Goal: Task Accomplishment & Management: Manage account settings

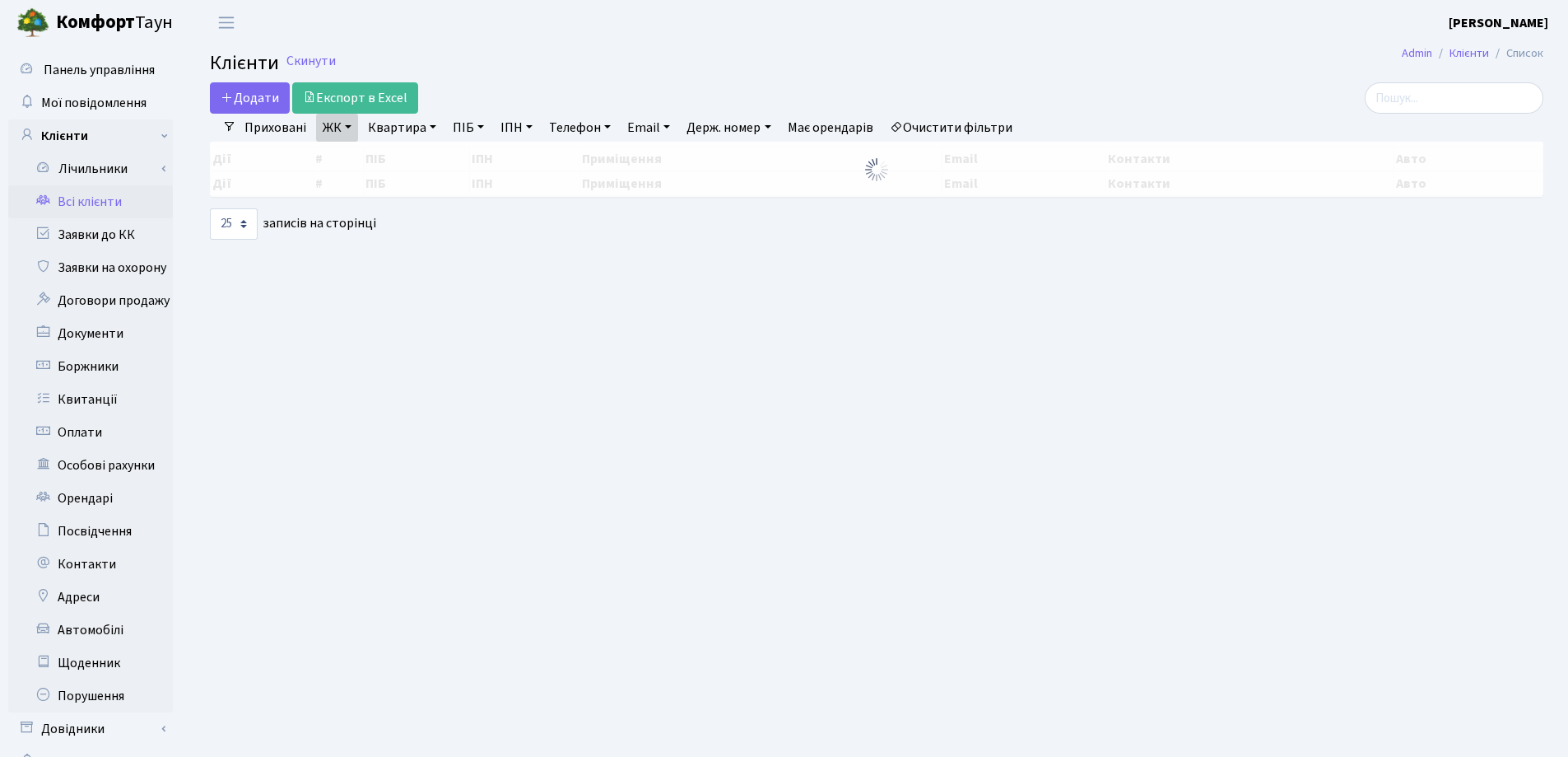
select select "25"
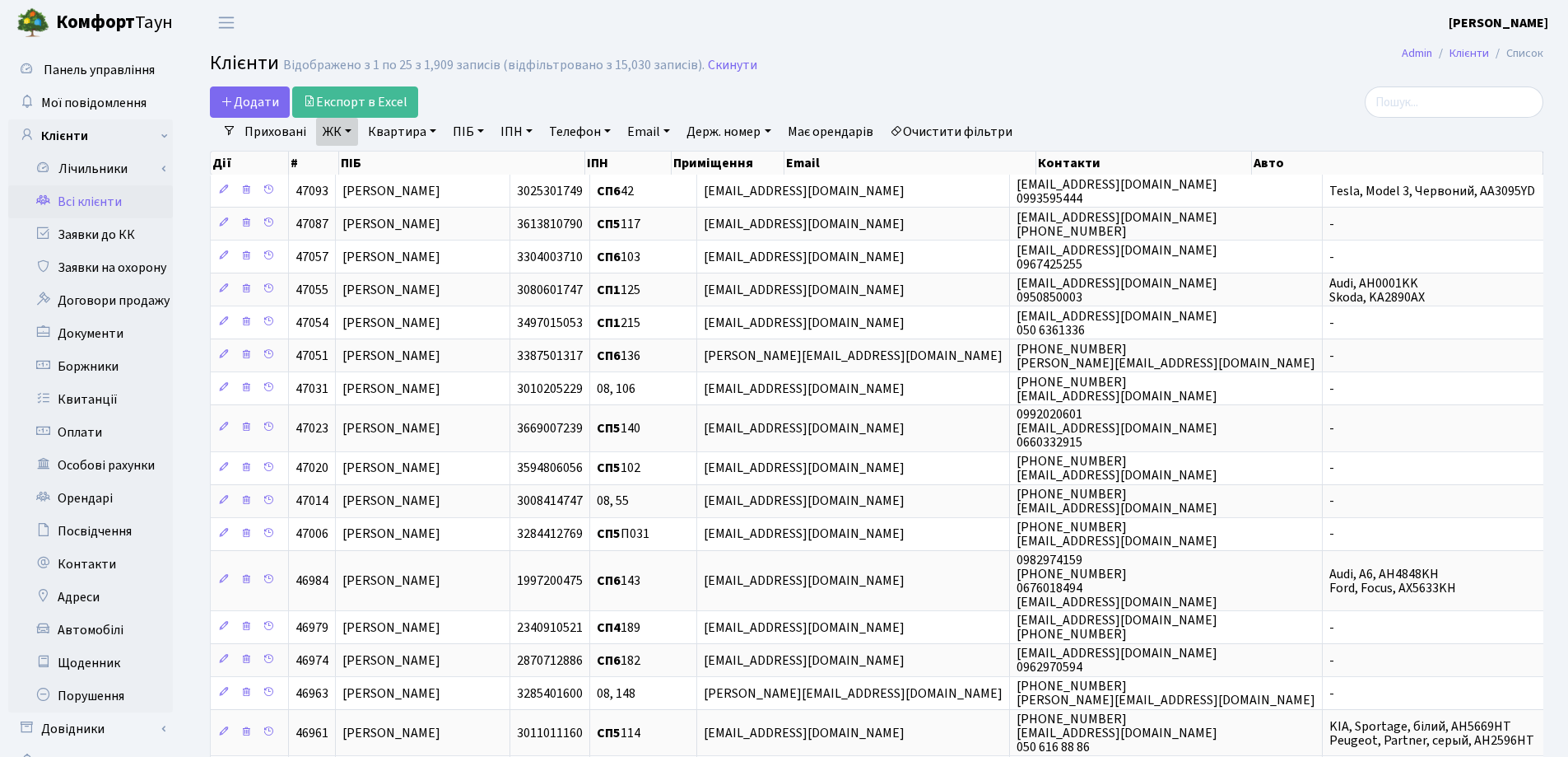
click at [434, 130] on link "Квартира" at bounding box center [402, 132] width 82 height 28
type input "94"
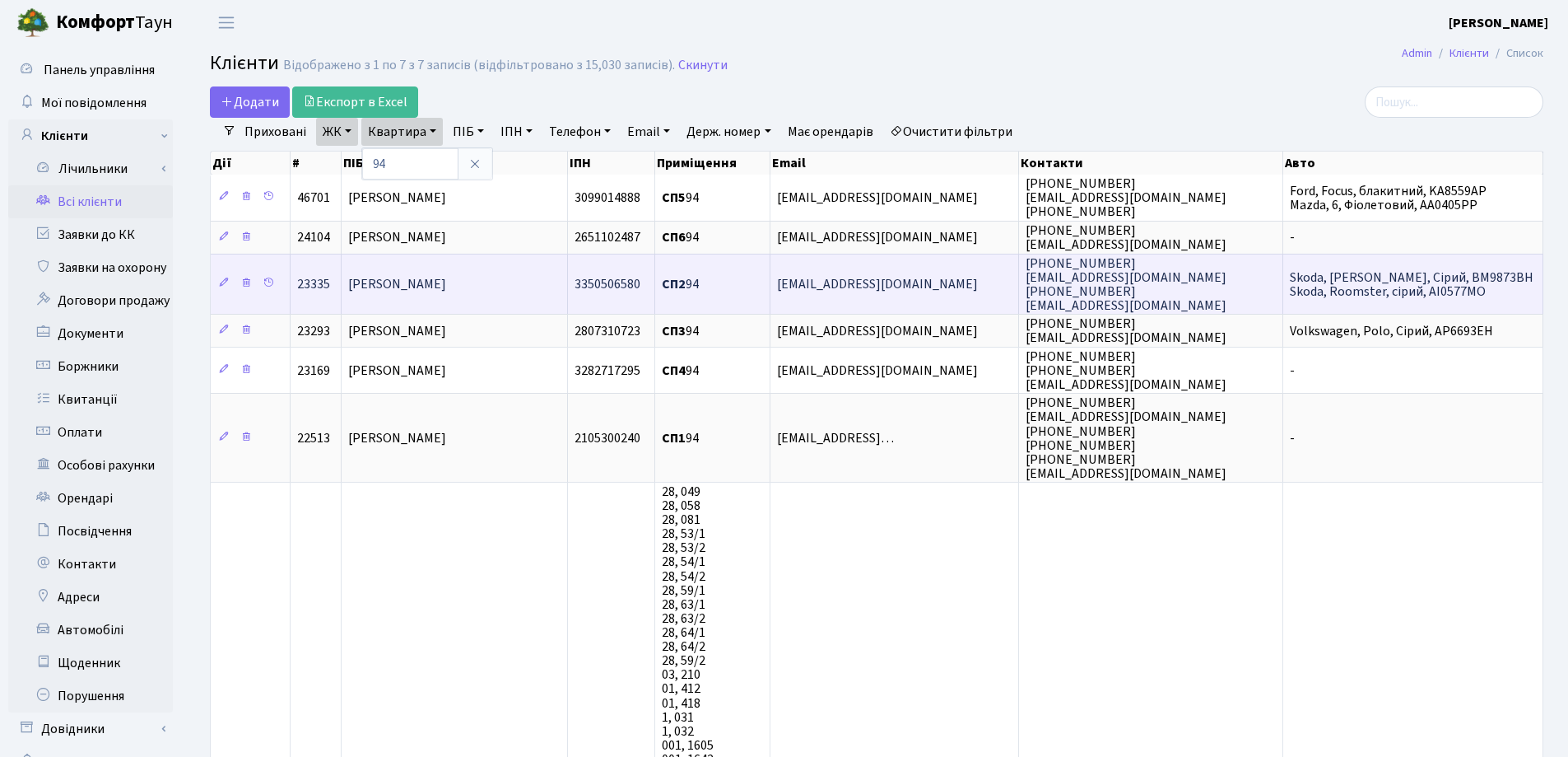
click at [521, 267] on td "[PERSON_NAME]" at bounding box center [454, 283] width 225 height 60
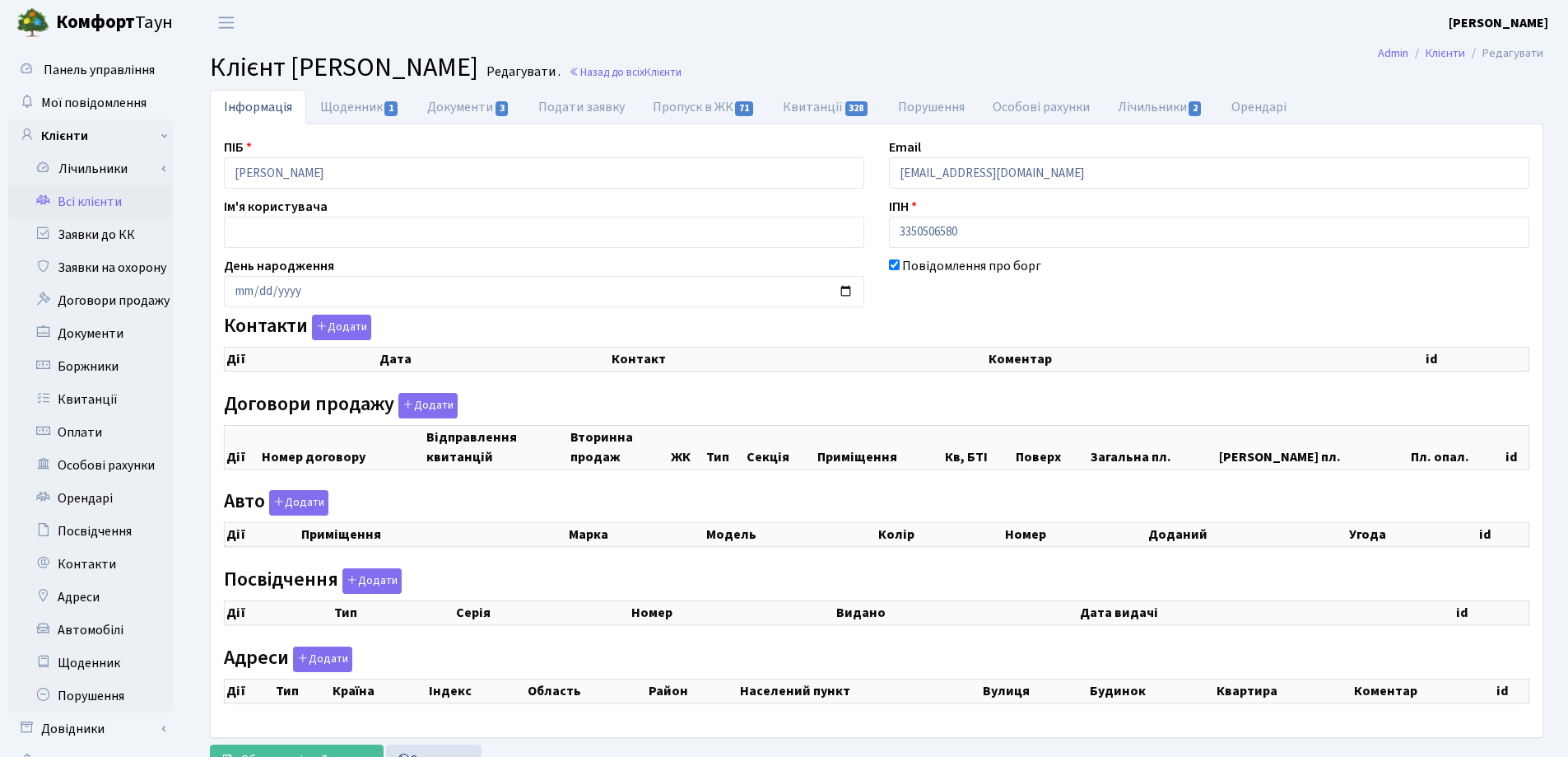
checkbox input "true"
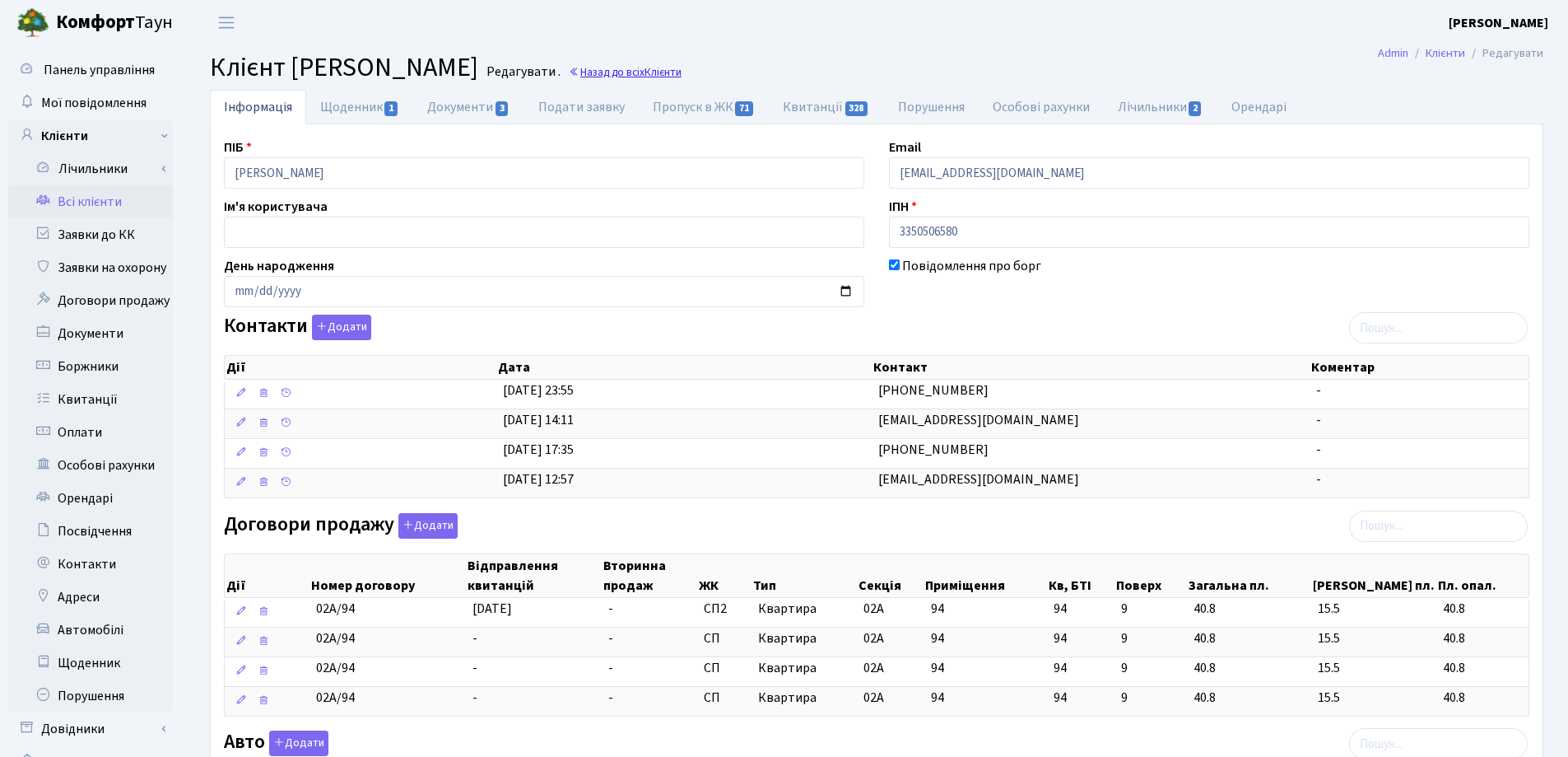
click at [682, 74] on link "Назад до всіх Клієнти" at bounding box center [625, 72] width 113 height 16
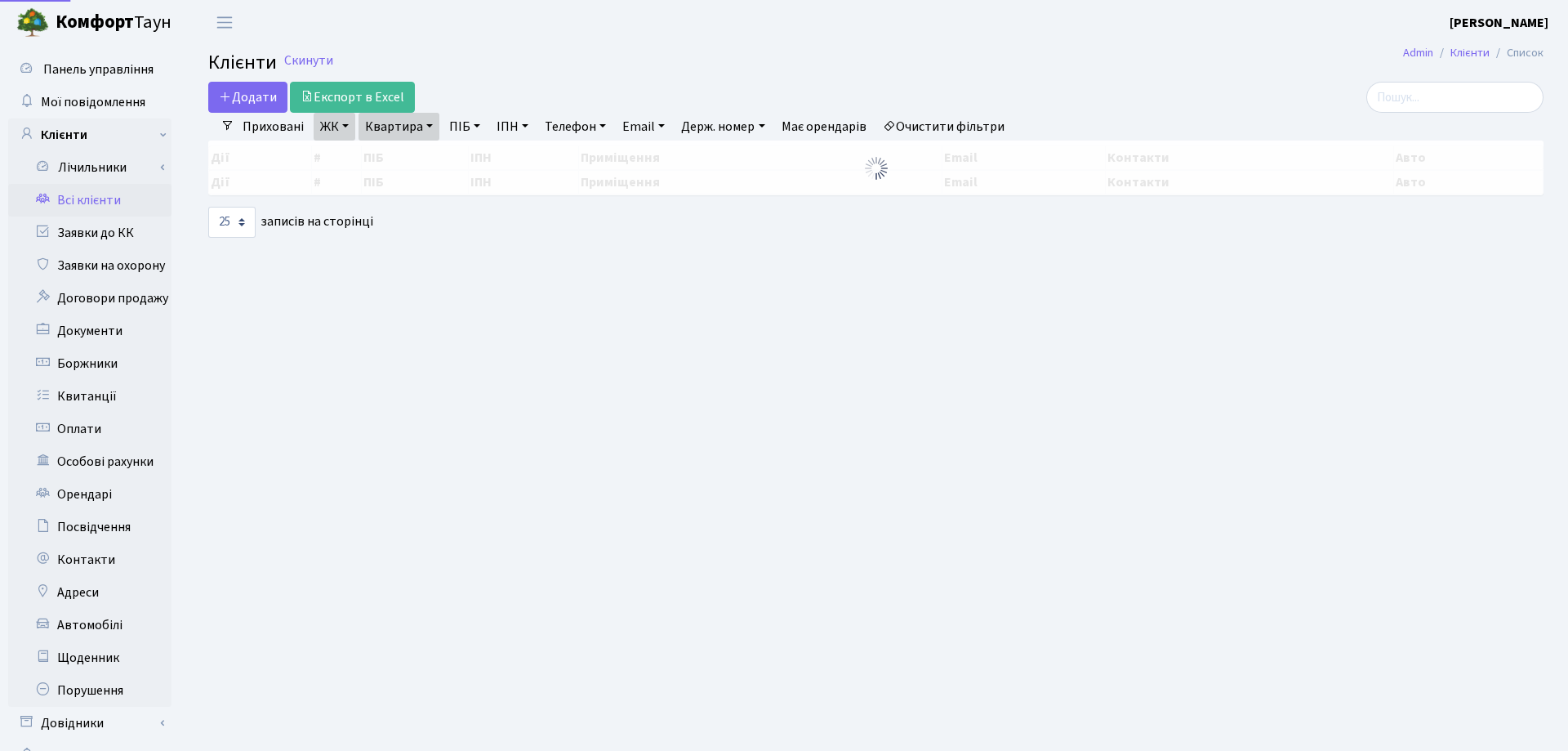
select select "25"
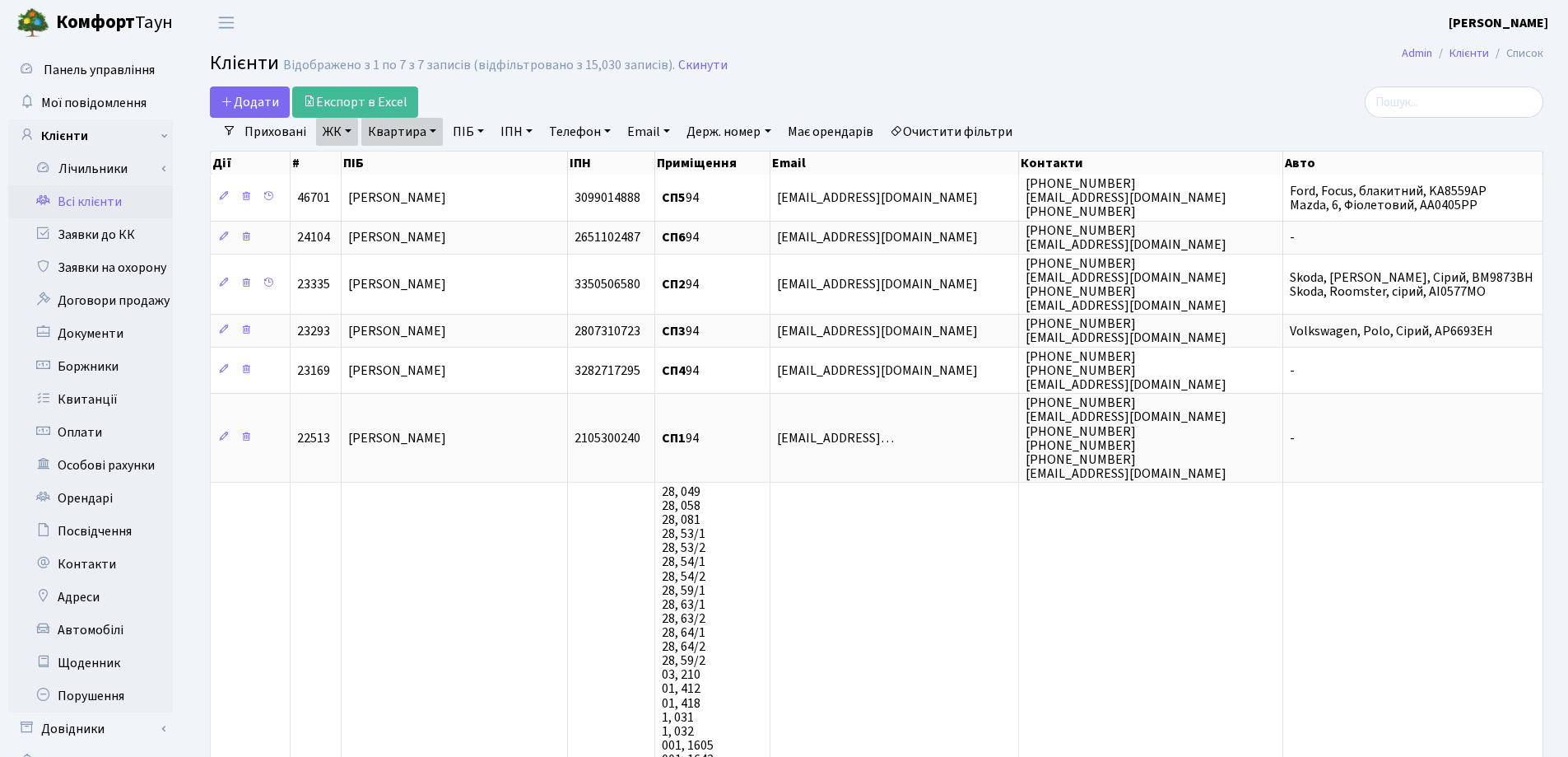
click at [434, 126] on link "Квартира" at bounding box center [402, 132] width 82 height 28
click at [475, 158] on icon at bounding box center [474, 164] width 13 height 13
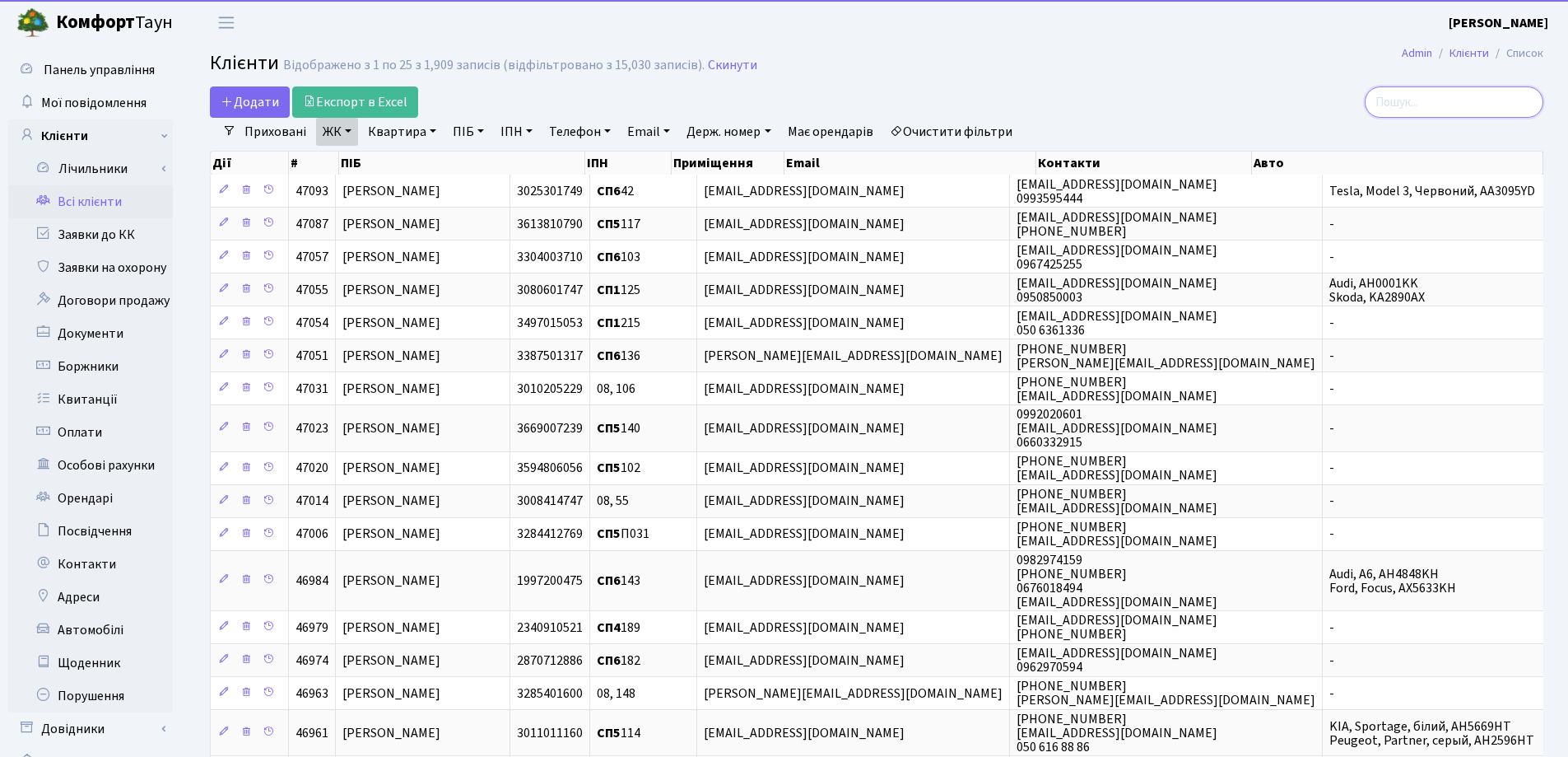
click at [1472, 98] on input "search" at bounding box center [1454, 102] width 178 height 31
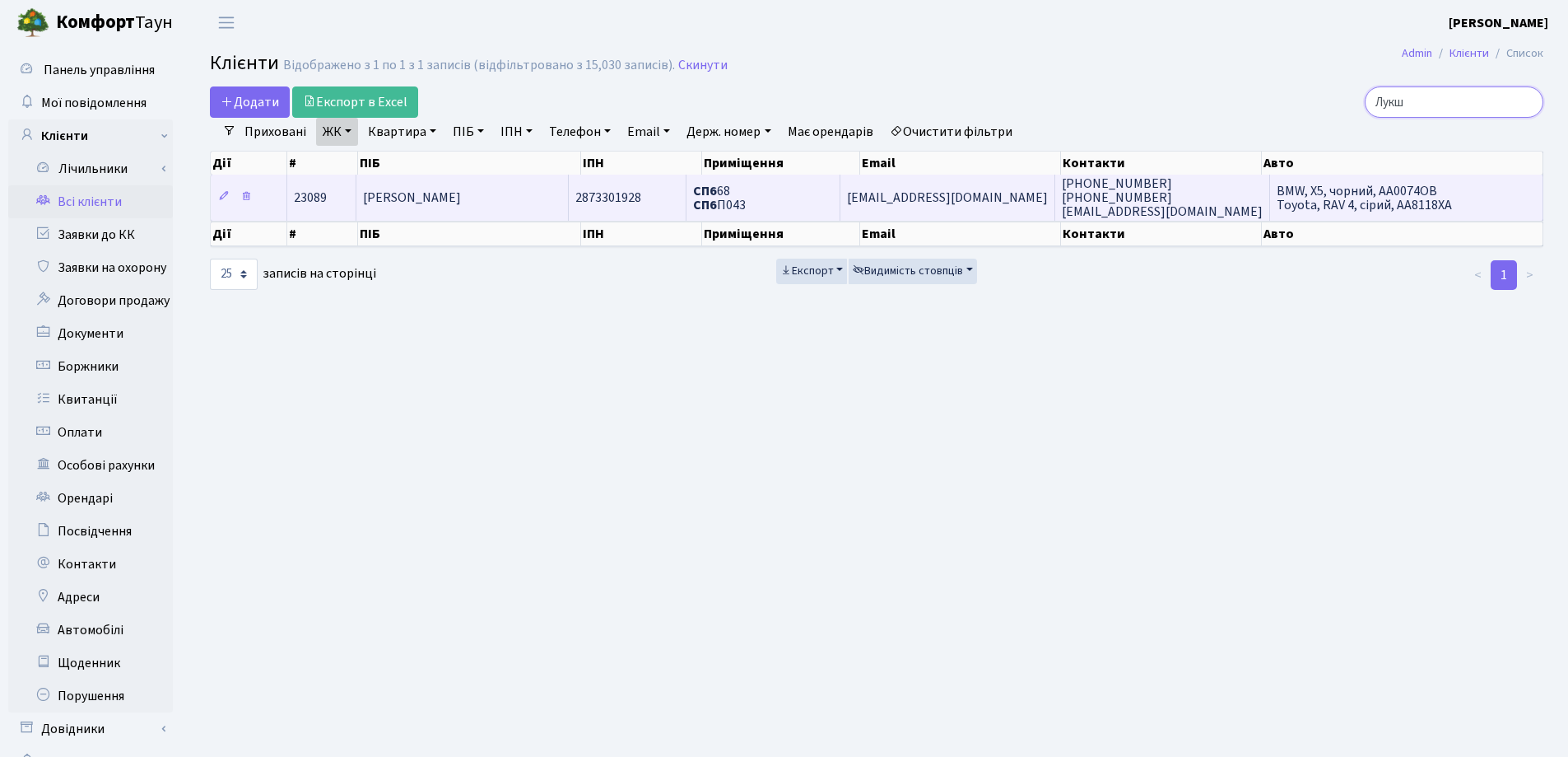
type input "Лукш"
click at [461, 198] on span "Лукша Алла Вікторівна" at bounding box center [412, 198] width 98 height 18
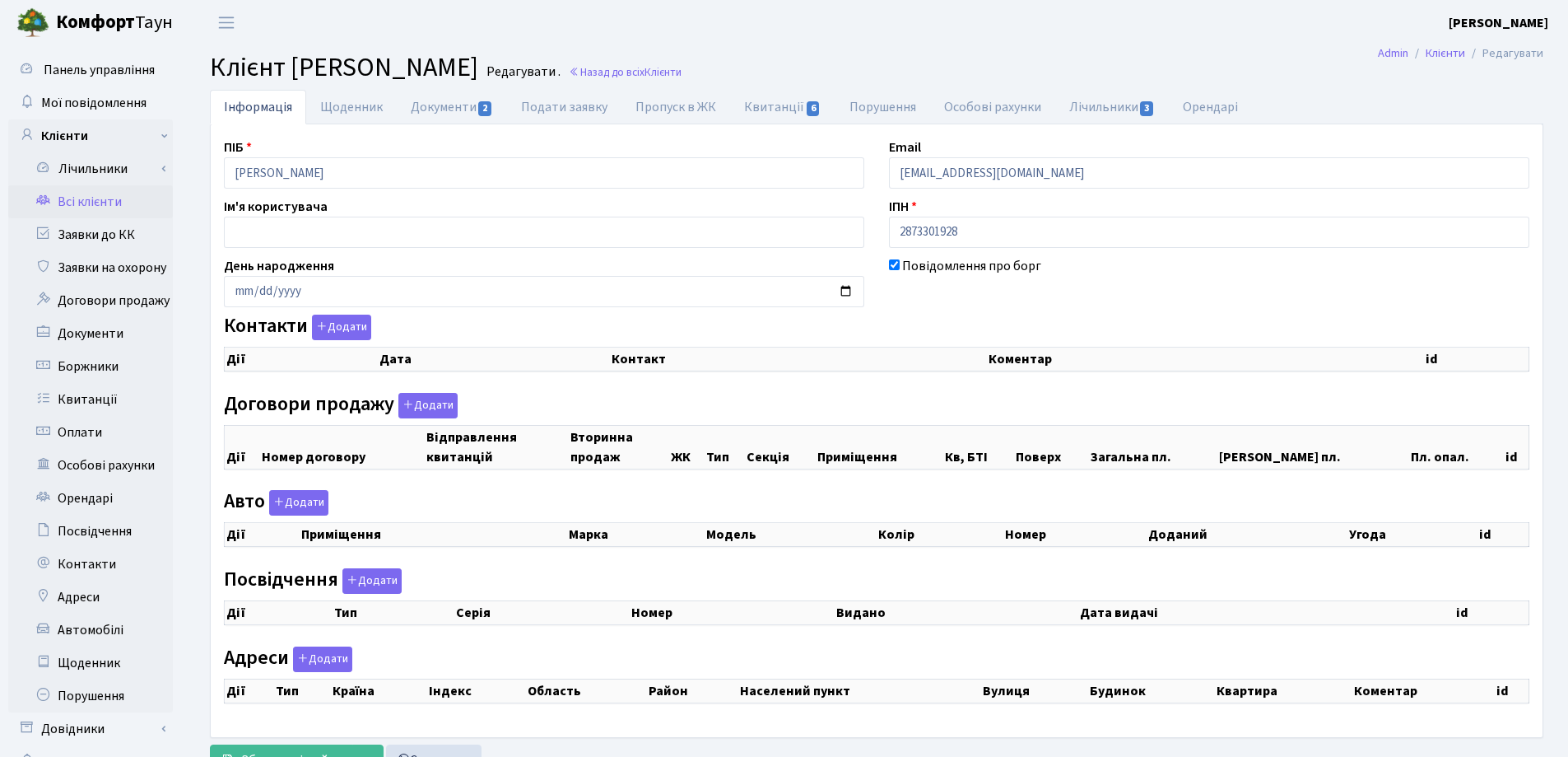
checkbox input "true"
select select "25"
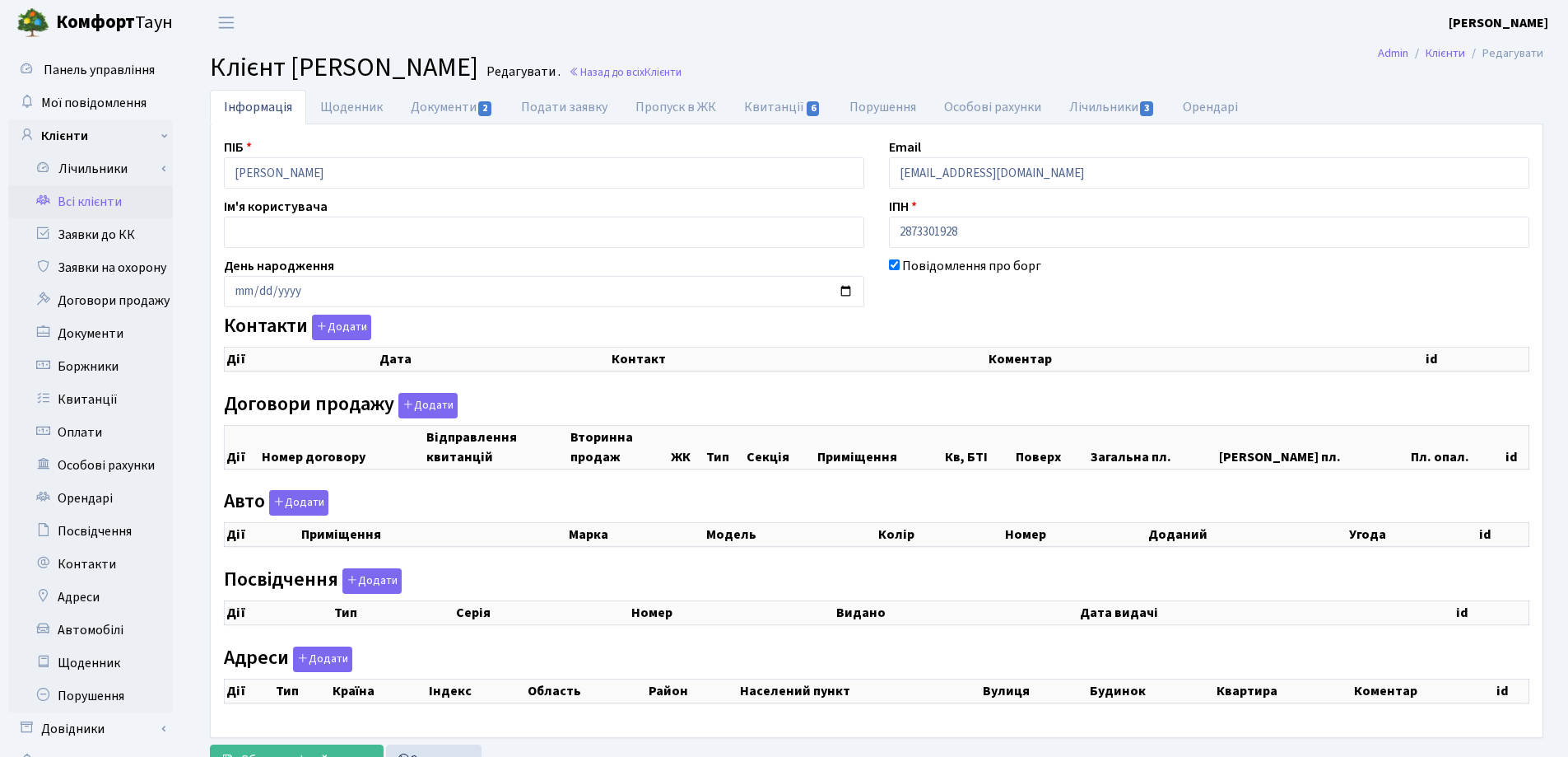
select select "25"
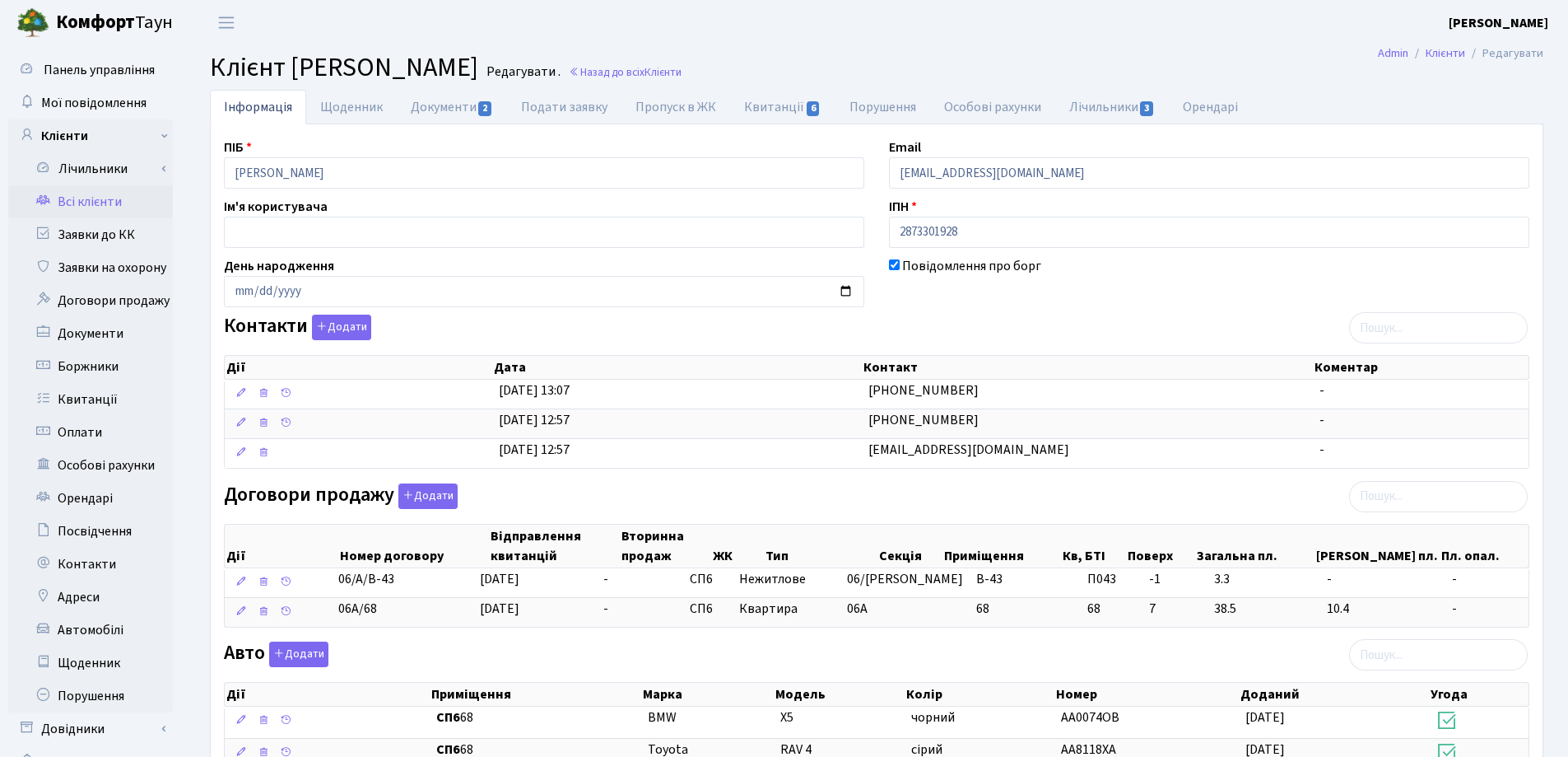
click at [1041, 57] on h2 "Клієнт Лукша Алла Вікторівна Редагувати . Назад до всіх Клієнти" at bounding box center [877, 68] width 1334 height 31
click at [682, 77] on link "Назад до всіх Клієнти" at bounding box center [625, 72] width 113 height 16
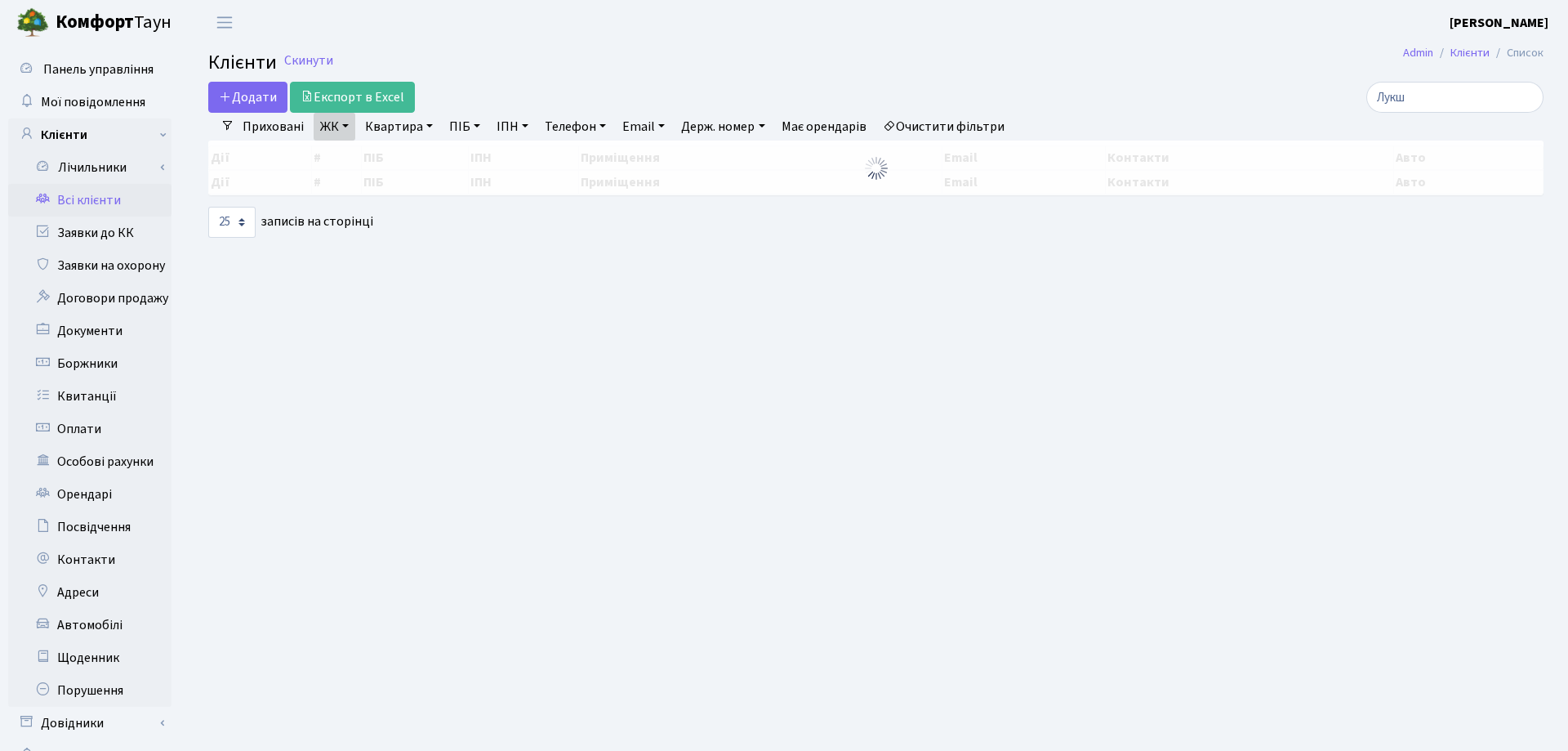
select select "25"
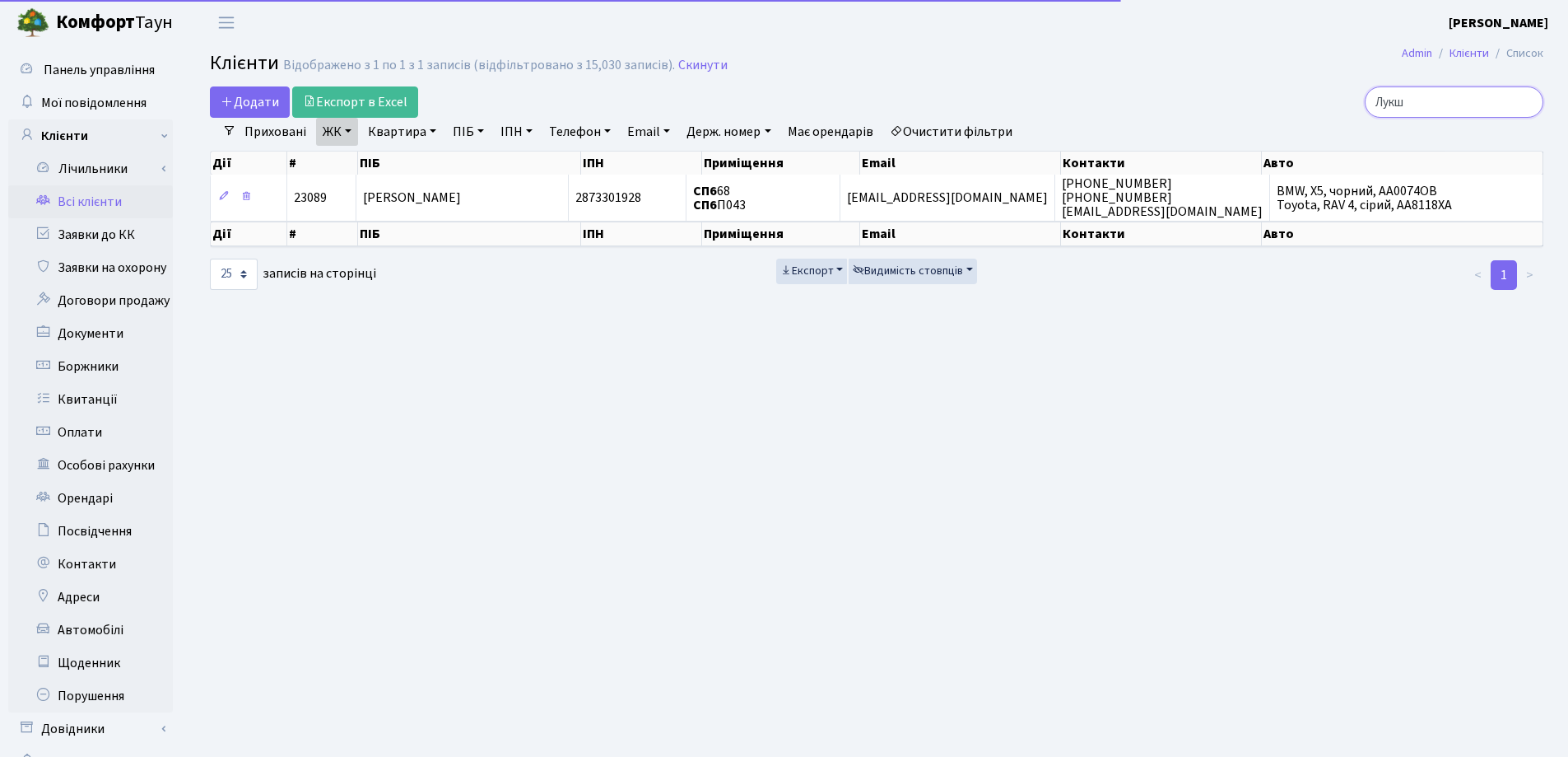
click at [1524, 100] on input "Лукш" at bounding box center [1454, 102] width 178 height 31
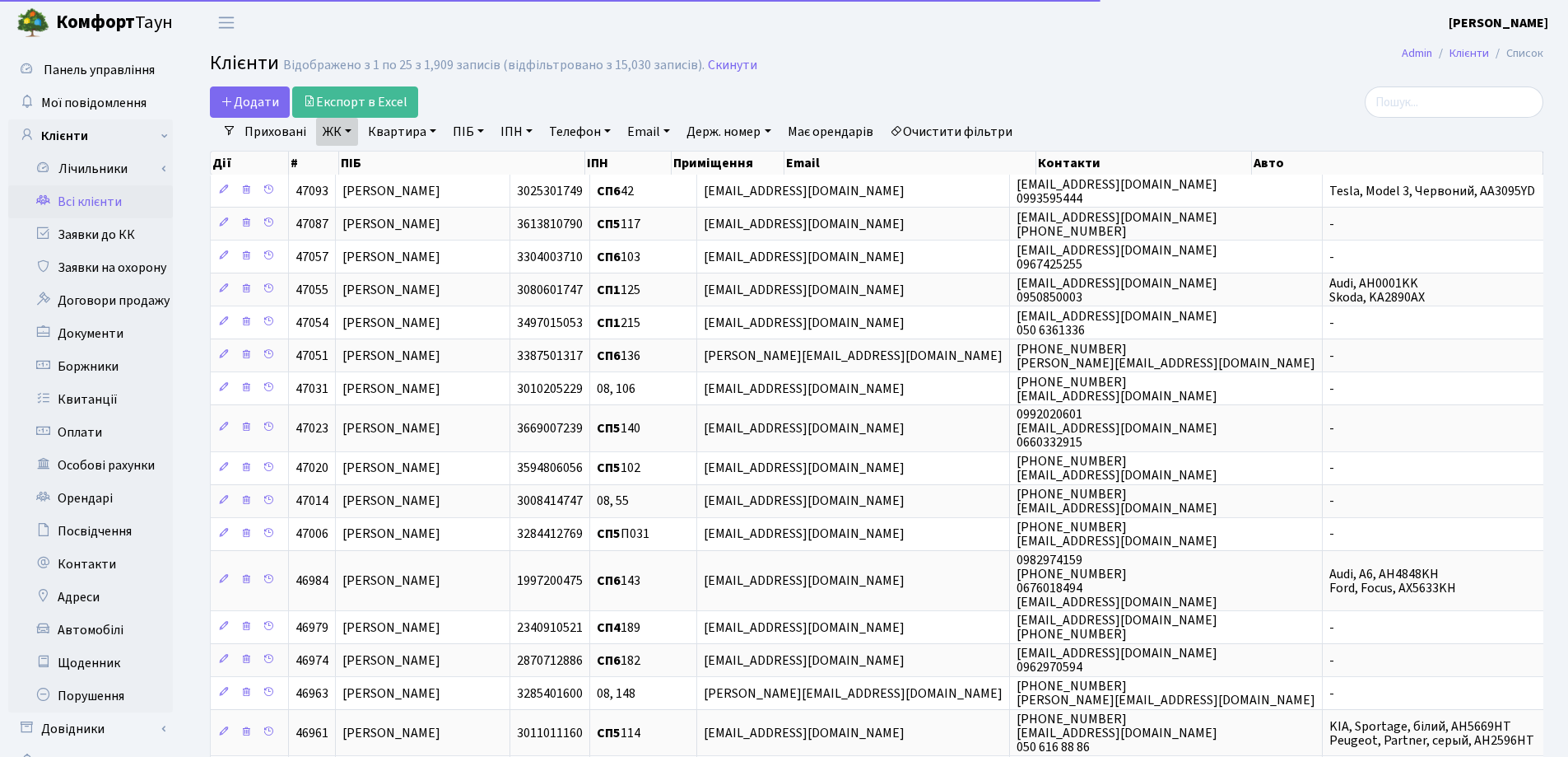
click at [431, 128] on link "Квартира" at bounding box center [402, 132] width 82 height 28
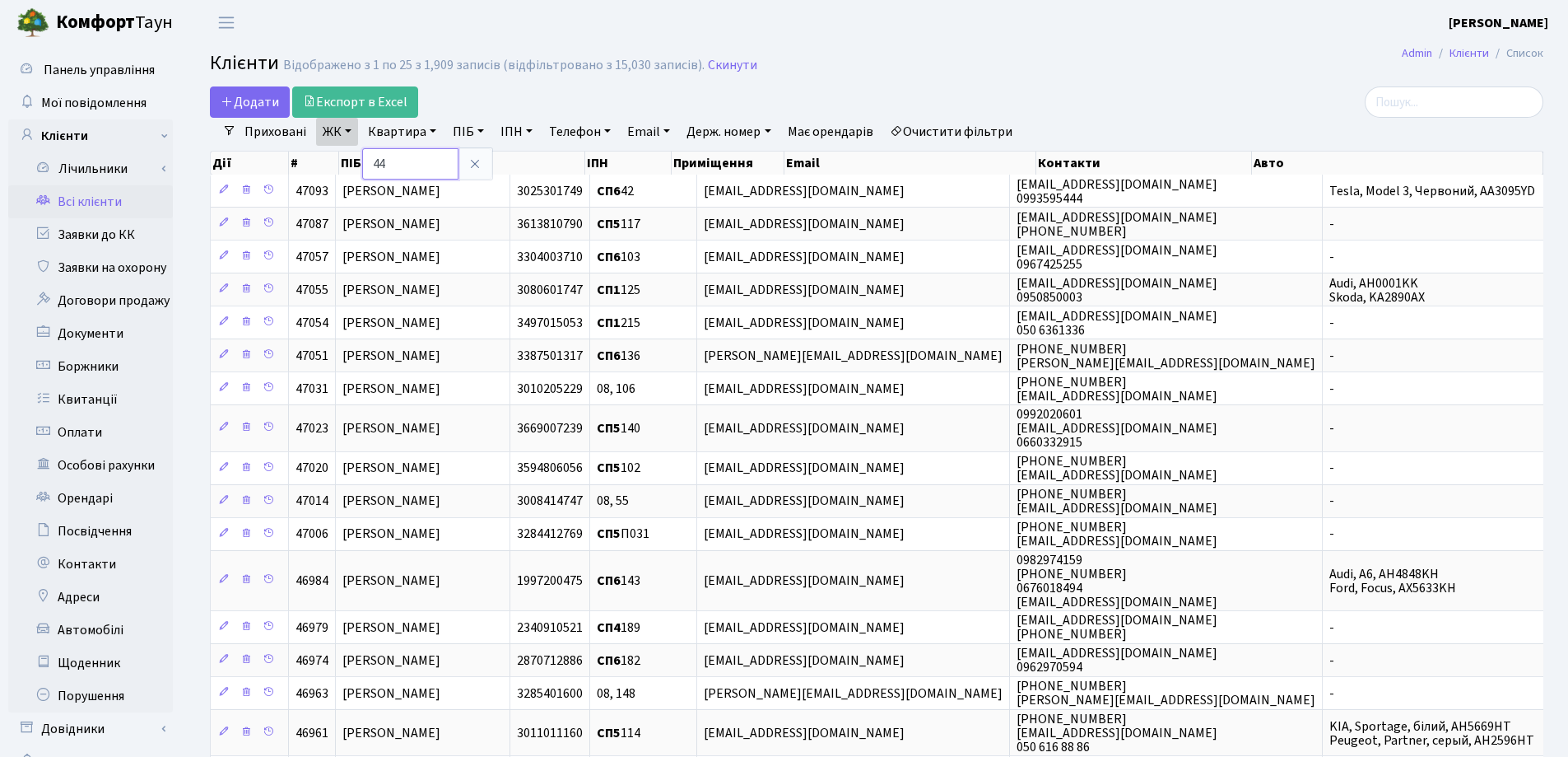
type input "44"
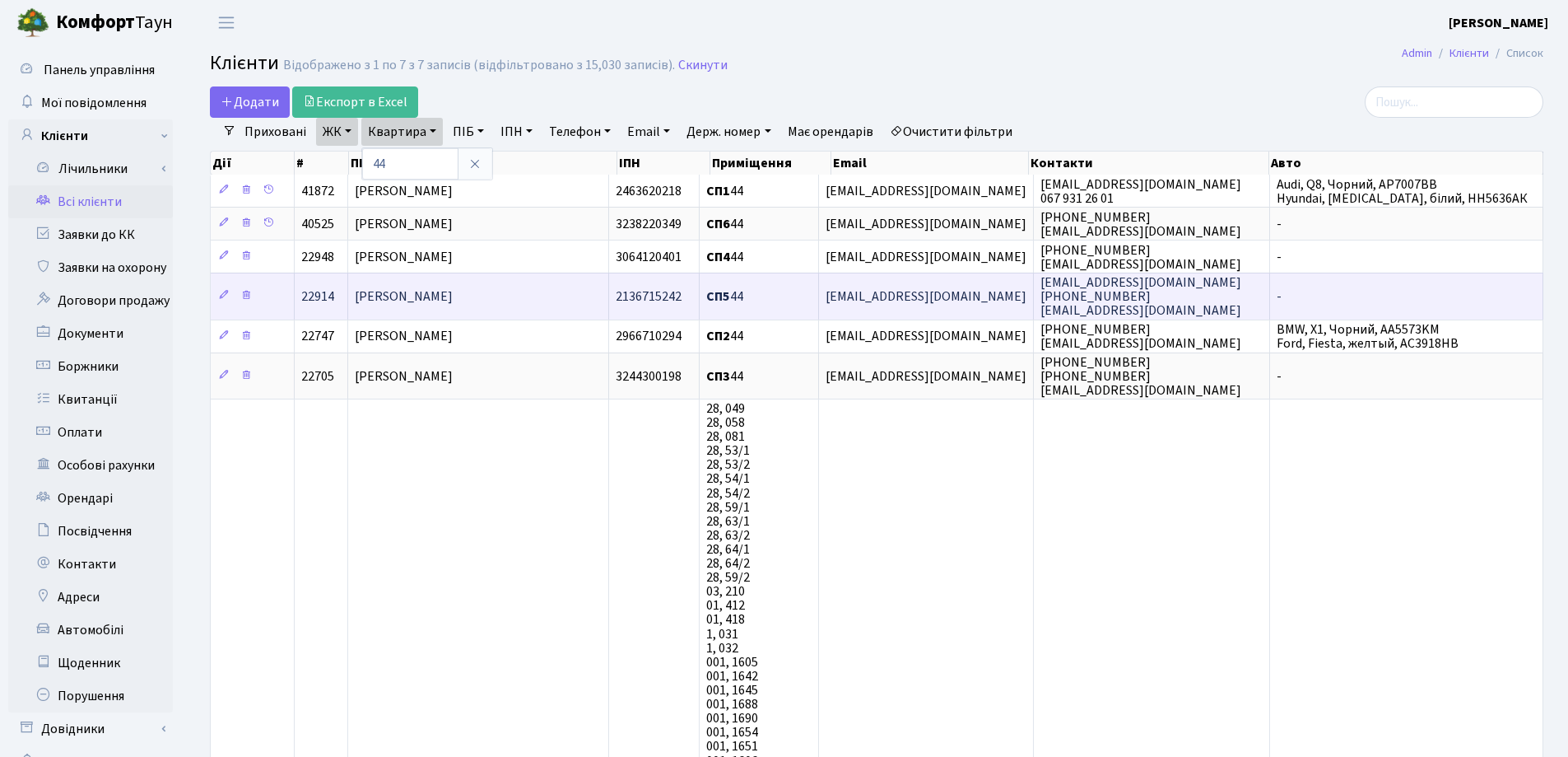
click at [453, 295] on span "[PERSON_NAME]" at bounding box center [403, 296] width 98 height 18
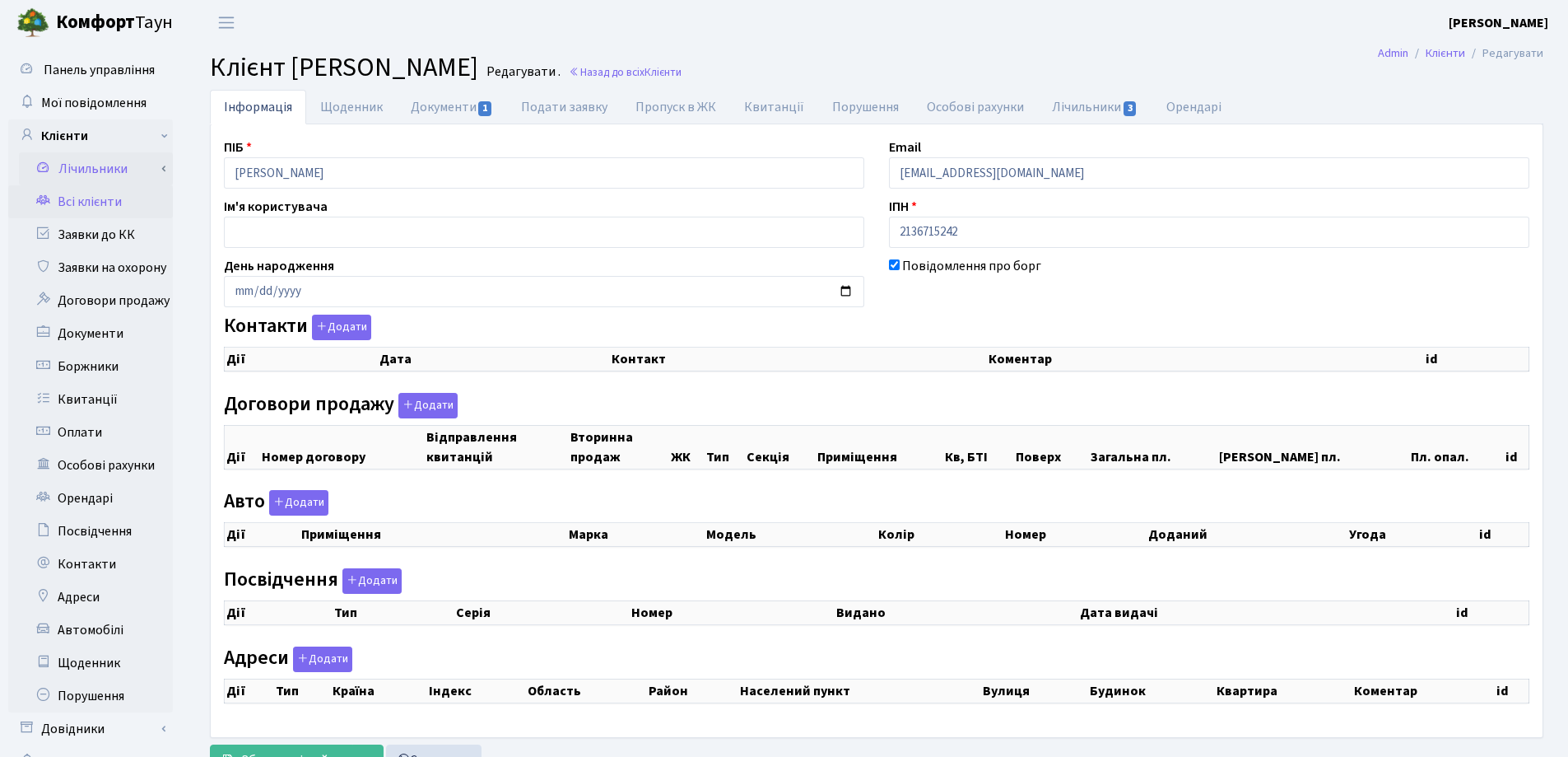
click at [132, 165] on div "Панель управління Мої повідомлення Клієнти Лічильники Показання" at bounding box center [784, 416] width 1568 height 741
checkbox input "true"
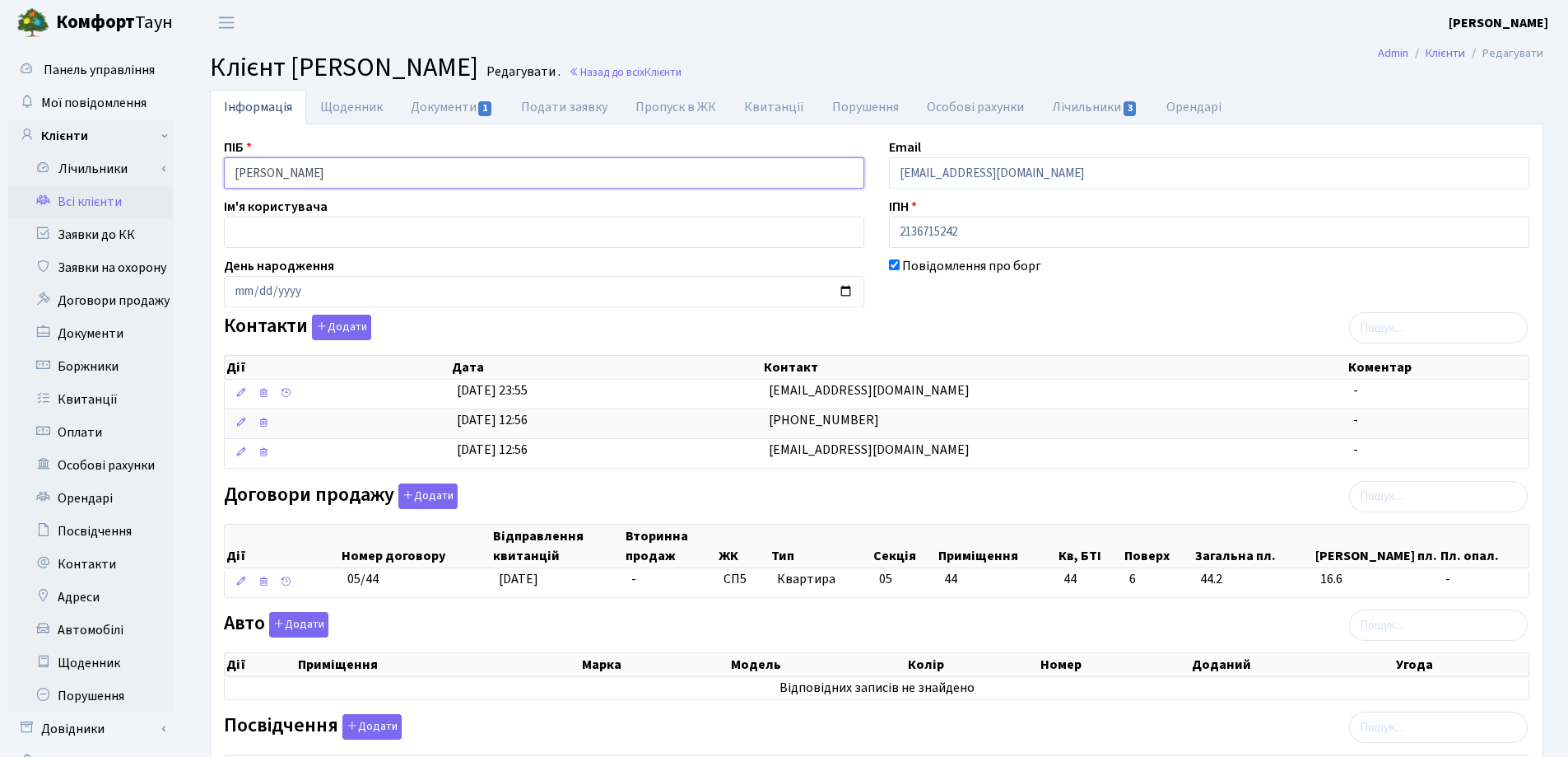
drag, startPoint x: 490, startPoint y: 172, endPoint x: 212, endPoint y: 171, distance: 278.0
click at [212, 171] on div "ПІБ Тимофєєва Галина Миколаівна" at bounding box center [544, 163] width 665 height 51
click at [863, 49] on main "Admin Клієнти Редагувати Клієнт Тимофєєва Галина Миколаівна Редагувати . Назад …" at bounding box center [877, 578] width 1383 height 1065
click at [682, 66] on span "Клієнти" at bounding box center [663, 72] width 37 height 16
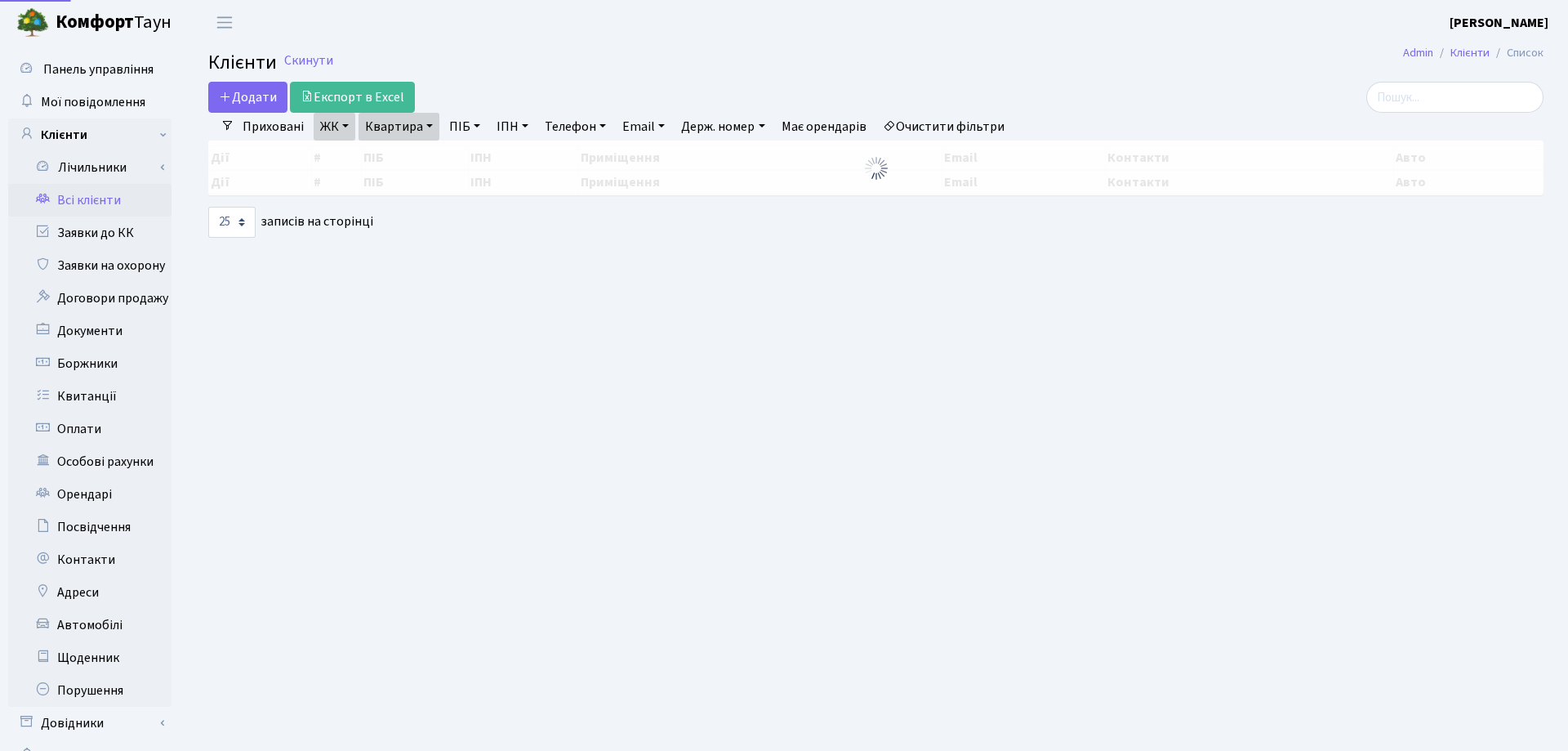
select select "25"
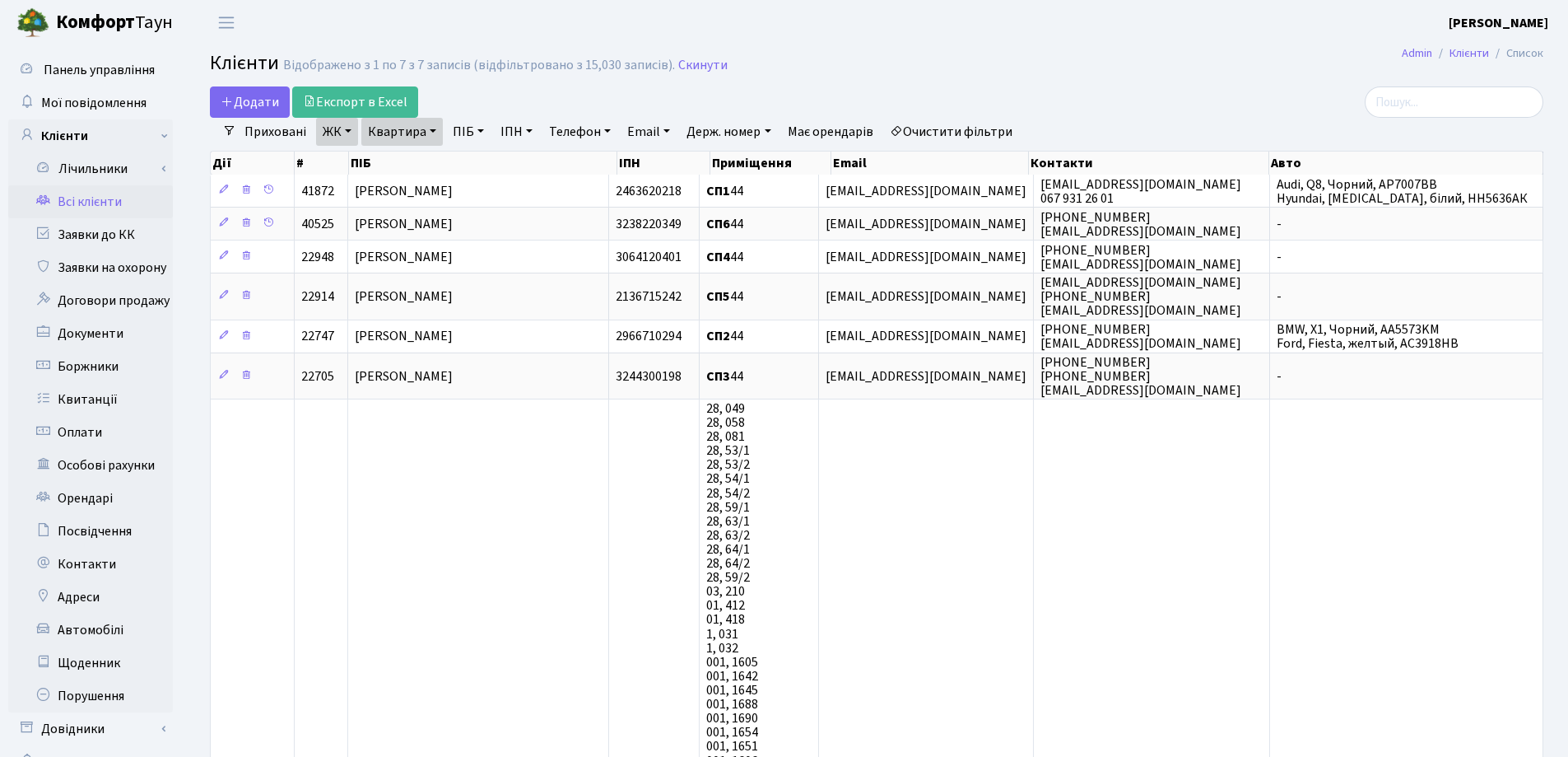
click at [434, 131] on link "Квартира" at bounding box center [402, 132] width 82 height 28
click at [427, 175] on input "44" at bounding box center [410, 164] width 97 height 31
type input "4"
type input "201"
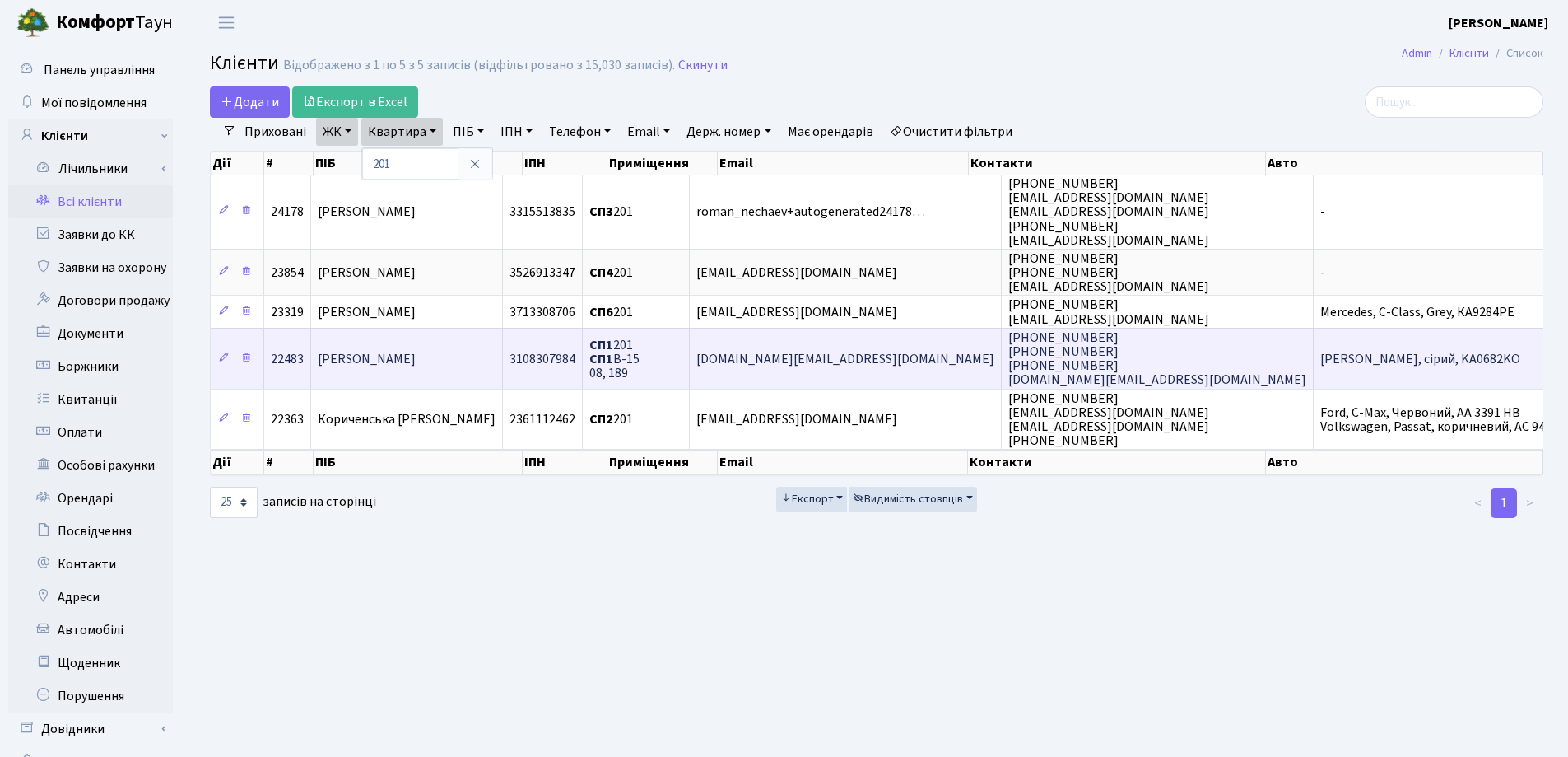
click at [415, 359] on span "Андрусенко Леся Петрівна" at bounding box center [367, 359] width 98 height 18
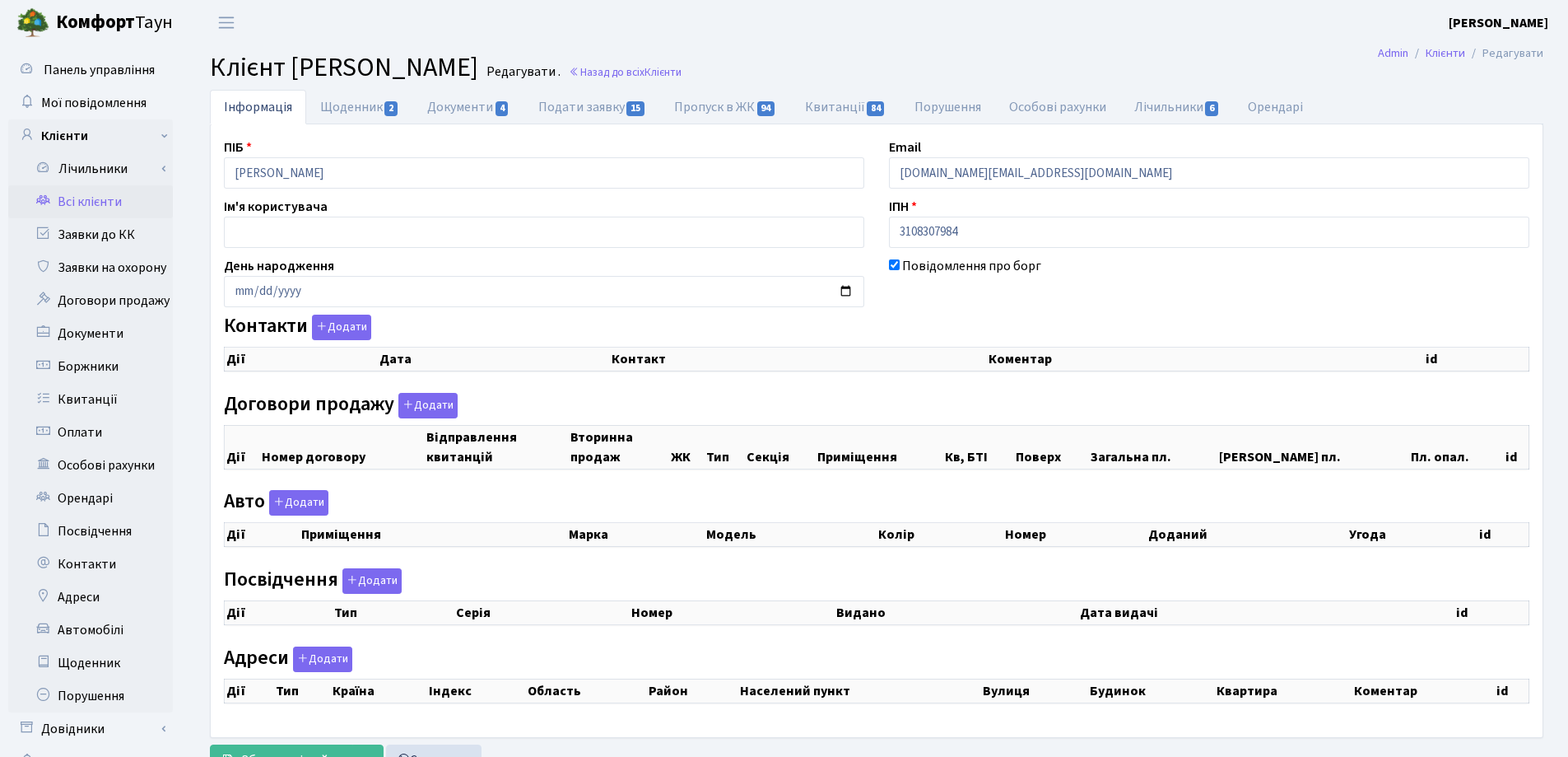
checkbox input "true"
select select "25"
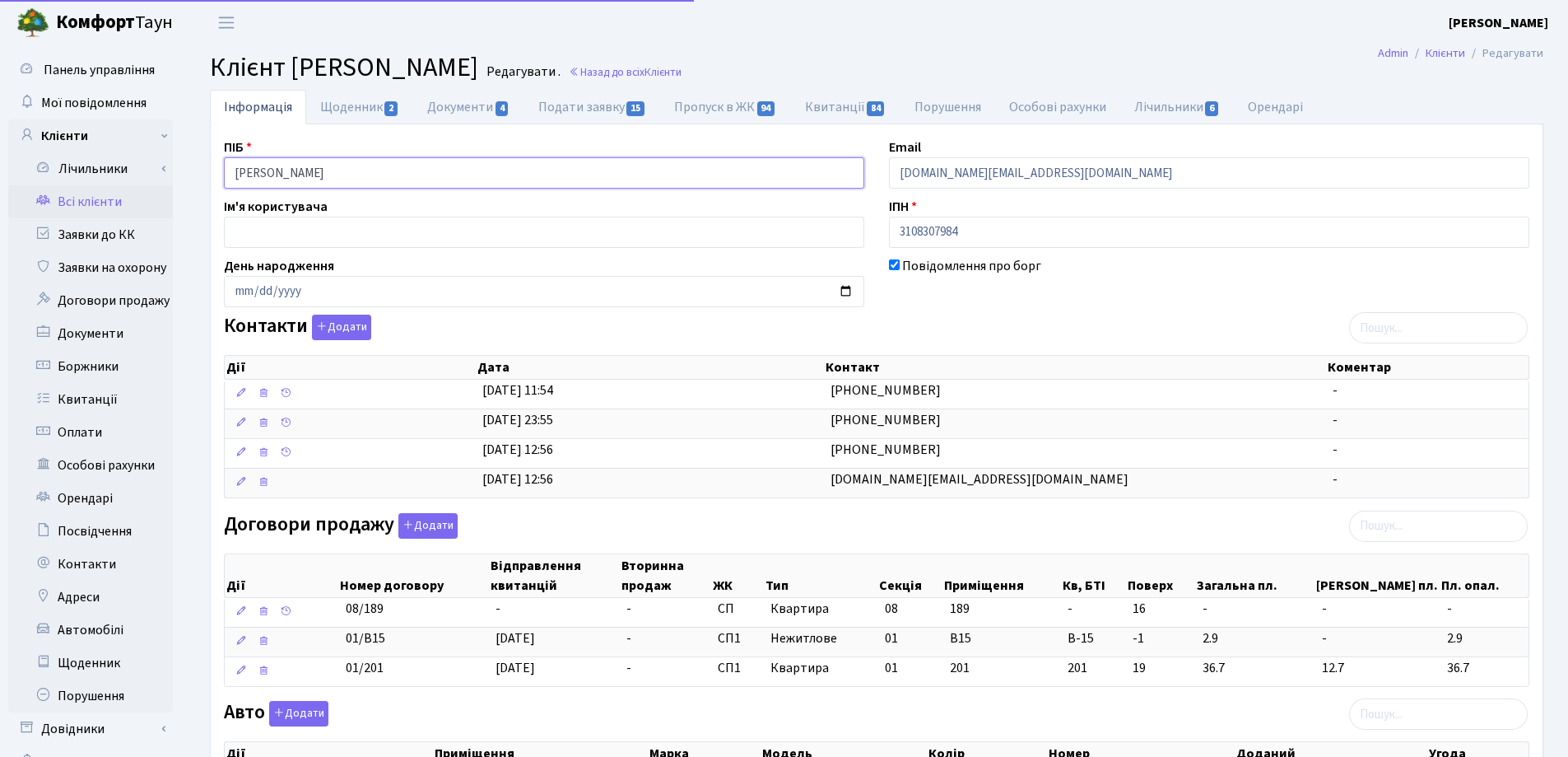
drag, startPoint x: 461, startPoint y: 176, endPoint x: 147, endPoint y: 191, distance: 314.4
click at [147, 191] on div "Панель управління Мої повідомлення Клієнти Лічильники Показання" at bounding box center [784, 672] width 1568 height 1253
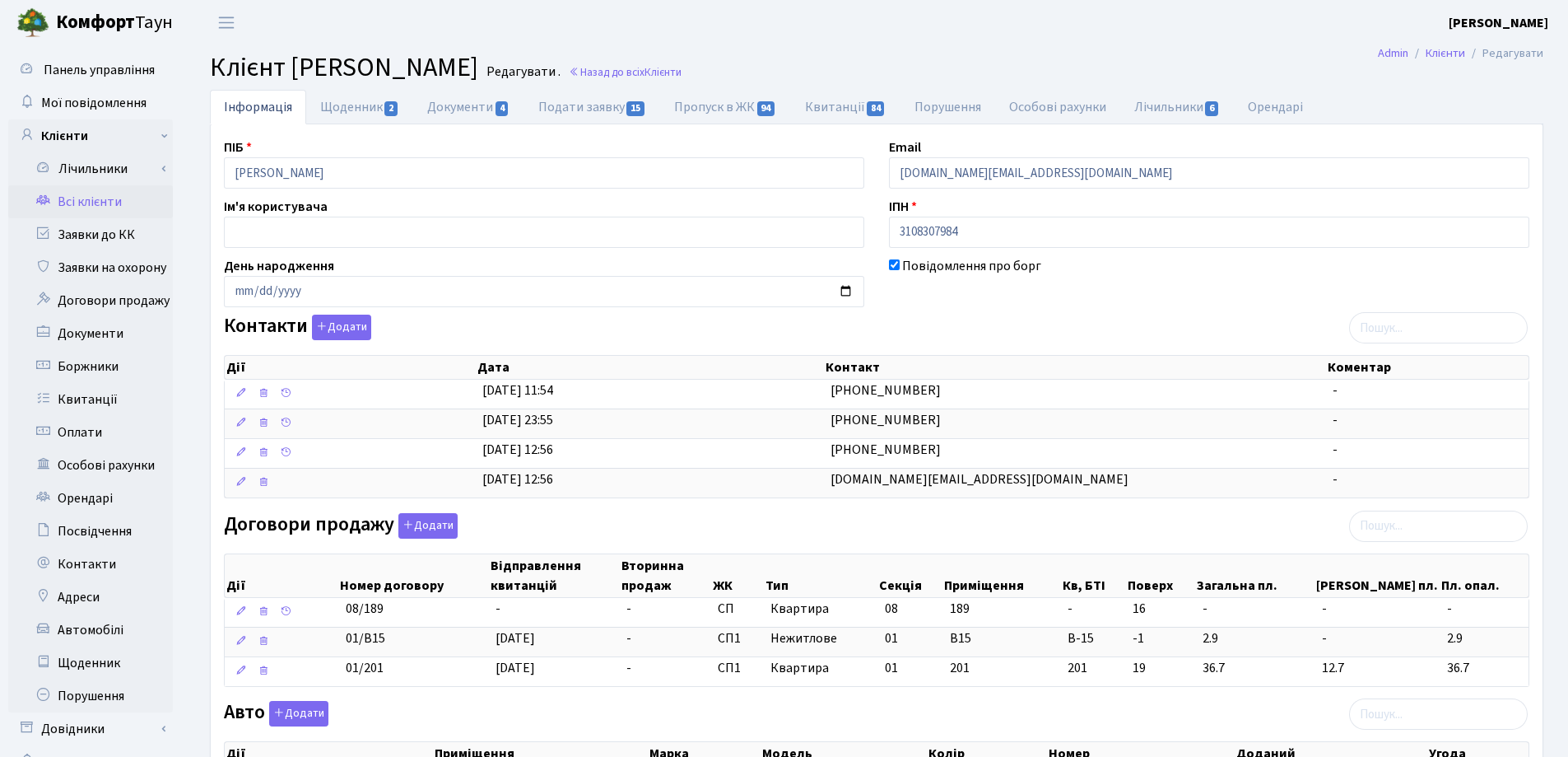
click at [874, 45] on main "Admin Клієнти Редагувати Клієнт Андрусенко Леся Петрівна Редагувати . Назад до …" at bounding box center [877, 672] width 1383 height 1253
click at [682, 71] on link "Назад до всіх Клієнти" at bounding box center [625, 72] width 113 height 16
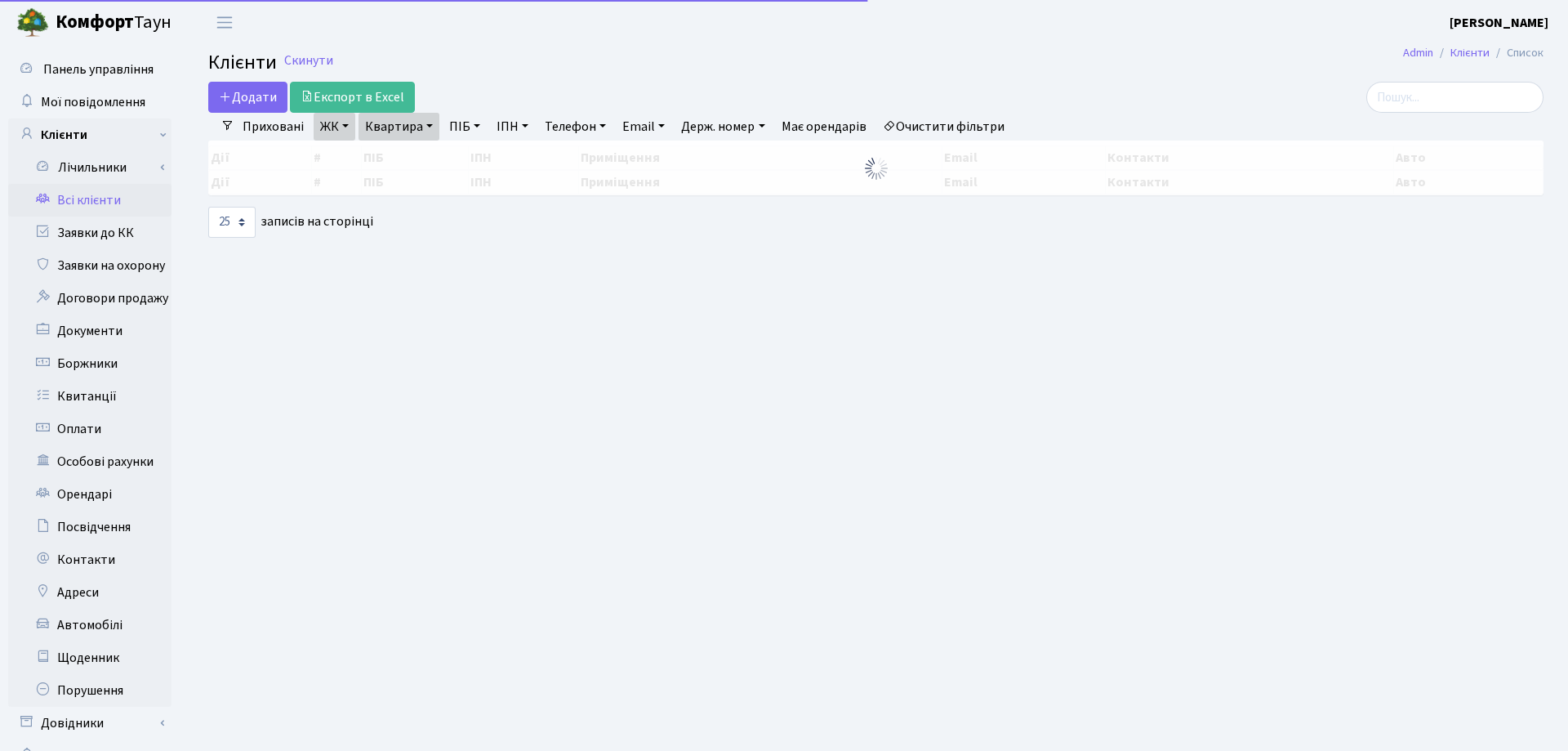
select select "25"
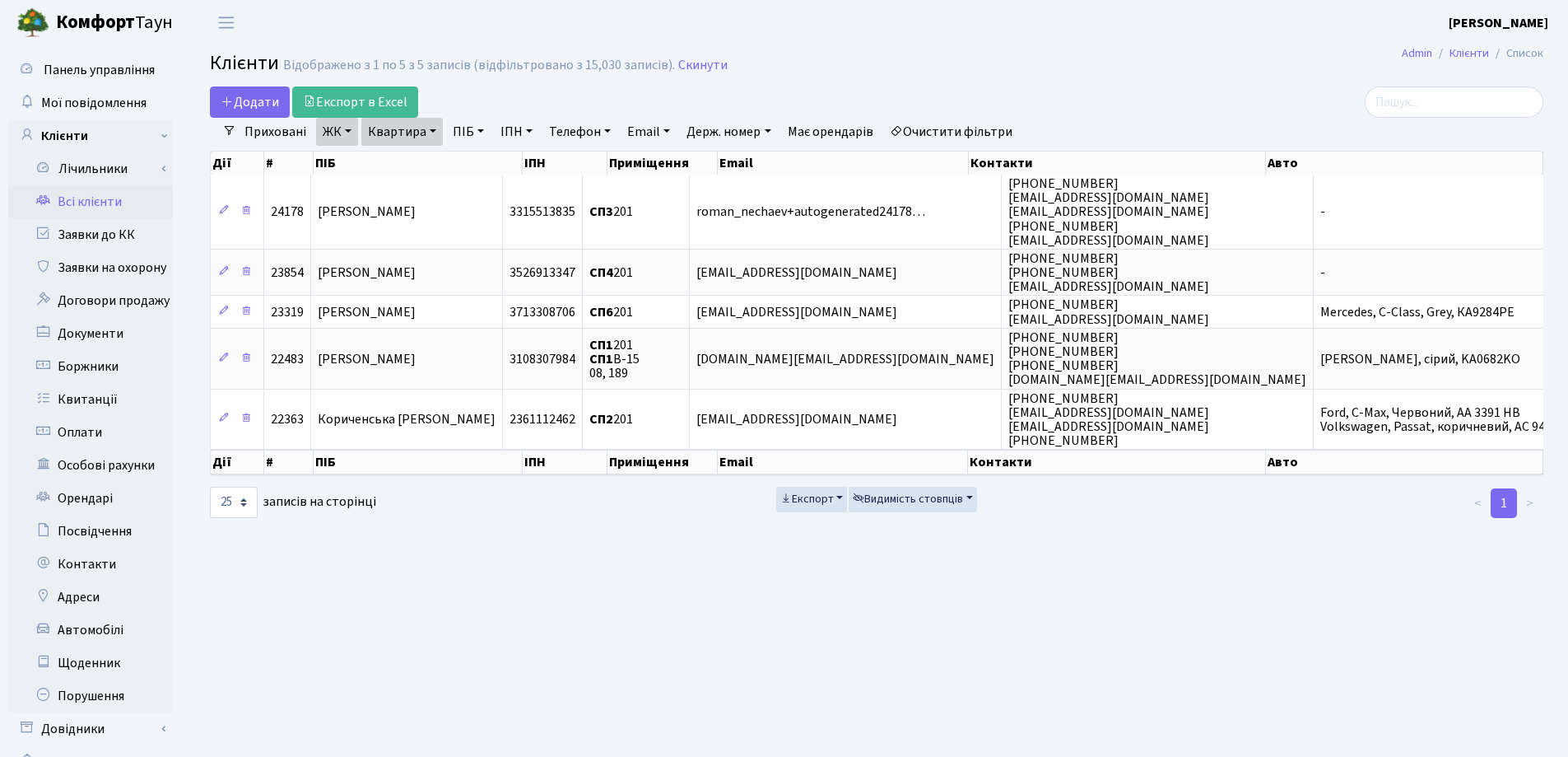
click at [435, 132] on link "Квартира" at bounding box center [402, 132] width 82 height 28
click at [430, 164] on input "201" at bounding box center [410, 164] width 97 height 31
type input "2"
type input "31"
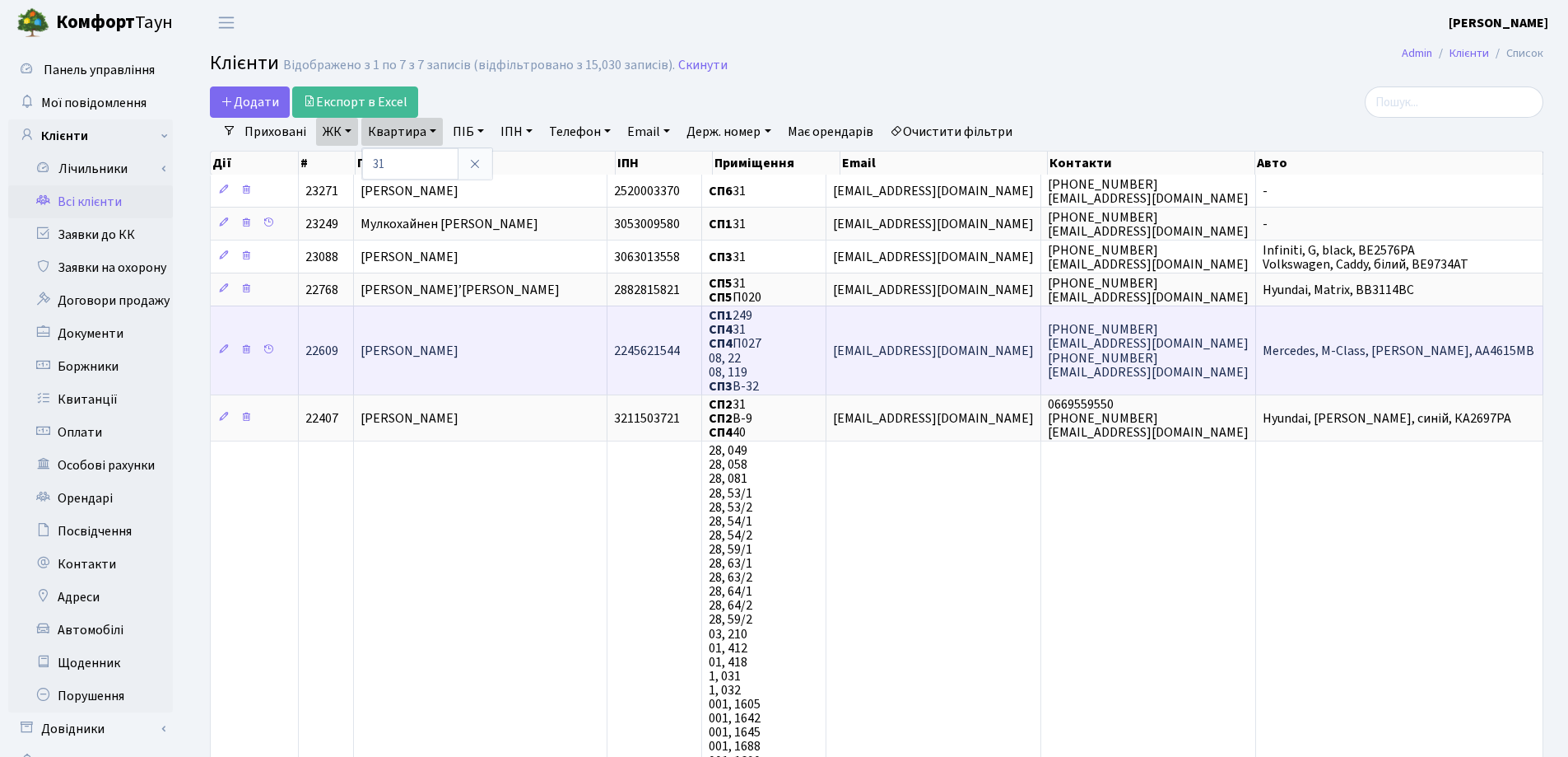
click at [459, 350] on span "[PERSON_NAME]" at bounding box center [409, 350] width 98 height 18
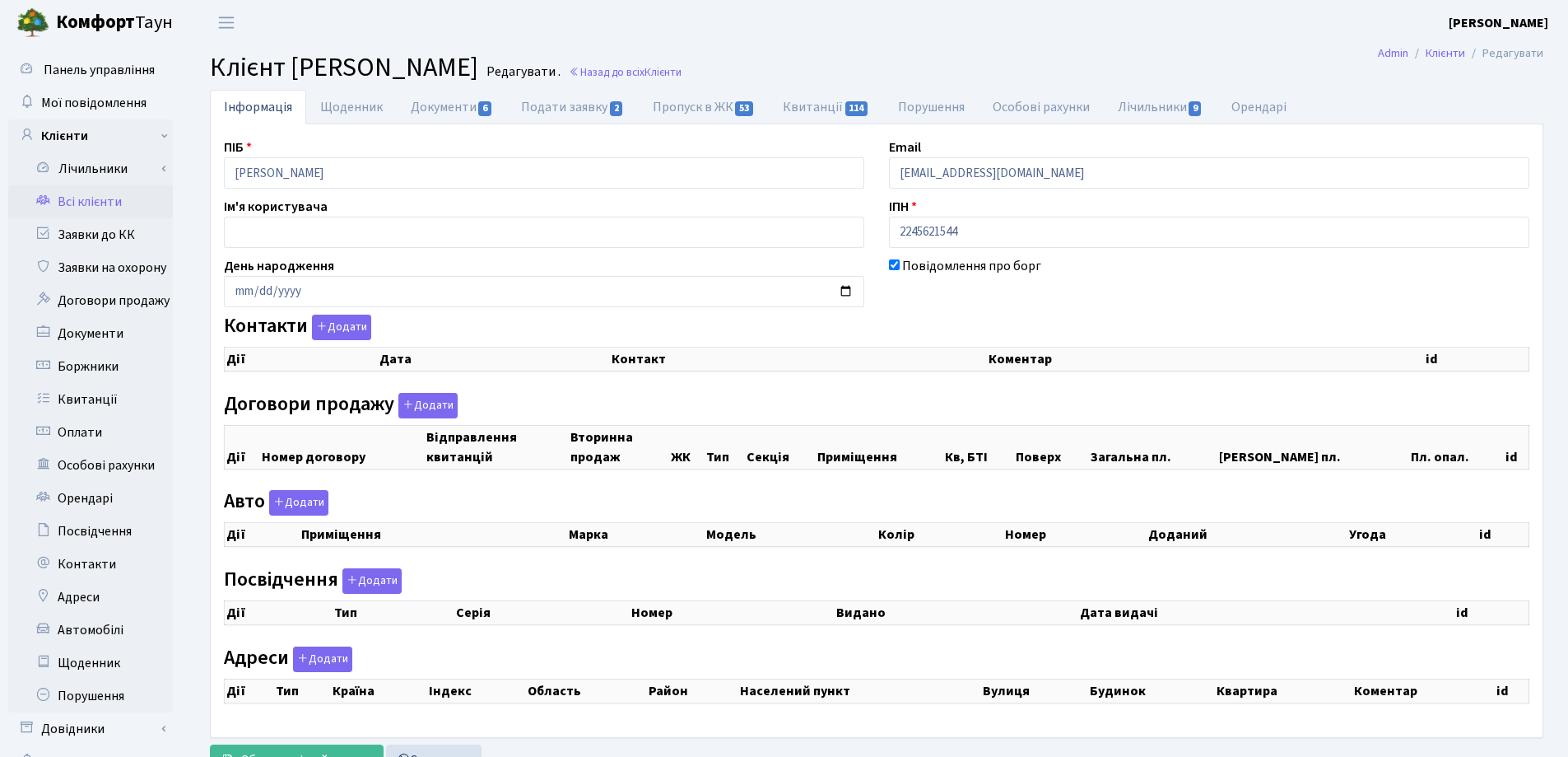
checkbox input "true"
select select "25"
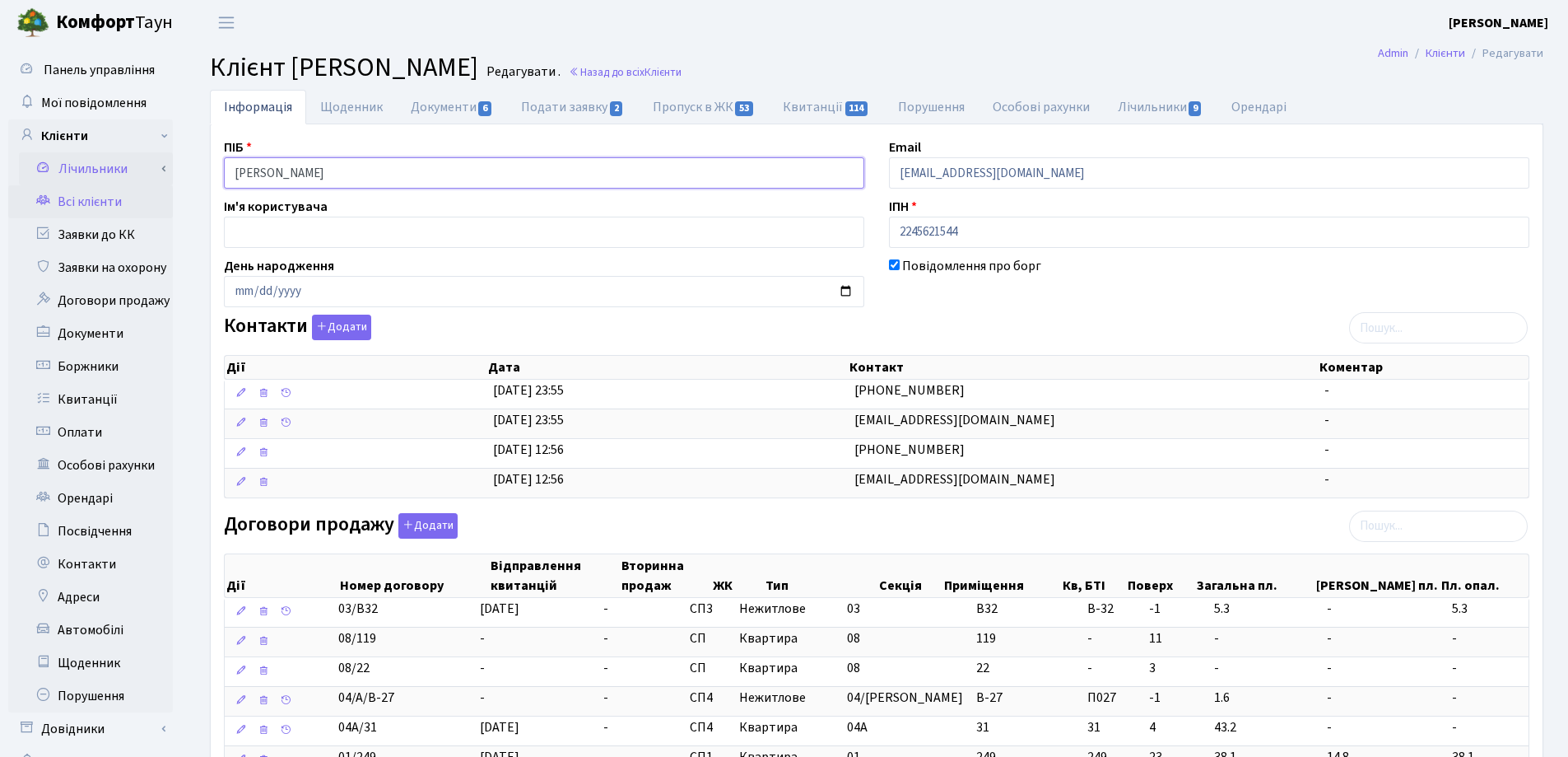
drag, startPoint x: 482, startPoint y: 175, endPoint x: 158, endPoint y: 174, distance: 324.0
click at [936, 41] on header "Комфорт Таун Лоскутова В. С. Мій обліковий запис Вийти" at bounding box center [784, 23] width 1568 height 45
click at [682, 70] on link "Назад до всіх Клієнти" at bounding box center [625, 72] width 113 height 16
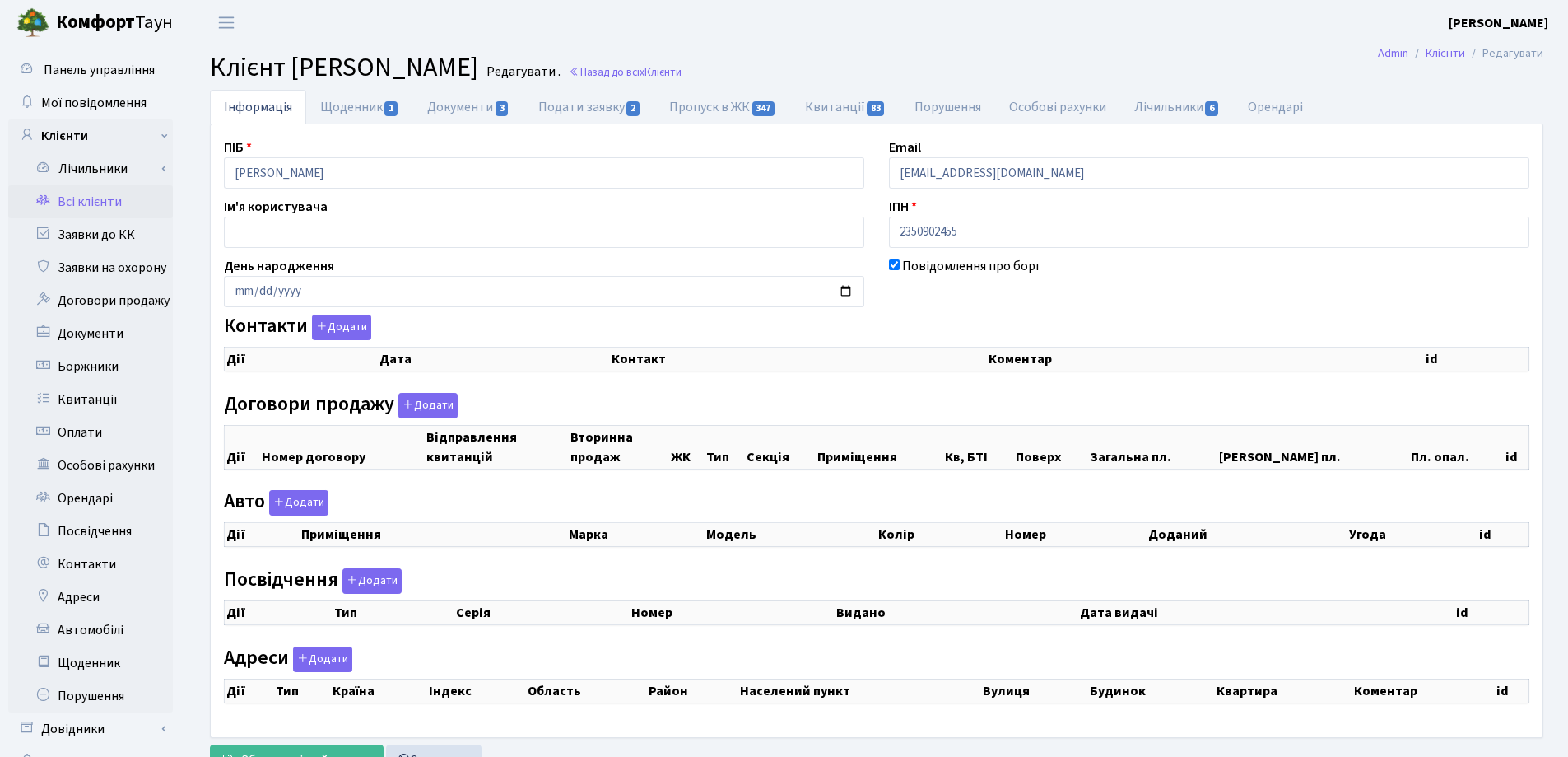
click at [196, 176] on div "Інформація Щоденник 1 Документи 3 Подати заявку 2 Пропуск в ЖК 347 Квитанції 83…" at bounding box center [877, 436] width 1383 height 693
checkbox input "true"
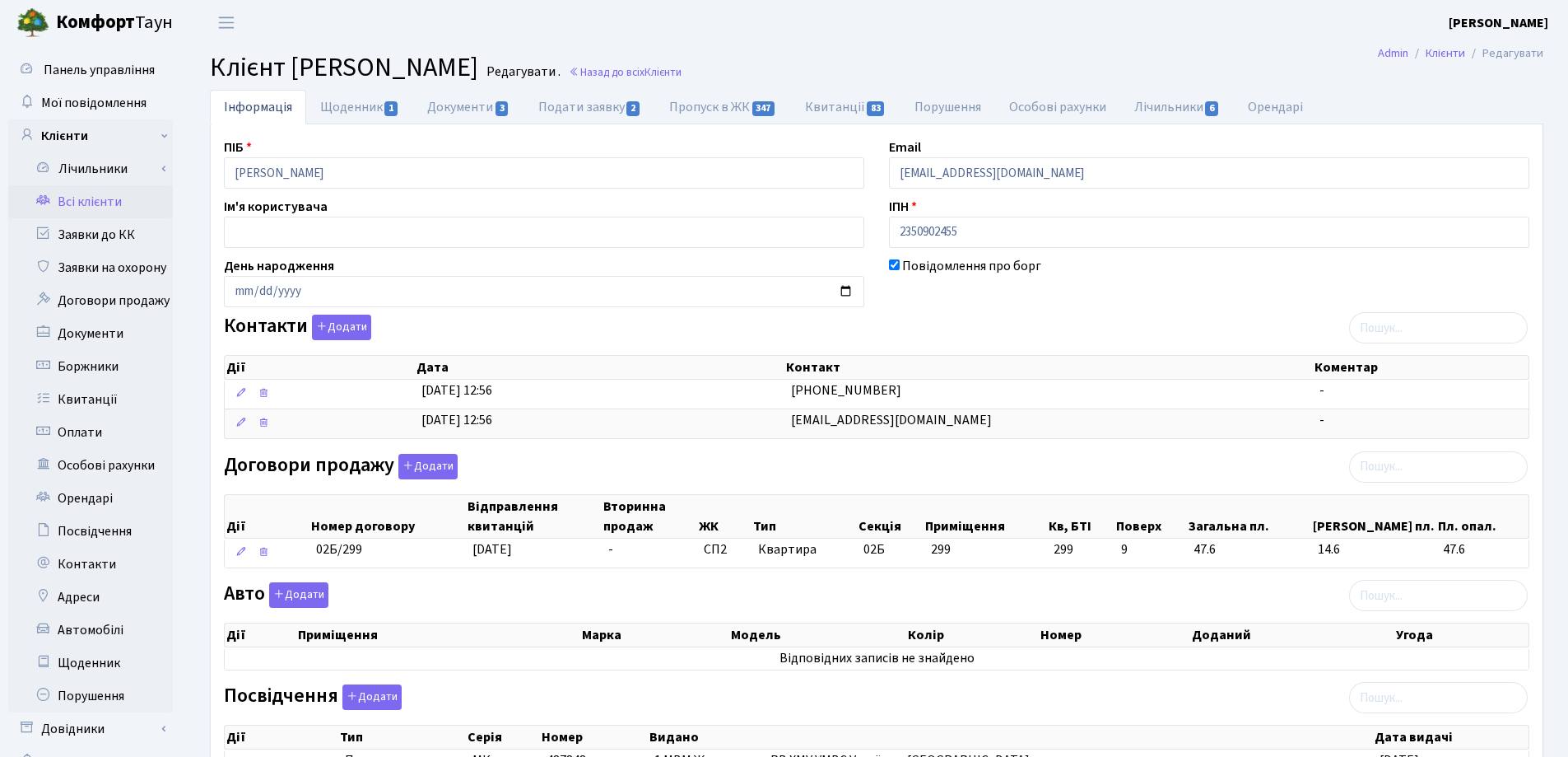
click at [1021, 72] on h2 "Клієнт Головко Вячеслав Вікторович Редагувати . Назад до всіх Клієнти" at bounding box center [877, 68] width 1334 height 31
click at [682, 70] on link "Назад до всіх Клієнти" at bounding box center [625, 72] width 113 height 16
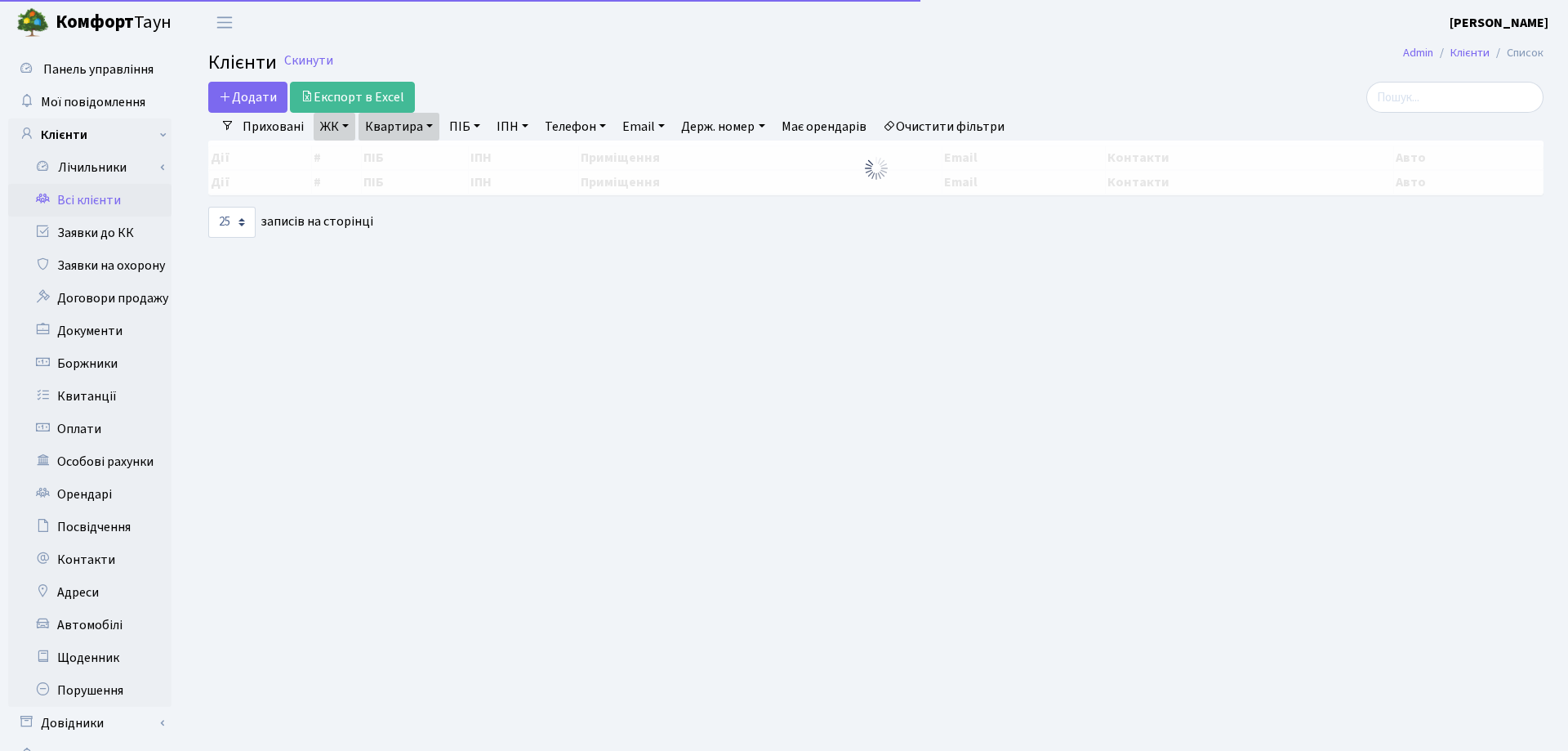
select select "25"
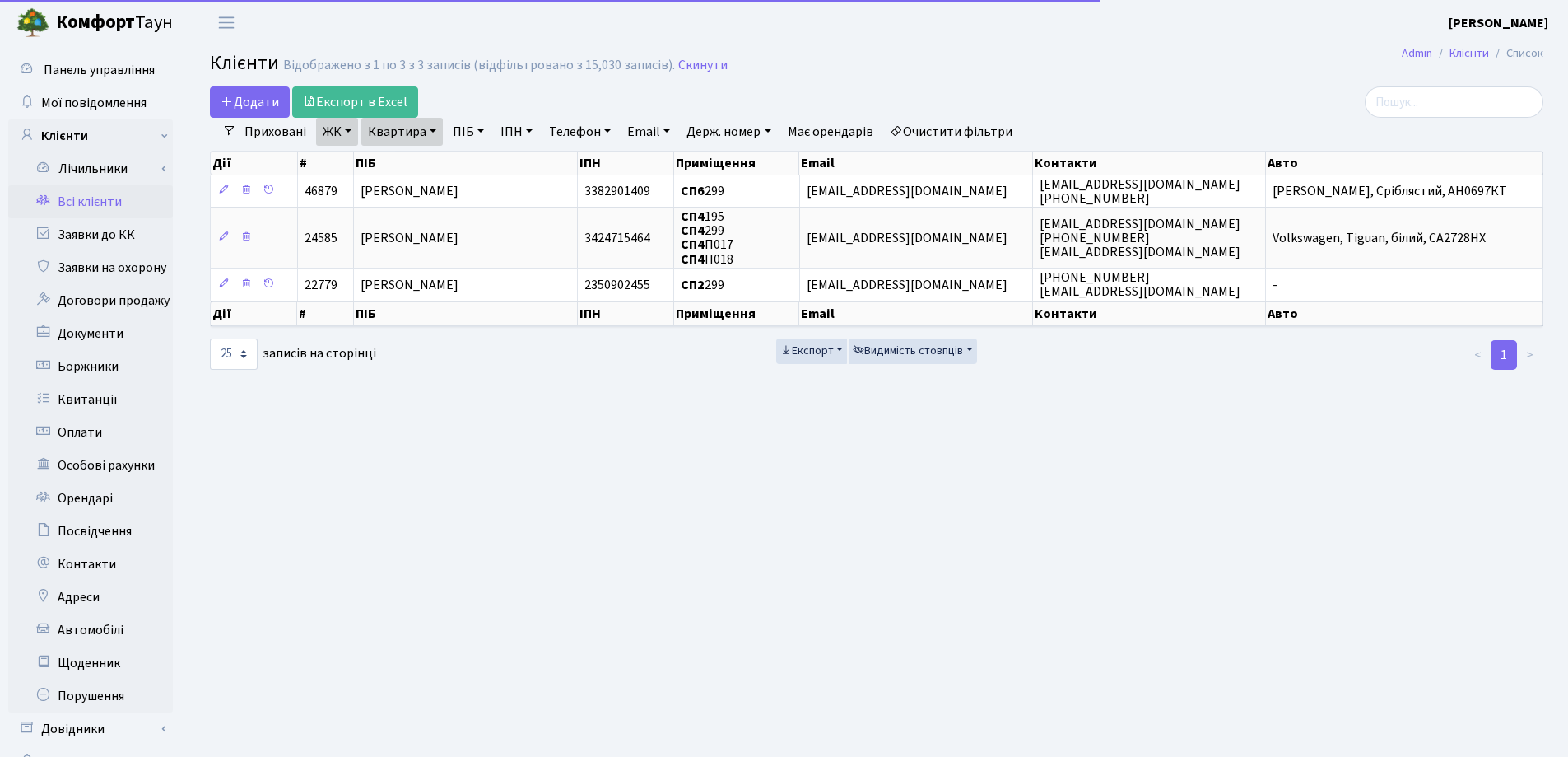
drag, startPoint x: 433, startPoint y: 129, endPoint x: 432, endPoint y: 142, distance: 13.0
click at [432, 132] on link "Квартира" at bounding box center [402, 132] width 82 height 28
click at [435, 159] on input "299" at bounding box center [410, 164] width 97 height 31
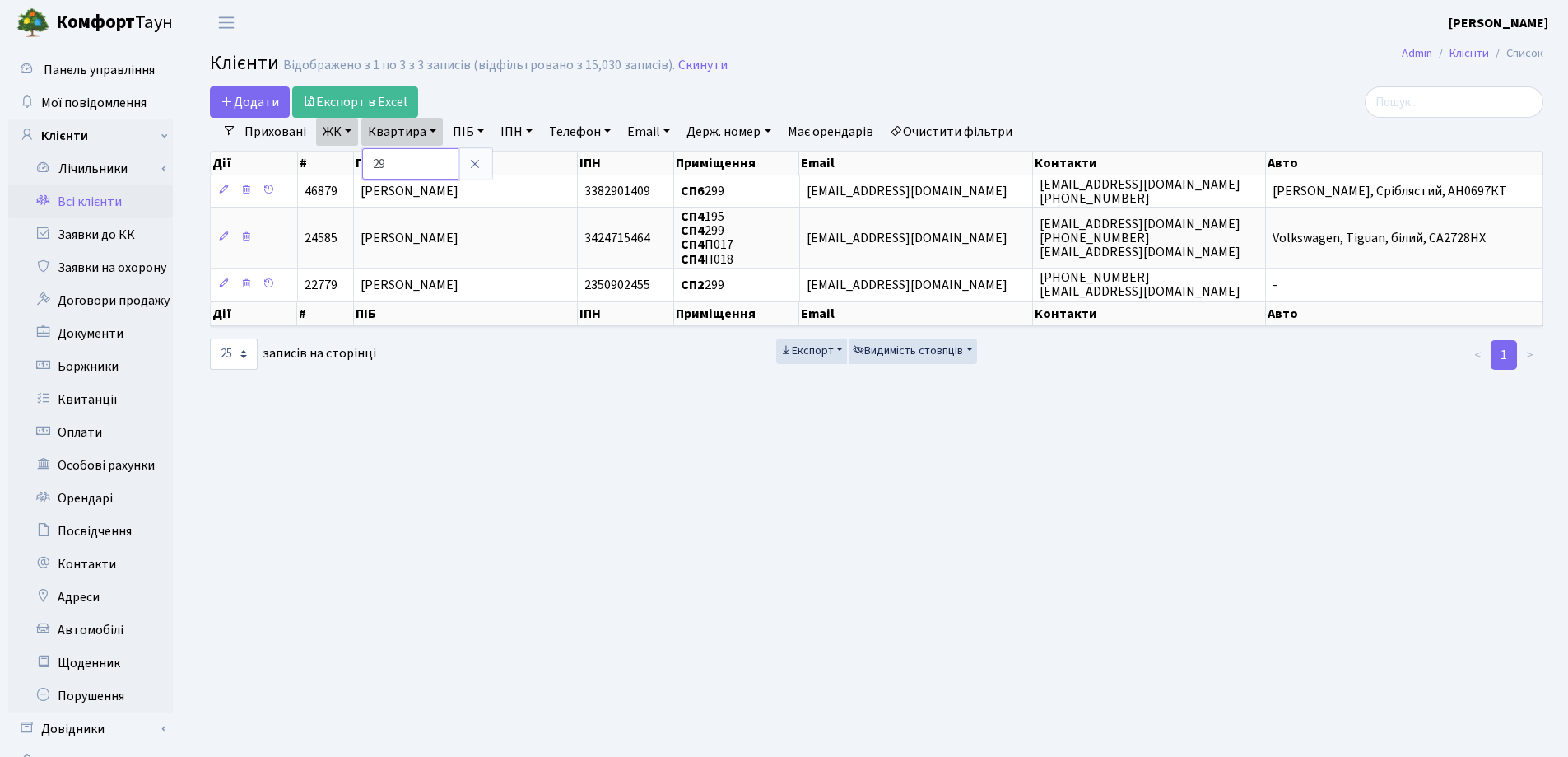
type input "2"
type input "94"
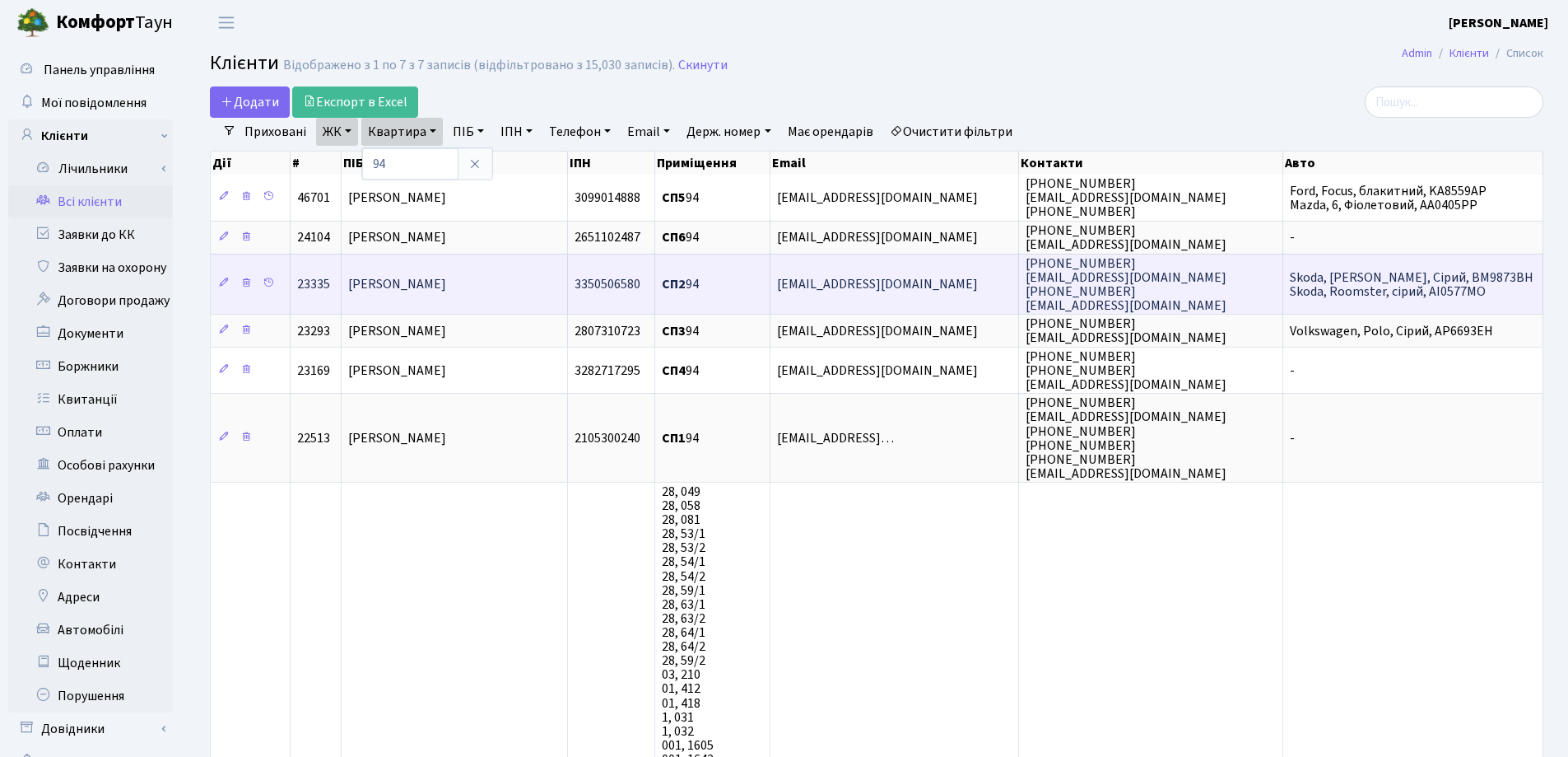
click at [446, 275] on span "[PERSON_NAME]" at bounding box center [397, 284] width 98 height 18
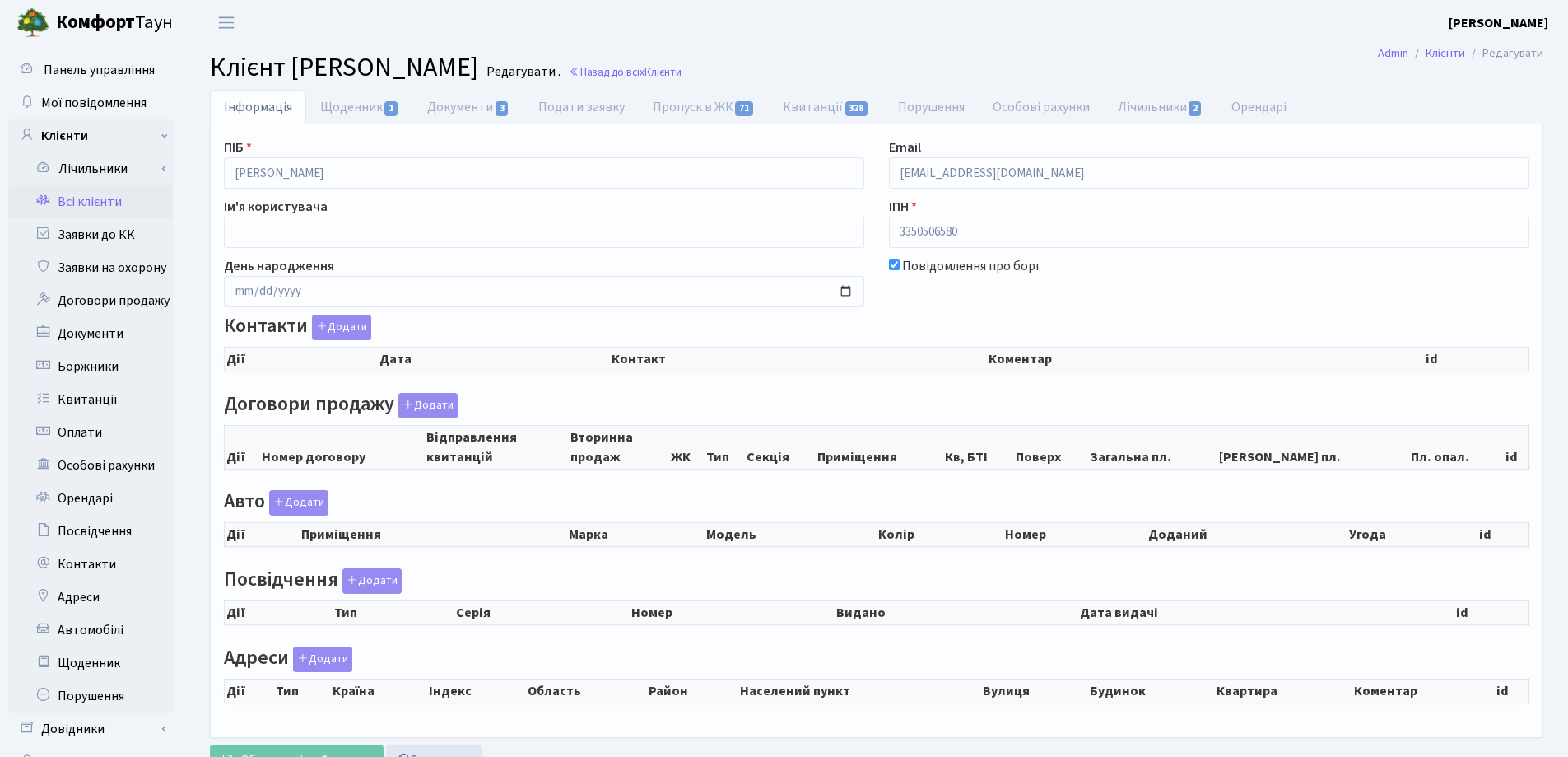
checkbox input "true"
select select "25"
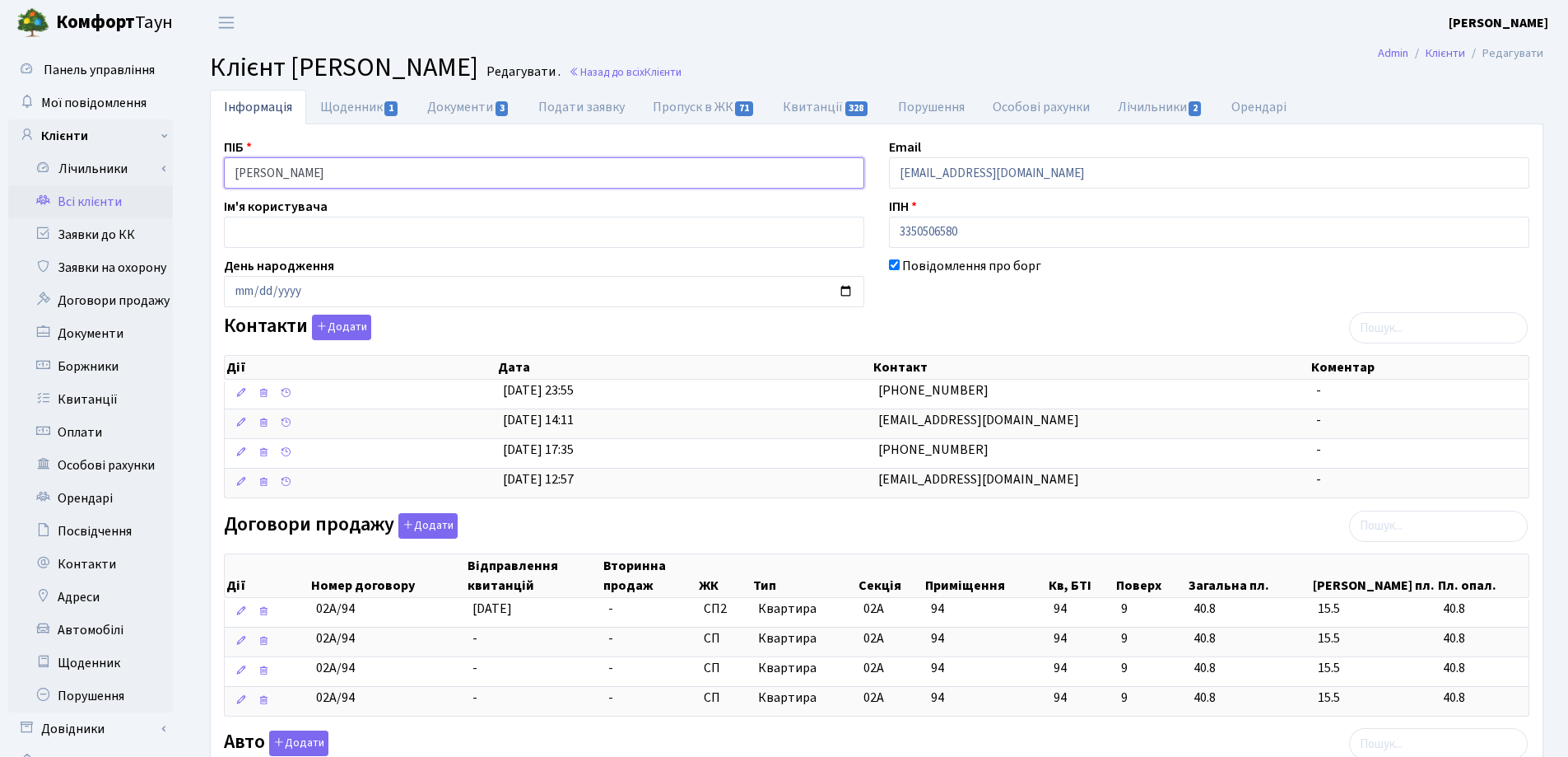
drag, startPoint x: 0, startPoint y: 0, endPoint x: 177, endPoint y: 179, distance: 251.7
click at [177, 179] on div "Панель управління Мої повідомлення Клієнти Лічильники Показання" at bounding box center [784, 673] width 1568 height 1254
click at [1101, 44] on header "Комфорт Таун Лоскутова В. С. Мій обліковий запис Вийти" at bounding box center [784, 23] width 1568 height 45
click at [682, 68] on link "Назад до всіх Клієнти" at bounding box center [625, 72] width 113 height 16
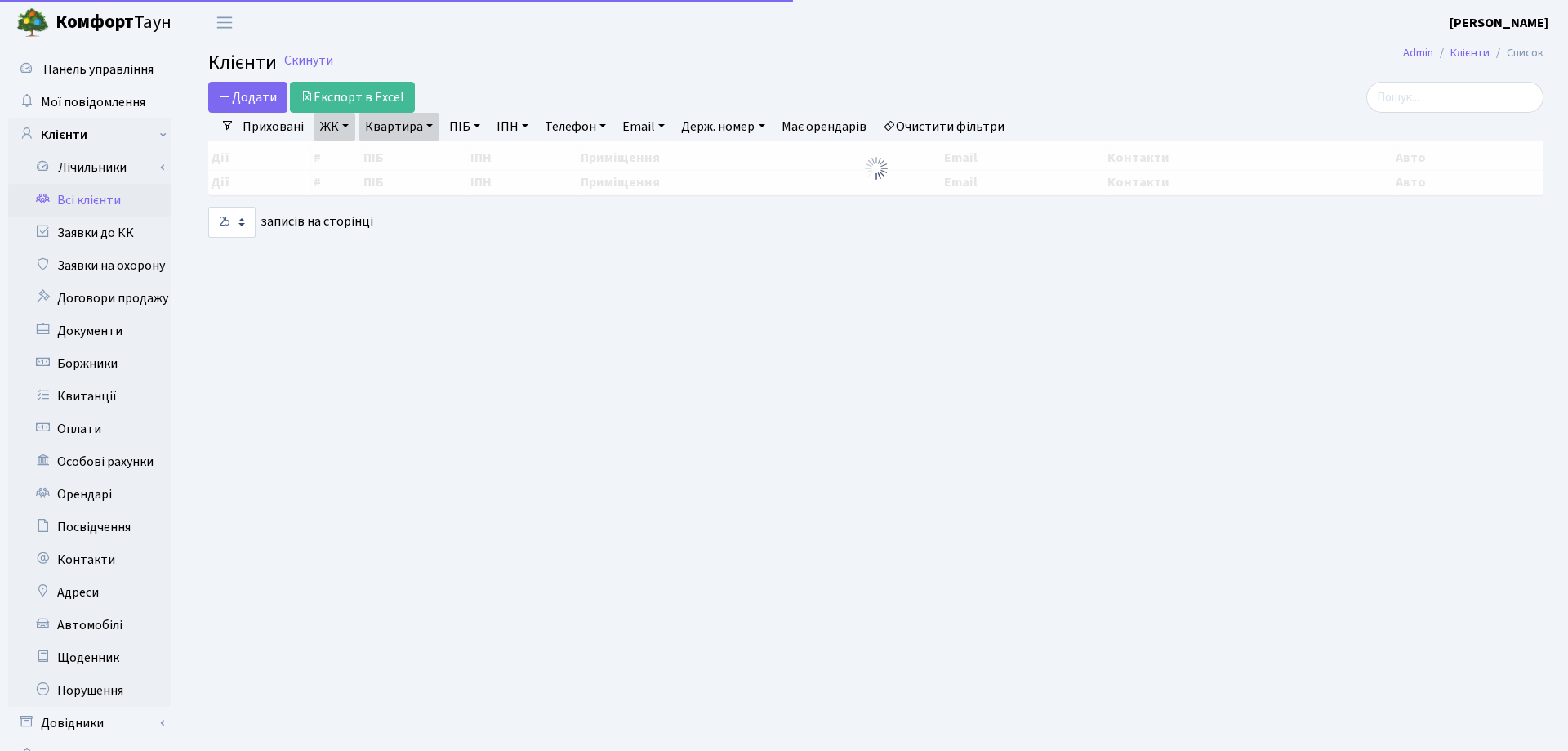
select select "25"
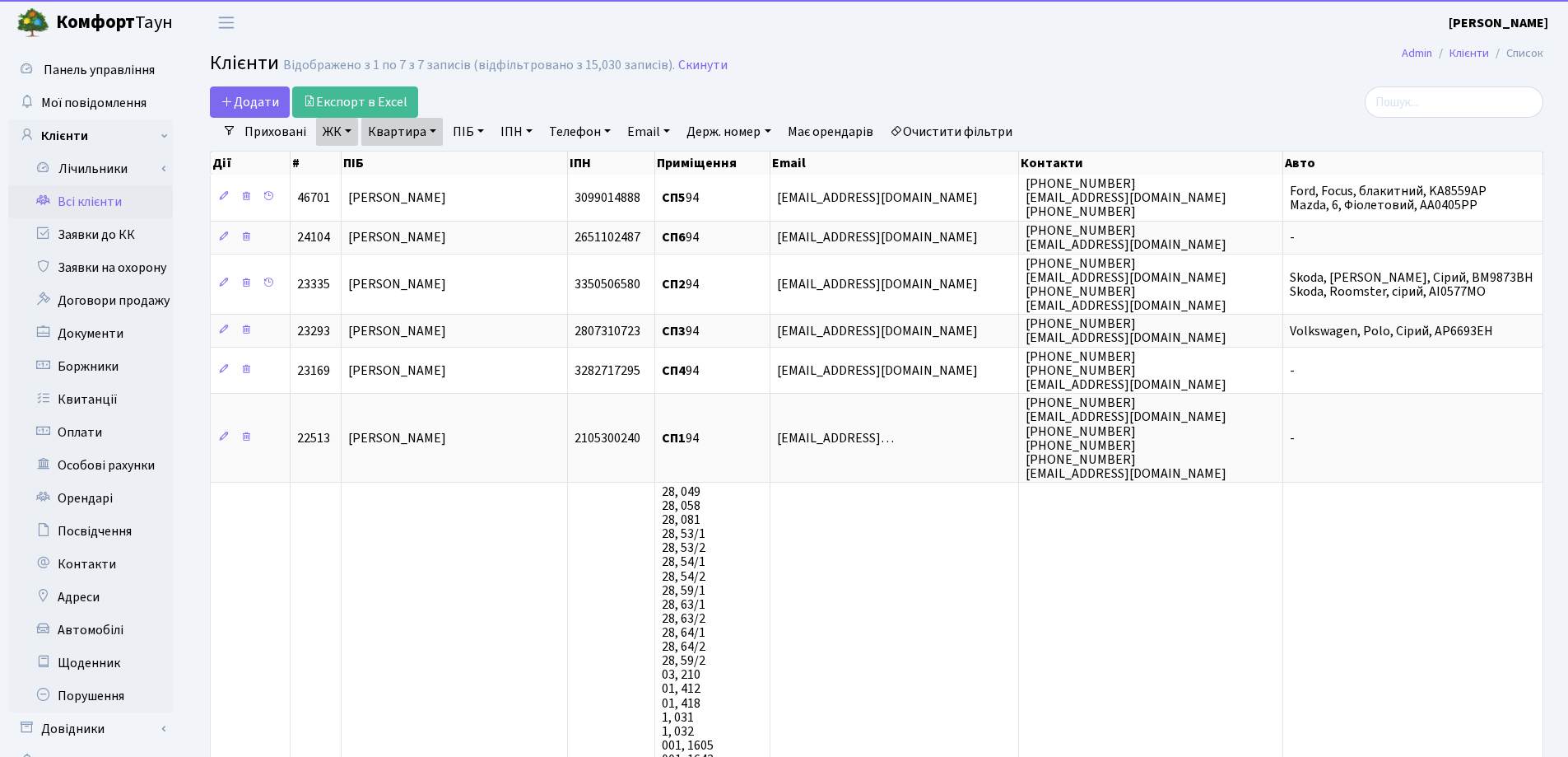
click at [438, 132] on link "Квартира" at bounding box center [402, 132] width 82 height 28
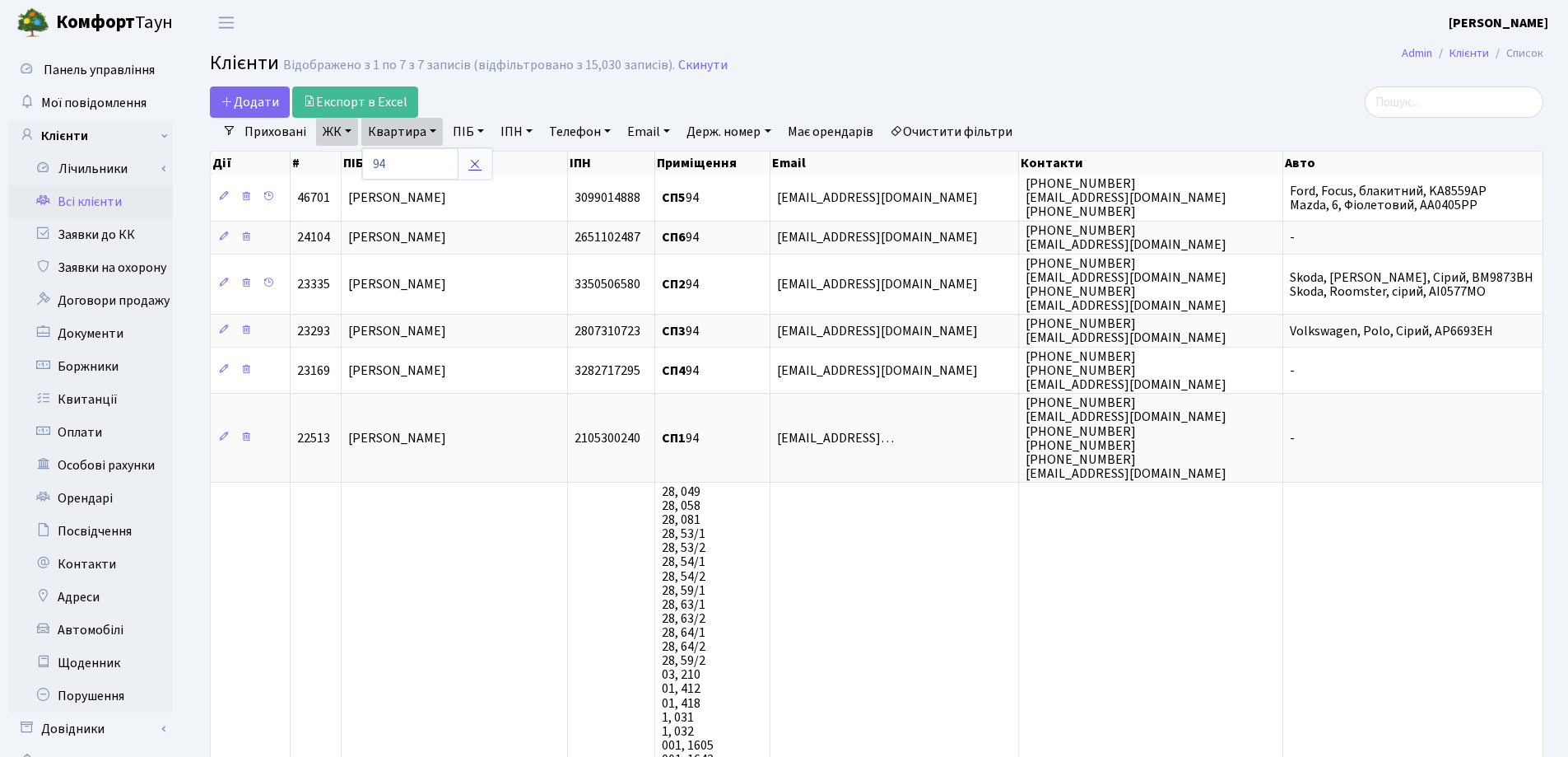
click at [478, 168] on icon at bounding box center [474, 164] width 13 height 13
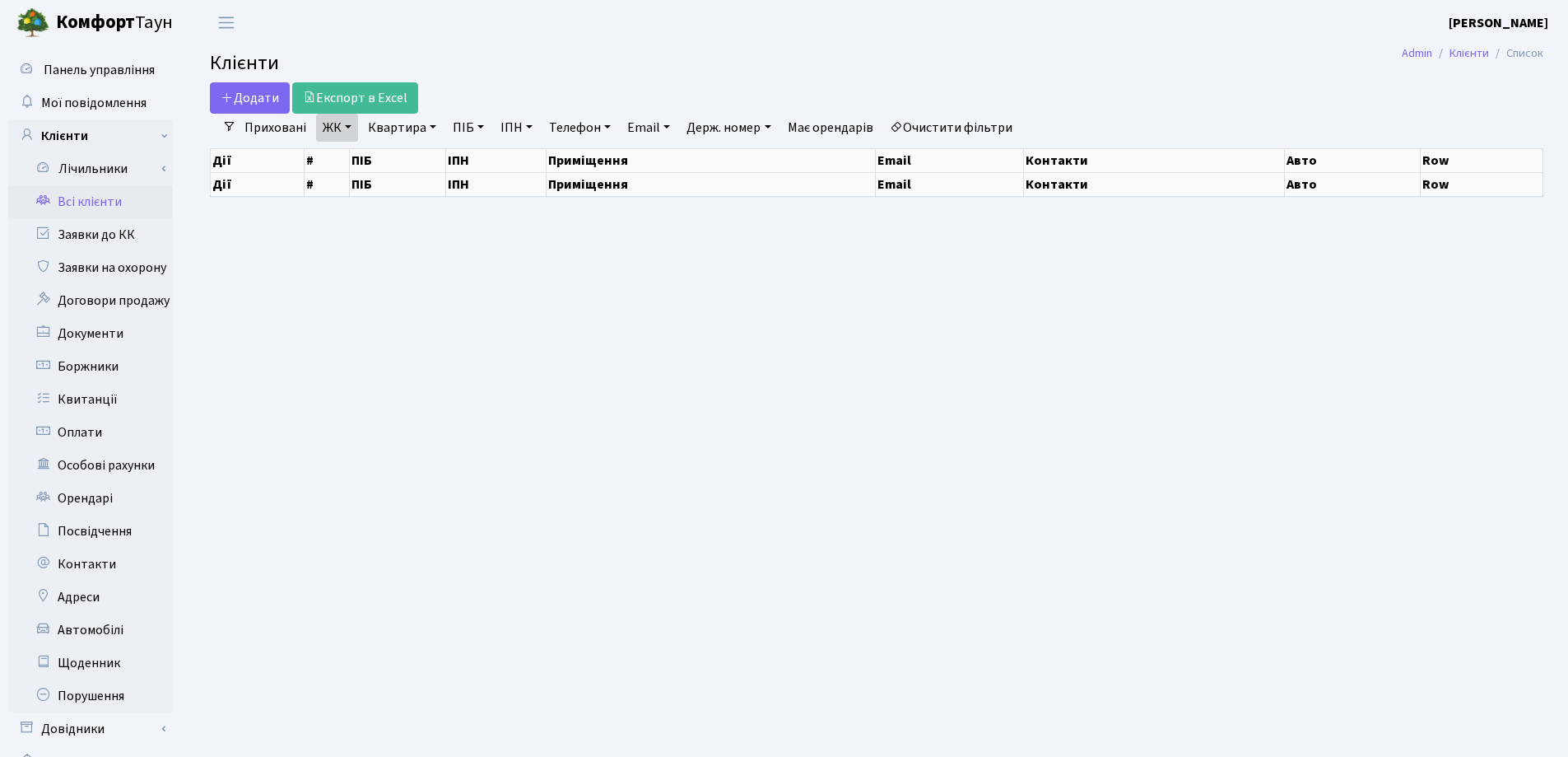
select select "25"
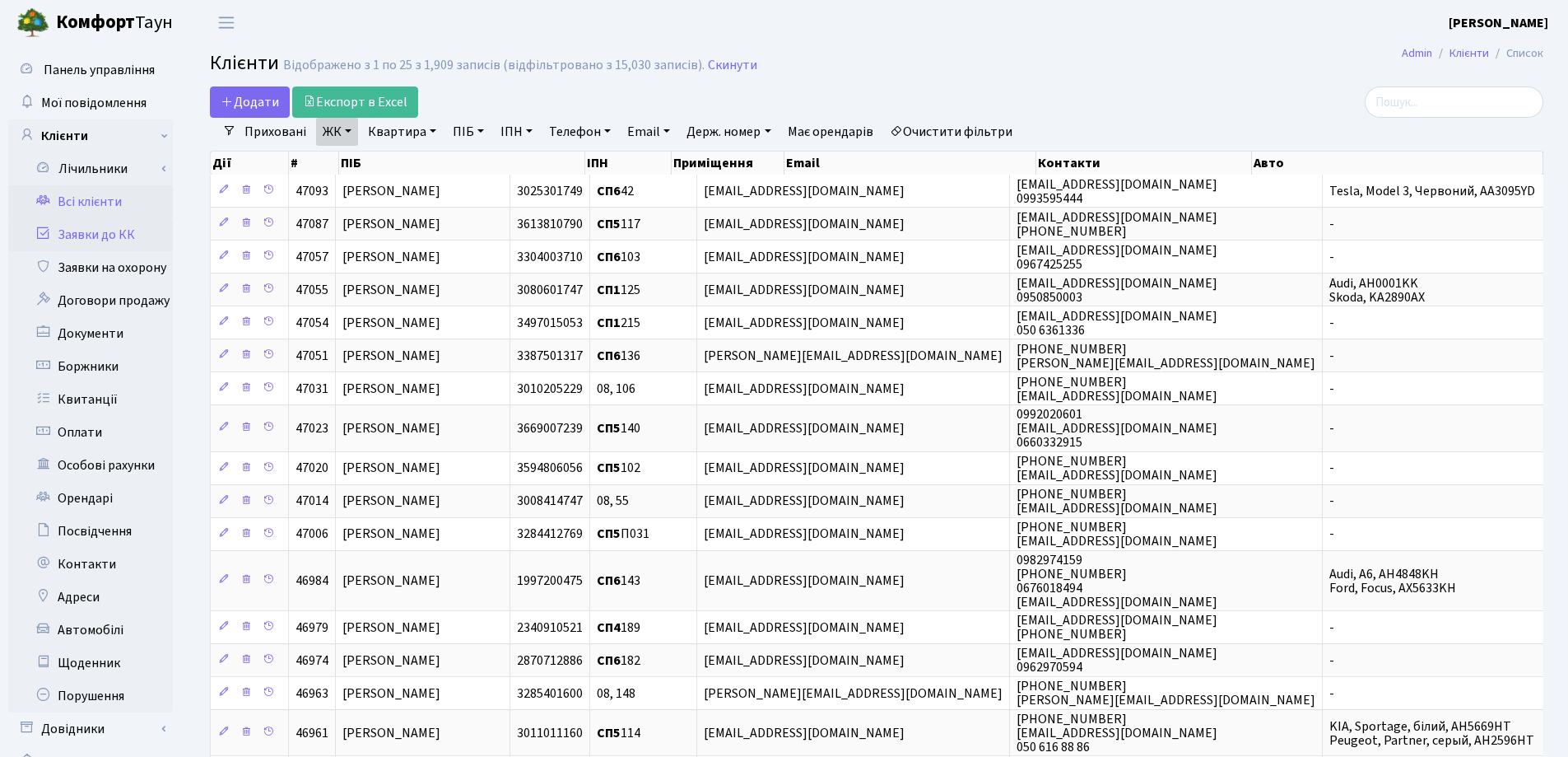
click at [86, 234] on link "Заявки до КК" at bounding box center [90, 235] width 165 height 33
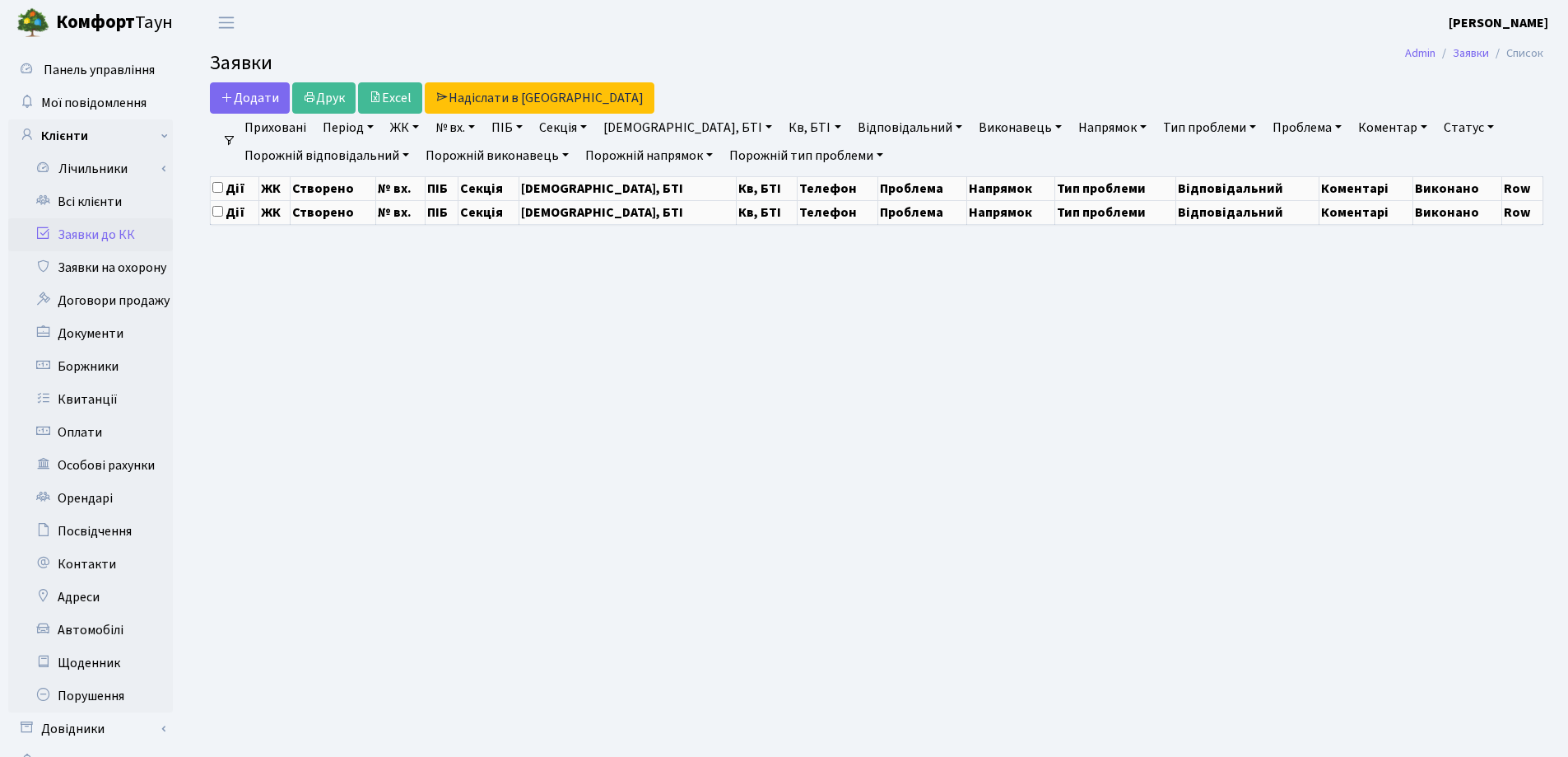
select select "25"
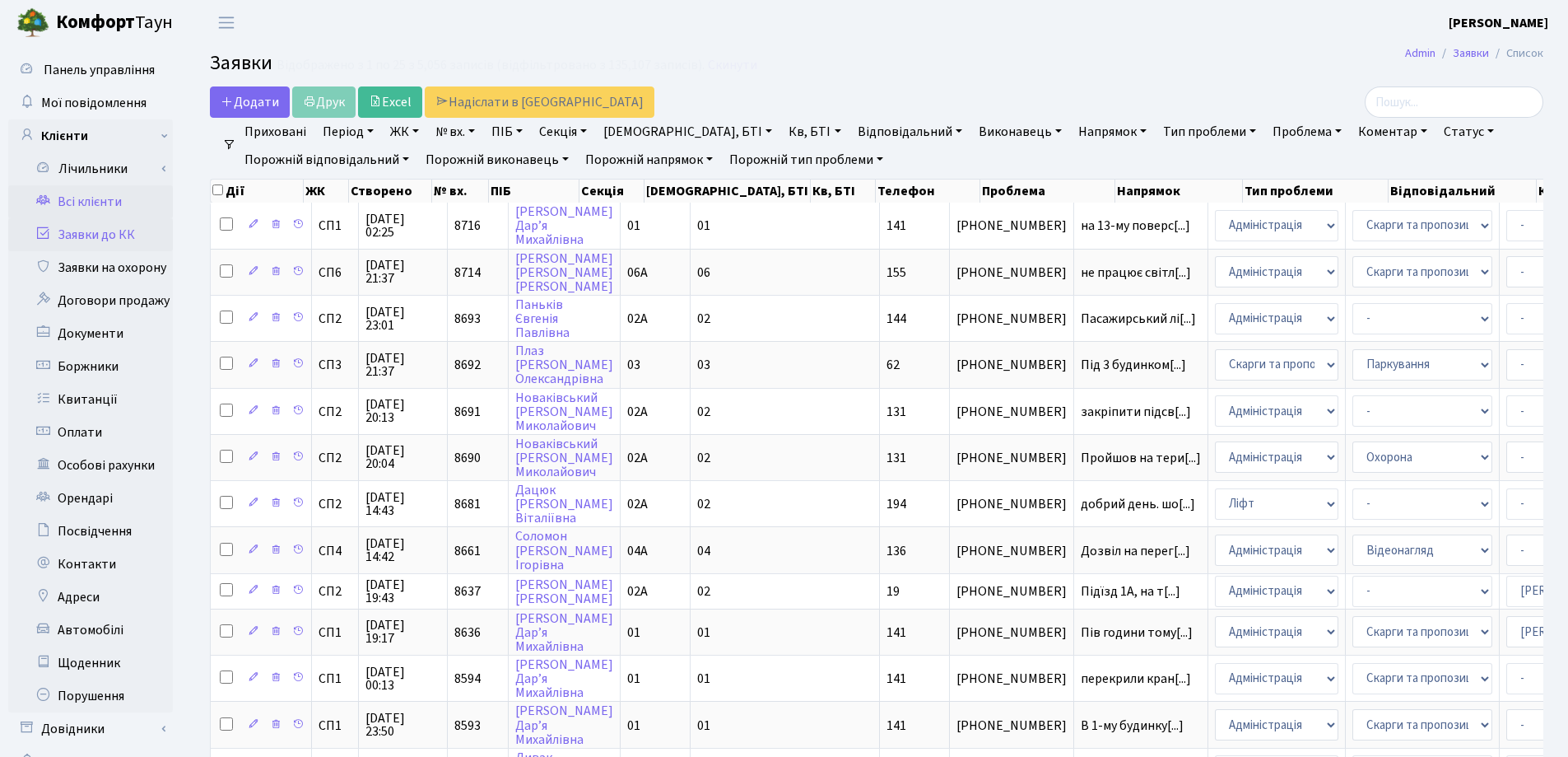
click at [96, 201] on link "Всі клієнти" at bounding box center [90, 202] width 165 height 33
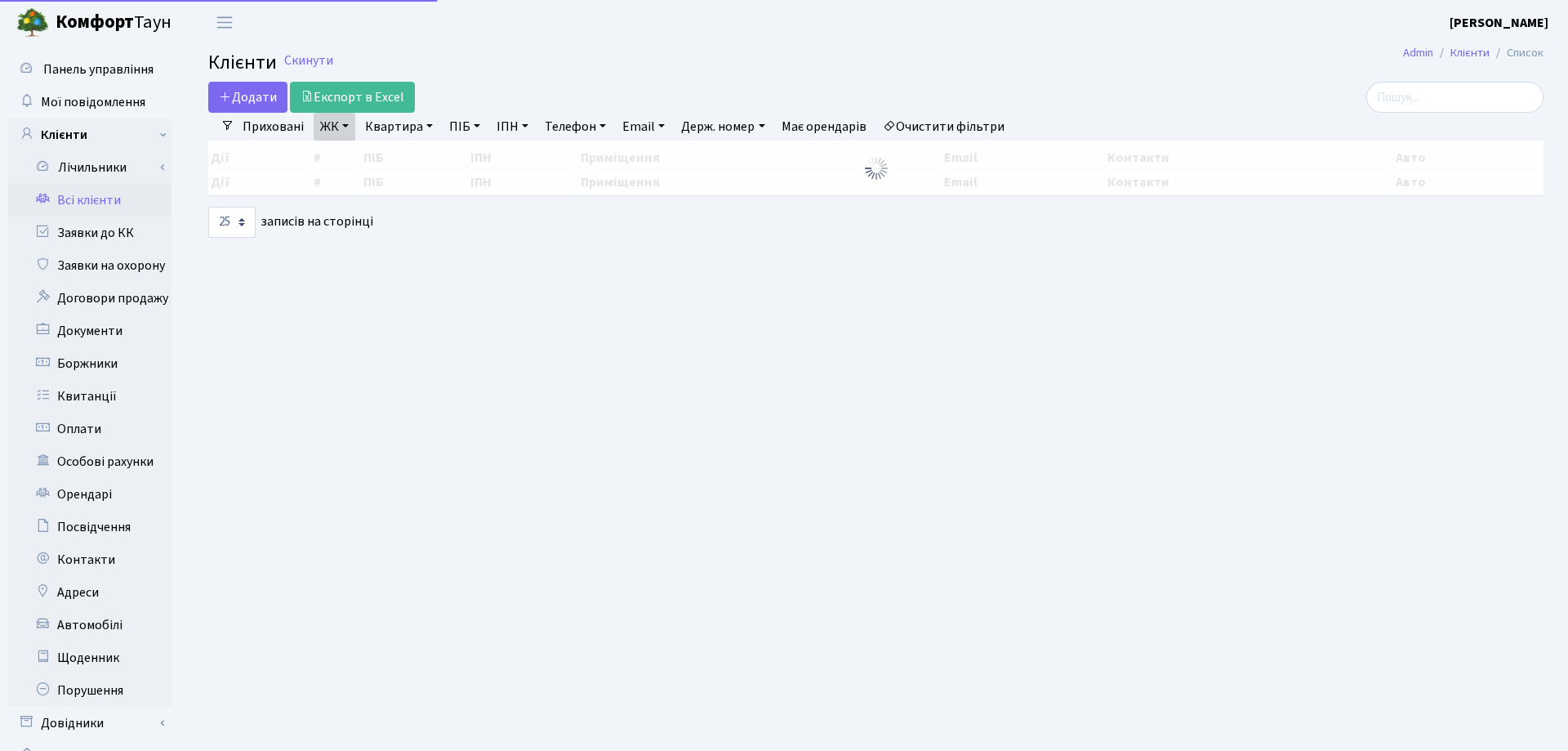
select select "25"
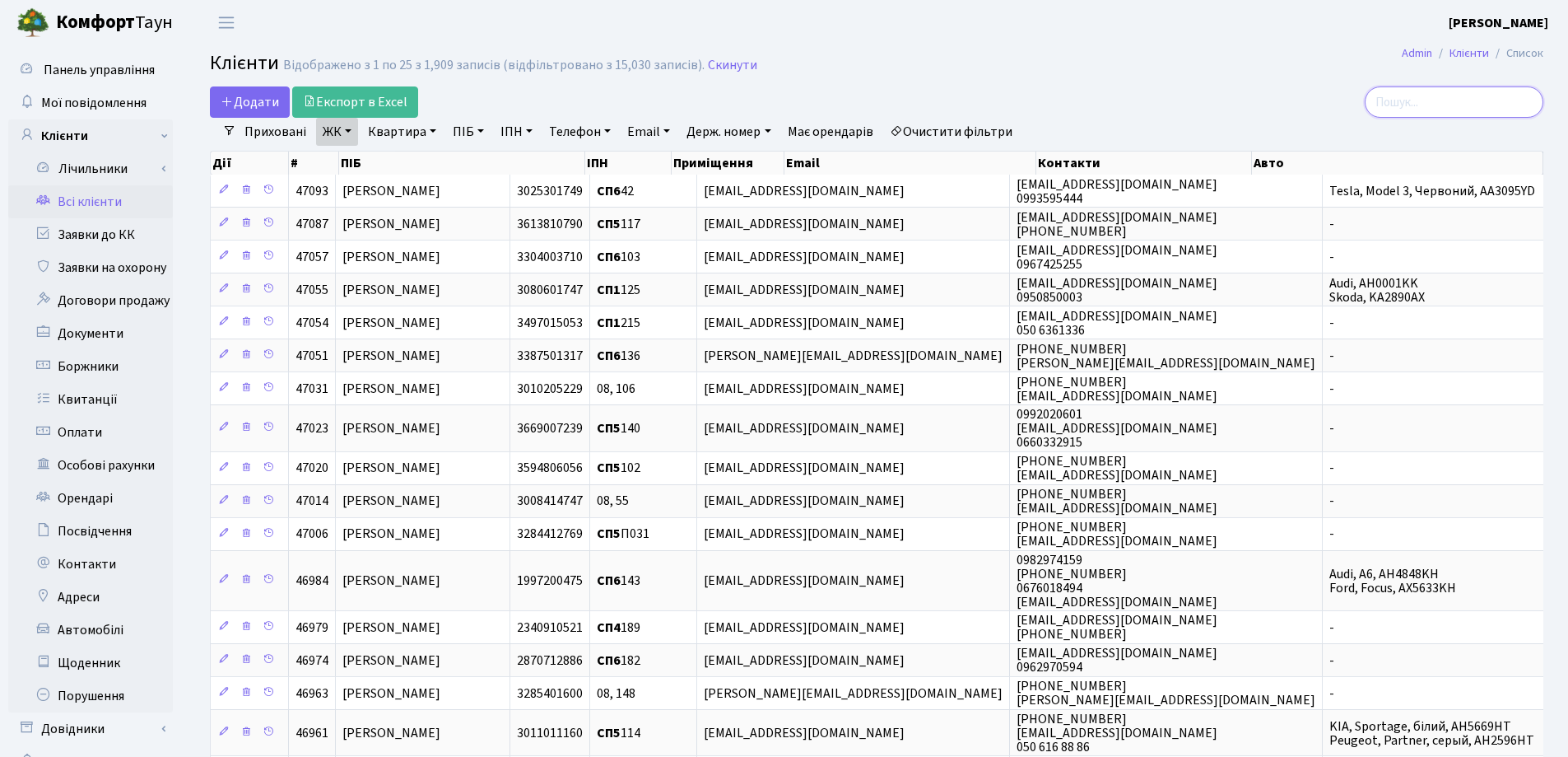
click at [1418, 98] on input "search" at bounding box center [1454, 102] width 178 height 31
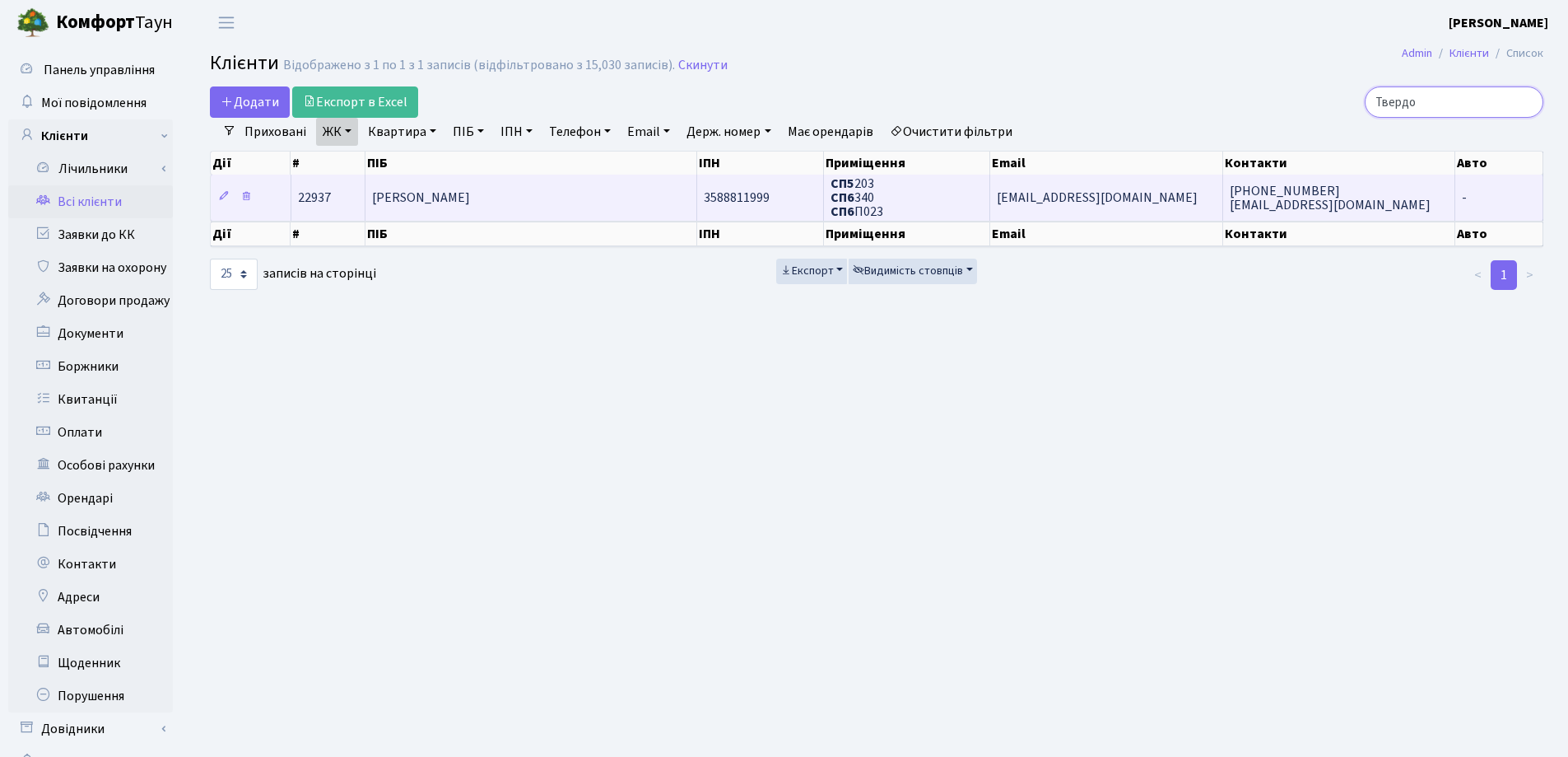
type input "Твердо"
click at [525, 187] on td "Твердохлібов Дмитро Сергійович" at bounding box center [531, 197] width 332 height 45
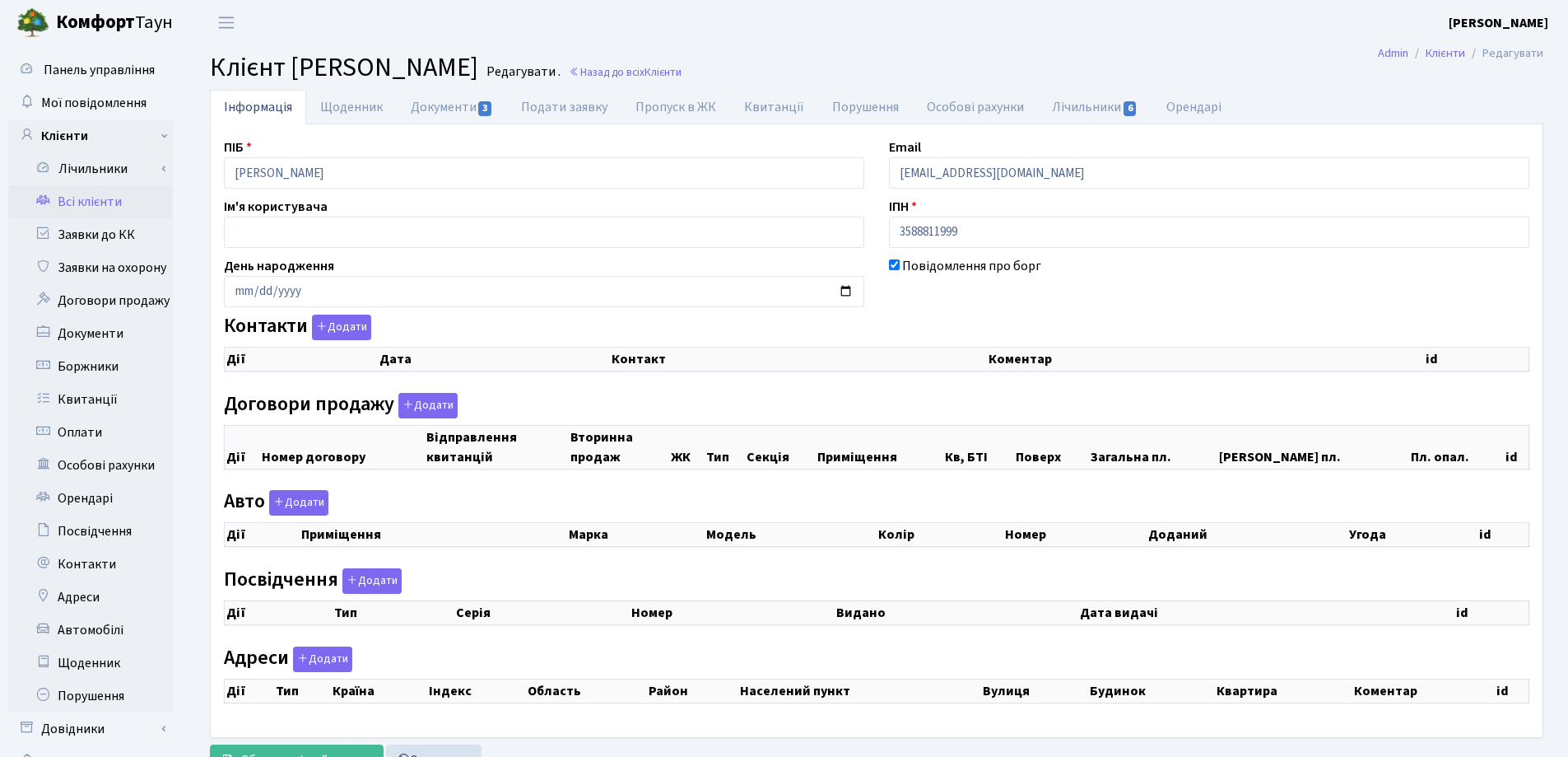
checkbox input "true"
select select "25"
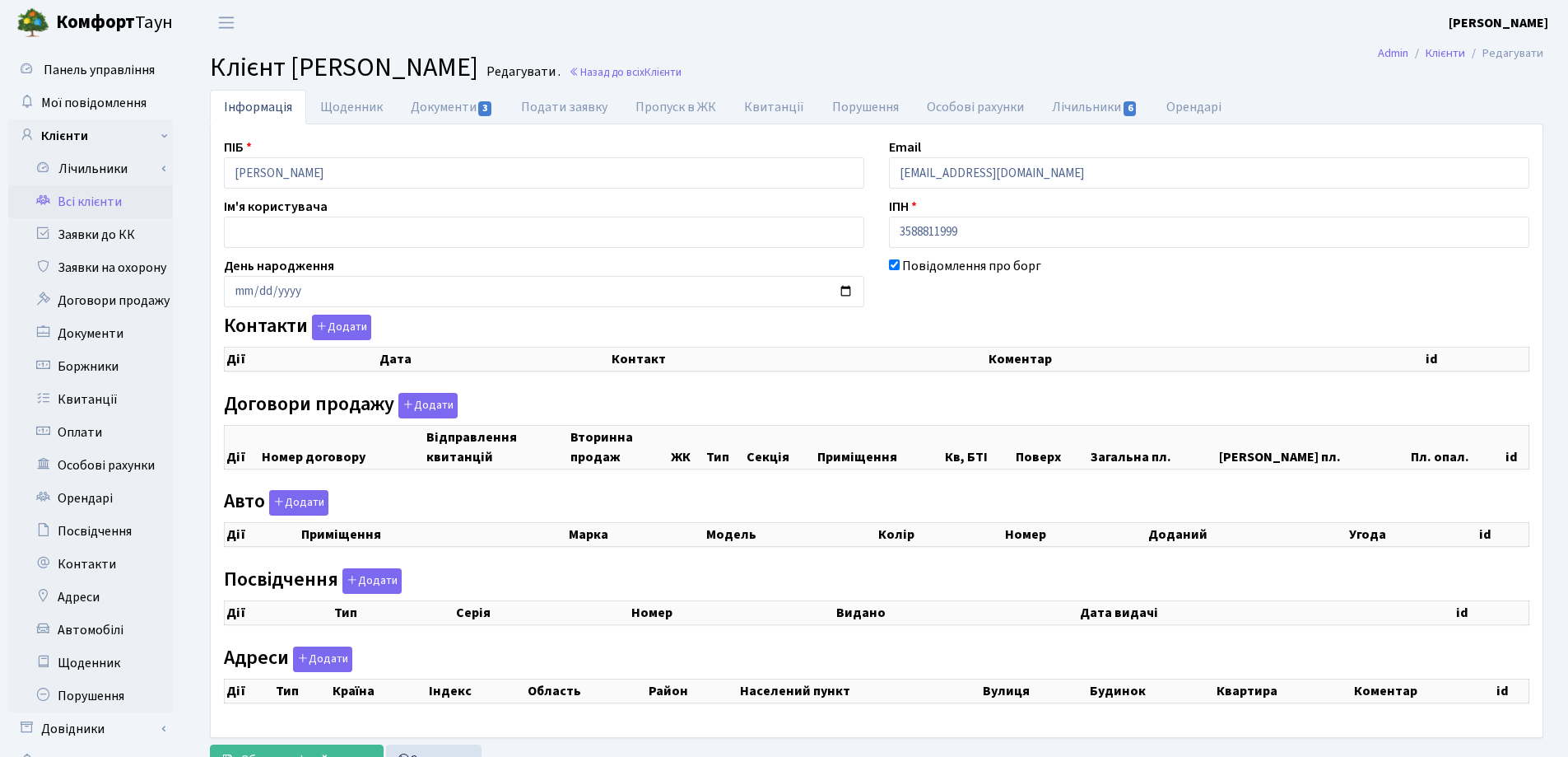
select select "25"
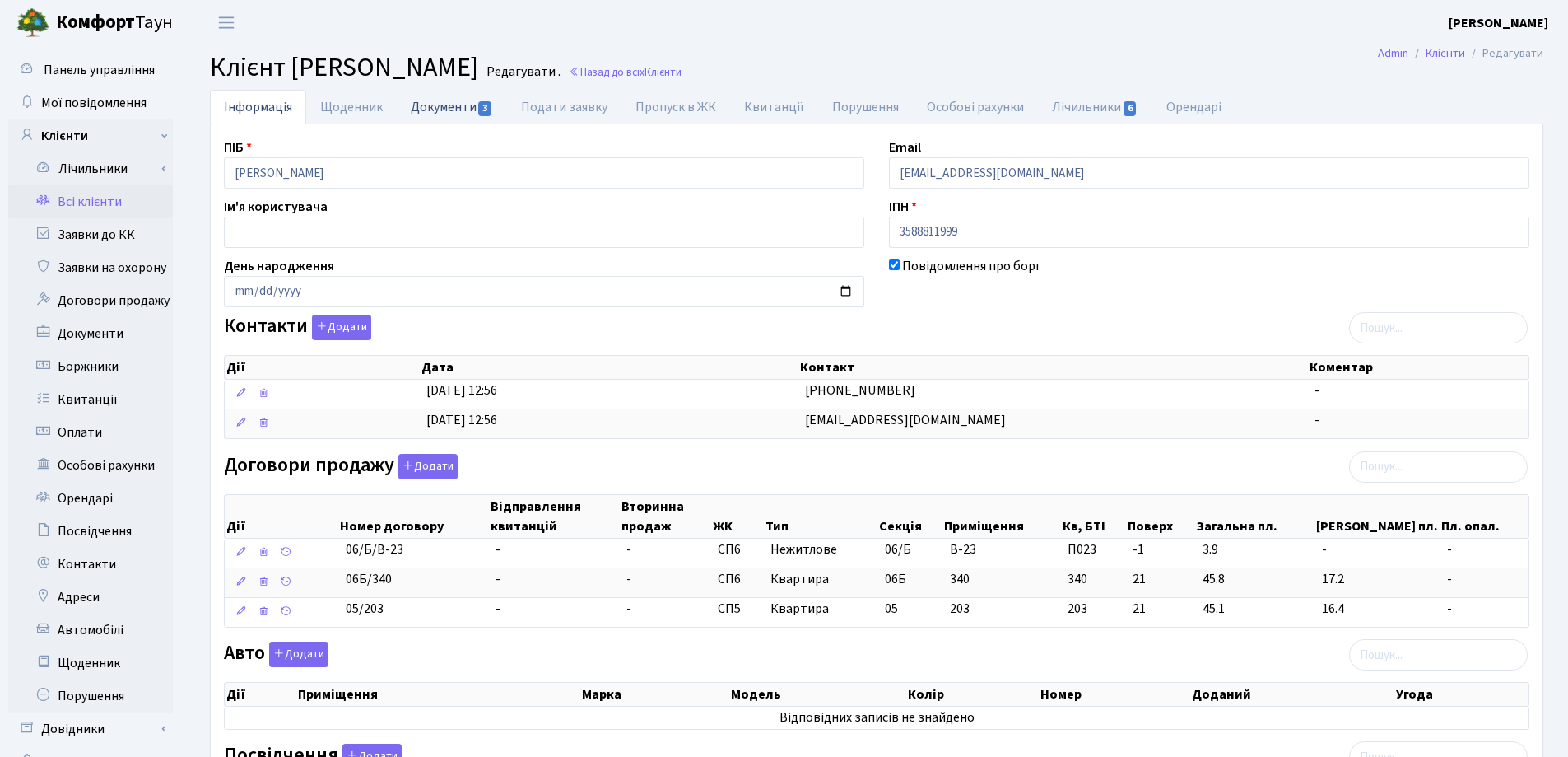
click at [455, 111] on link "Документи 3" at bounding box center [452, 106] width 111 height 34
select select "25"
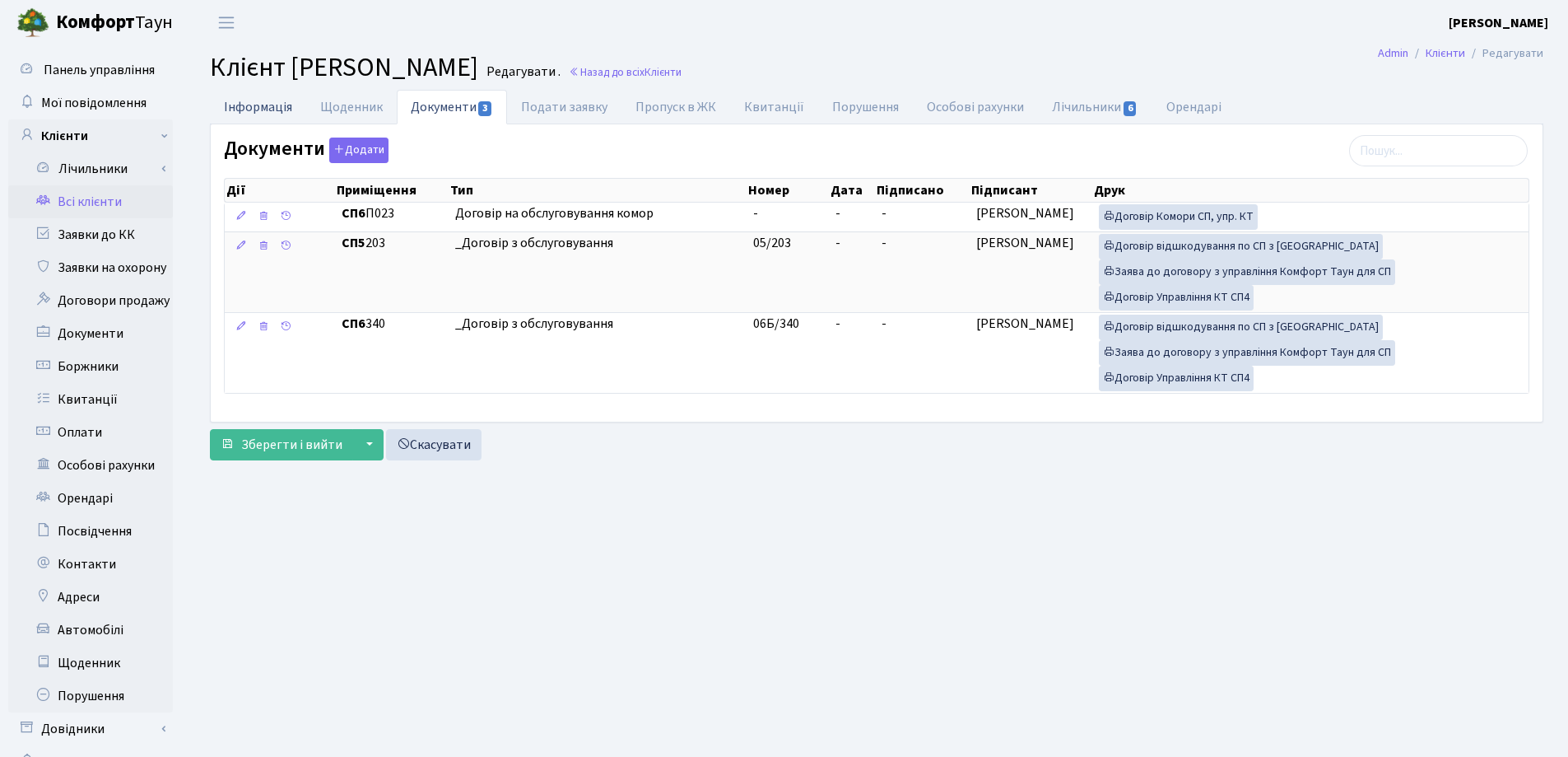
click at [246, 106] on link "Інформація" at bounding box center [258, 106] width 97 height 34
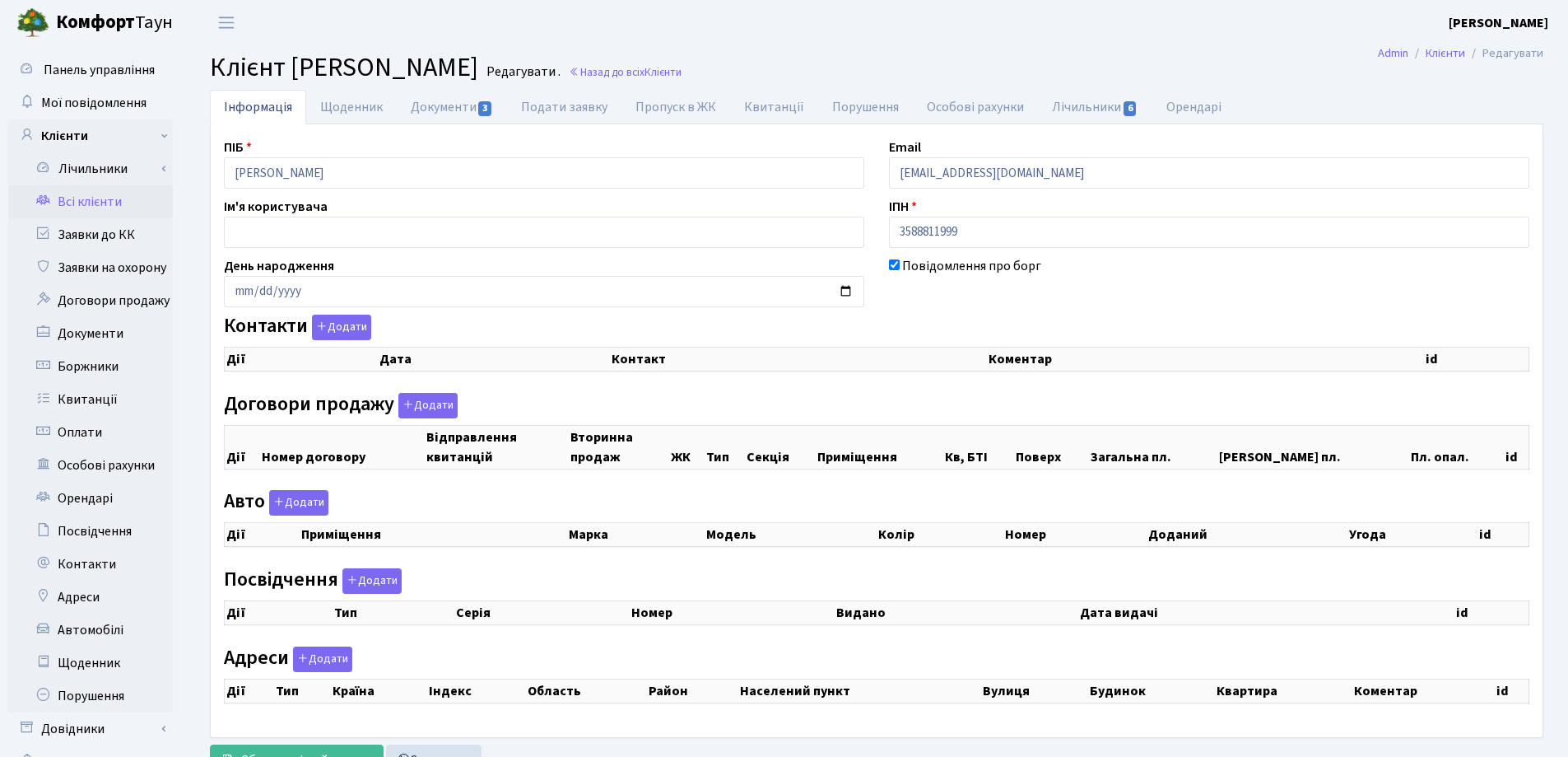
checkbox input "true"
select select "25"
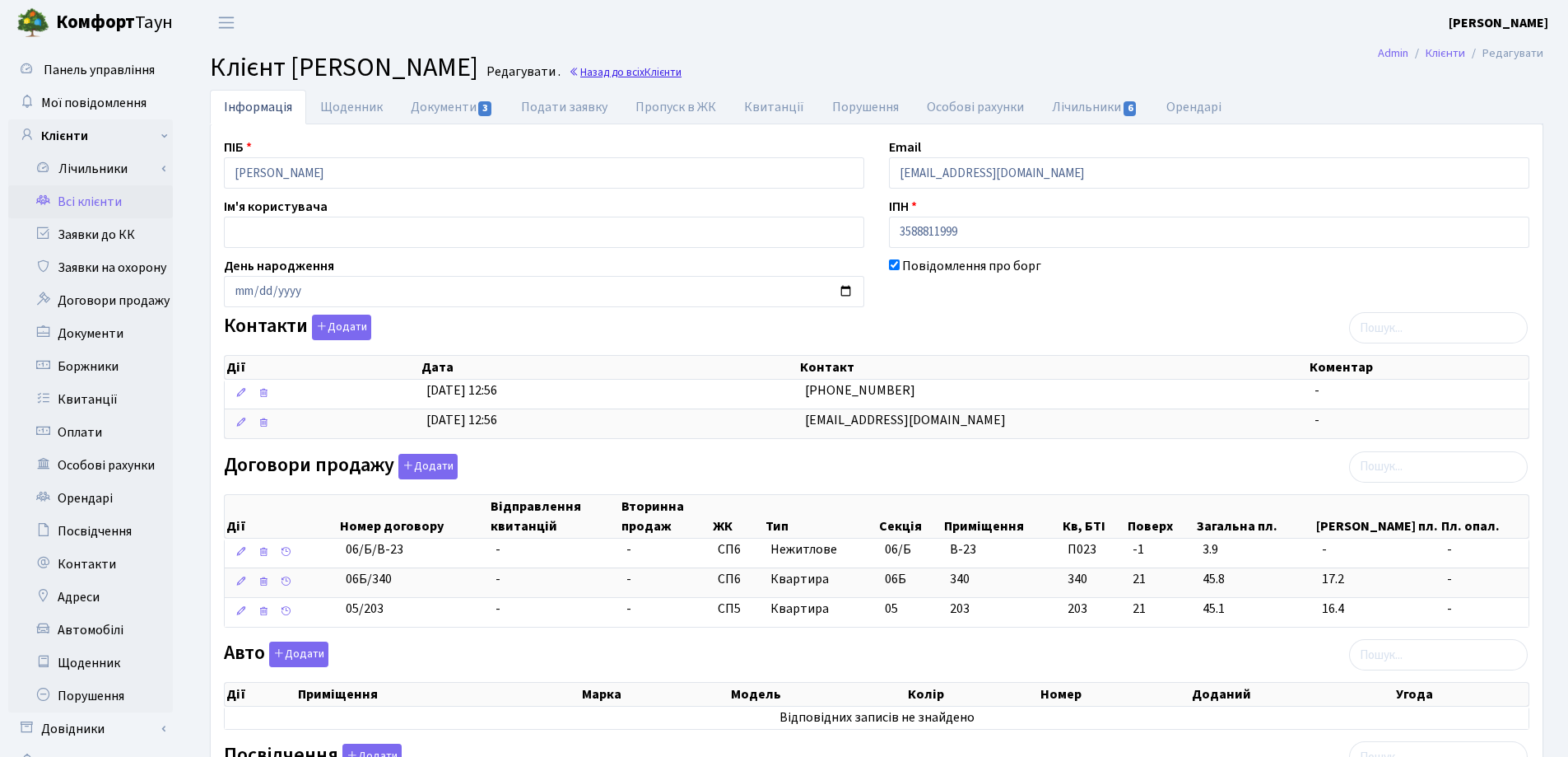
click at [682, 71] on link "Назад до всіх Клієнти" at bounding box center [625, 72] width 113 height 16
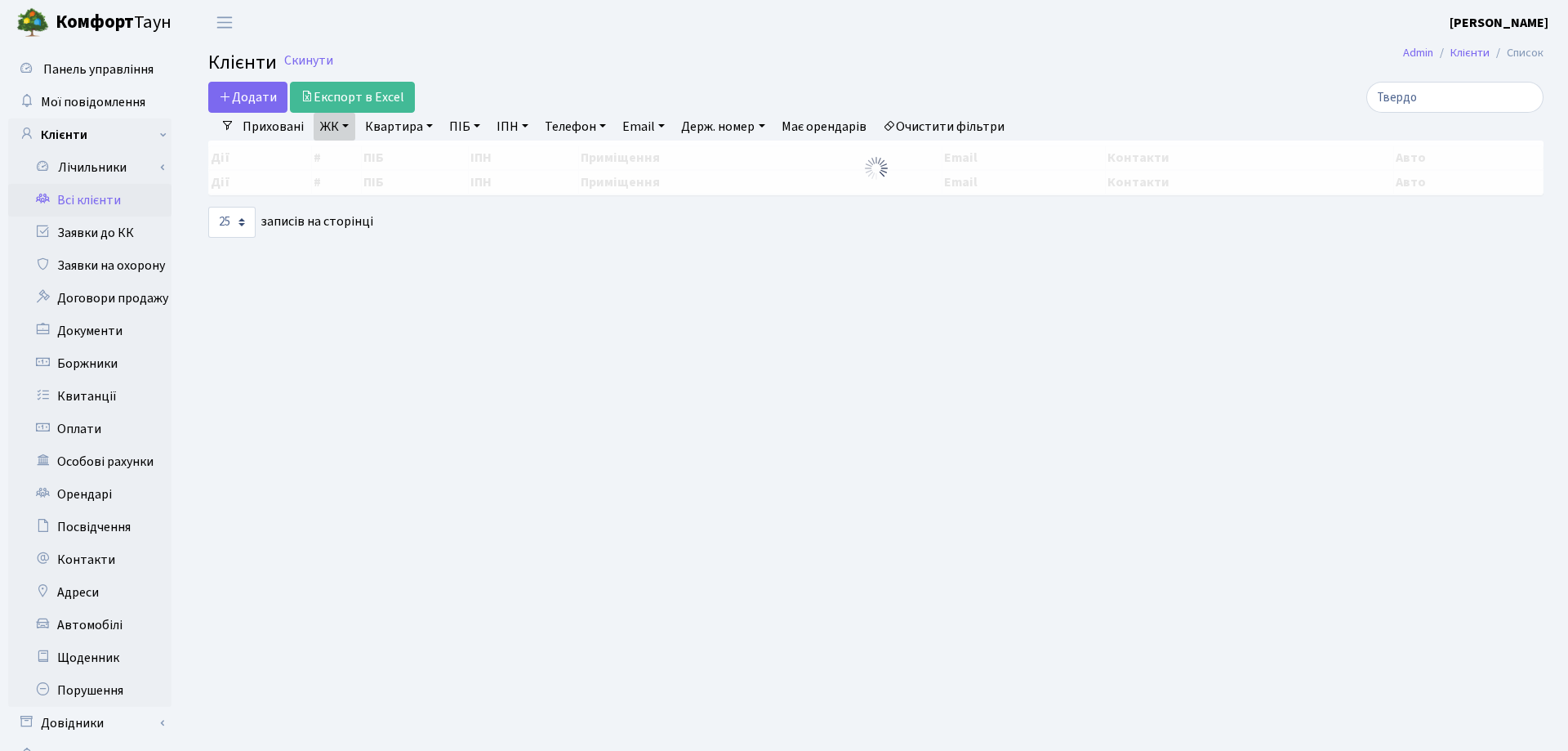
select select "25"
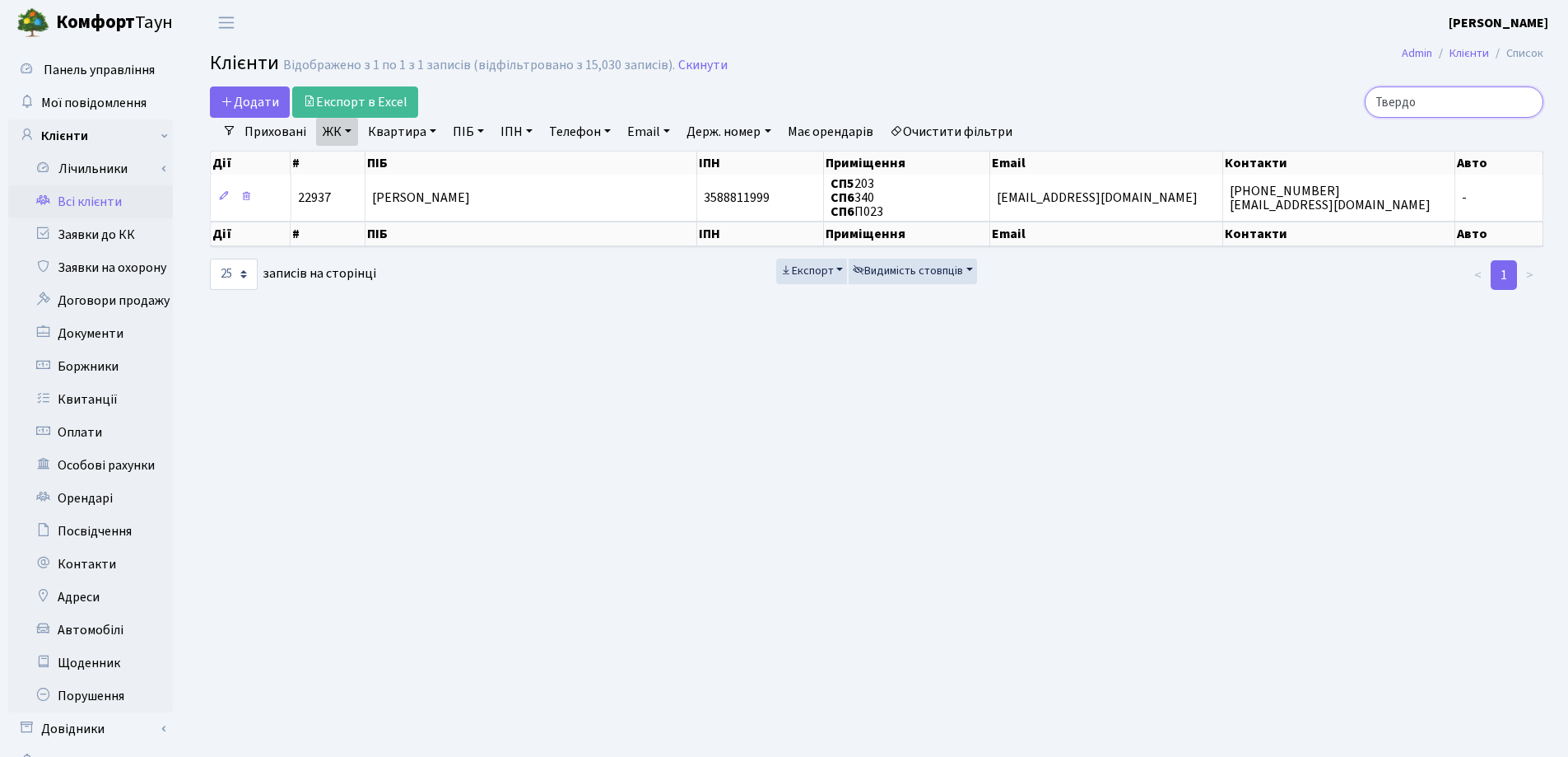
click at [1524, 103] on input "Твердо" at bounding box center [1454, 102] width 178 height 31
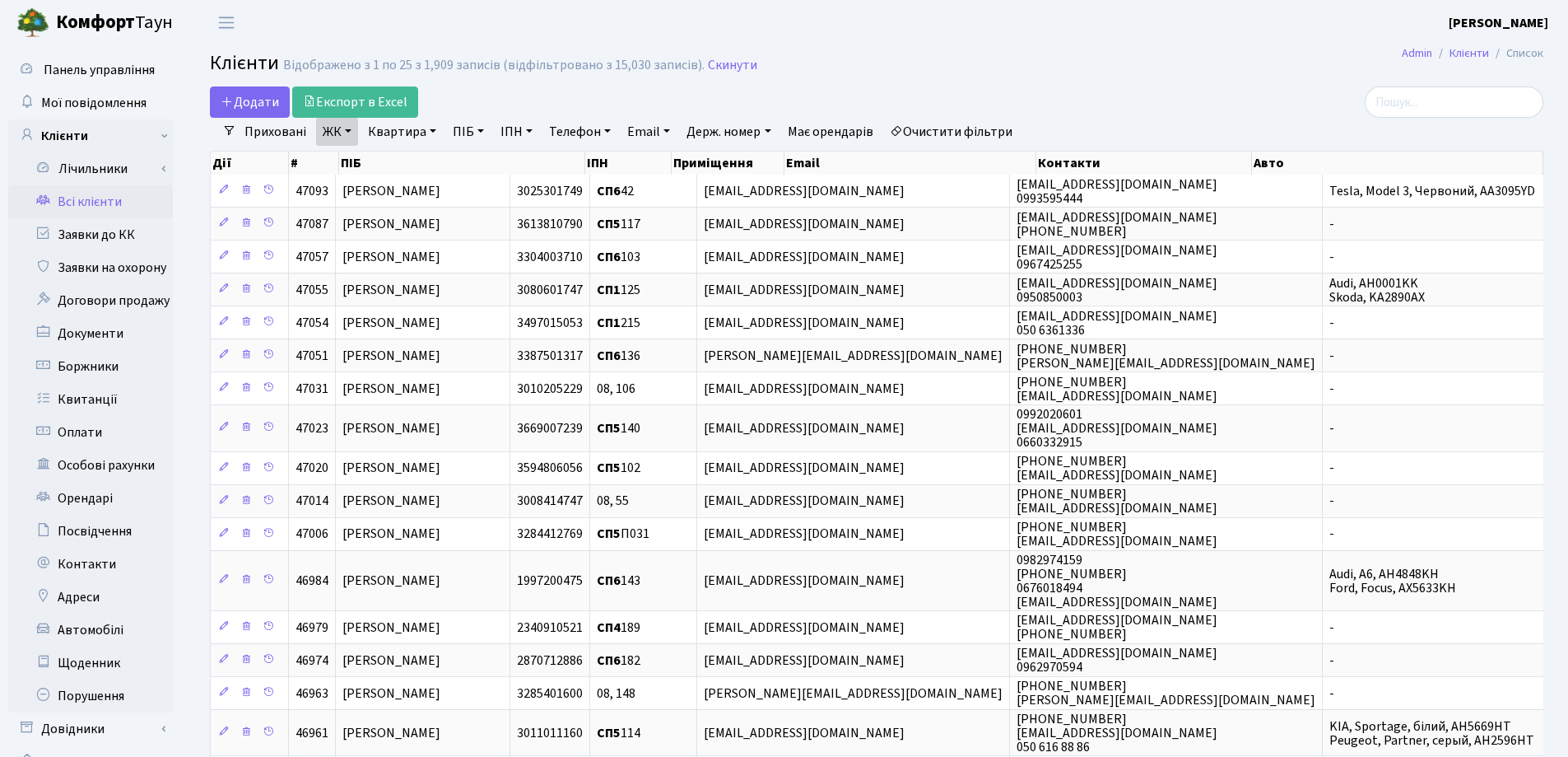
click at [434, 129] on link "Квартира" at bounding box center [402, 132] width 82 height 28
type input "203"
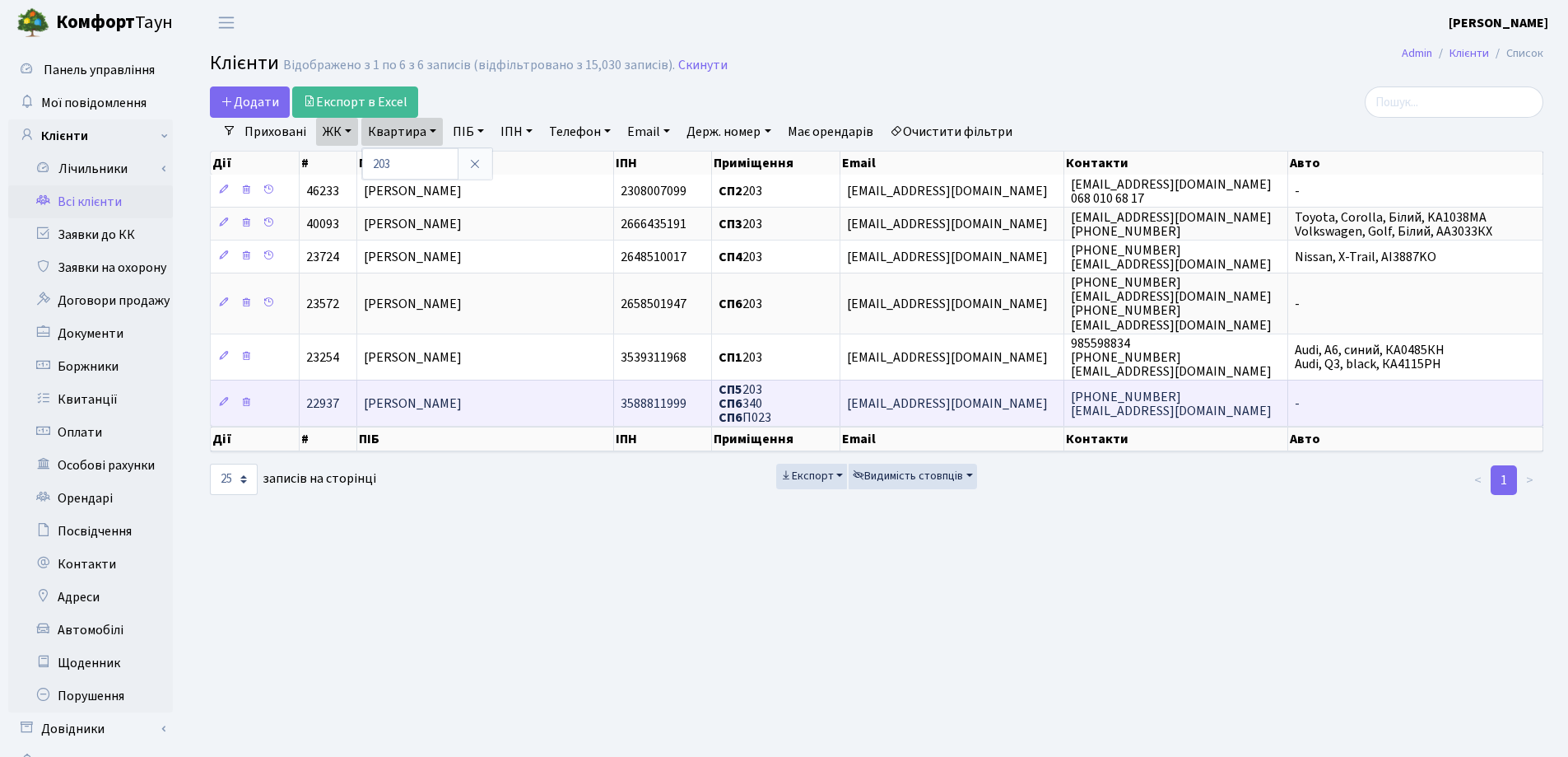
click at [461, 403] on span "[PERSON_NAME]" at bounding box center [413, 403] width 98 height 18
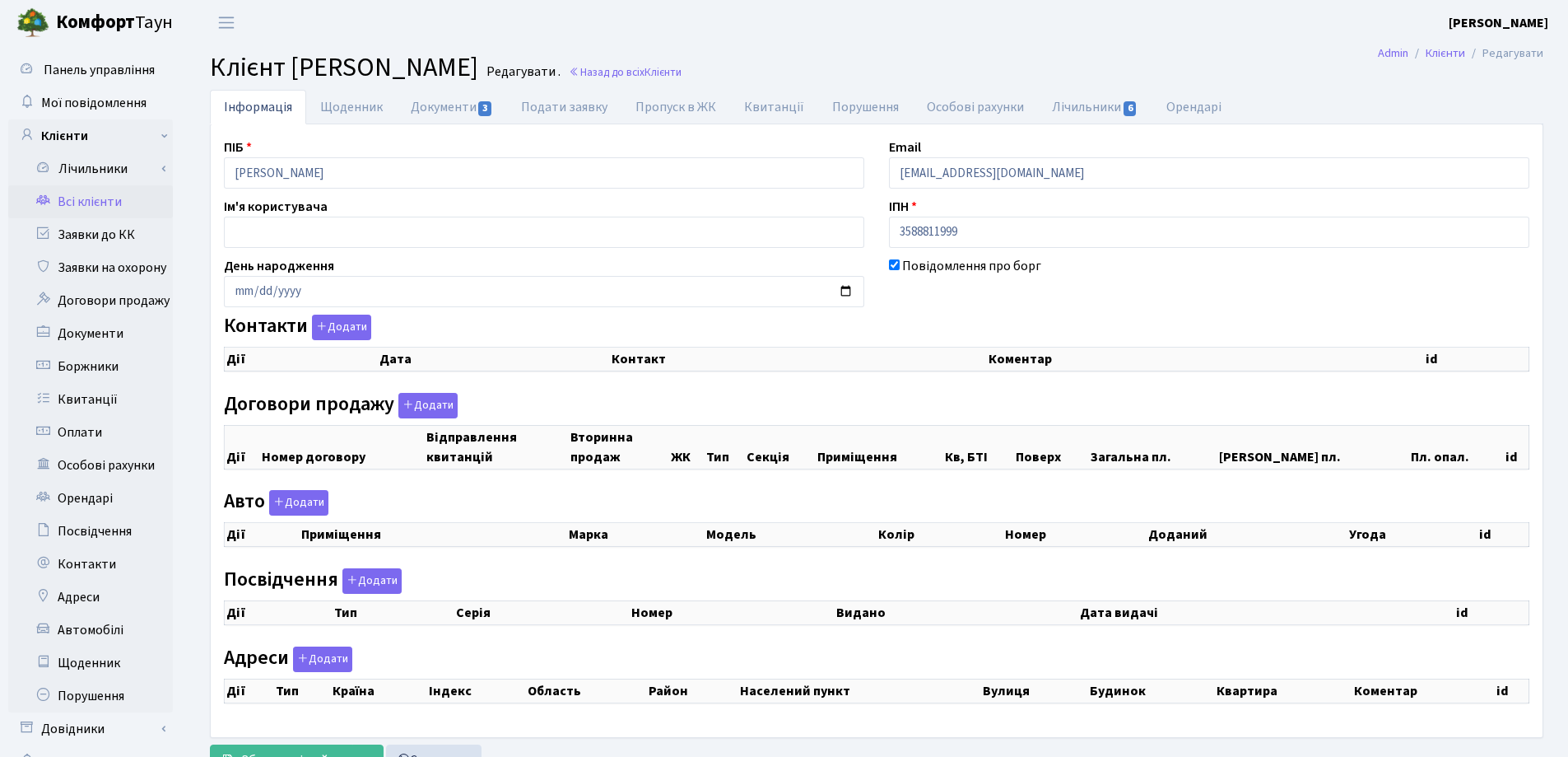
checkbox input "true"
select select "25"
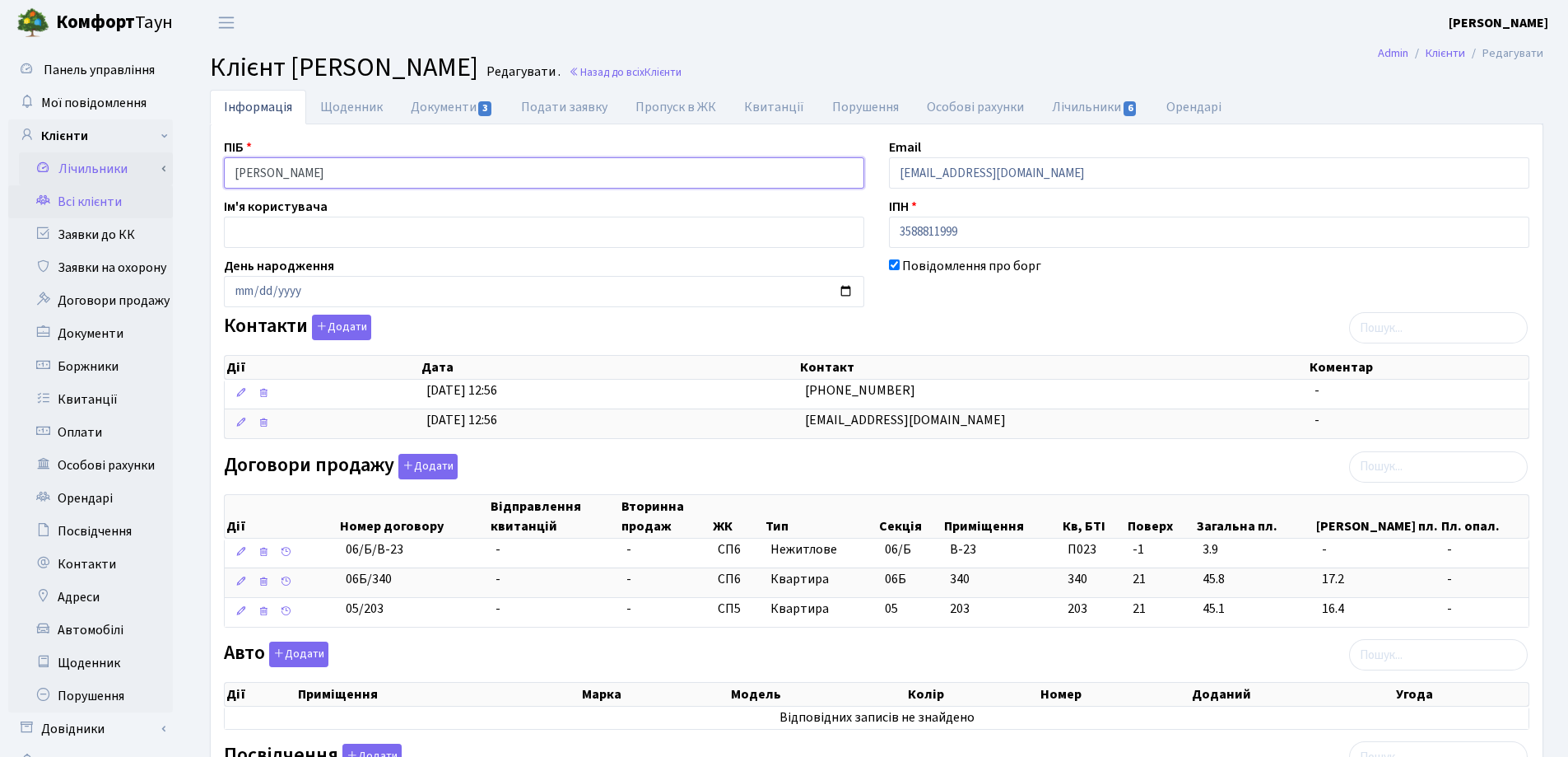
drag, startPoint x: 499, startPoint y: 169, endPoint x: 167, endPoint y: 166, distance: 332.0
click at [160, 166] on div "Панель управління Мої повідомлення Клієнти Лічильники Показання" at bounding box center [784, 652] width 1568 height 1214
click at [1008, 53] on h2 "Клієнт Твердохлібов Дмитро Сергійович Редагувати . Назад до всіх Клієнти" at bounding box center [877, 68] width 1334 height 31
click at [682, 71] on link "Назад до всіх Клієнти" at bounding box center [625, 72] width 113 height 16
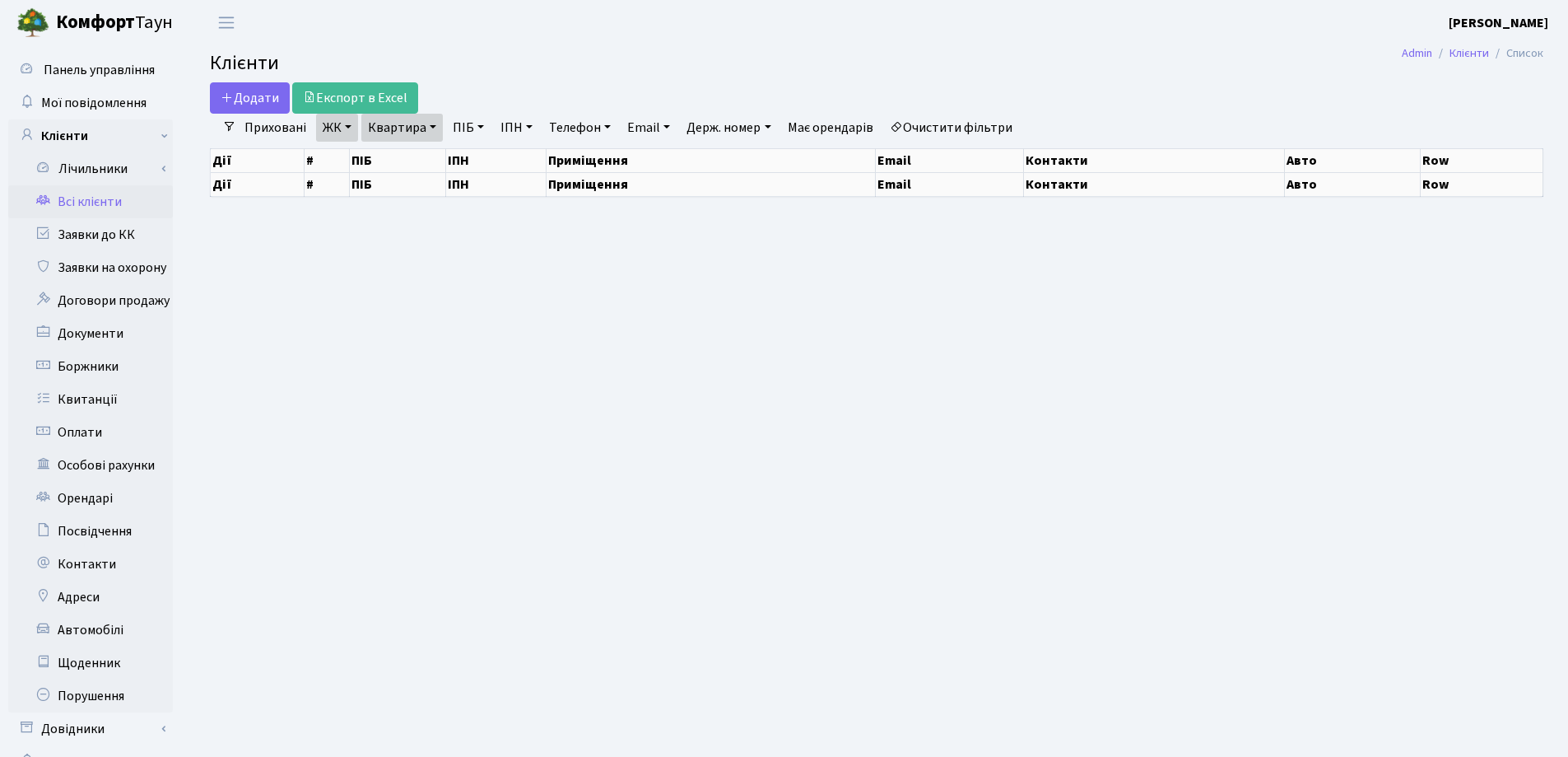
select select "25"
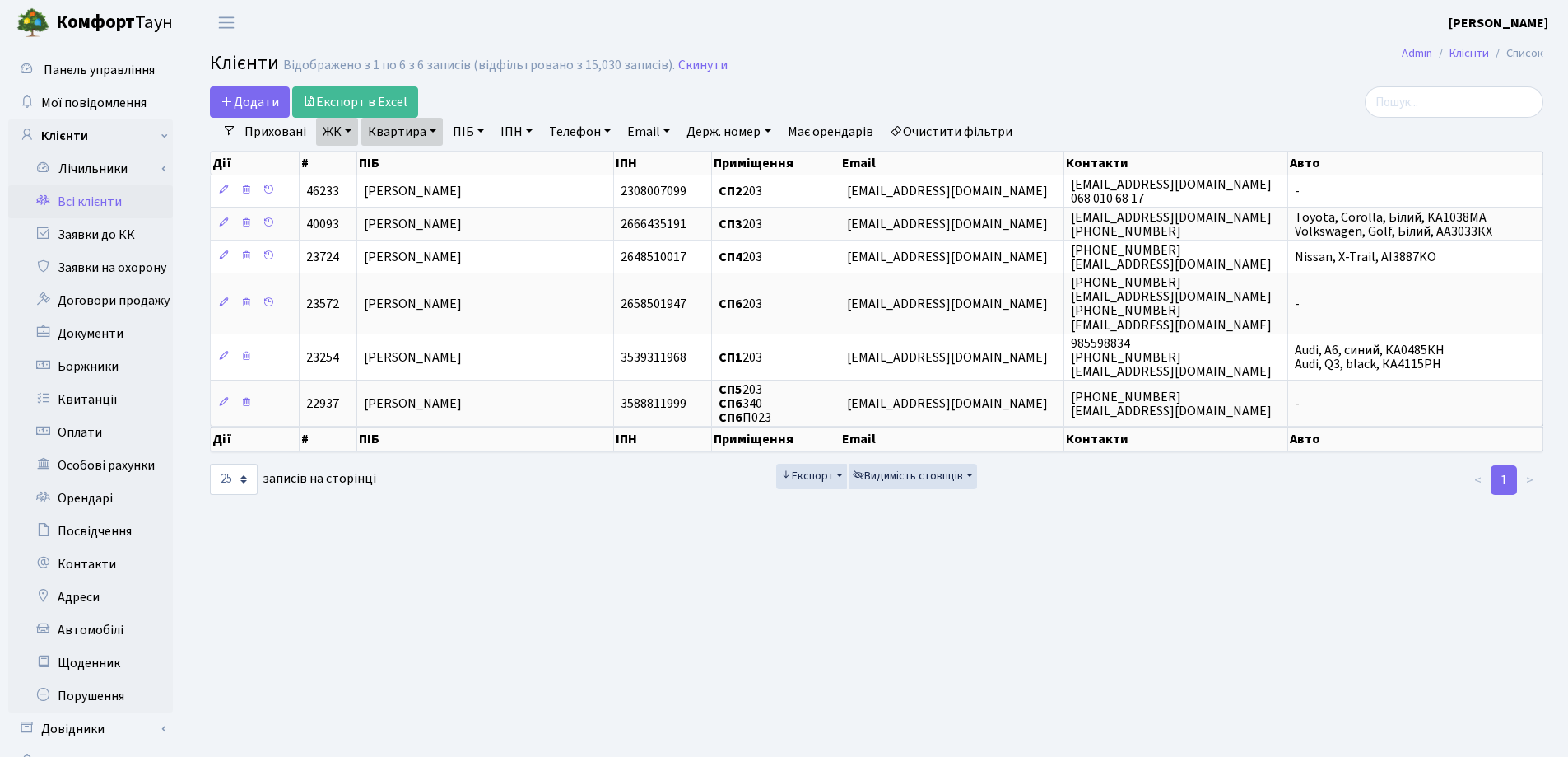
click at [431, 129] on link "Квартира" at bounding box center [402, 132] width 82 height 28
click at [433, 152] on input "203" at bounding box center [410, 164] width 97 height 31
type input "259"
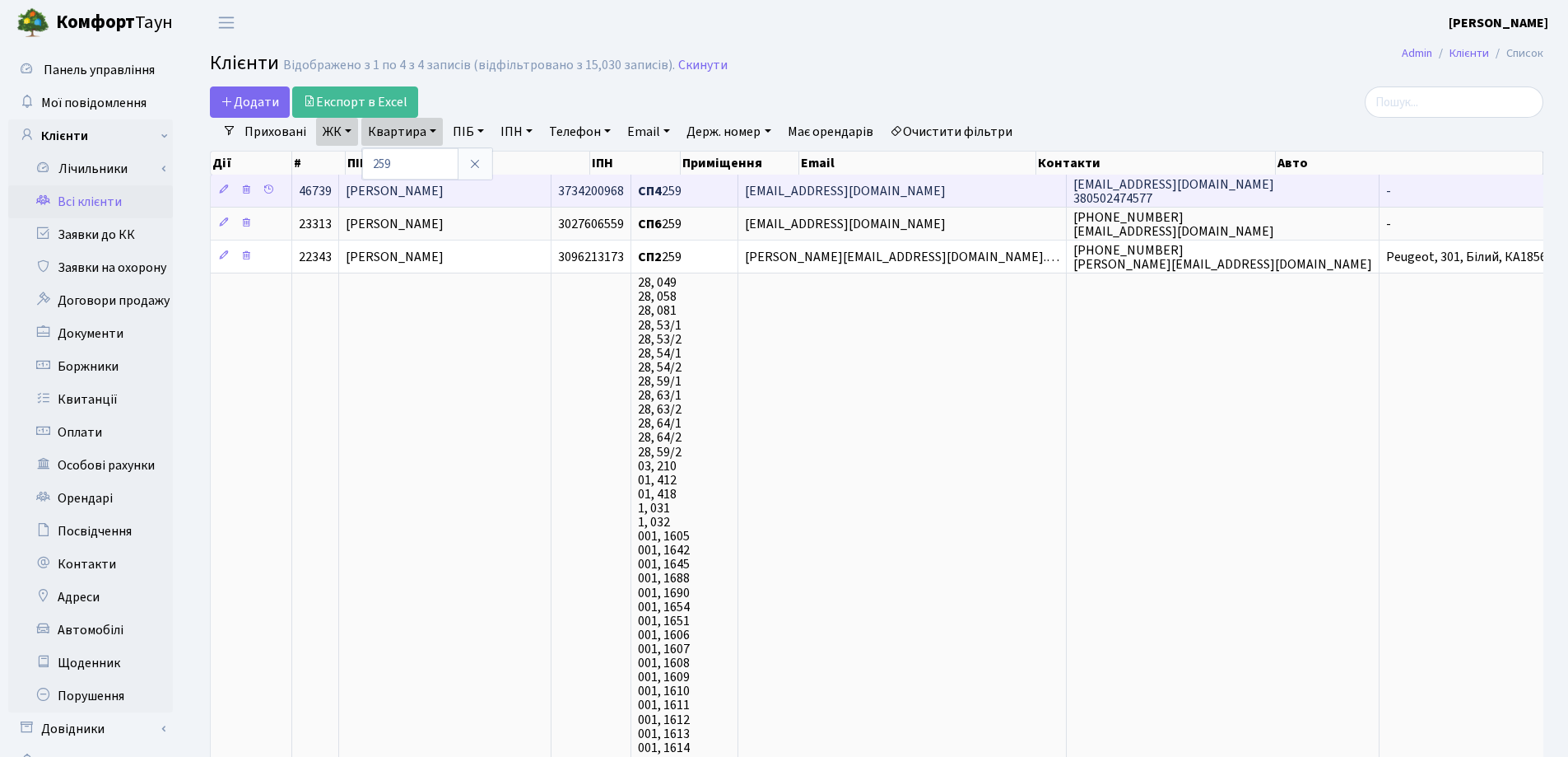
click at [522, 193] on td "Довбня Ірина Сергіївна" at bounding box center [446, 190] width 212 height 32
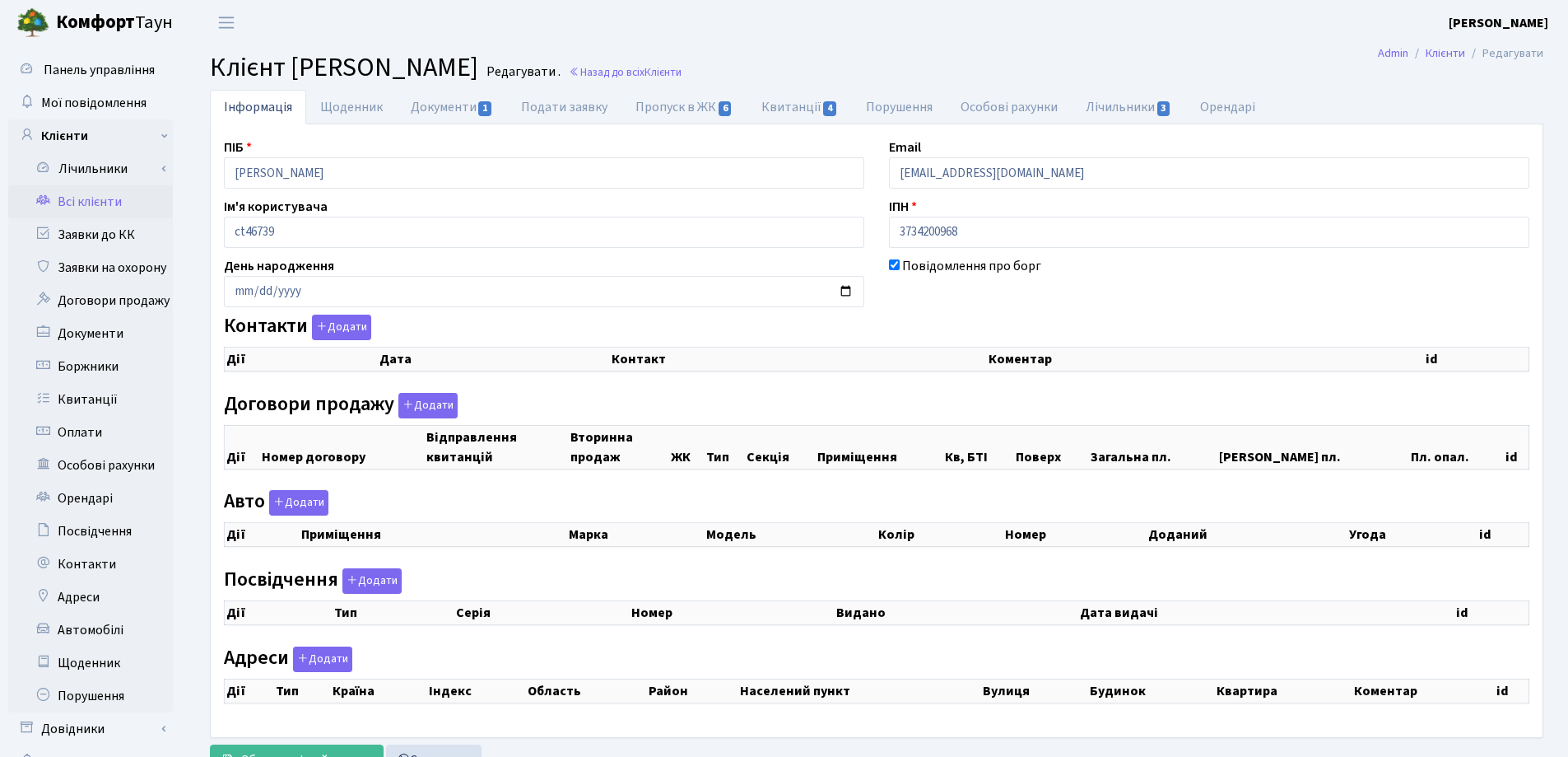
checkbox input "true"
select select "25"
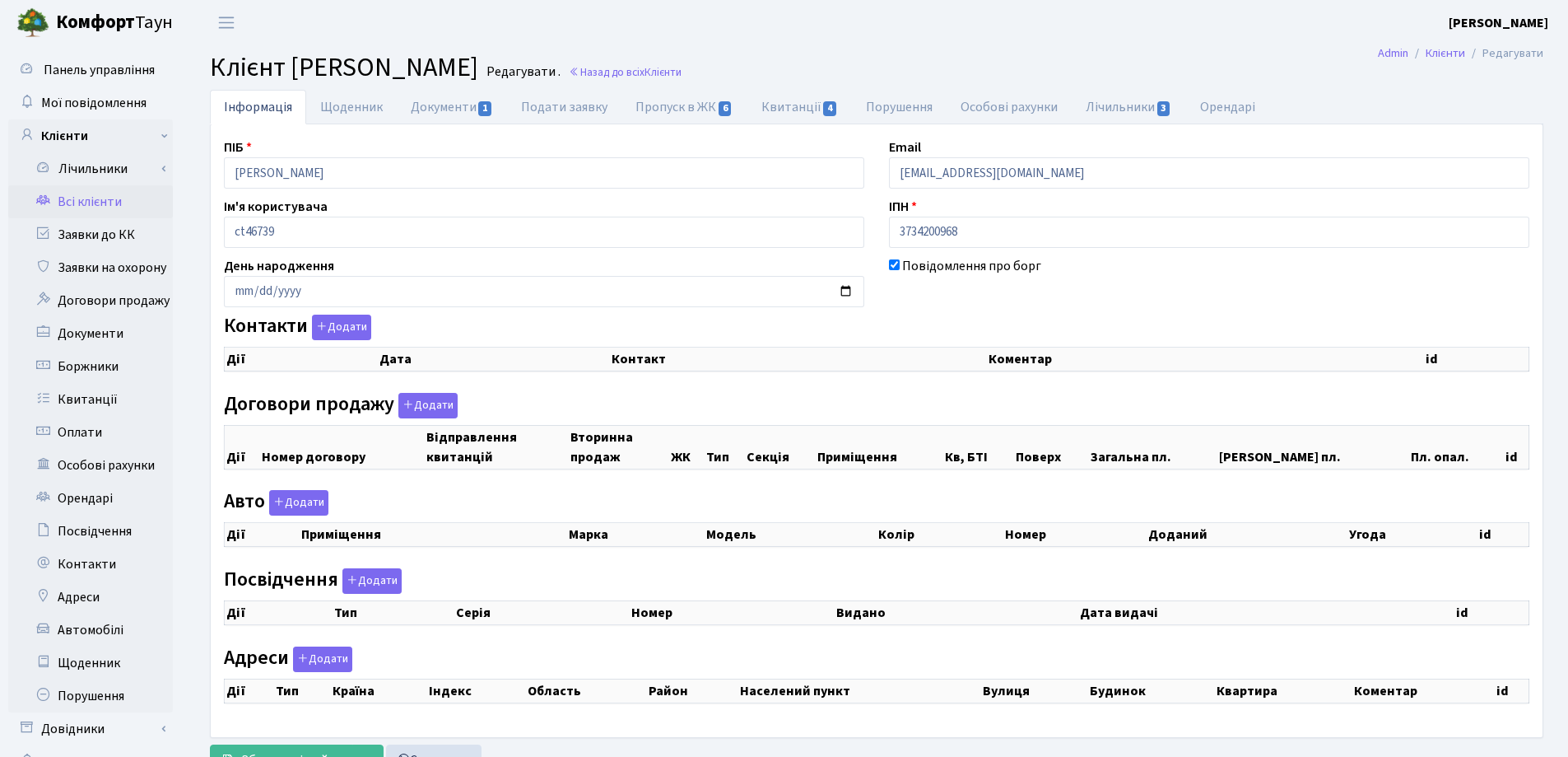
select select "25"
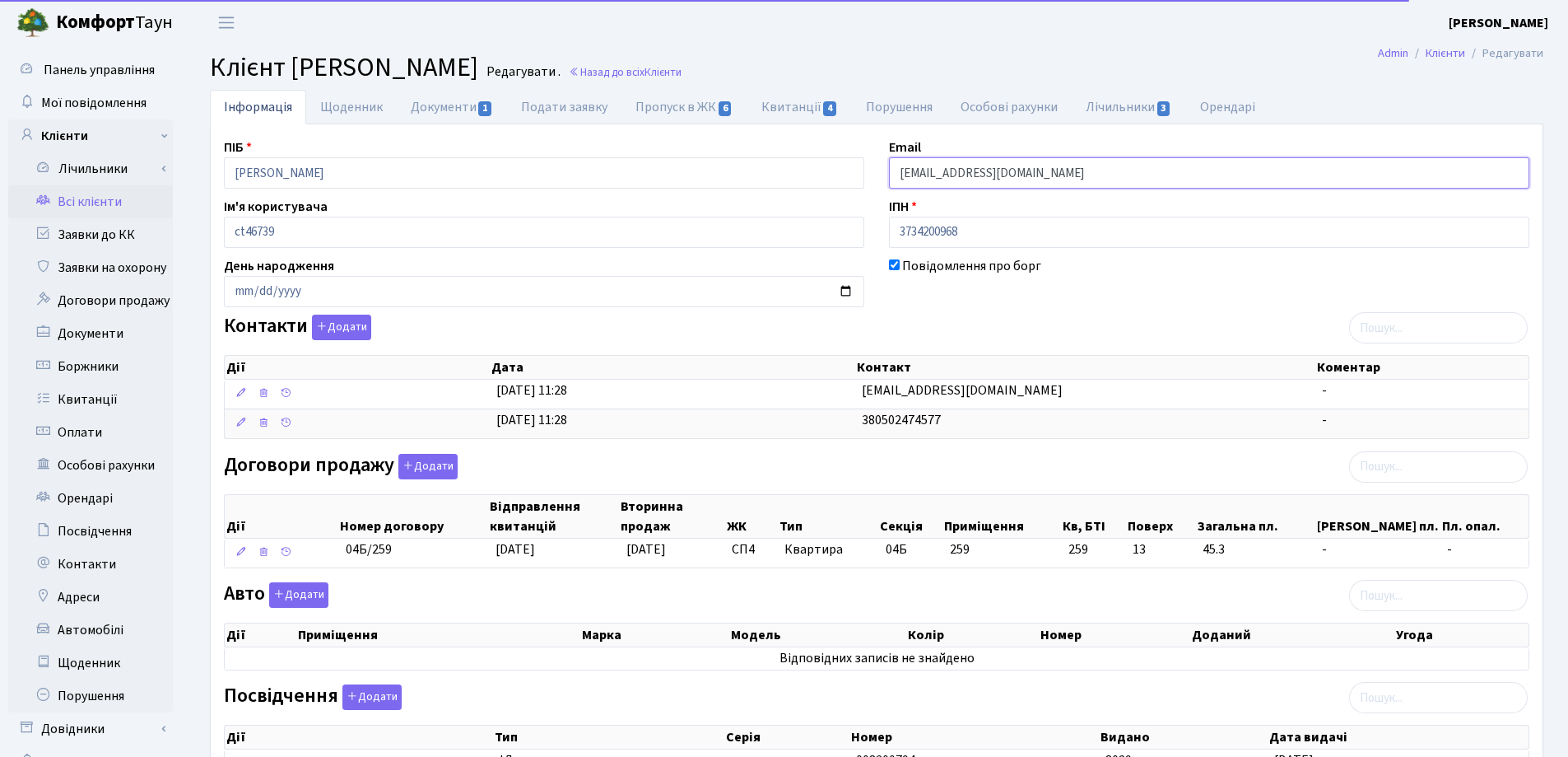
drag, startPoint x: 1047, startPoint y: 173, endPoint x: 851, endPoint y: 173, distance: 196.0
click at [851, 173] on div "ПІБ Довбня Ірина Сергіївна Email irinadvbn@gmail.com Ім'я користувача ct46739 І…" at bounding box center [877, 520] width 1330 height 765
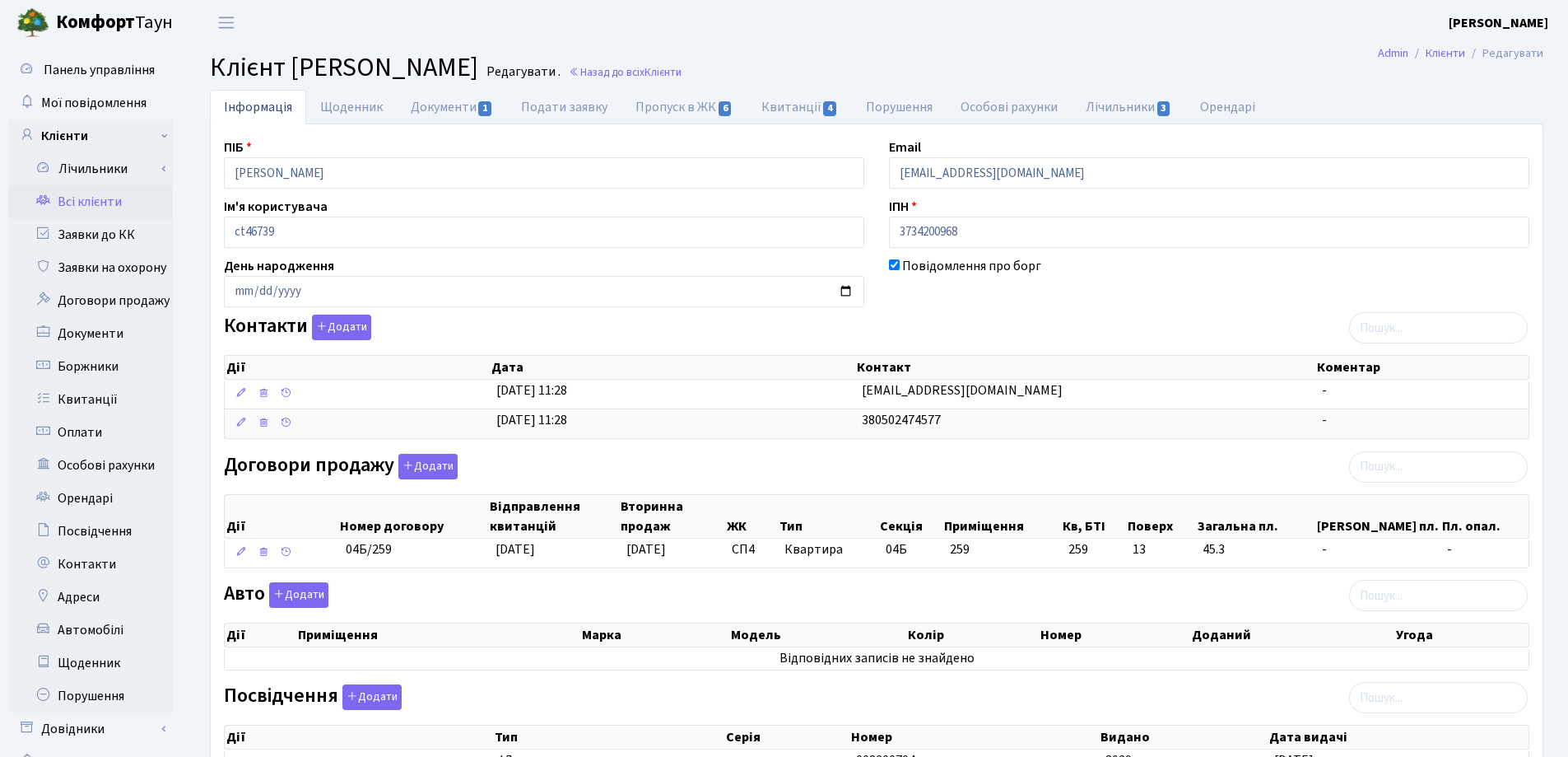
click at [952, 44] on header "Комфорт Таун Лоскутова В. С. Мій обліковий запис Вийти" at bounding box center [784, 23] width 1568 height 45
click at [433, 114] on link "Документи 1" at bounding box center [452, 106] width 111 height 34
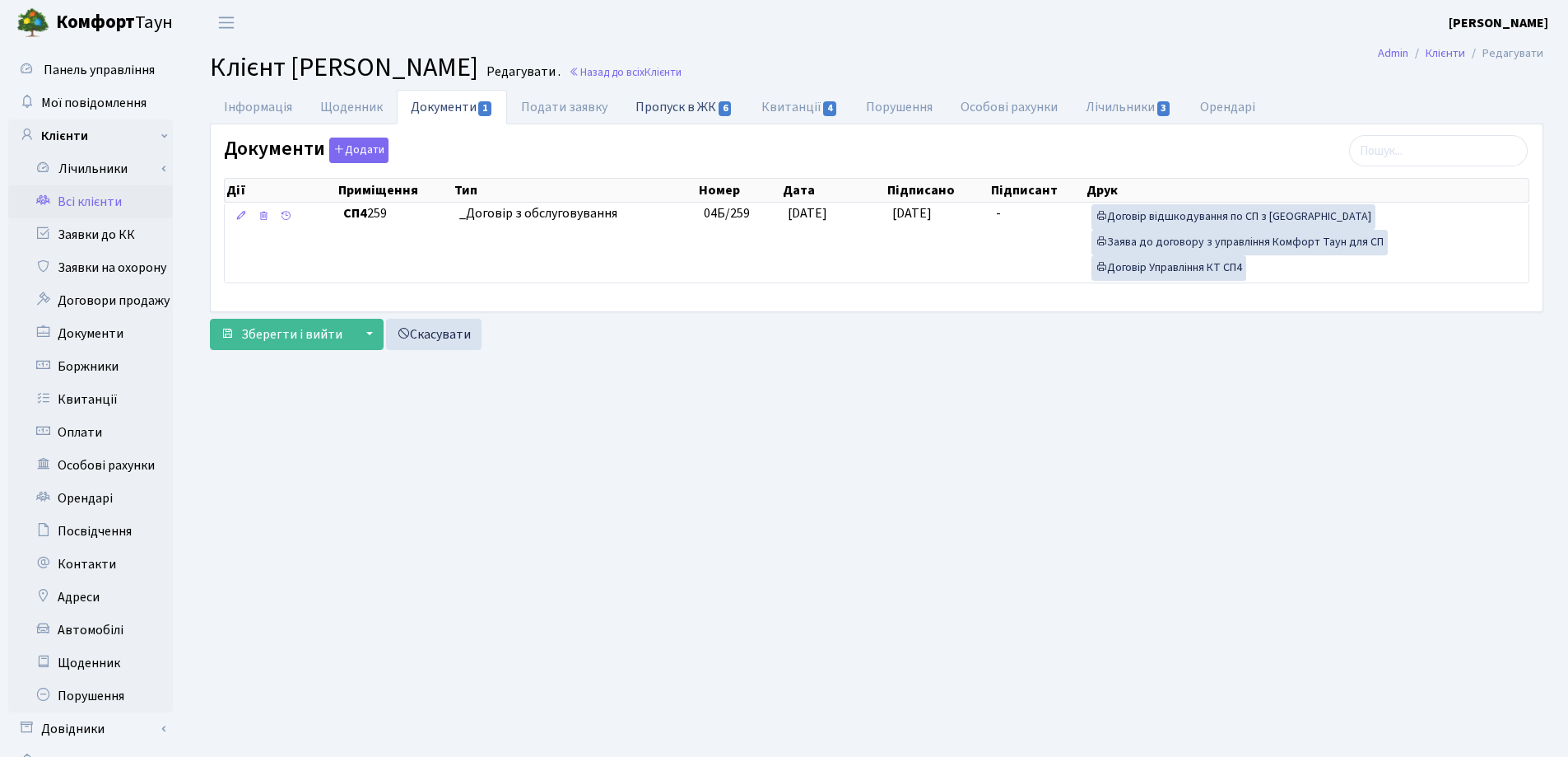
click at [683, 108] on link "Пропуск в ЖК 6" at bounding box center [684, 106] width 125 height 34
select select "25"
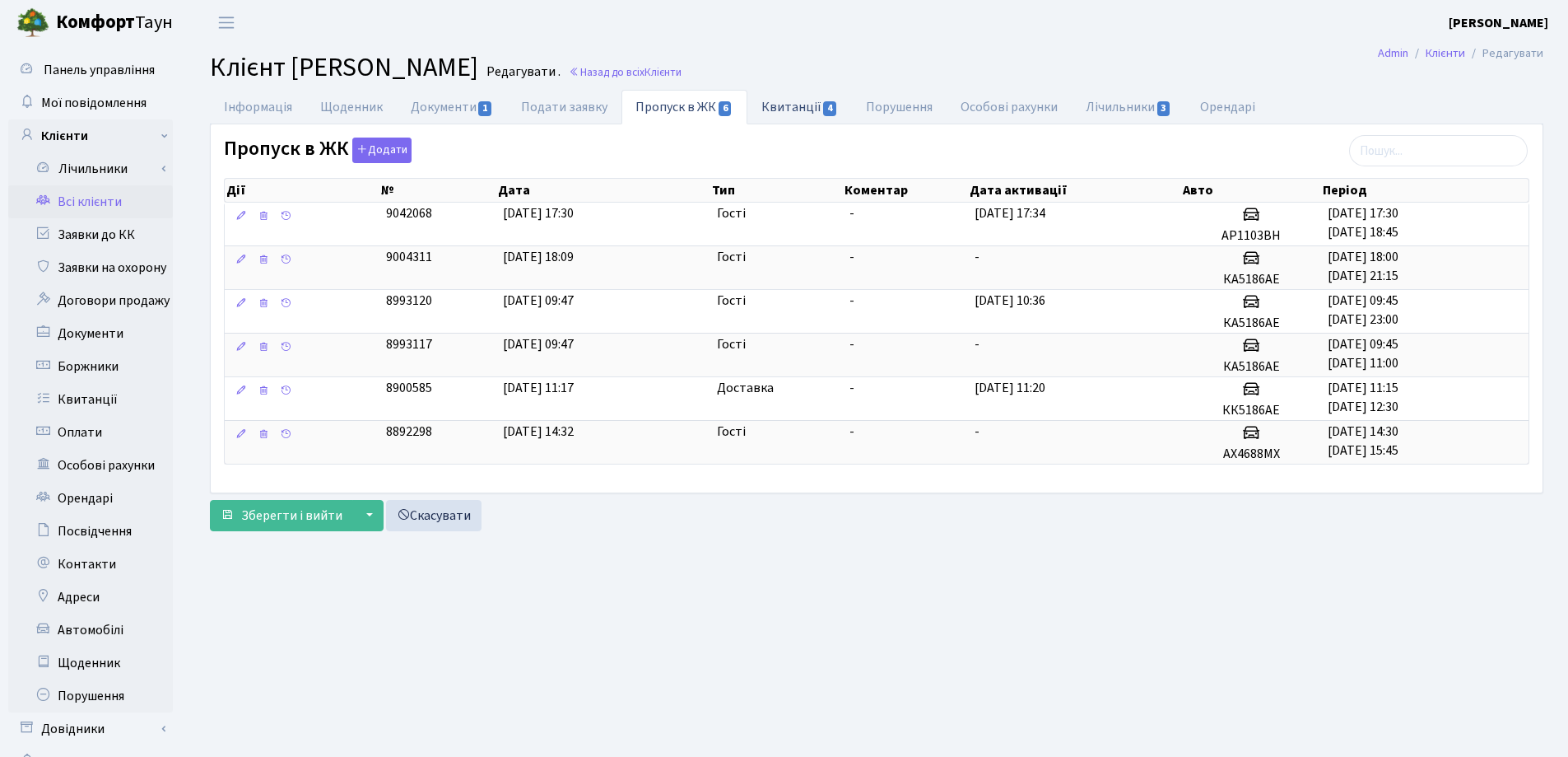
click at [777, 108] on link "Квитанції 4" at bounding box center [799, 106] width 104 height 34
select select "25"
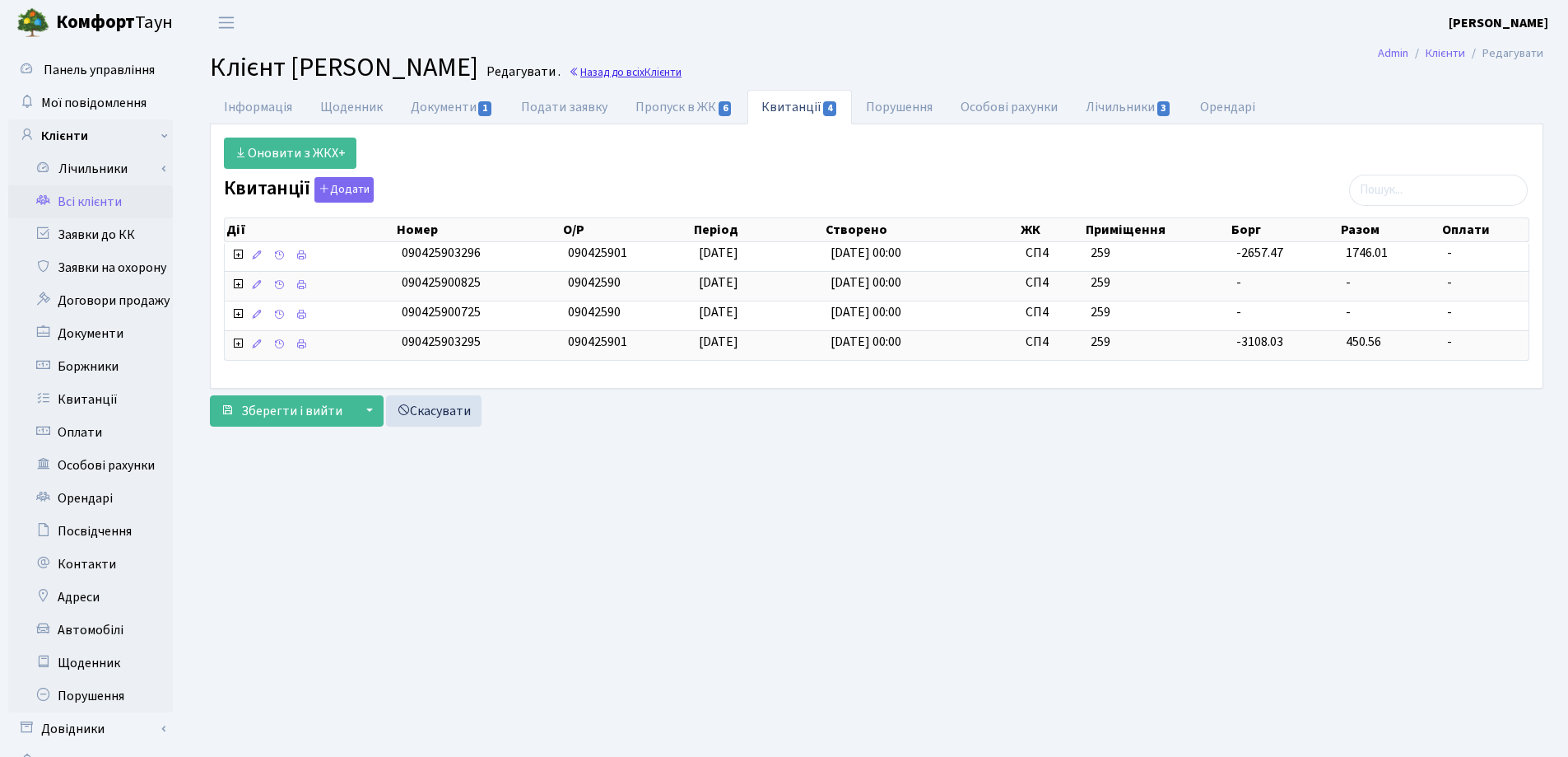
click at [682, 74] on link "Назад до всіх Клієнти" at bounding box center [625, 72] width 113 height 16
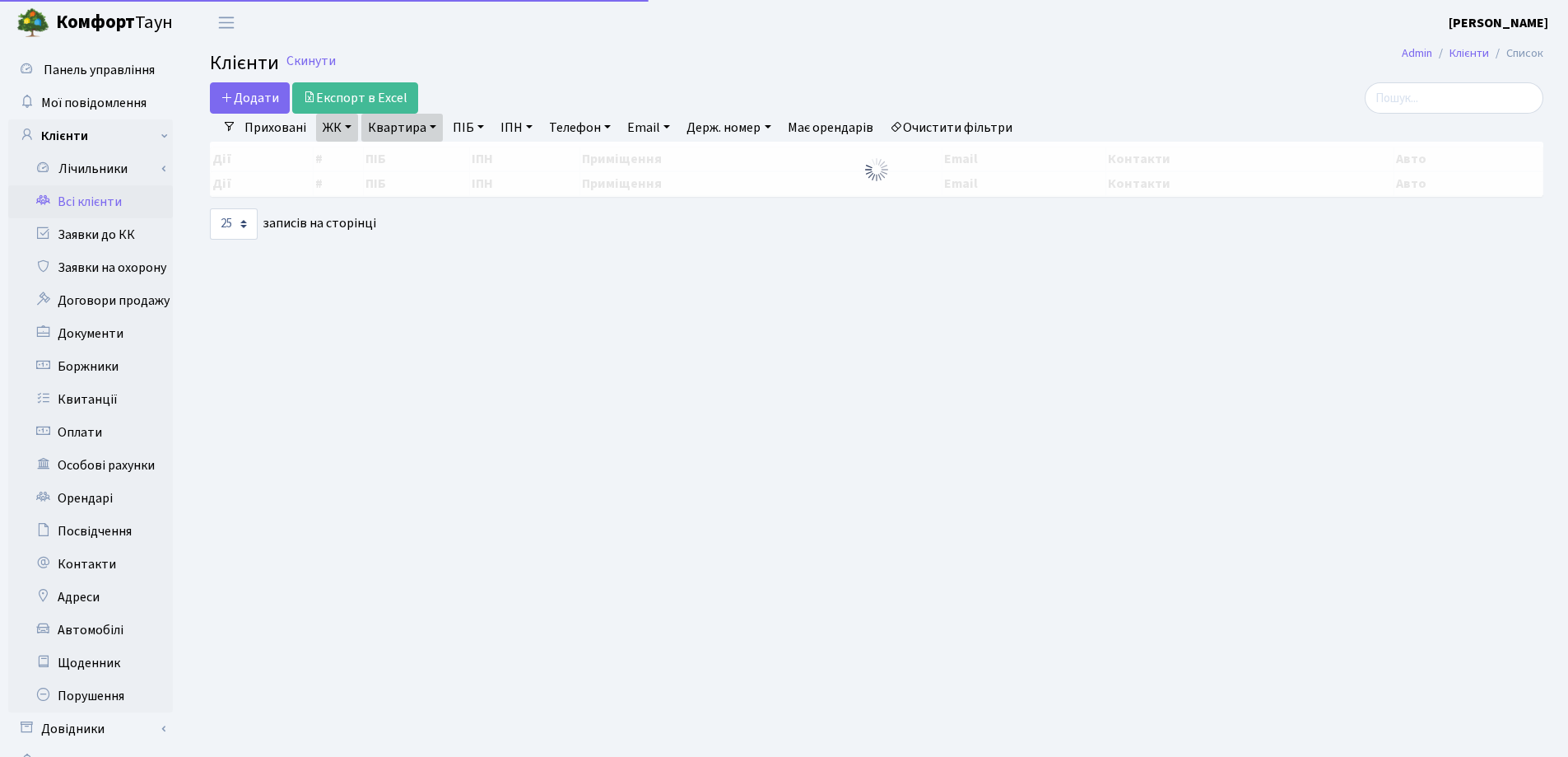
select select "25"
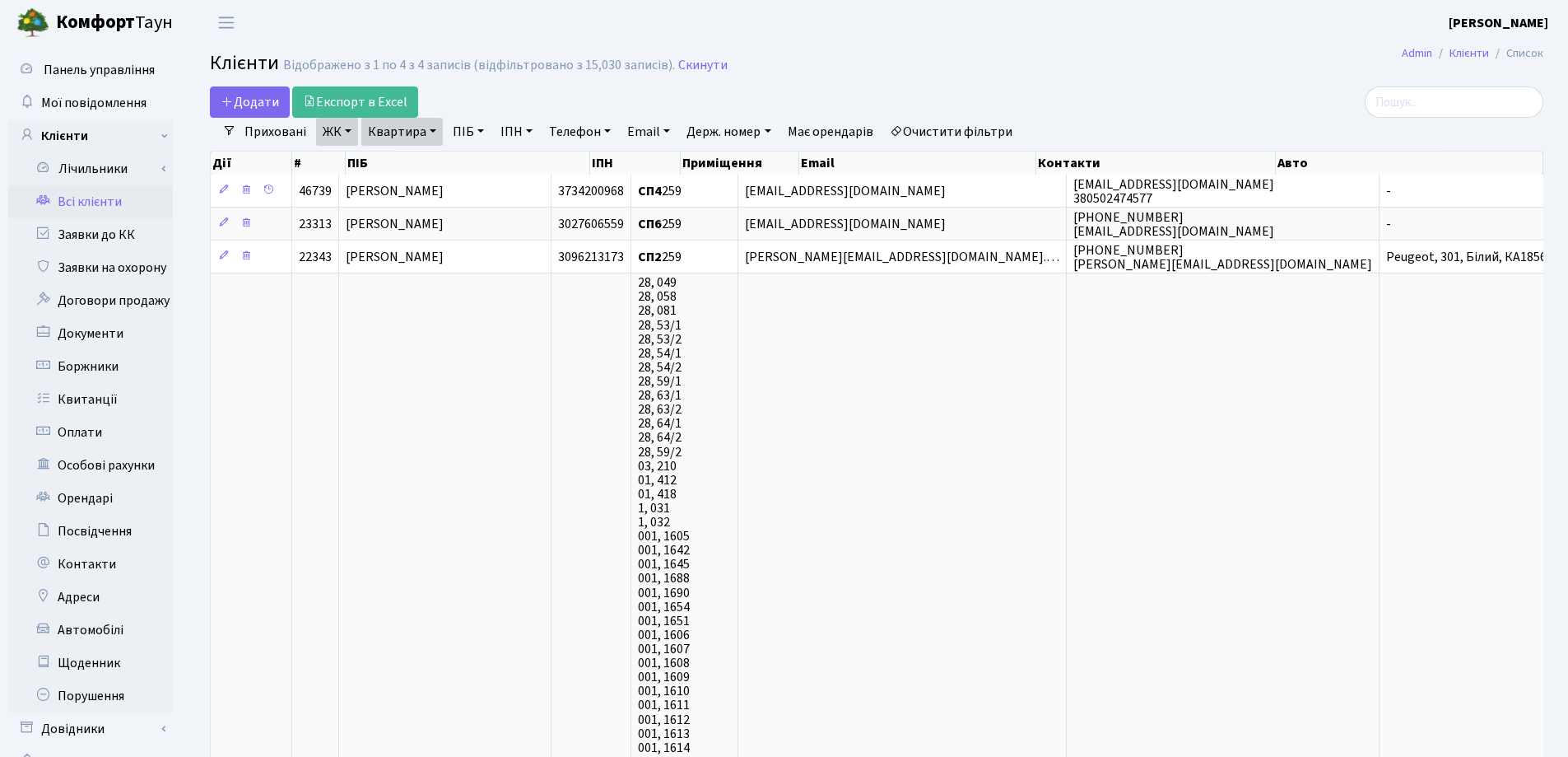
click at [434, 128] on link "Квартира" at bounding box center [402, 132] width 82 height 28
click at [480, 162] on icon at bounding box center [474, 164] width 13 height 13
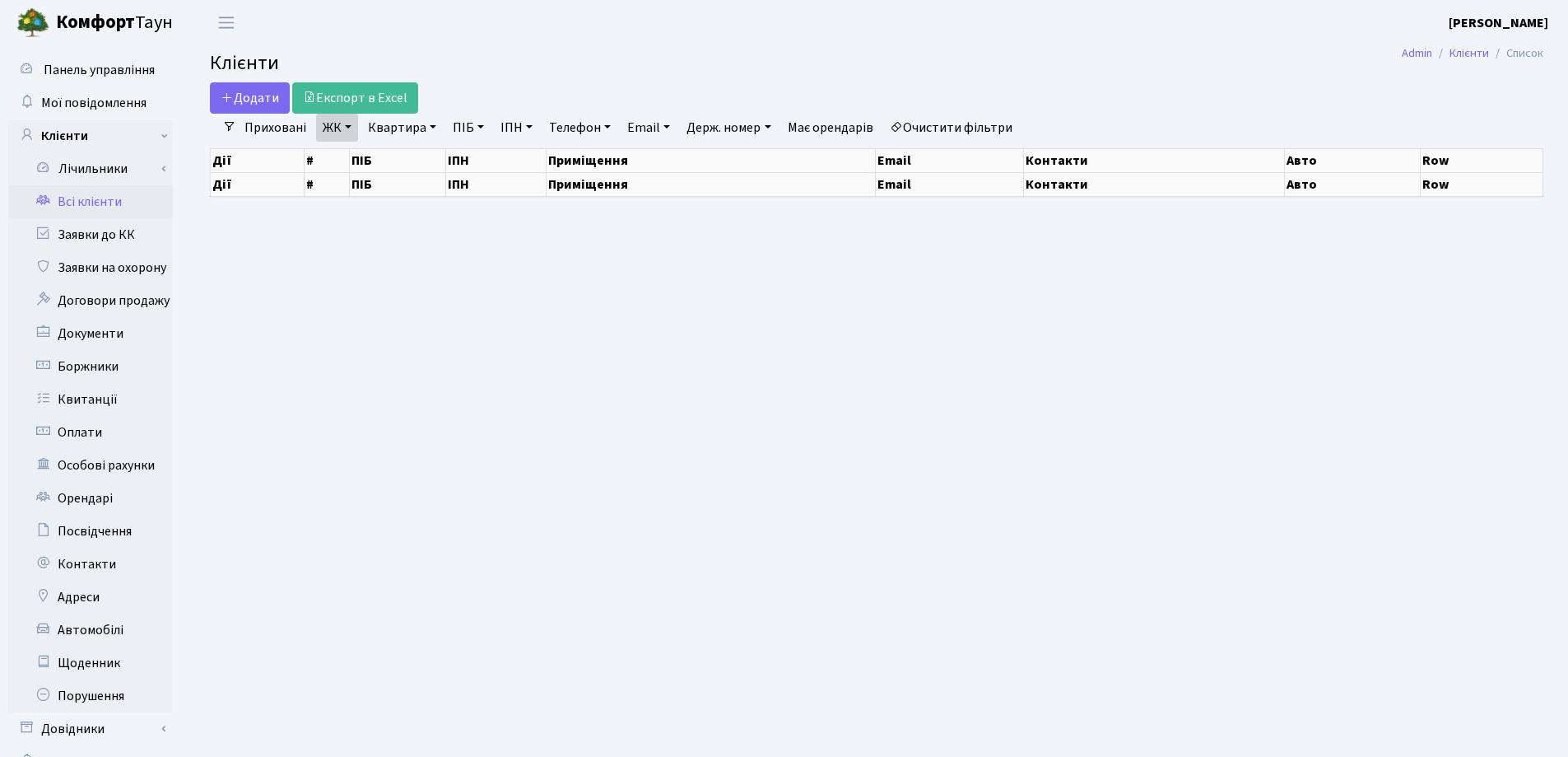
select select "25"
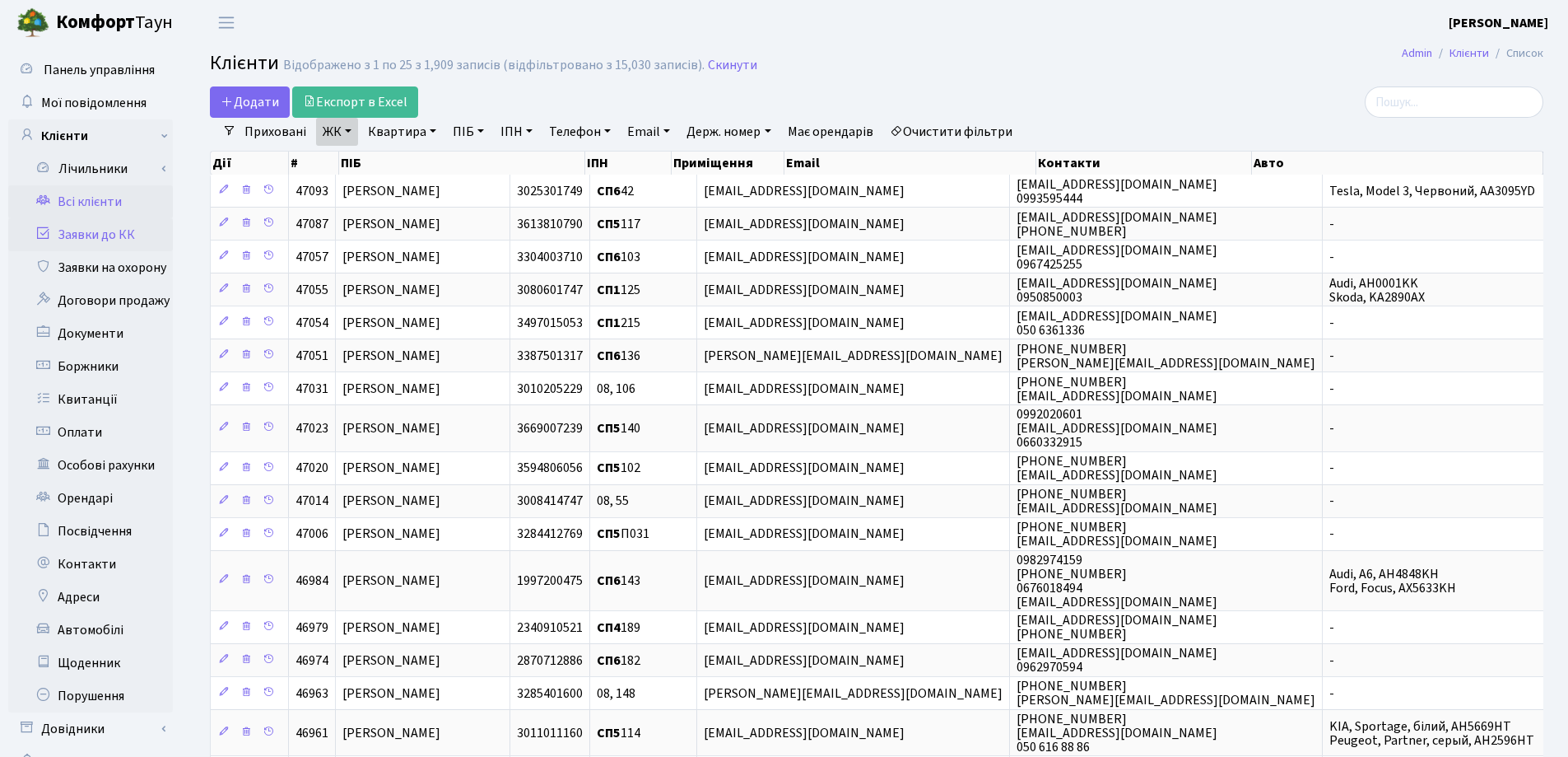
click at [88, 232] on link "Заявки до КК" at bounding box center [90, 235] width 165 height 33
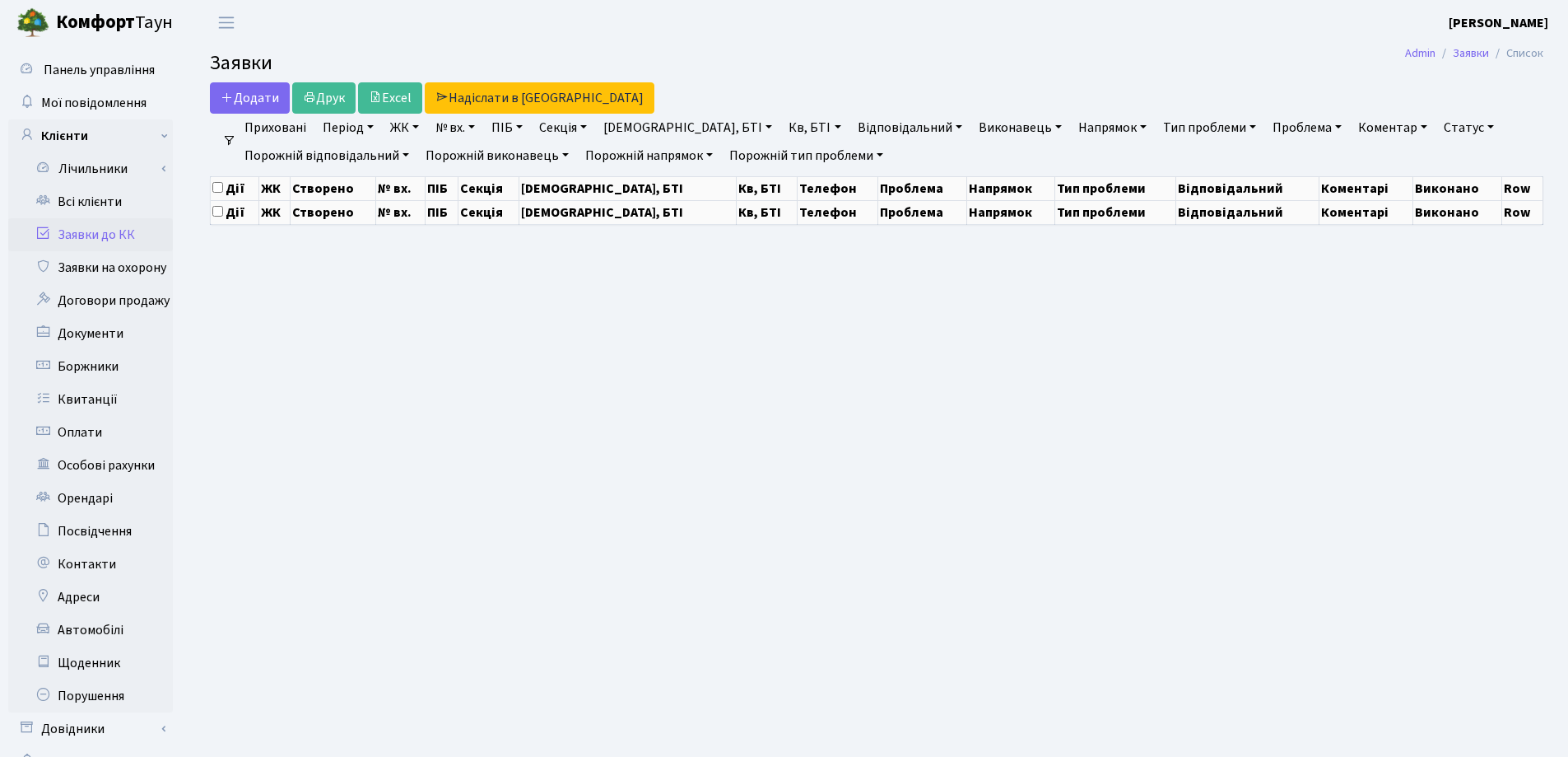
select select "25"
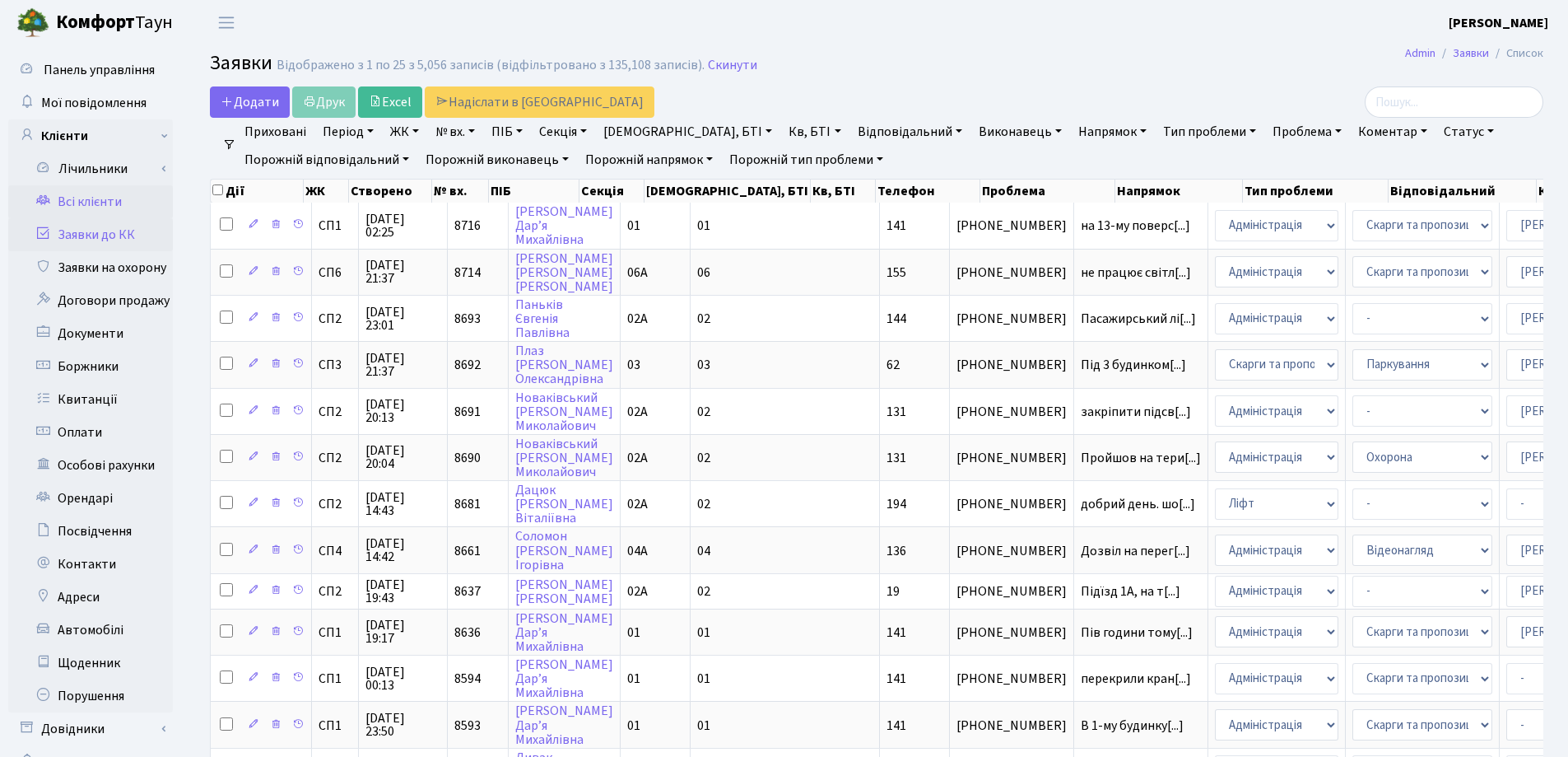
click at [111, 197] on link "Всі клієнти" at bounding box center [90, 202] width 165 height 33
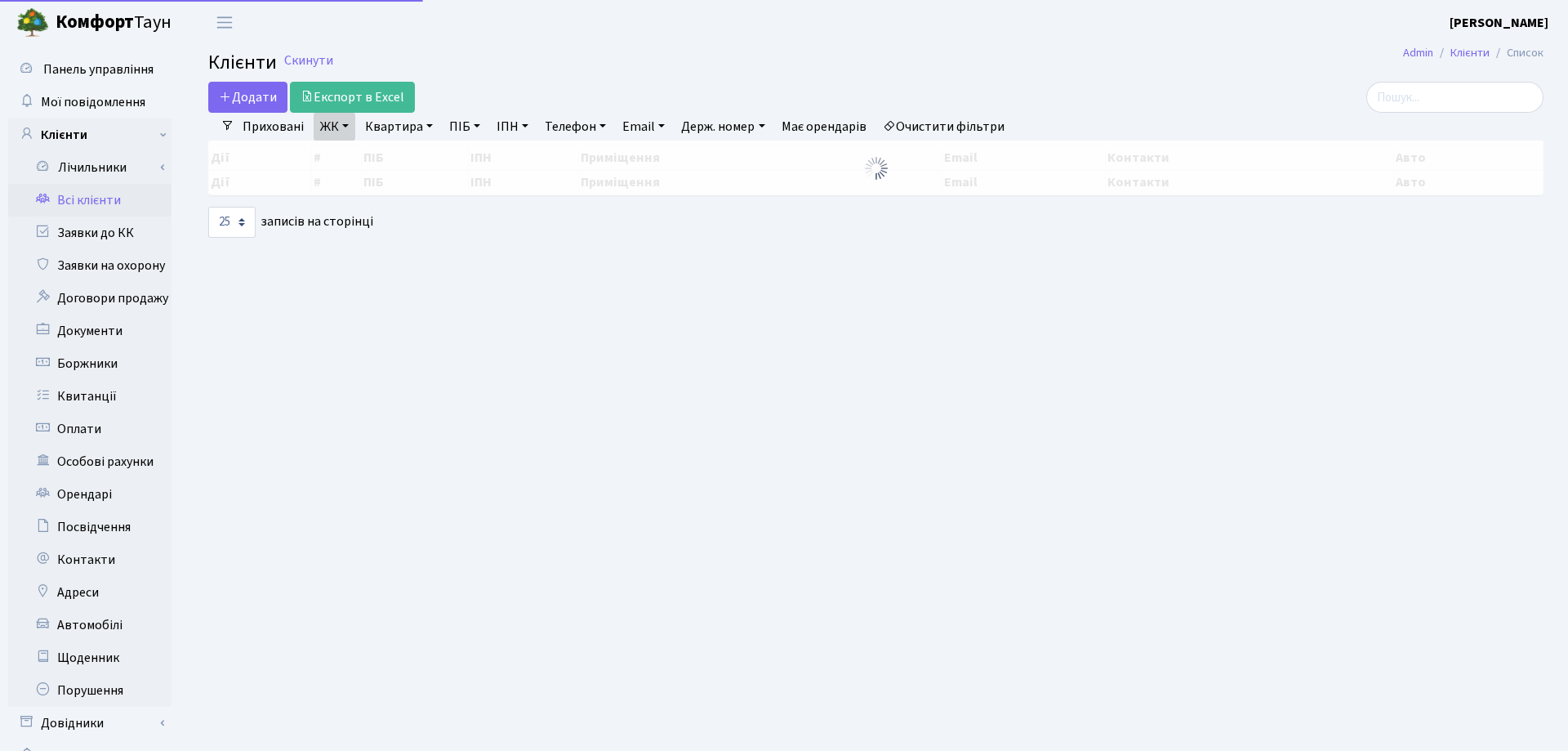
select select "25"
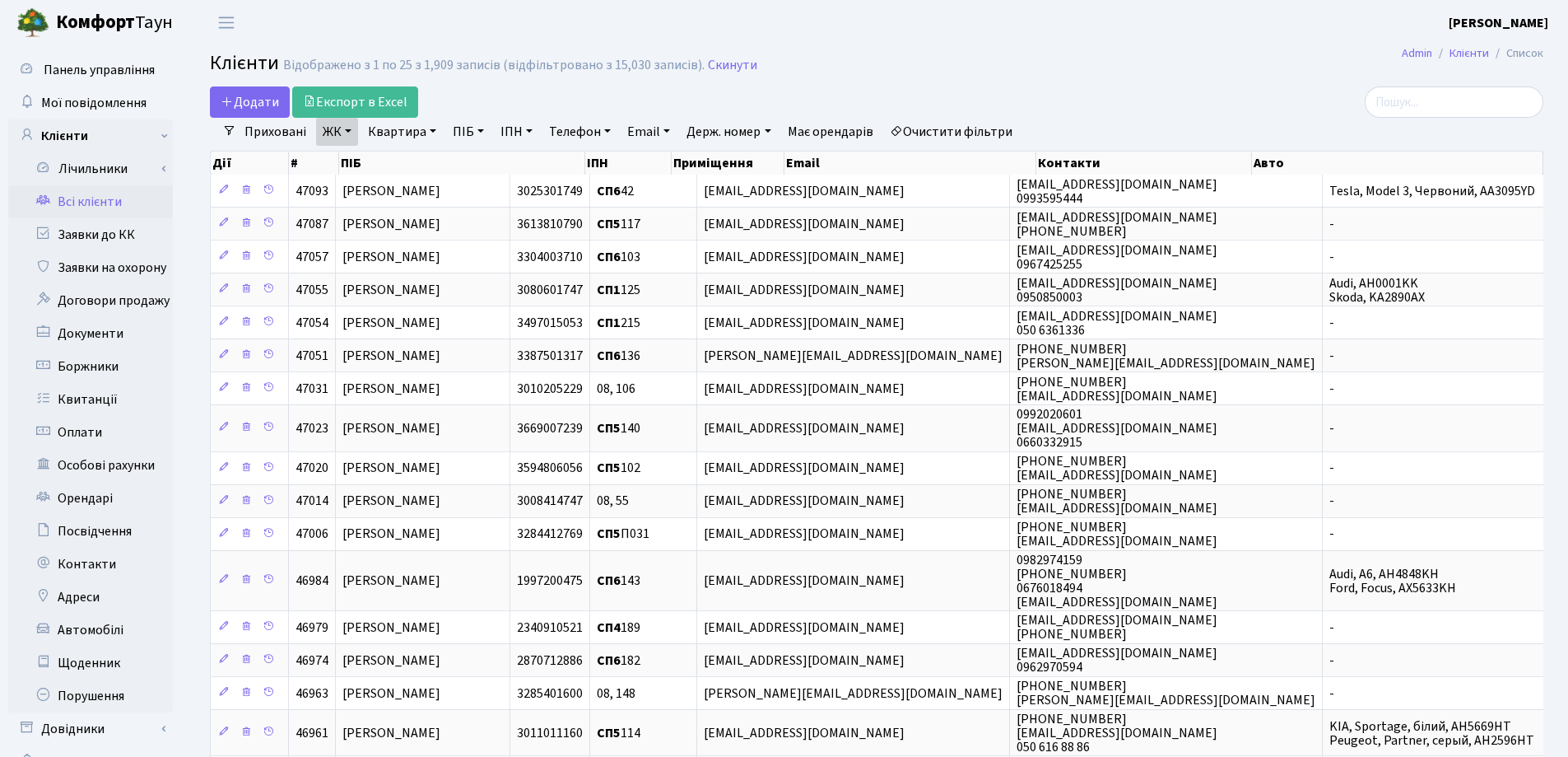
click at [433, 129] on link "Квартира" at bounding box center [402, 132] width 82 height 28
type input "216"
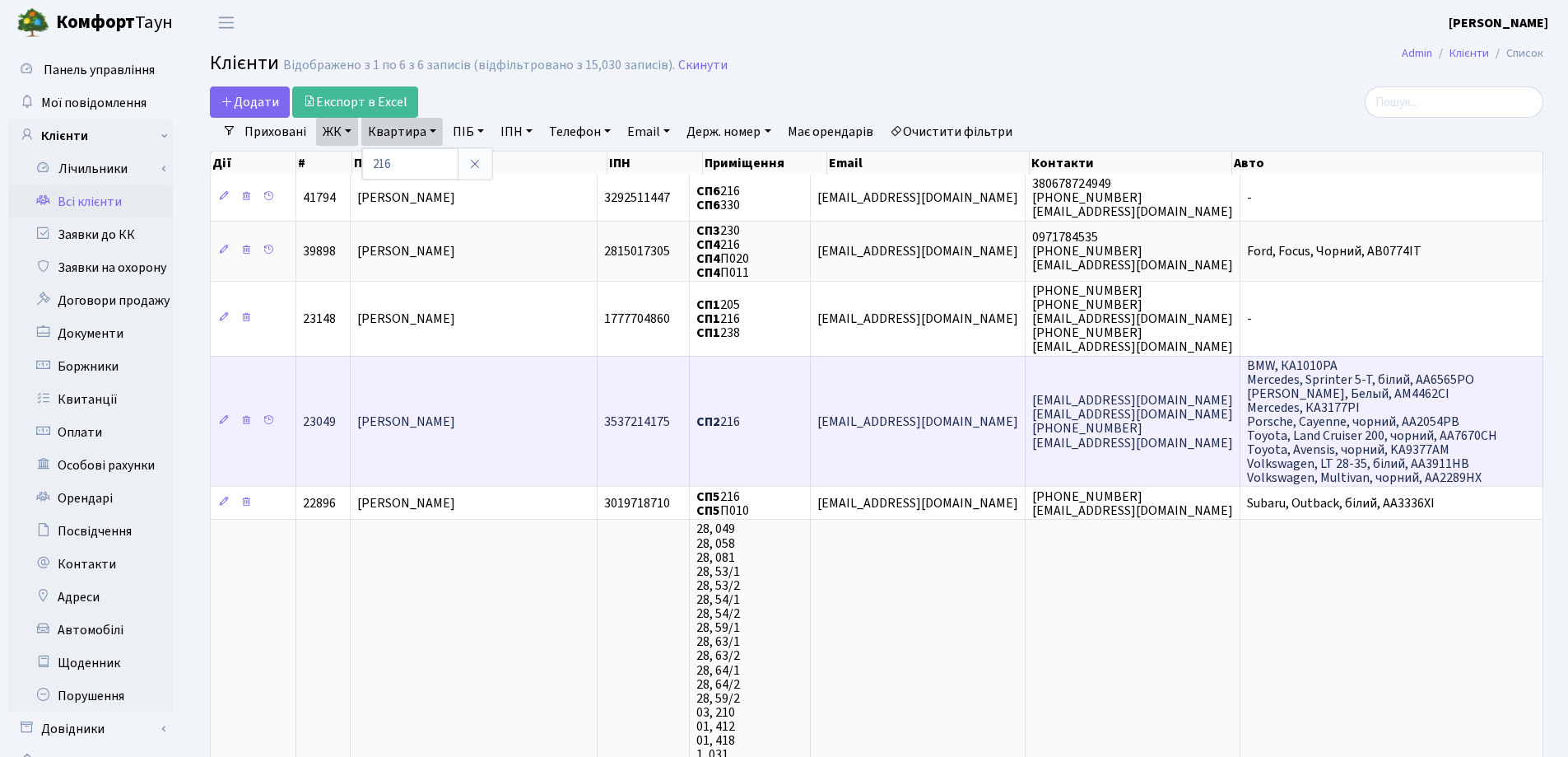
click at [430, 396] on td "[PERSON_NAME]" at bounding box center [474, 421] width 247 height 131
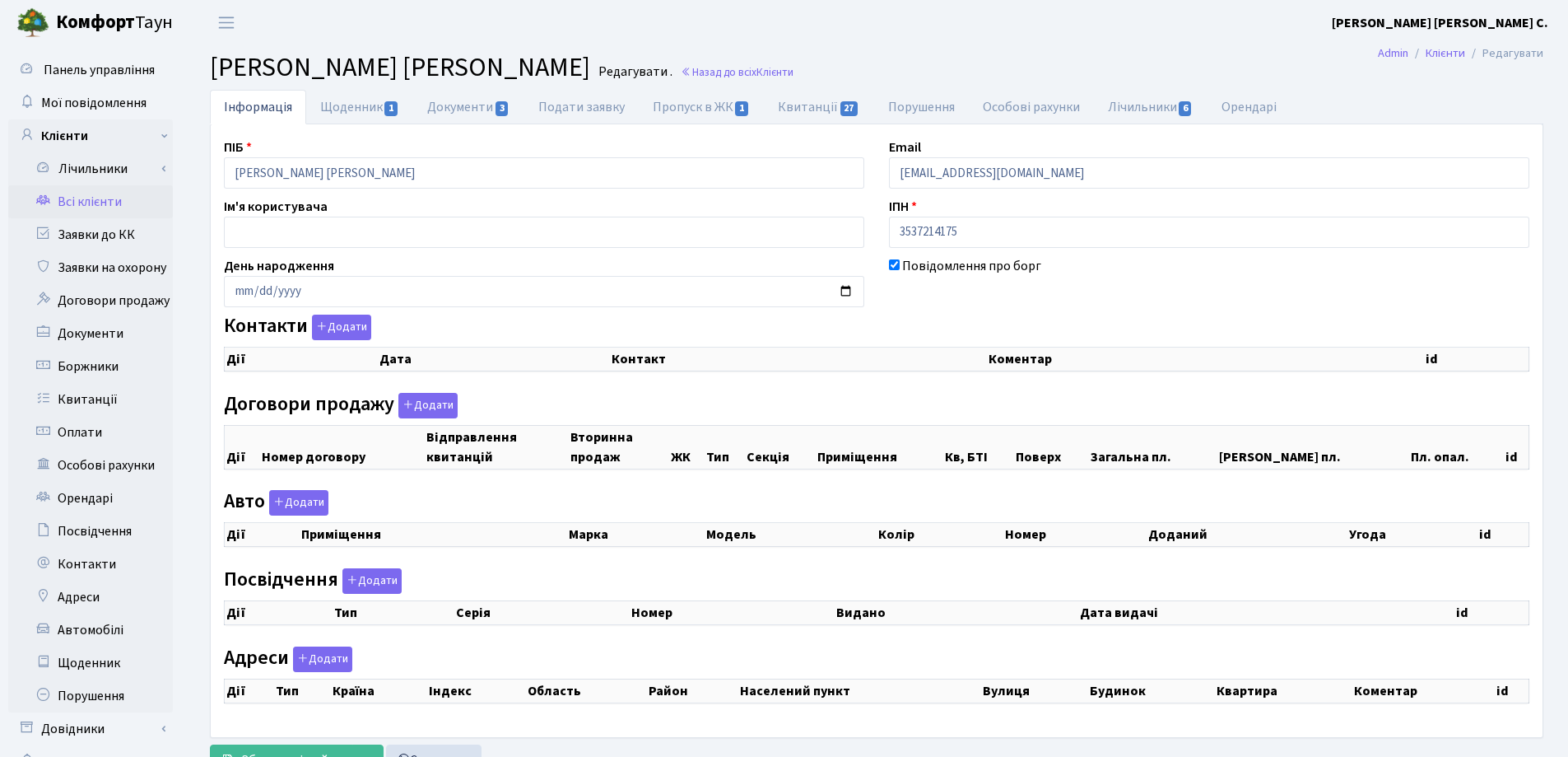
checkbox input "true"
select select "25"
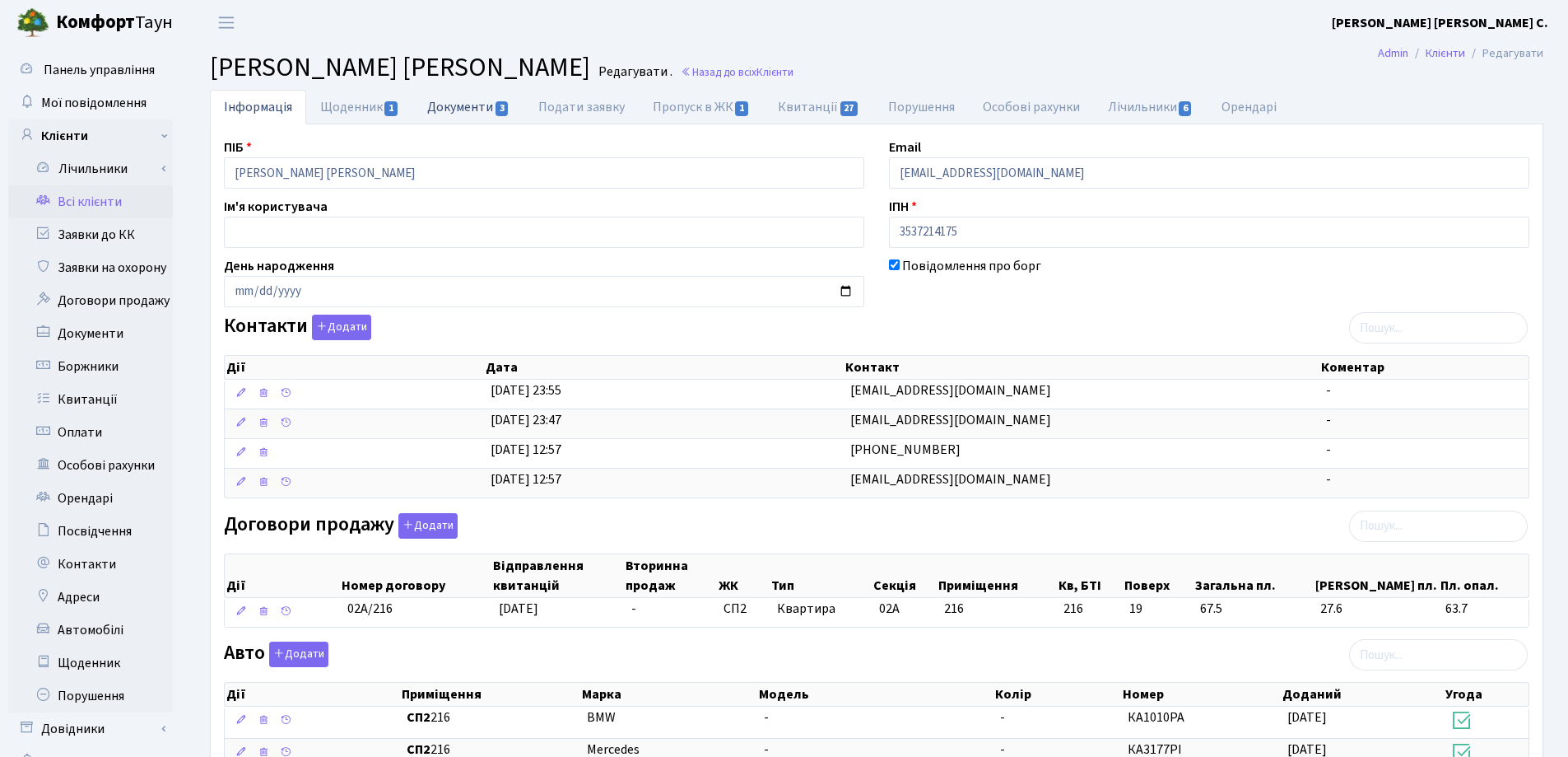
click at [458, 105] on link "Документи 3" at bounding box center [468, 106] width 111 height 34
select select "25"
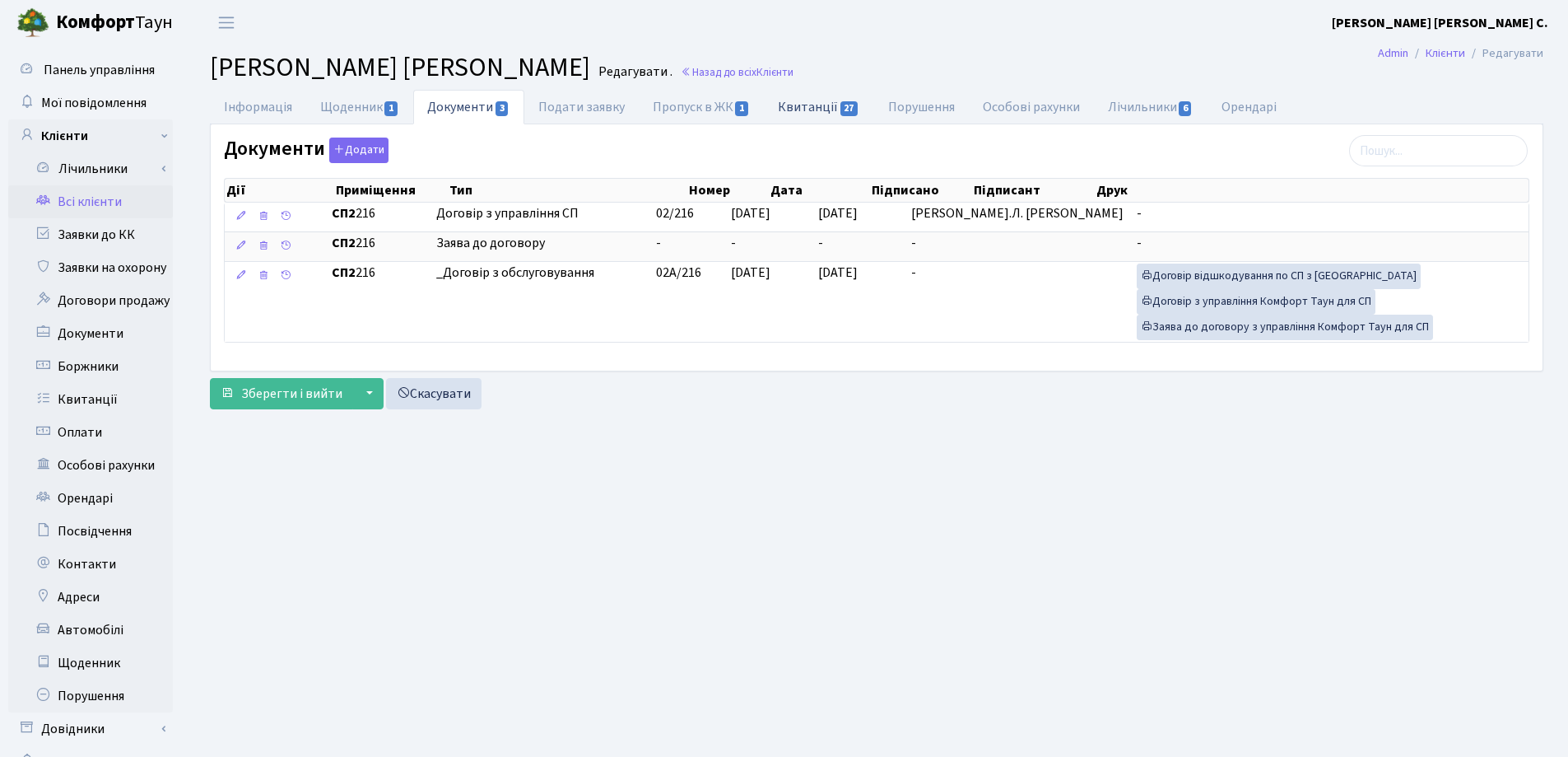
click at [794, 107] on link "Квитанції 27" at bounding box center [818, 106] width 110 height 34
select select "25"
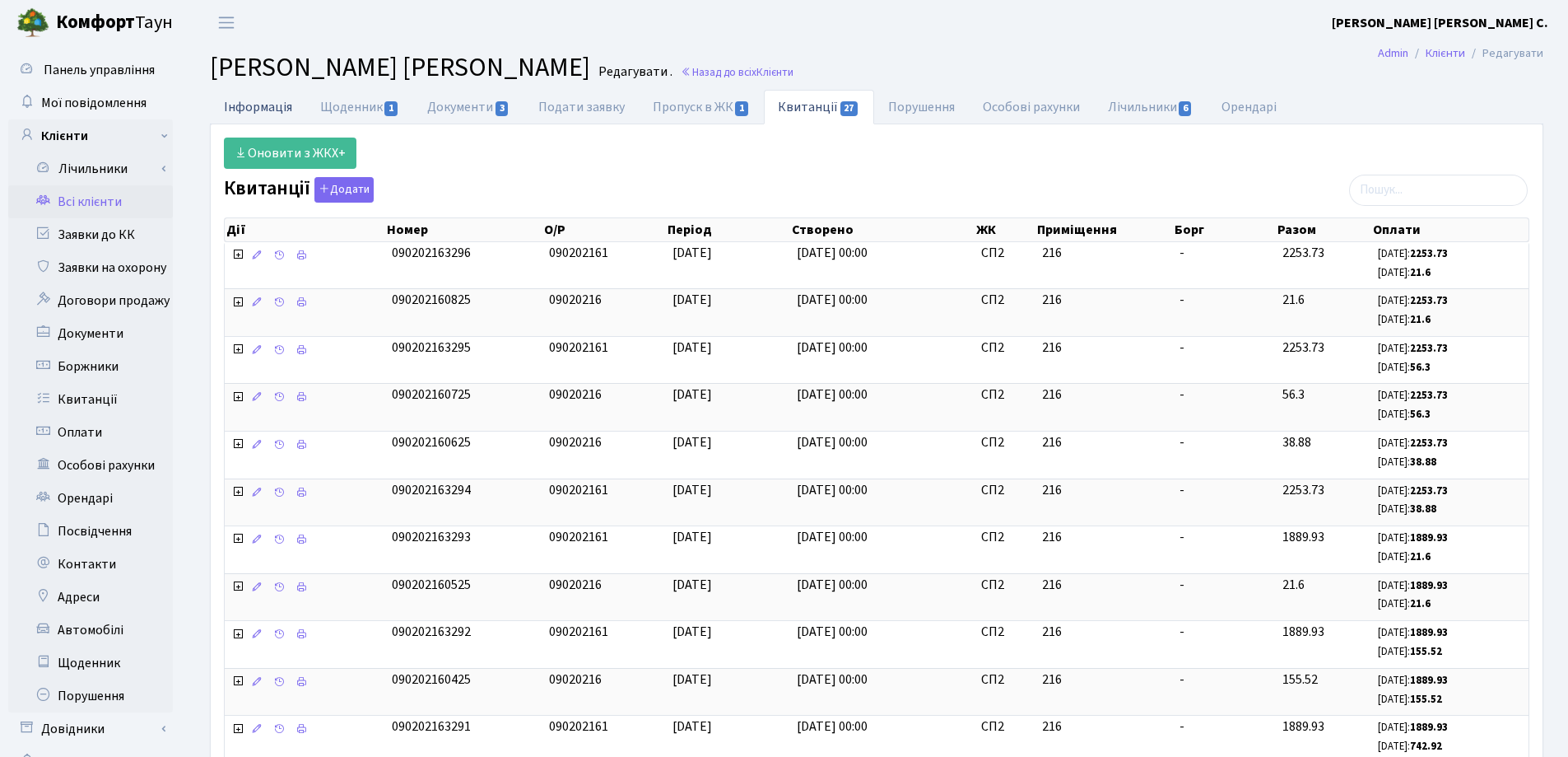
click at [279, 102] on link "Інформація" at bounding box center [258, 106] width 97 height 34
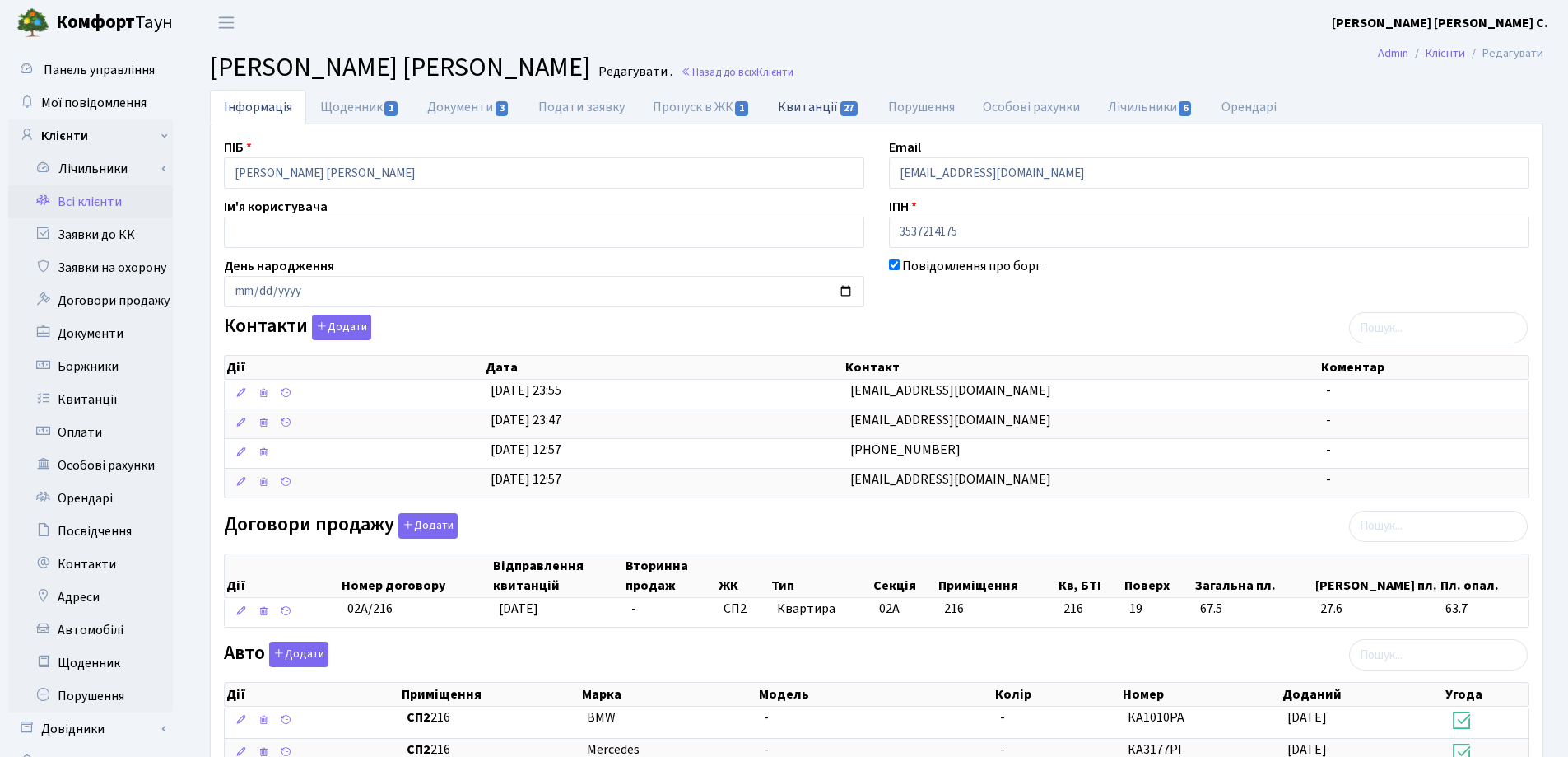
click at [793, 111] on link "Квитанції 27" at bounding box center [818, 106] width 110 height 34
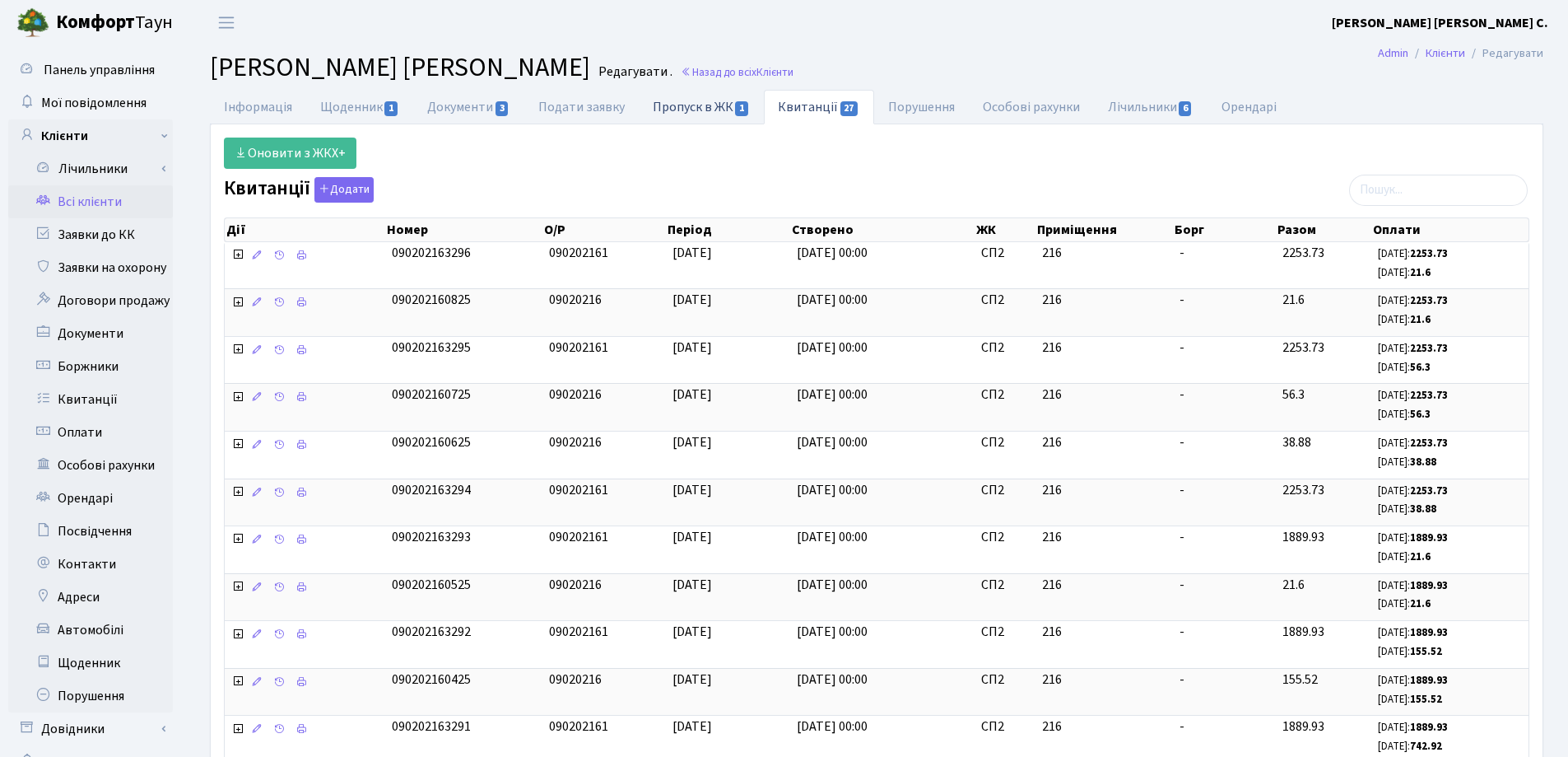
click at [670, 106] on link "Пропуск в ЖК 1" at bounding box center [702, 106] width 125 height 34
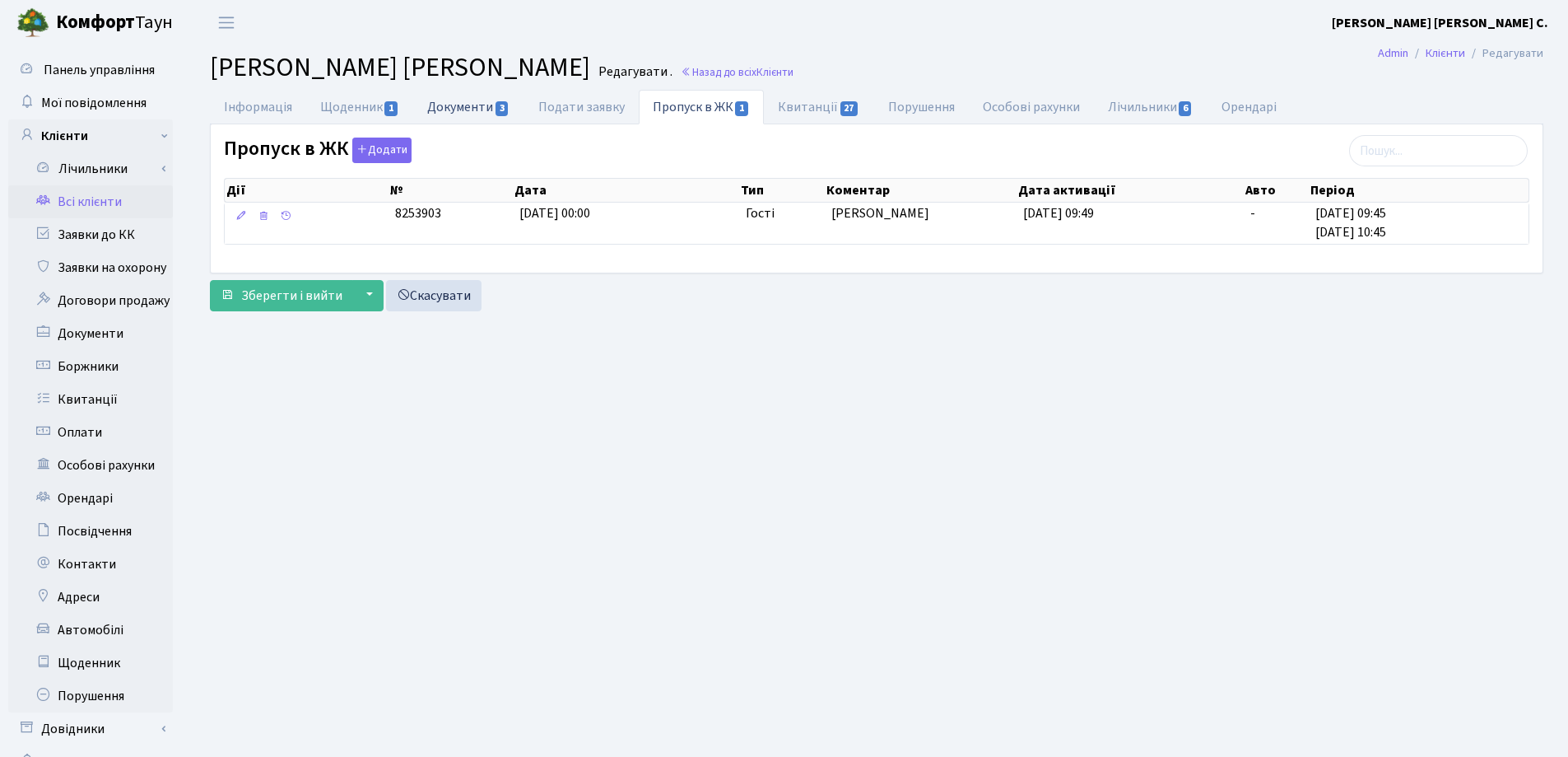
click at [438, 104] on link "Документи 3" at bounding box center [468, 106] width 111 height 34
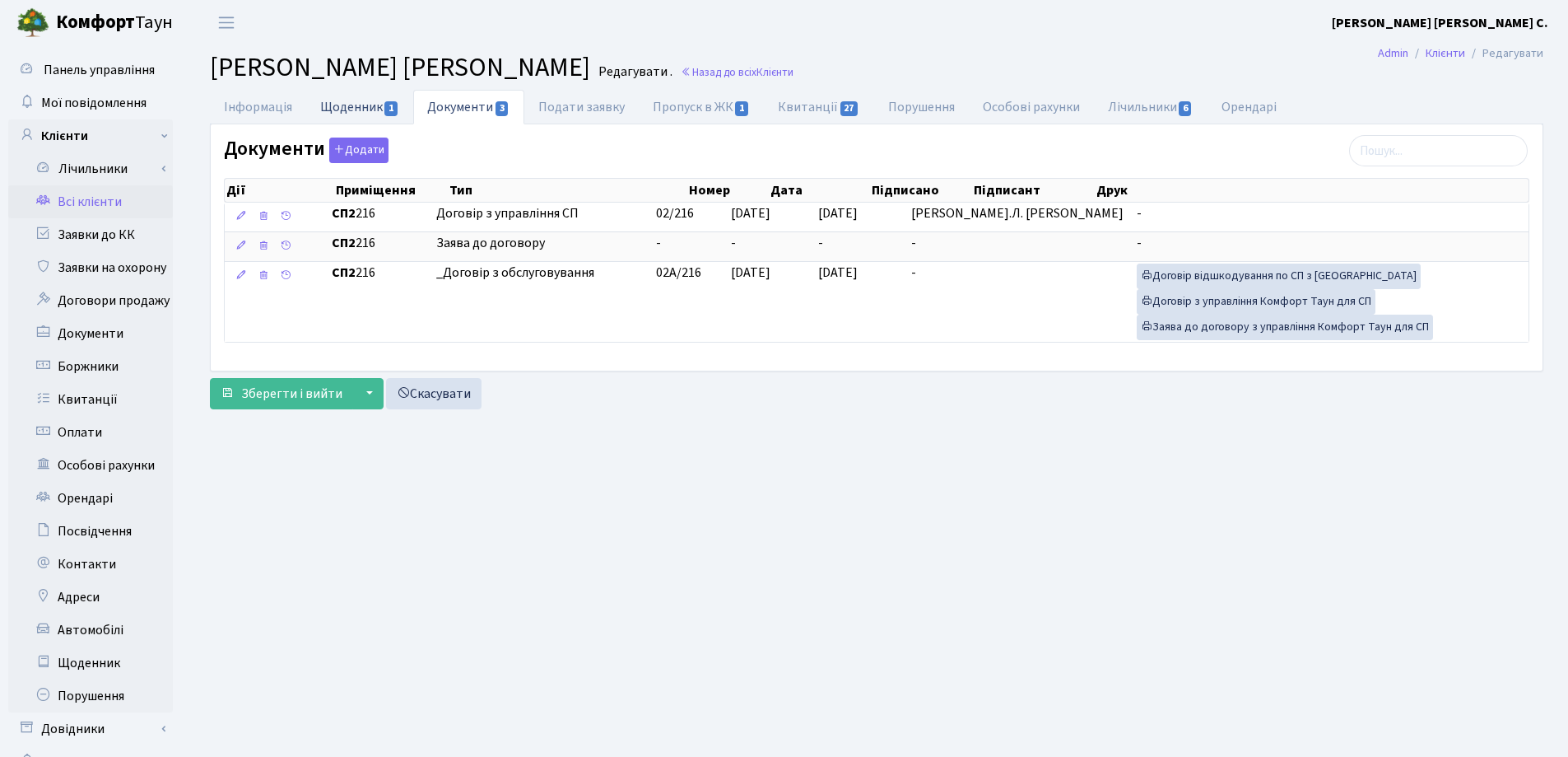
click at [353, 112] on link "Щоденник 1" at bounding box center [360, 106] width 107 height 34
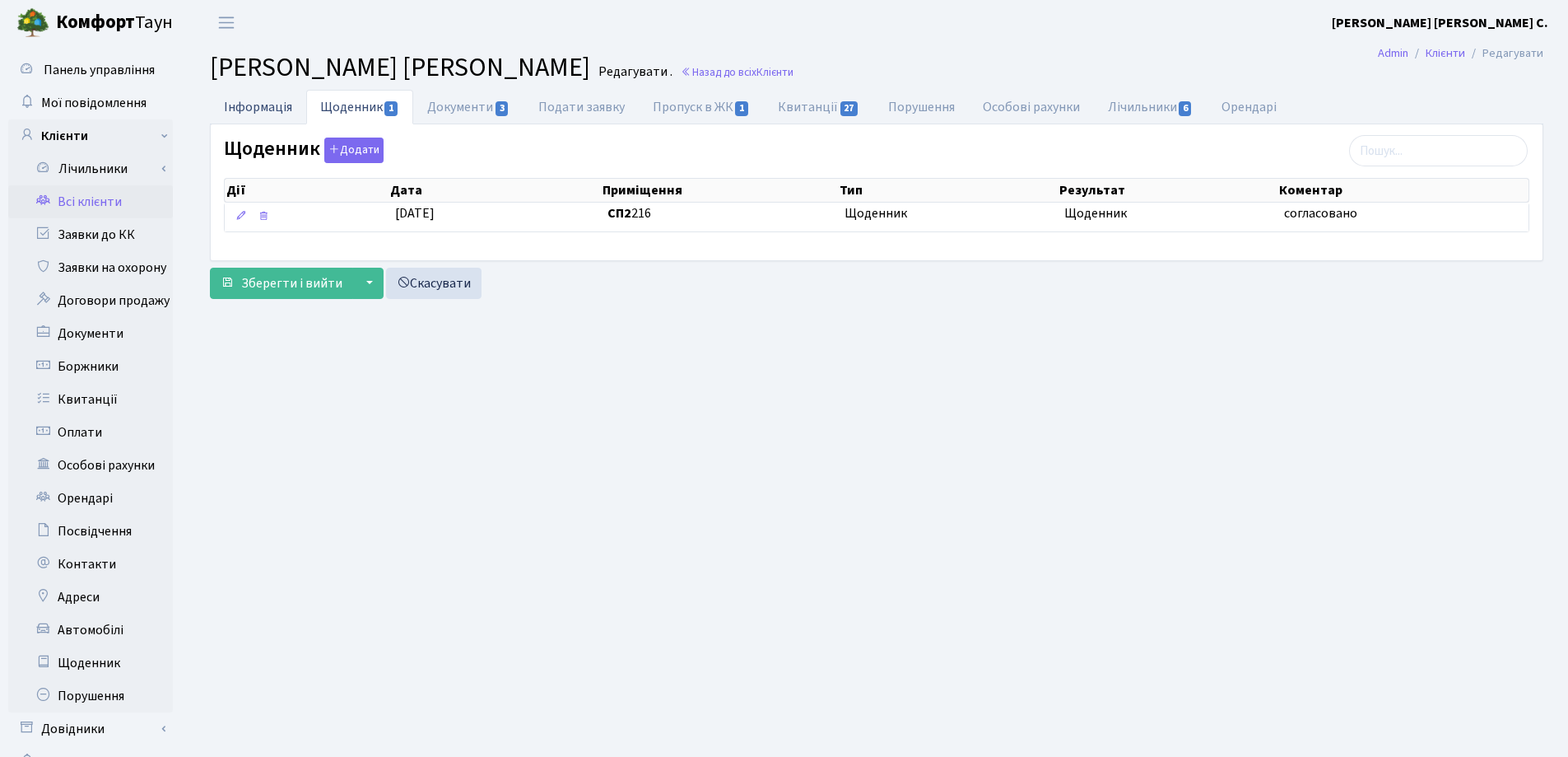
click at [246, 105] on link "Інформація" at bounding box center [258, 106] width 97 height 34
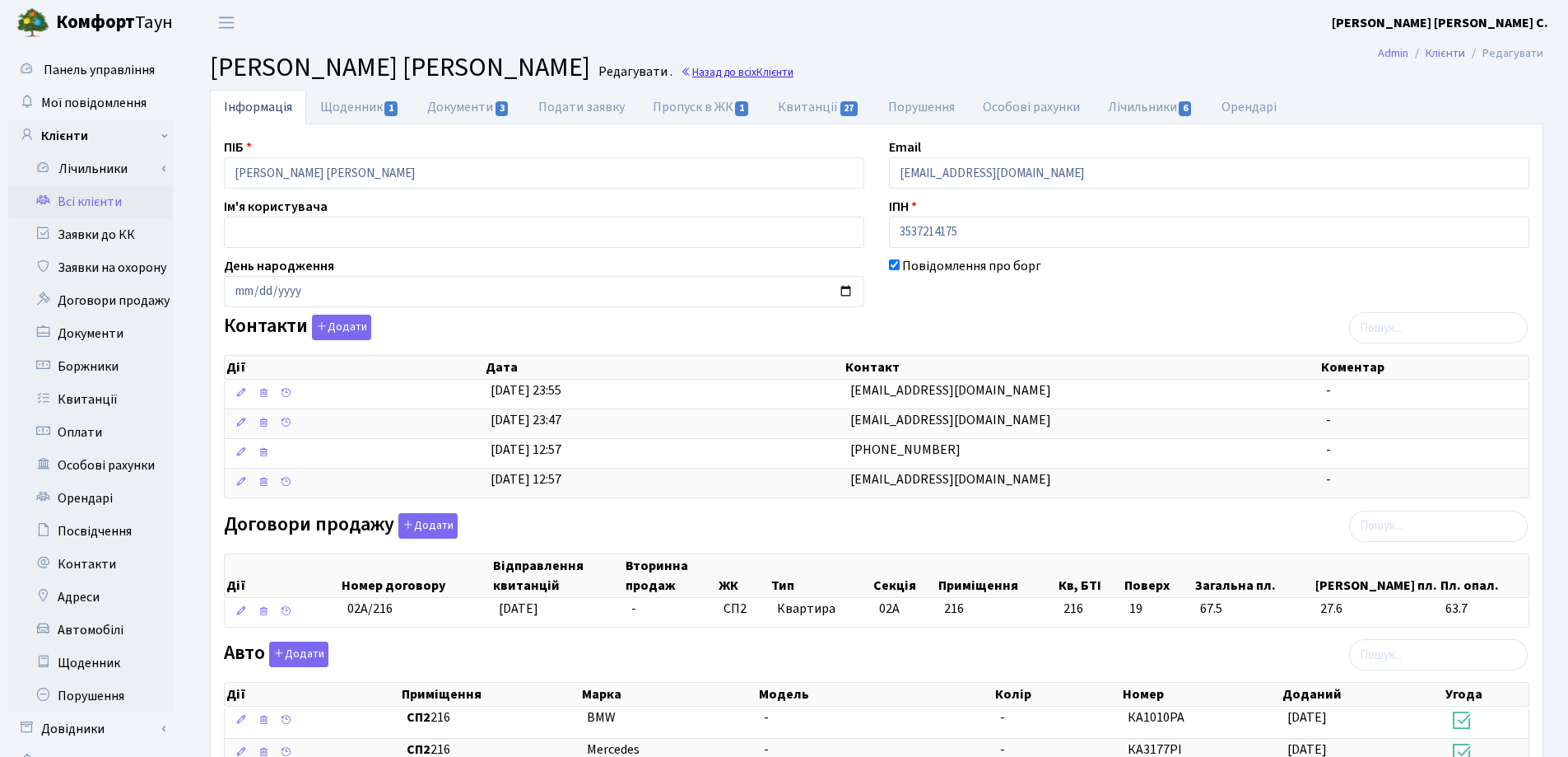
click at [770, 71] on link "Назад до всіх Клієнти" at bounding box center [737, 72] width 113 height 16
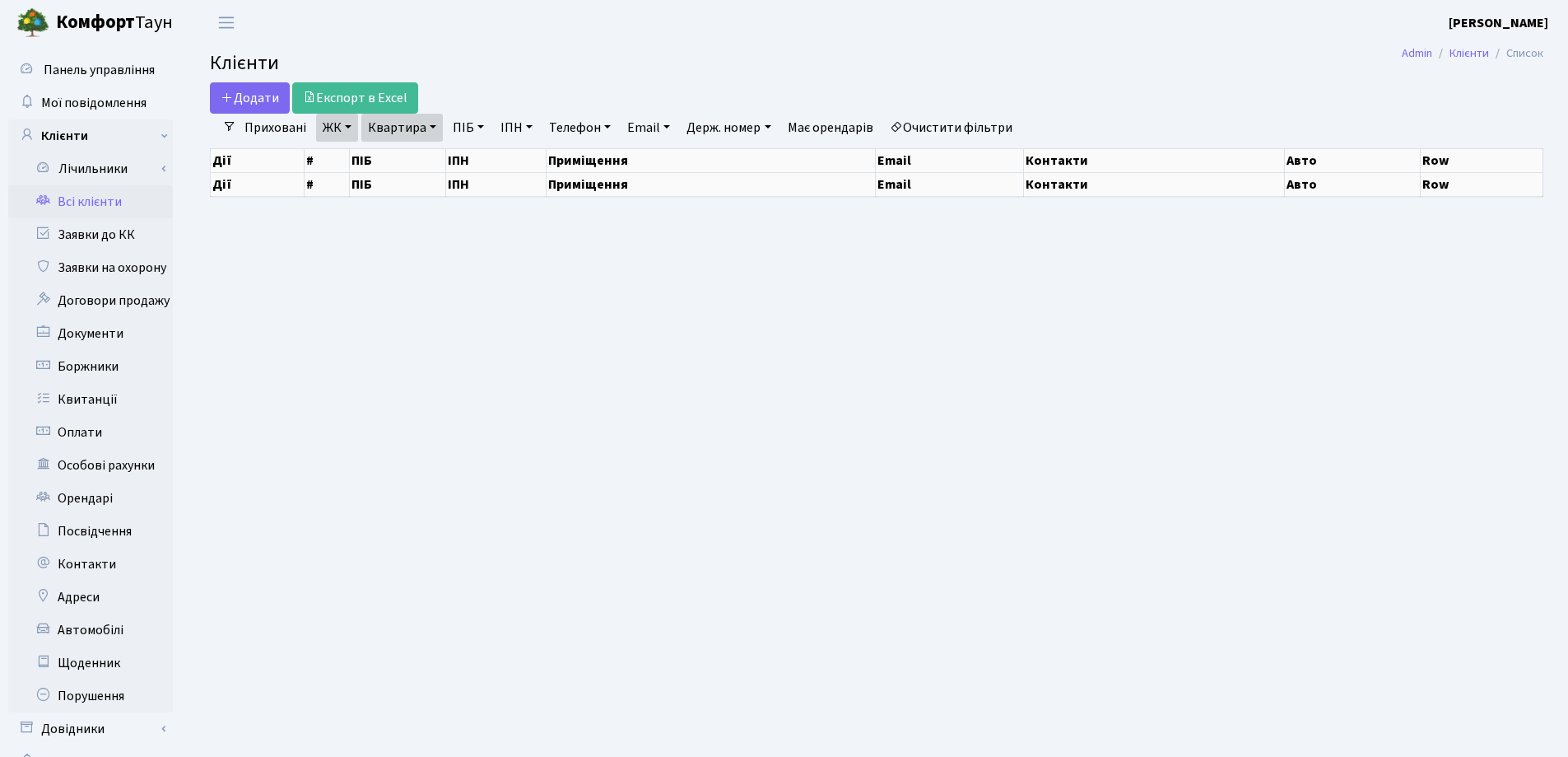
select select "25"
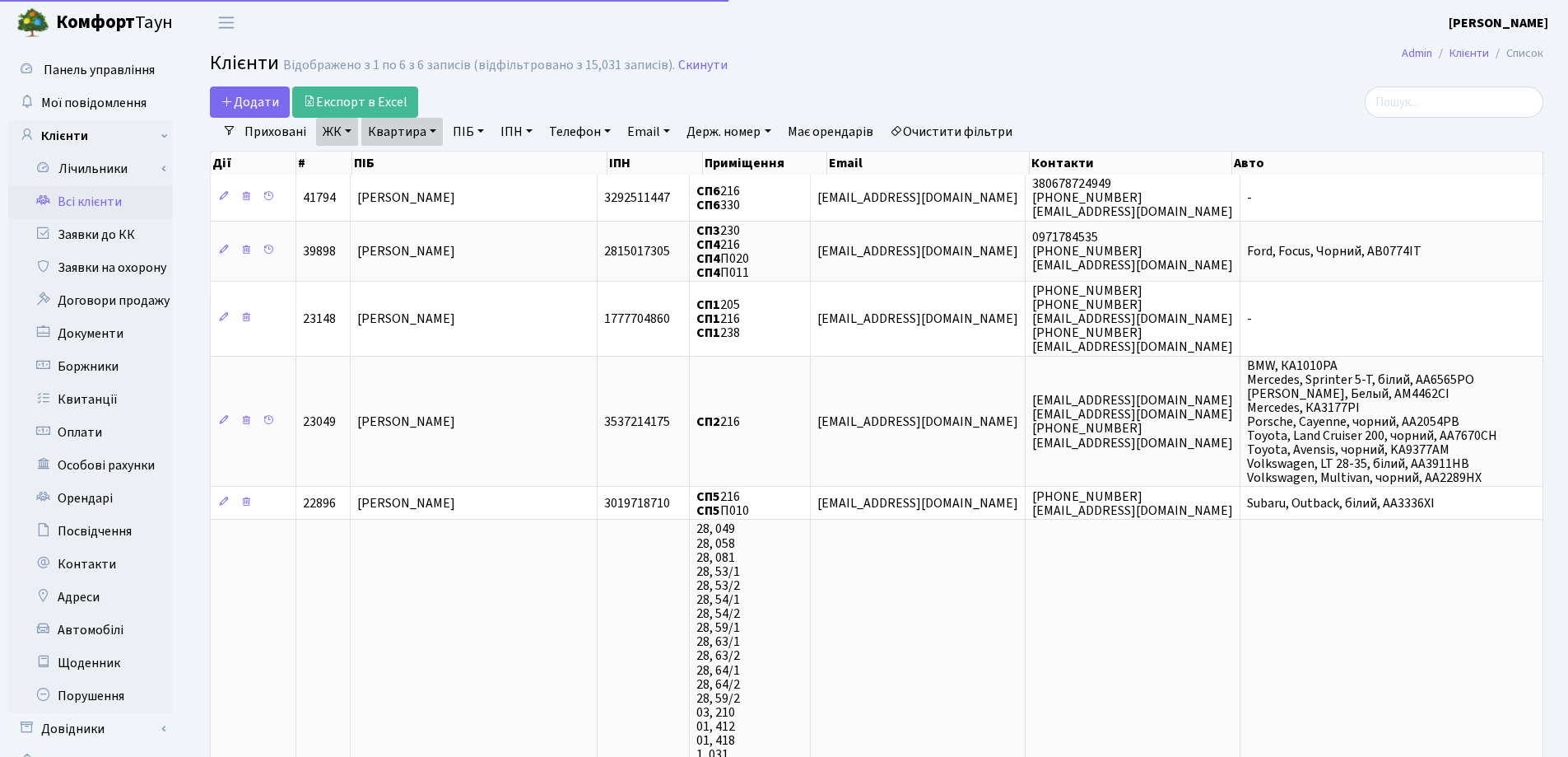
click at [434, 129] on link "Квартира" at bounding box center [402, 132] width 82 height 28
click at [478, 164] on icon at bounding box center [474, 164] width 13 height 13
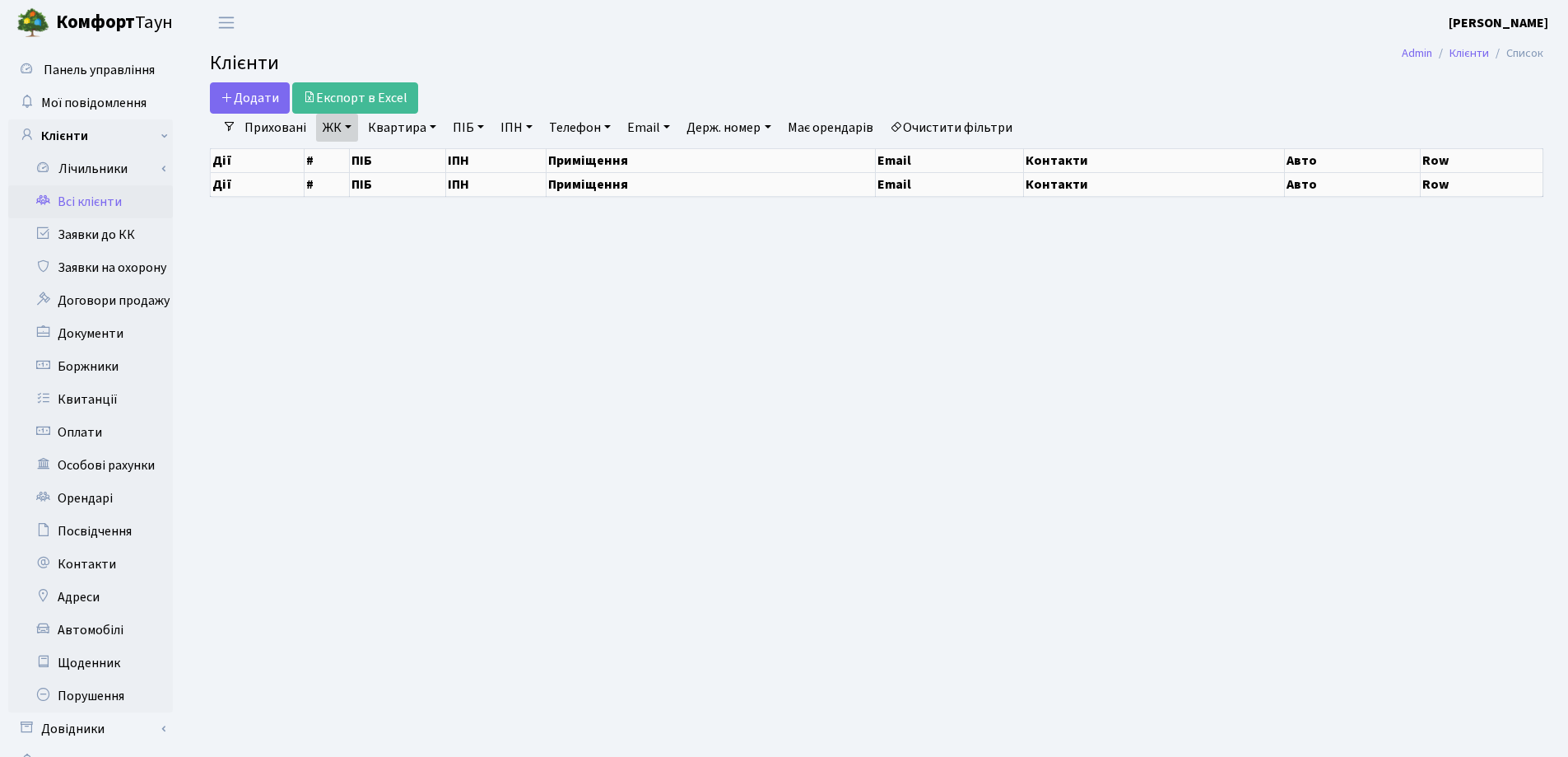
select select "25"
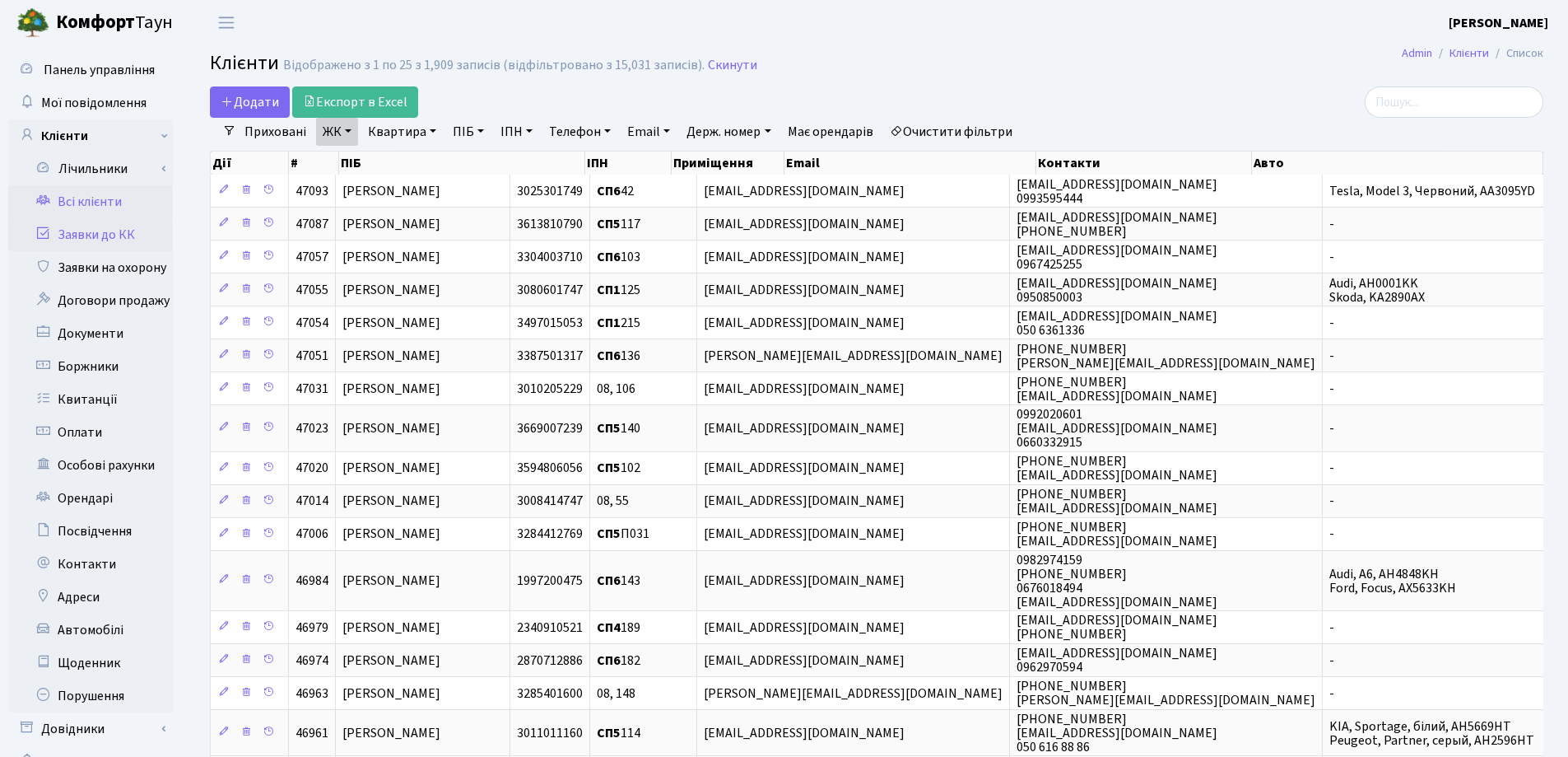
click at [96, 238] on link "Заявки до КК" at bounding box center [90, 235] width 165 height 33
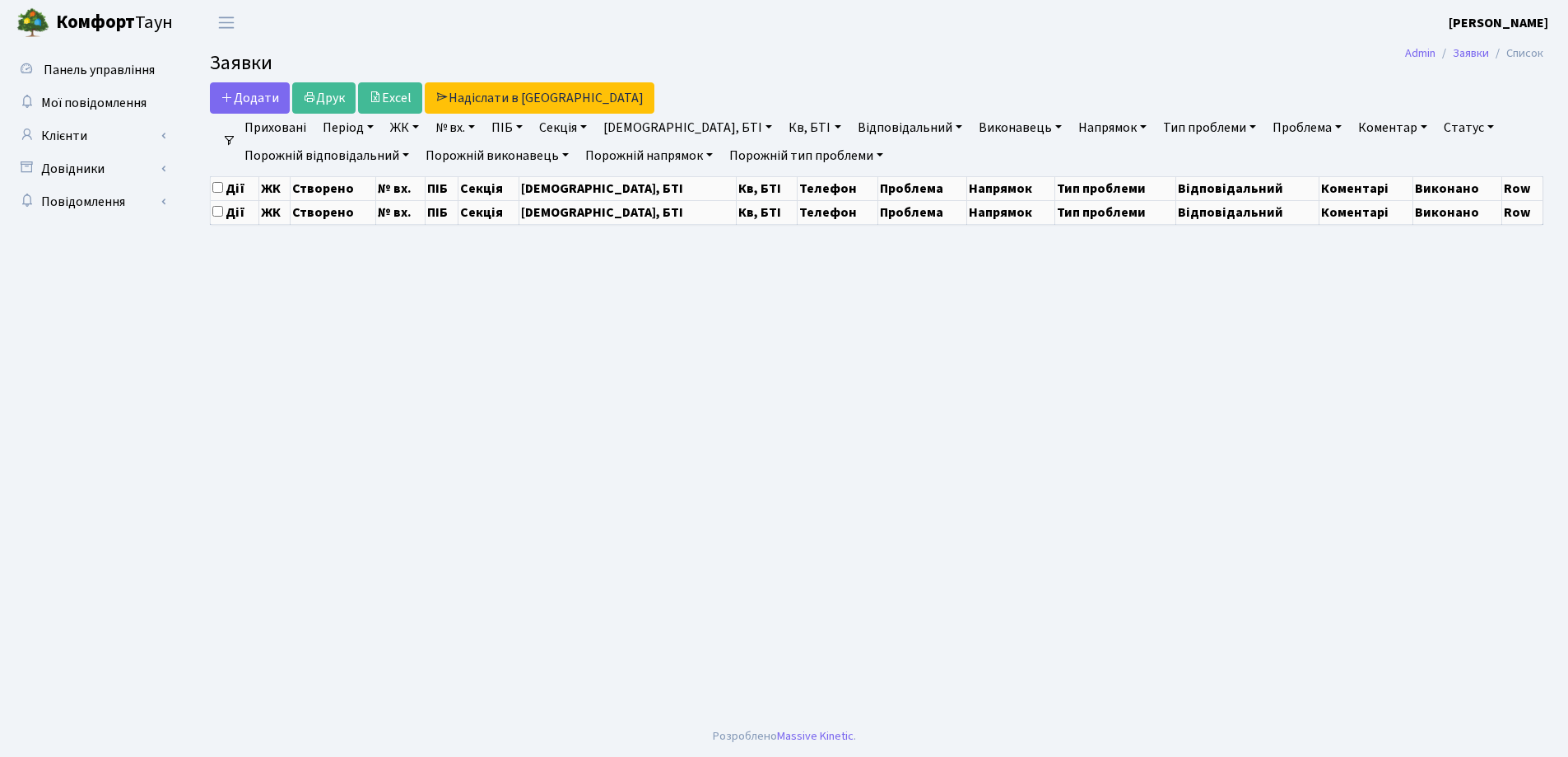
select select "25"
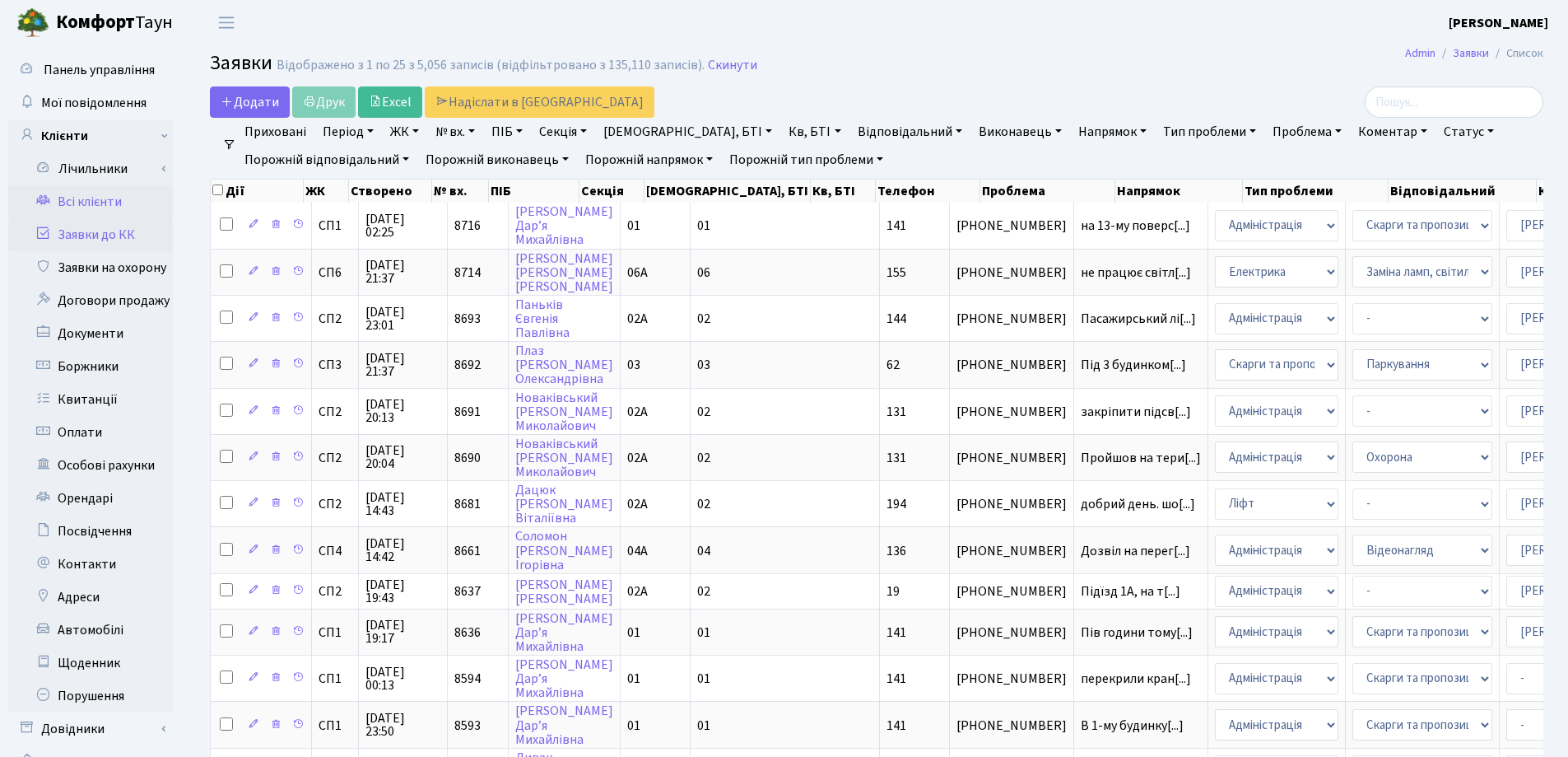
click at [82, 196] on link "Всі клієнти" at bounding box center [90, 202] width 165 height 33
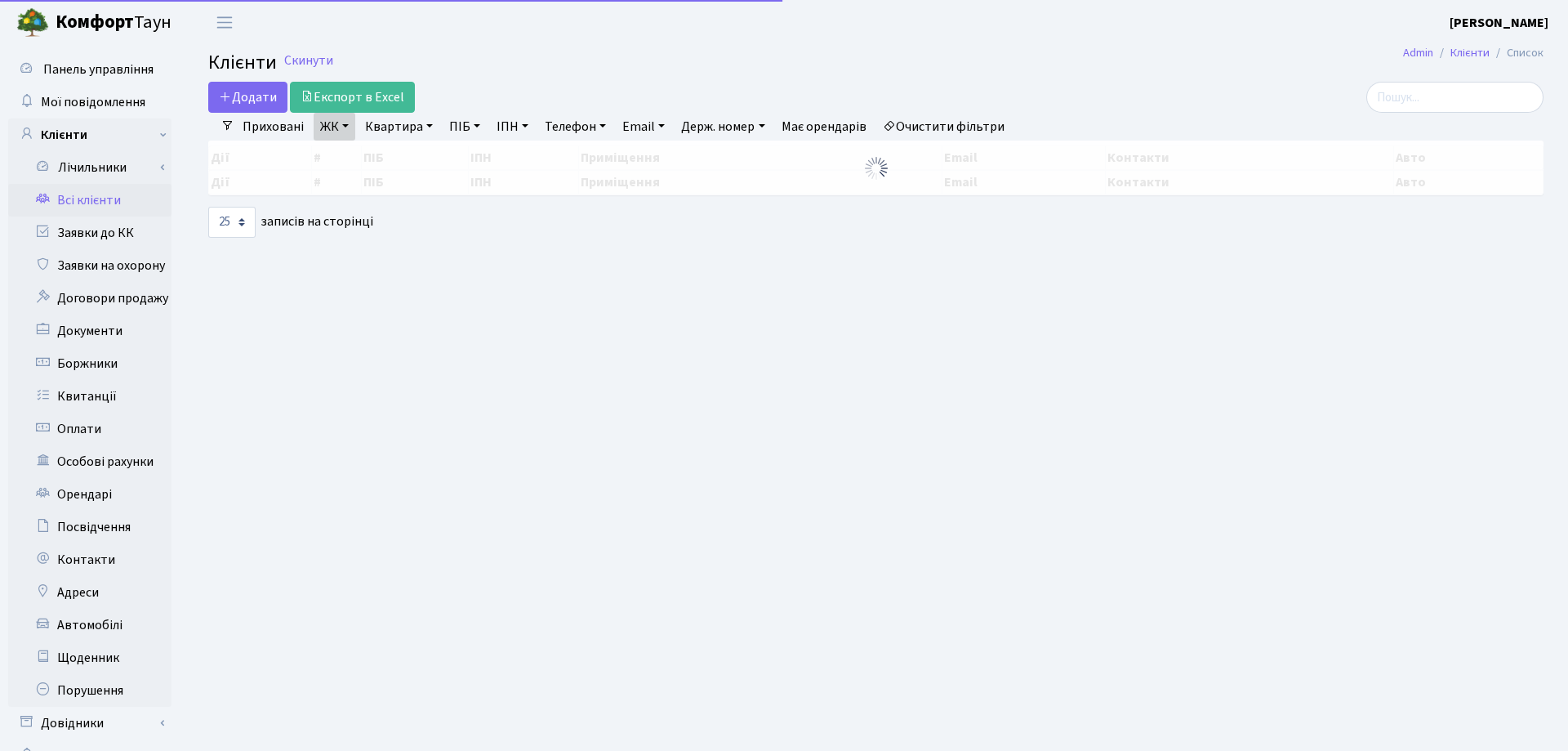
select select "25"
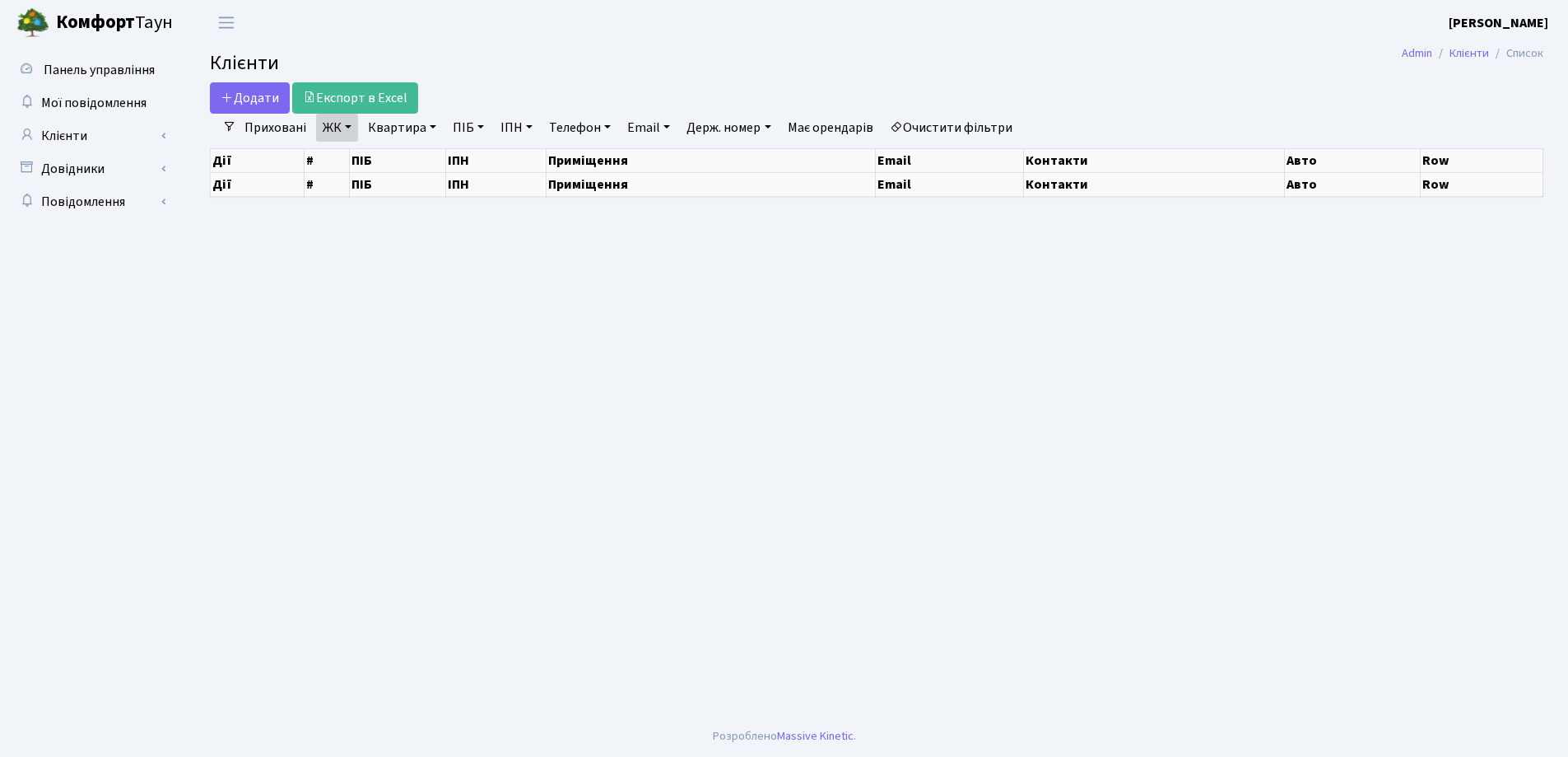
select select "25"
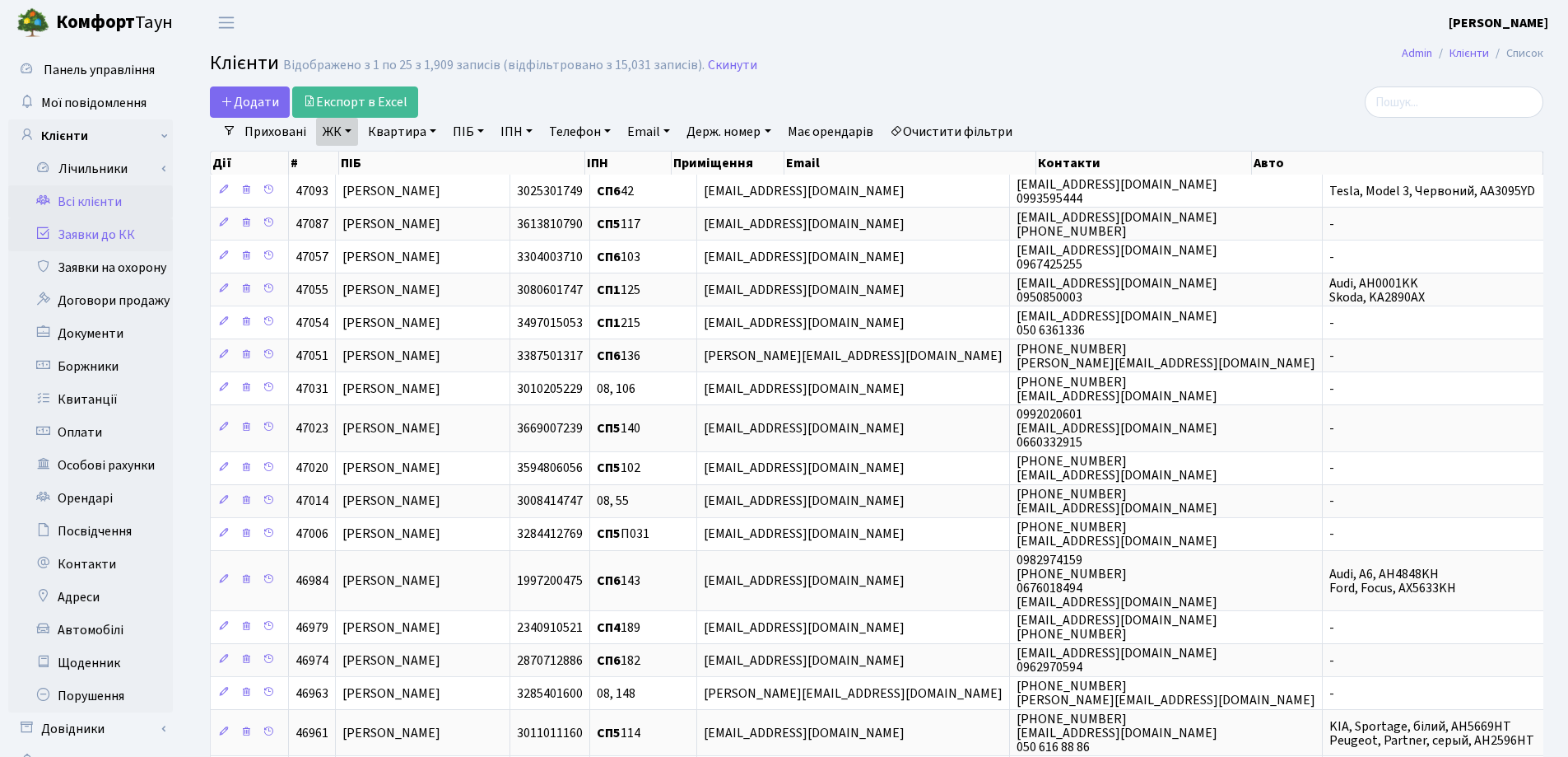
click at [111, 236] on link "Заявки до КК" at bounding box center [90, 235] width 165 height 33
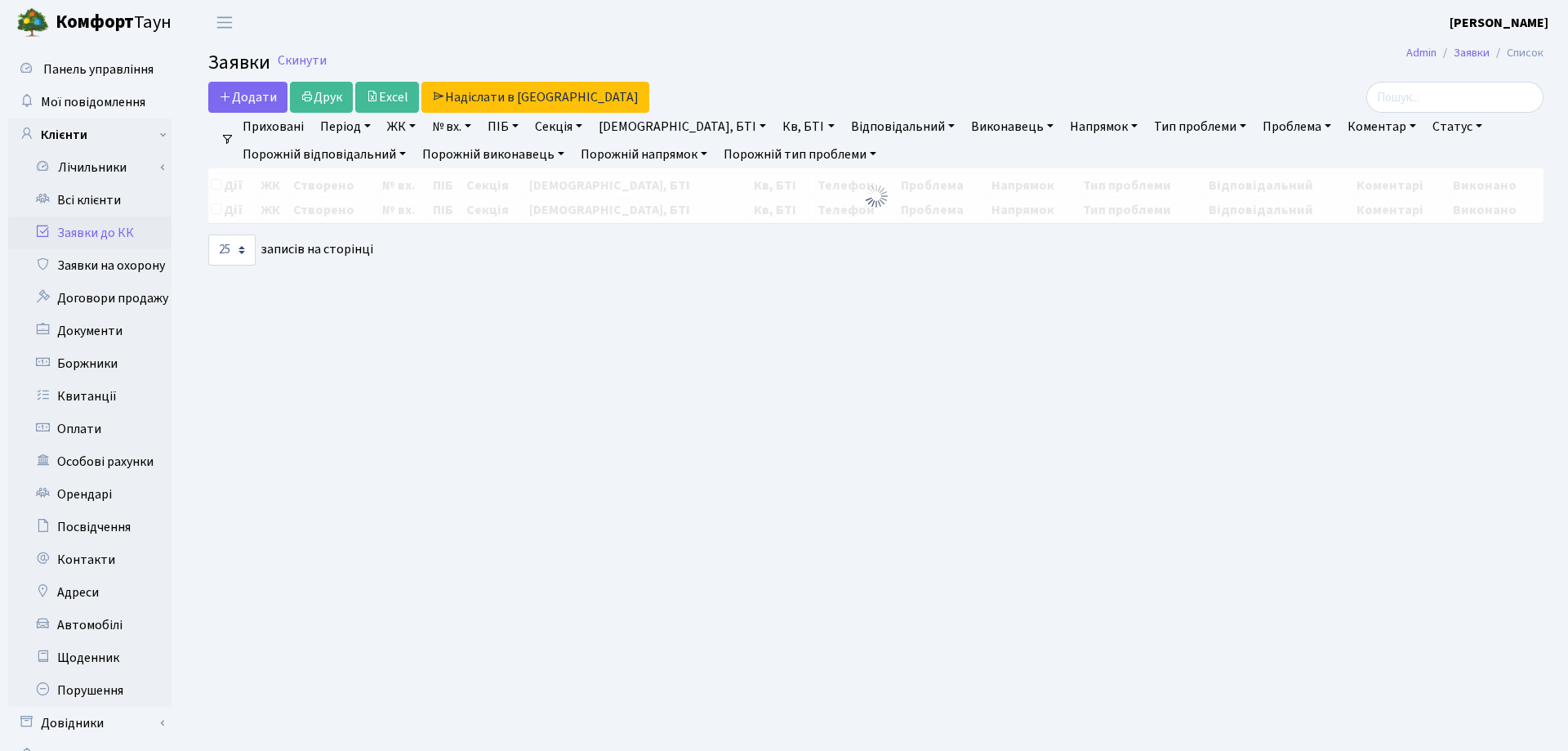
select select "25"
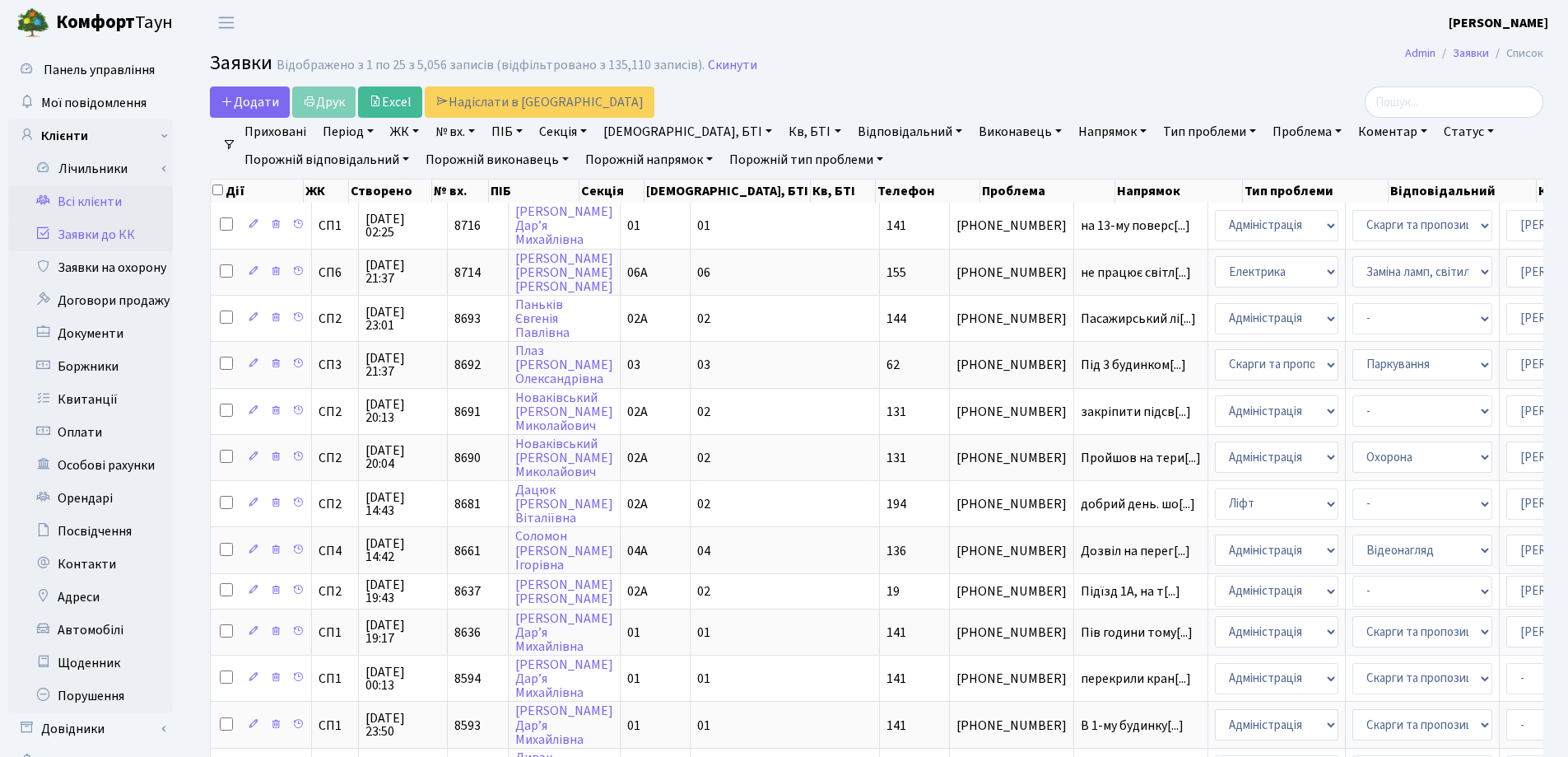
click at [113, 202] on link "Всі клієнти" at bounding box center [90, 202] width 165 height 33
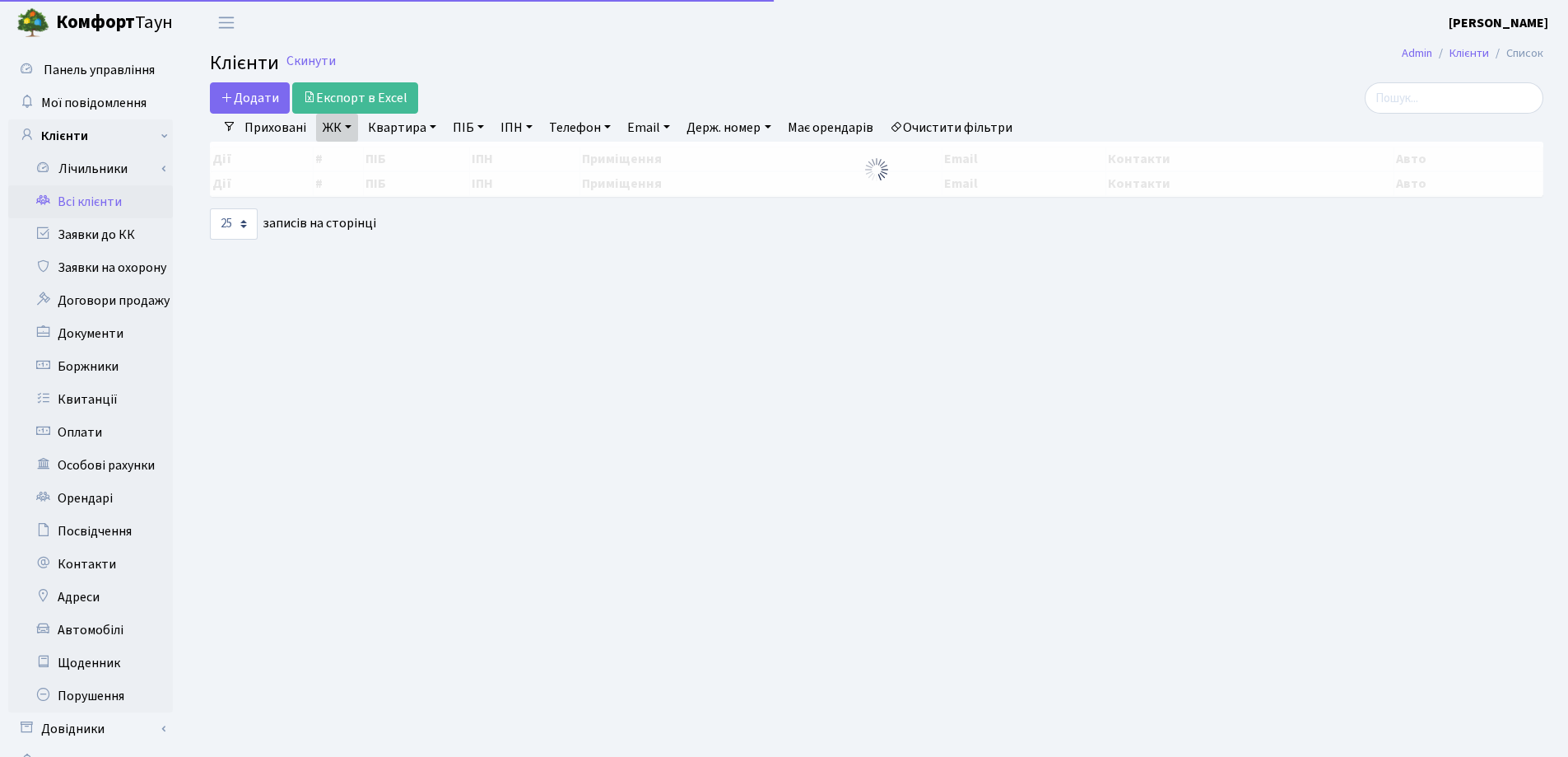
select select "25"
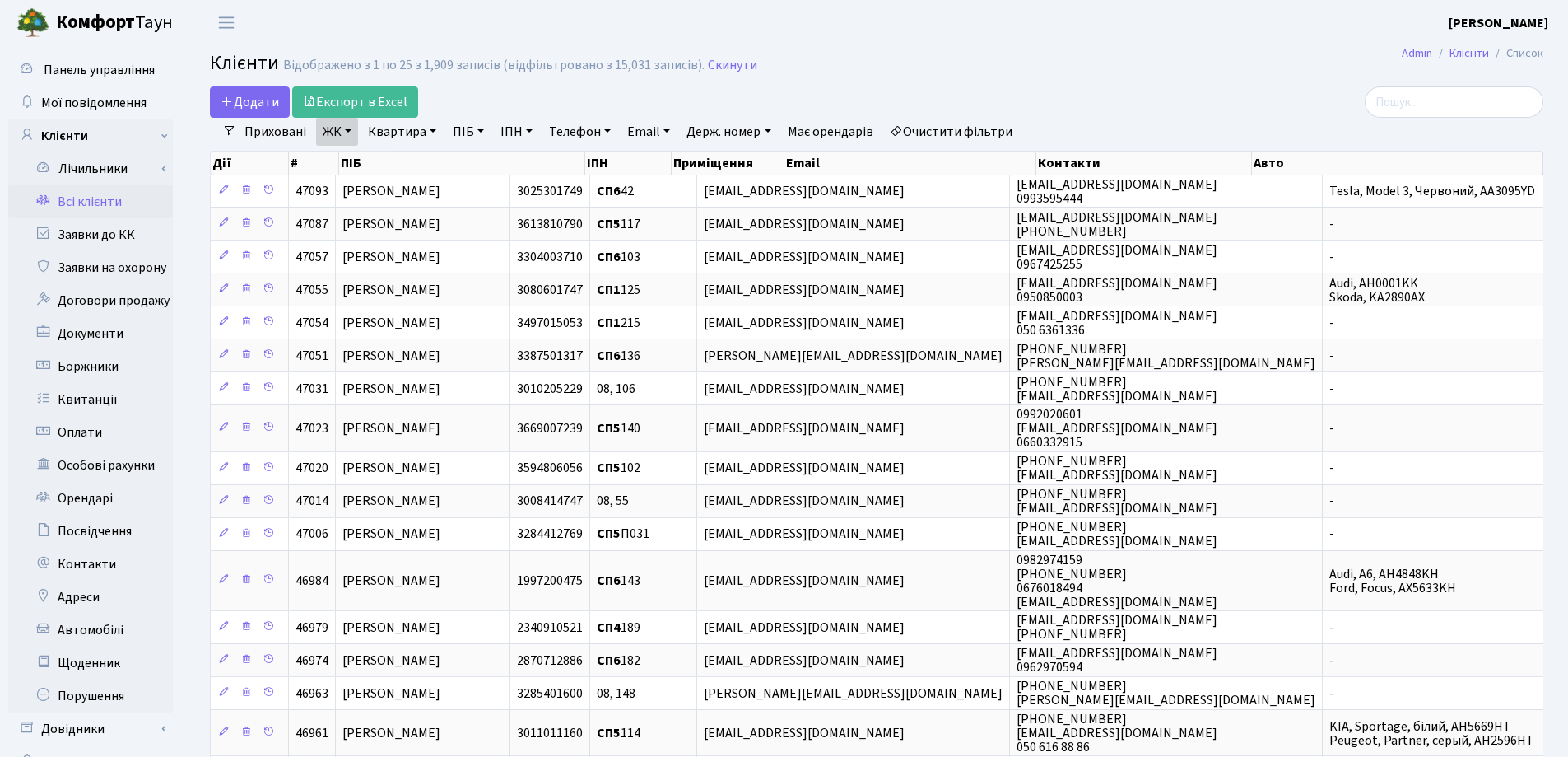
click at [434, 133] on link "Квартира" at bounding box center [402, 132] width 82 height 28
type input "54"
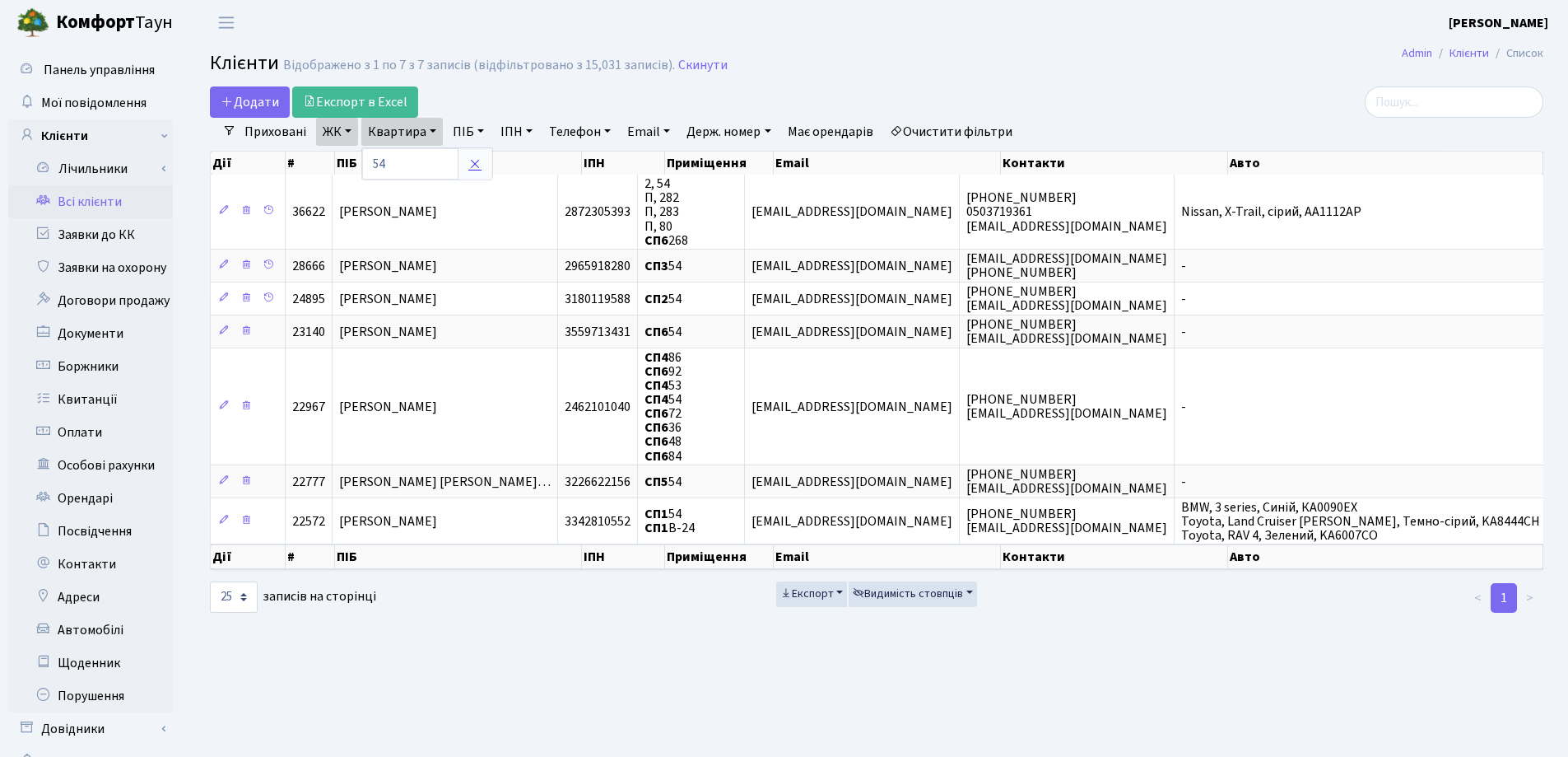
click at [476, 164] on icon at bounding box center [474, 164] width 13 height 13
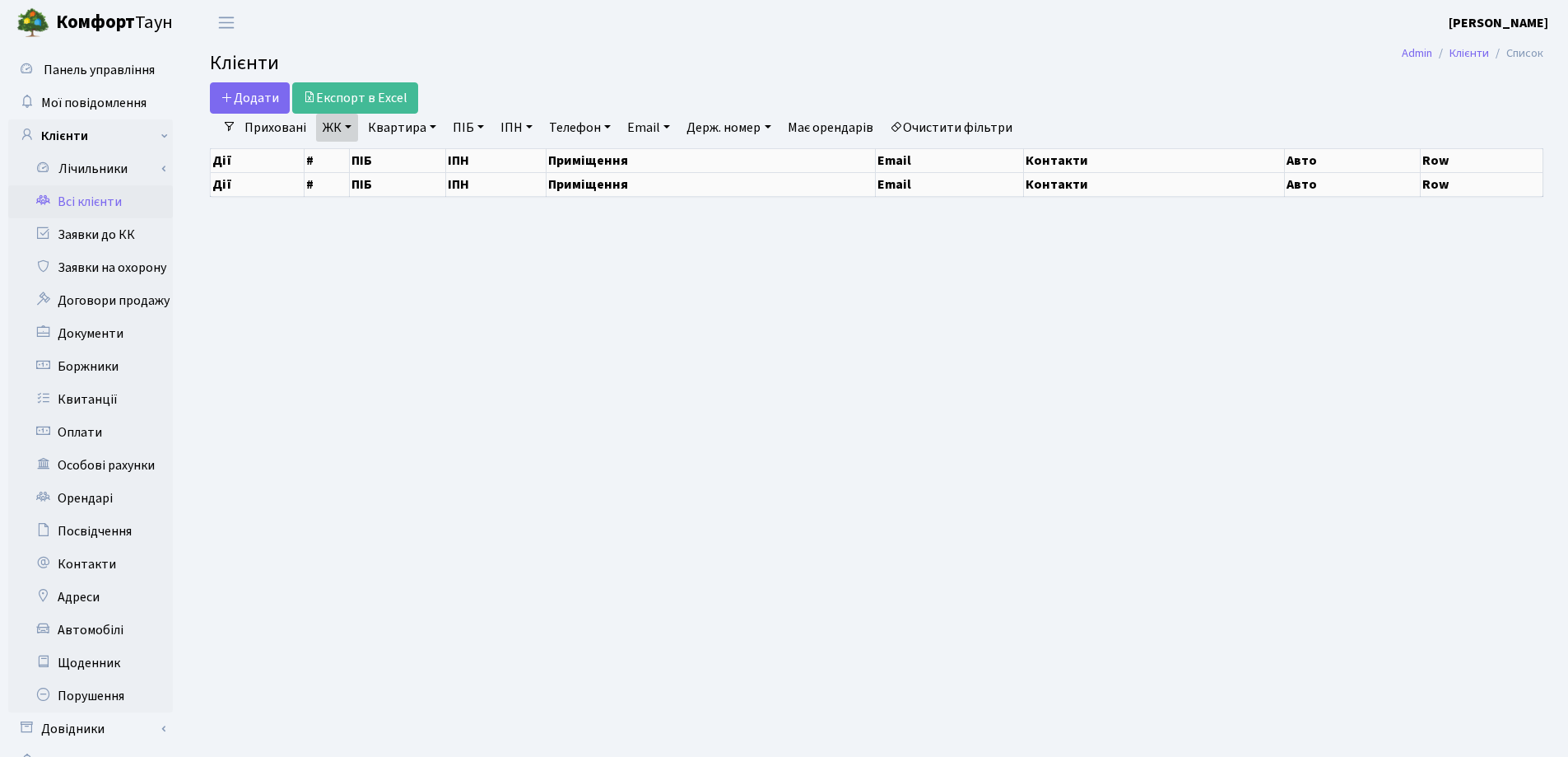
select select "25"
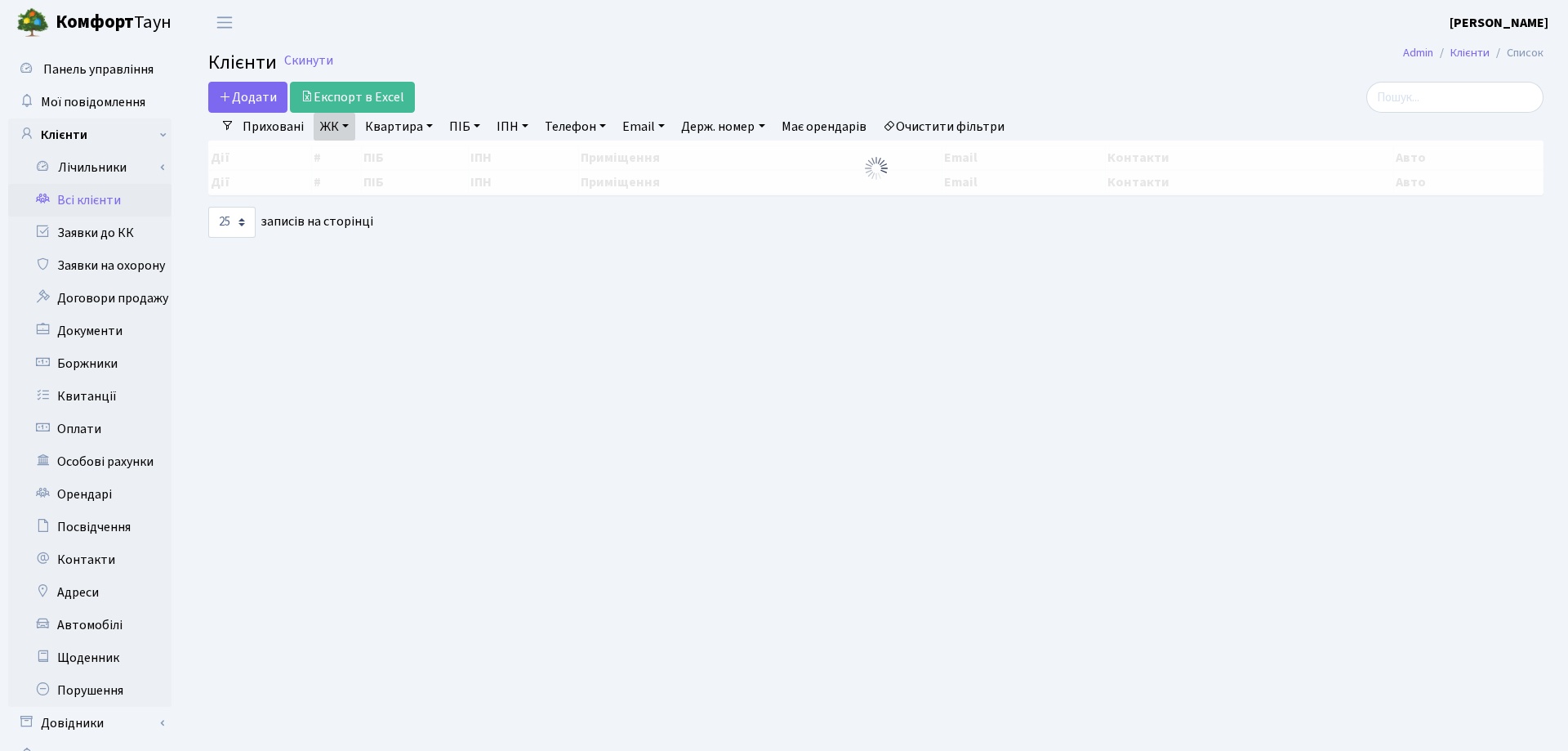
select select "25"
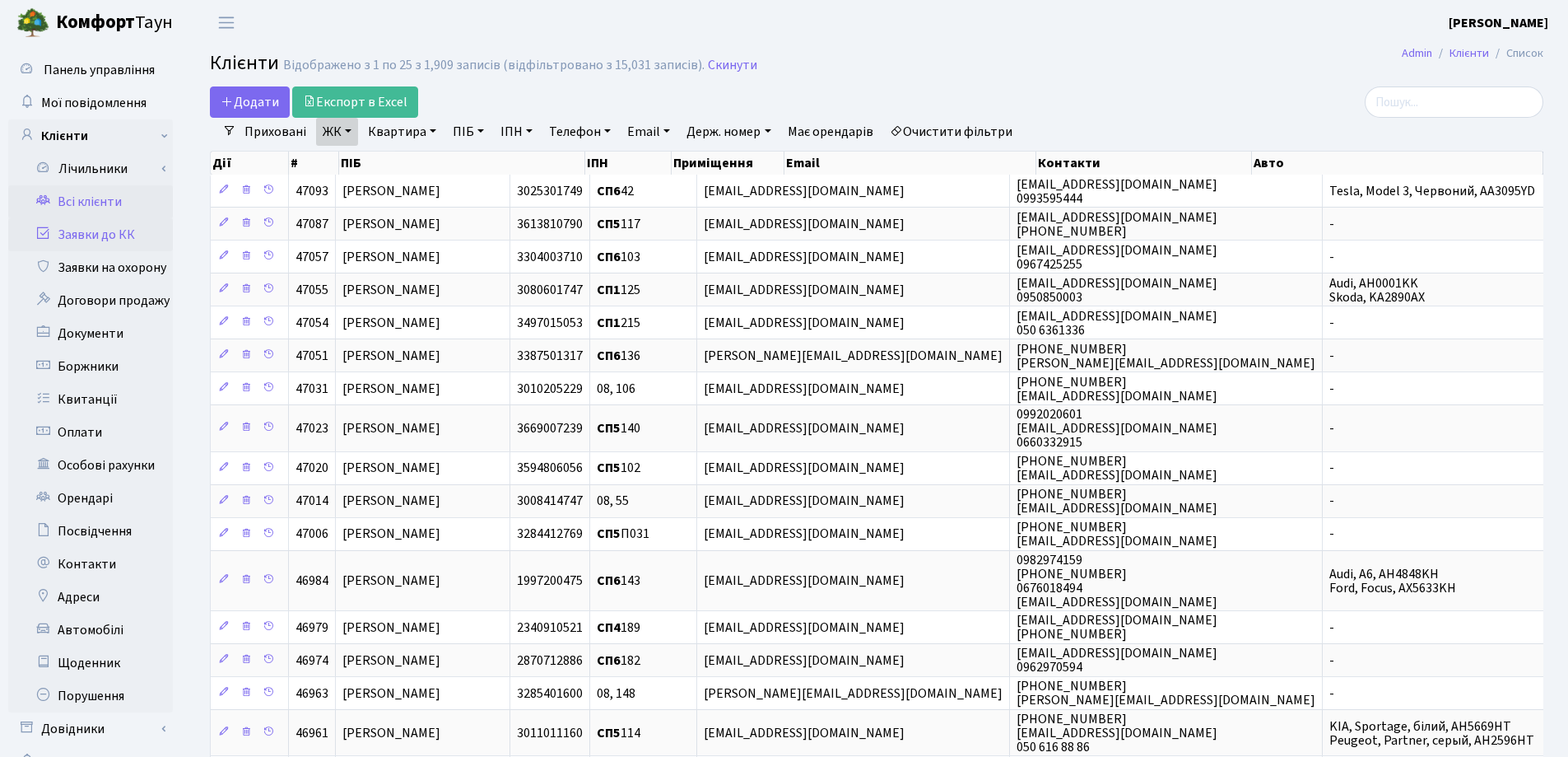
click at [84, 236] on link "Заявки до КК" at bounding box center [90, 235] width 165 height 33
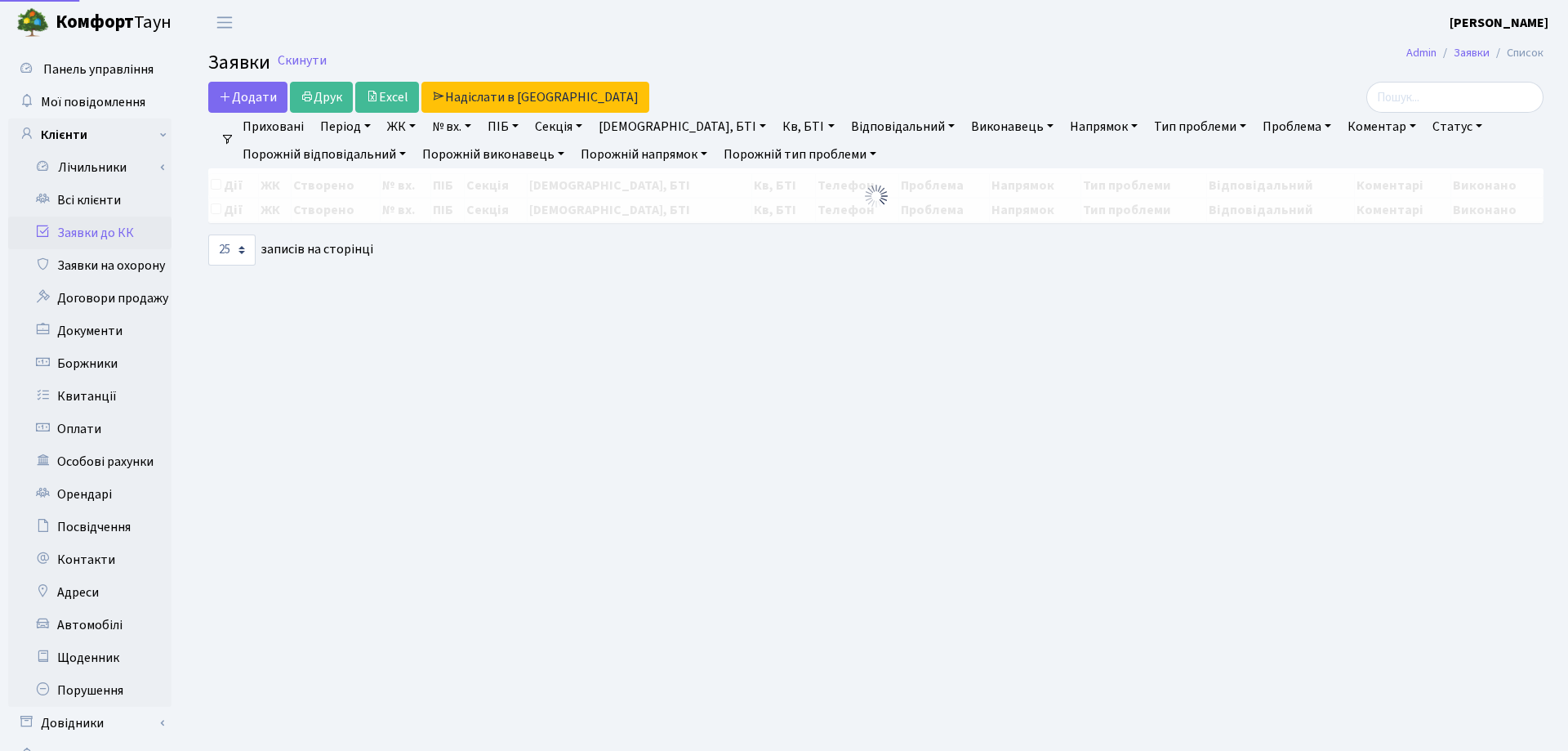
select select "25"
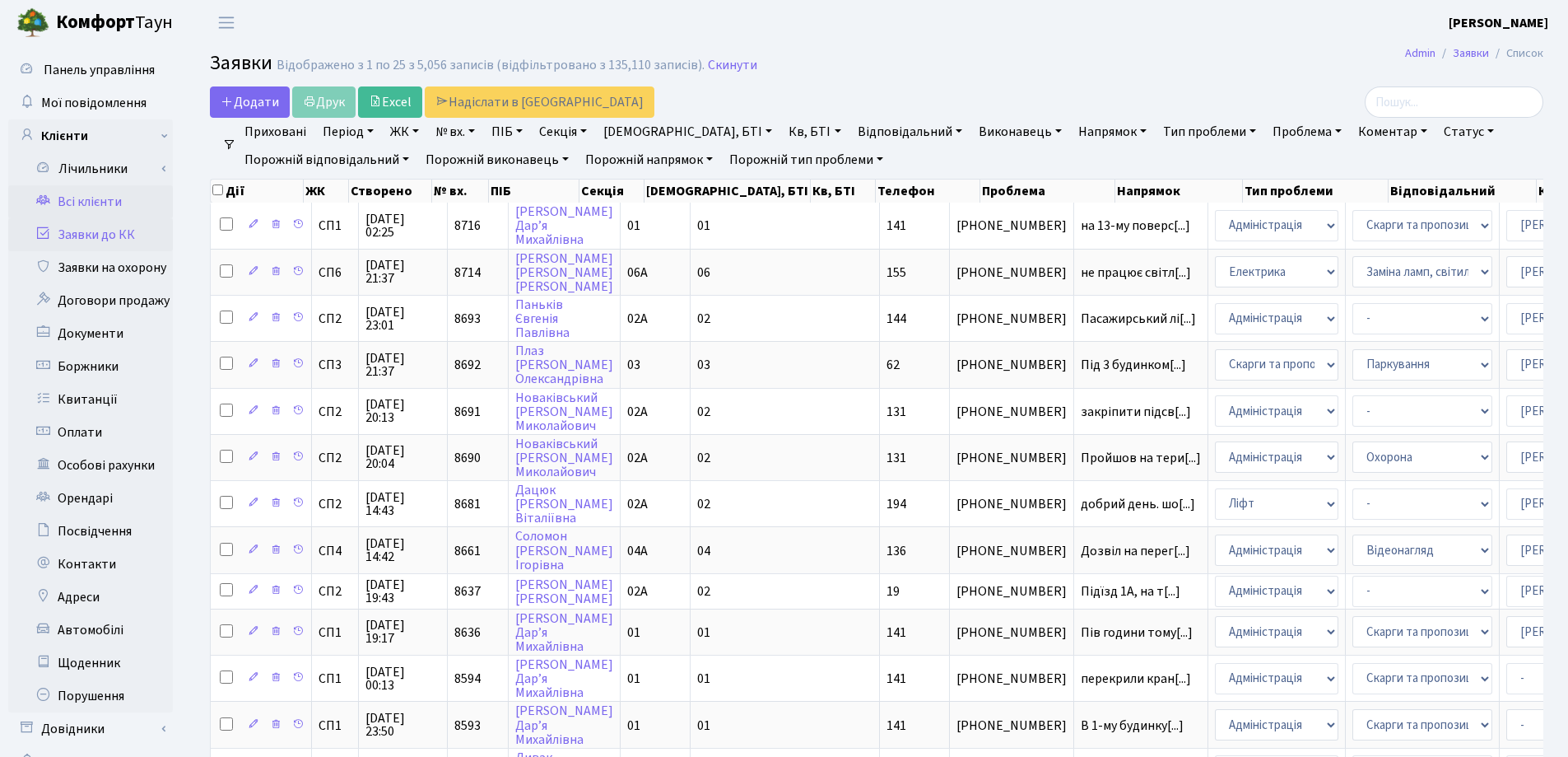
click at [92, 196] on link "Всі клієнти" at bounding box center [90, 202] width 165 height 33
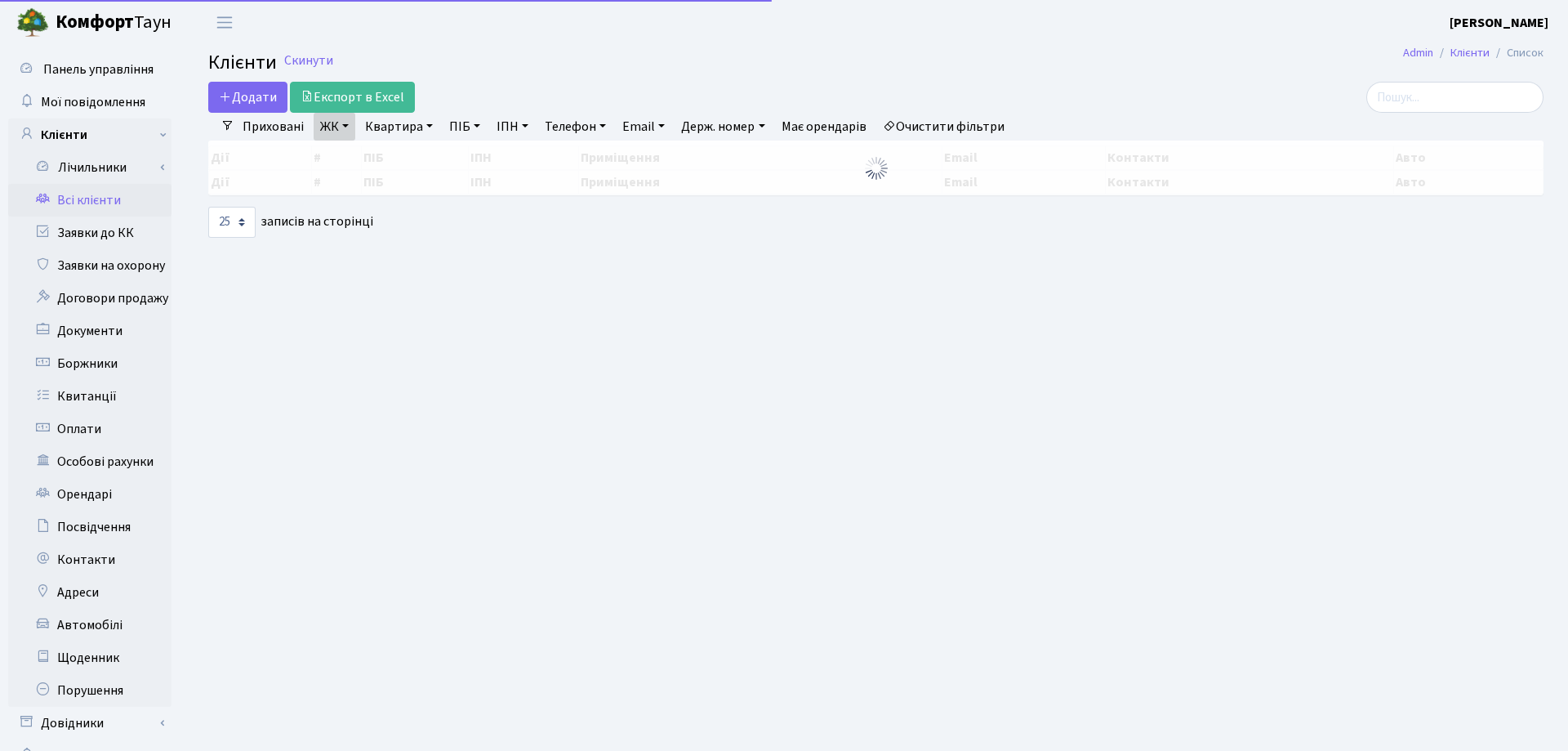
select select "25"
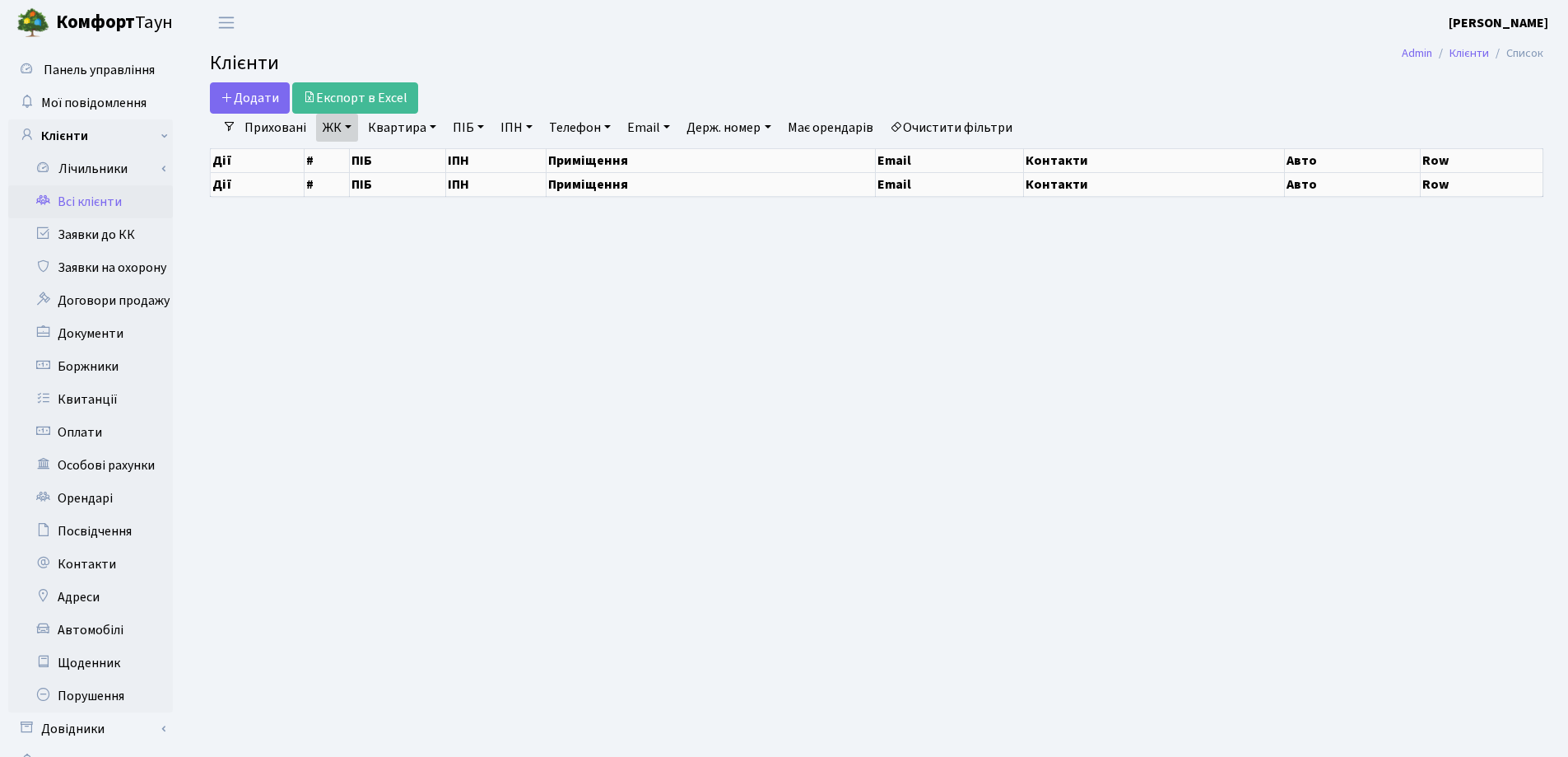
select select "25"
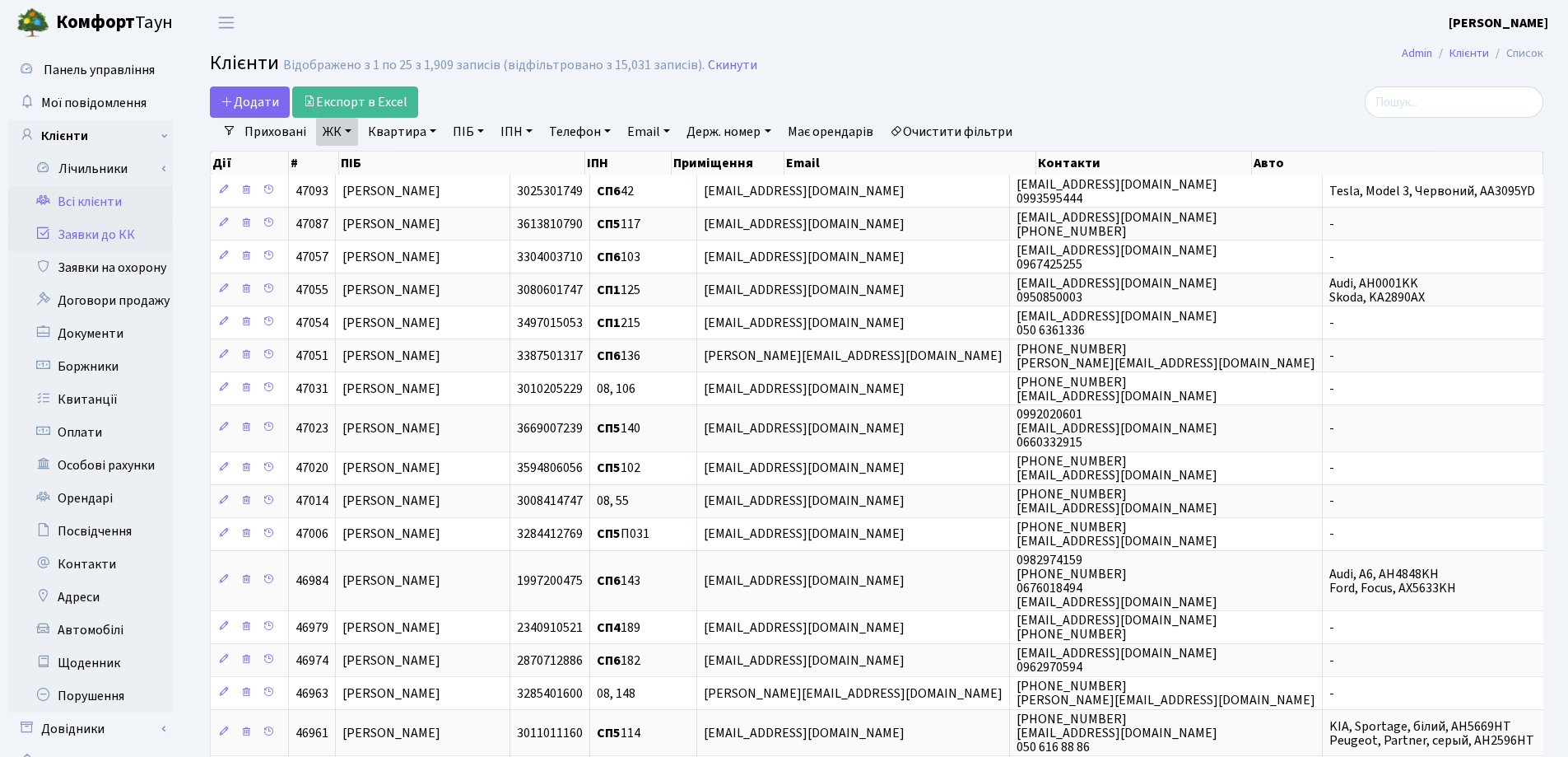
click at [113, 237] on link "Заявки до КК" at bounding box center [90, 235] width 165 height 33
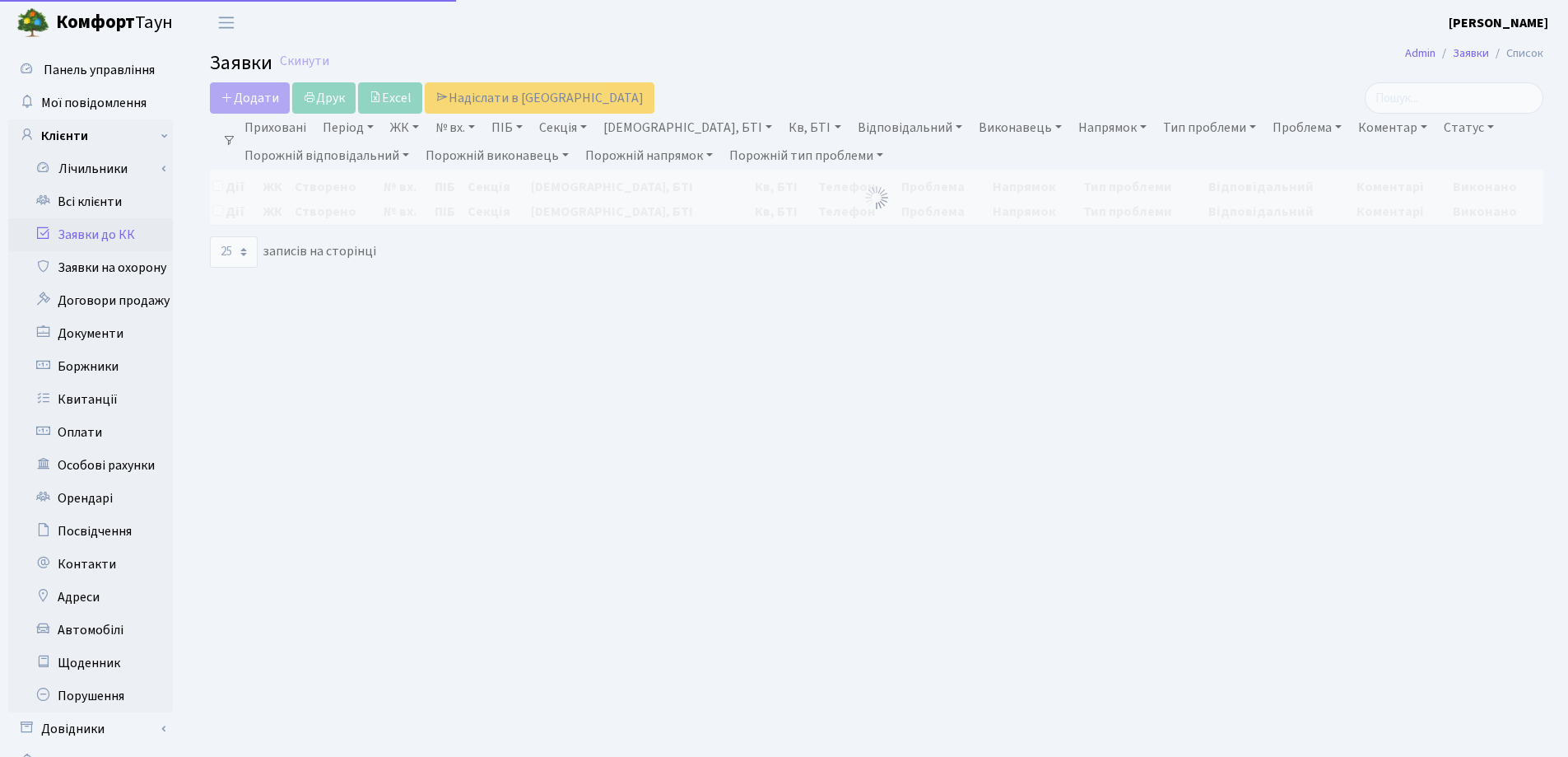
select select "25"
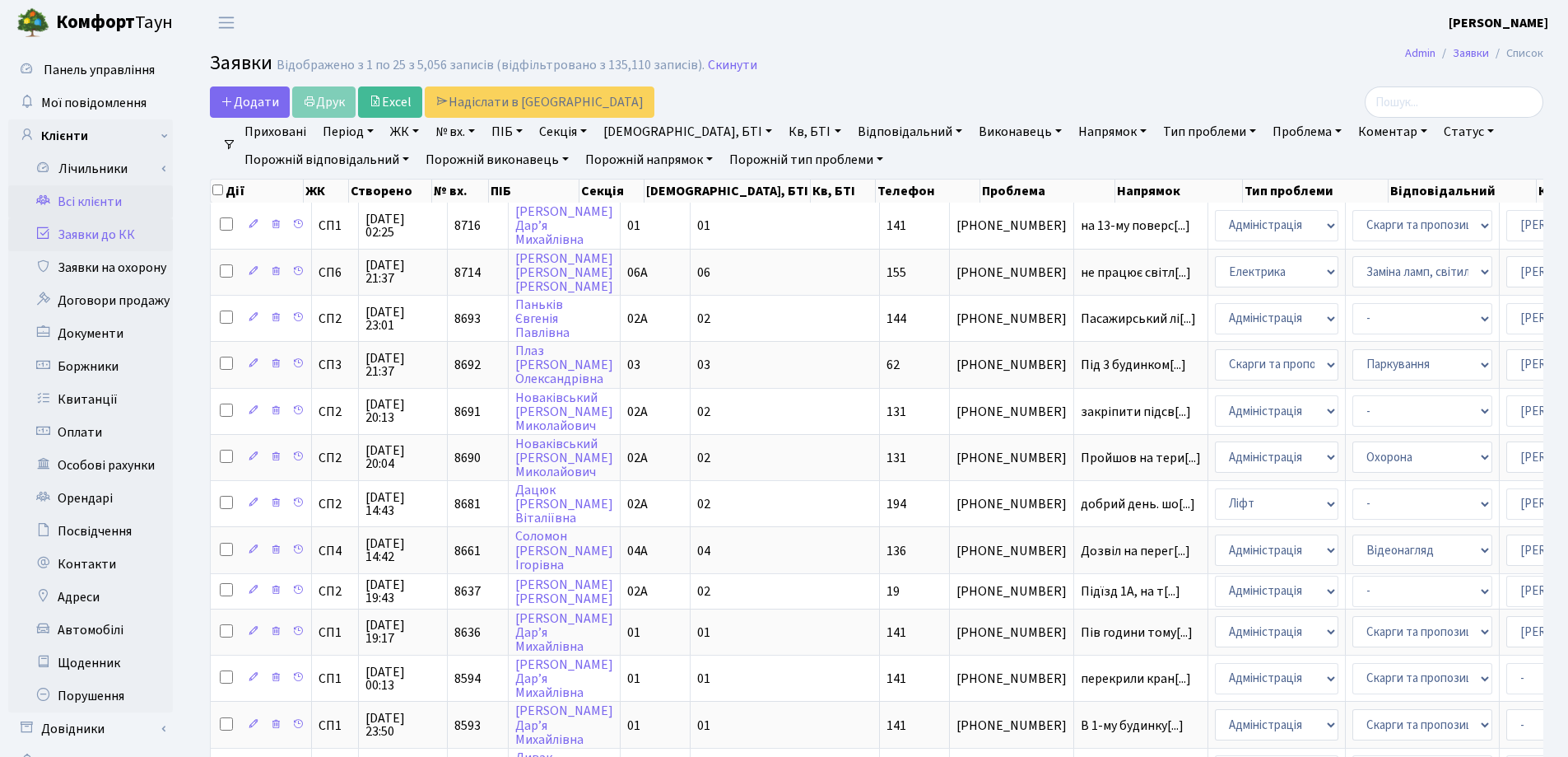
click at [125, 200] on link "Всі клієнти" at bounding box center [90, 202] width 165 height 33
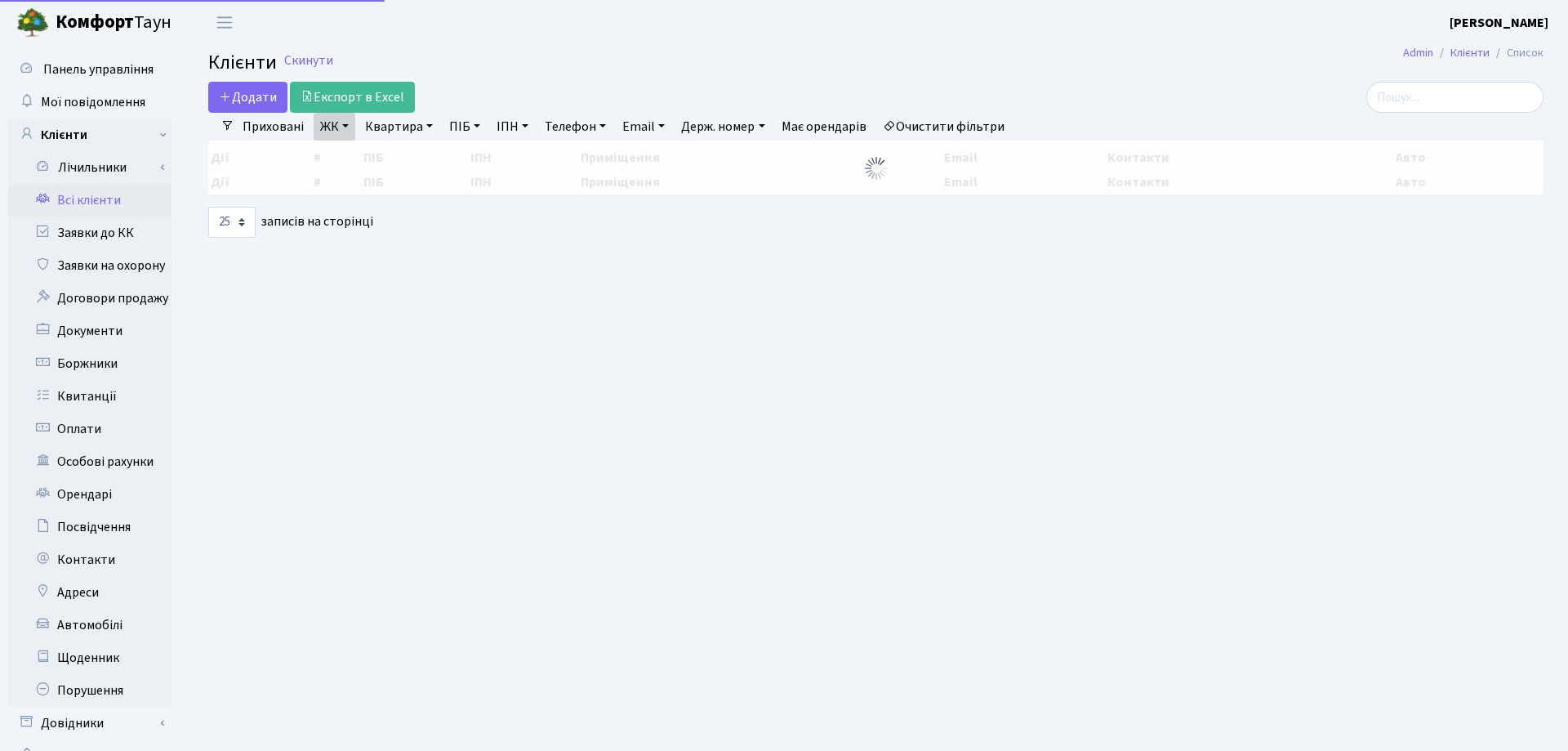
select select "25"
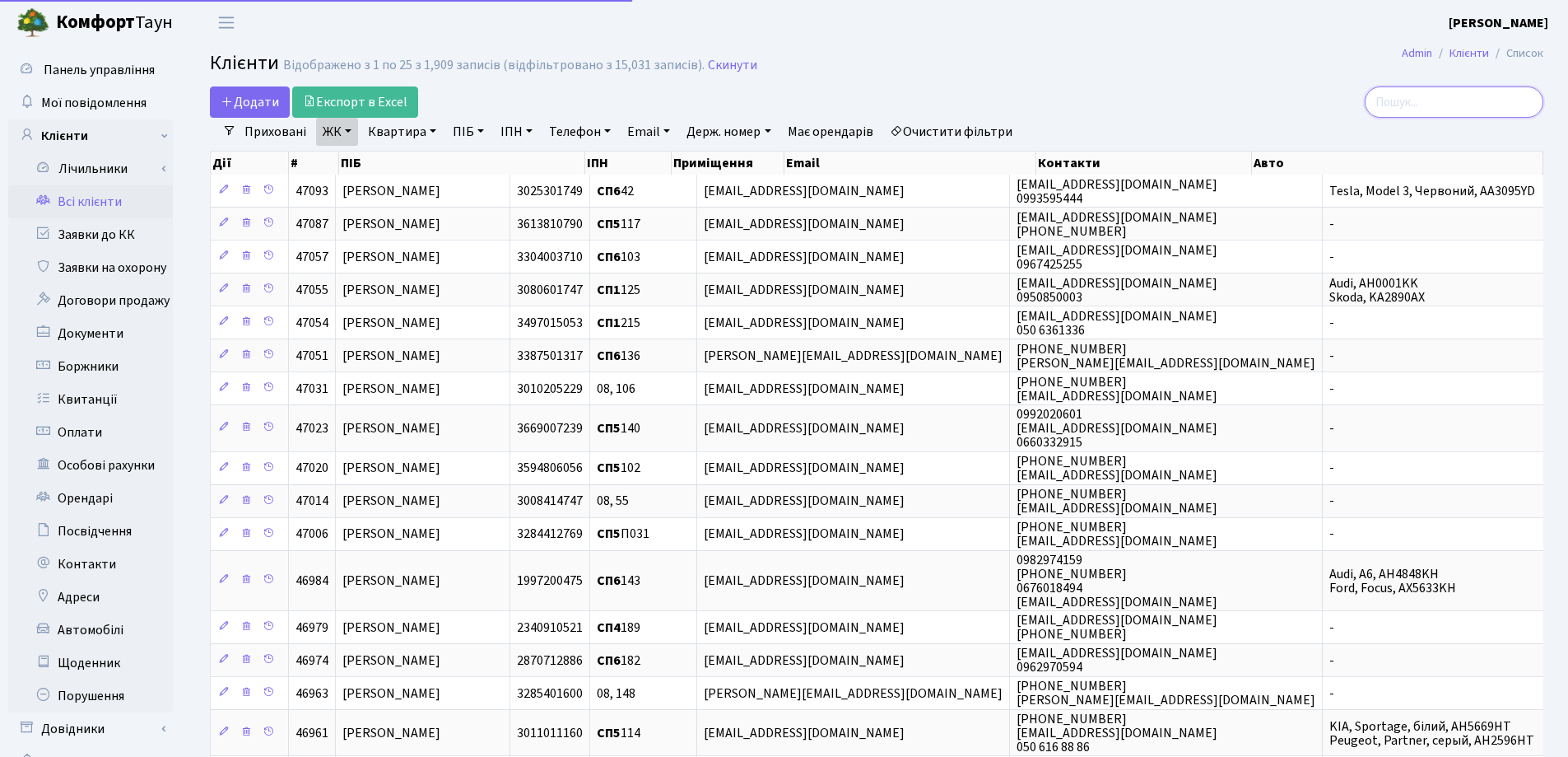
click at [1437, 93] on input "search" at bounding box center [1454, 102] width 178 height 31
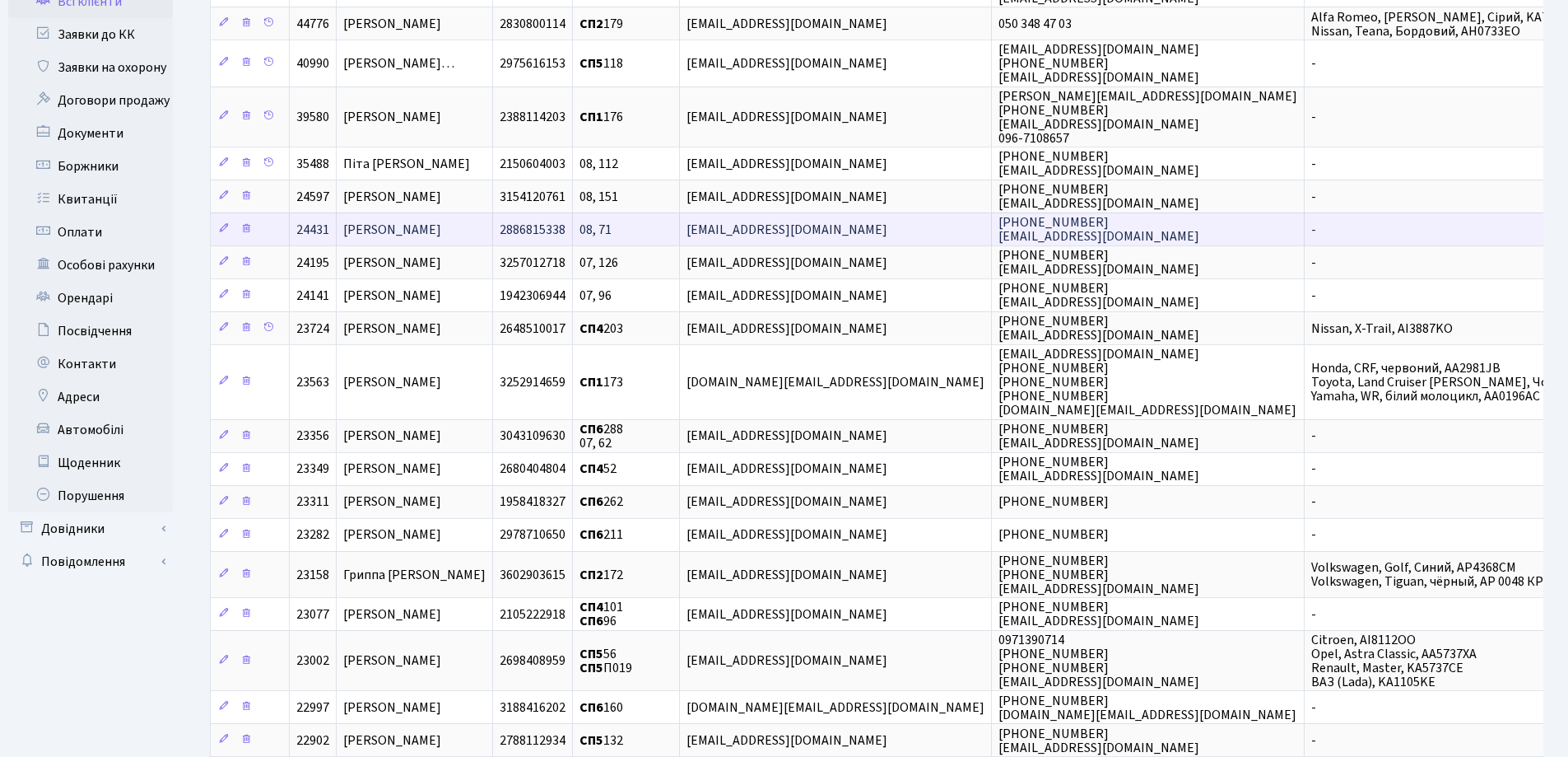
scroll to position [247, 0]
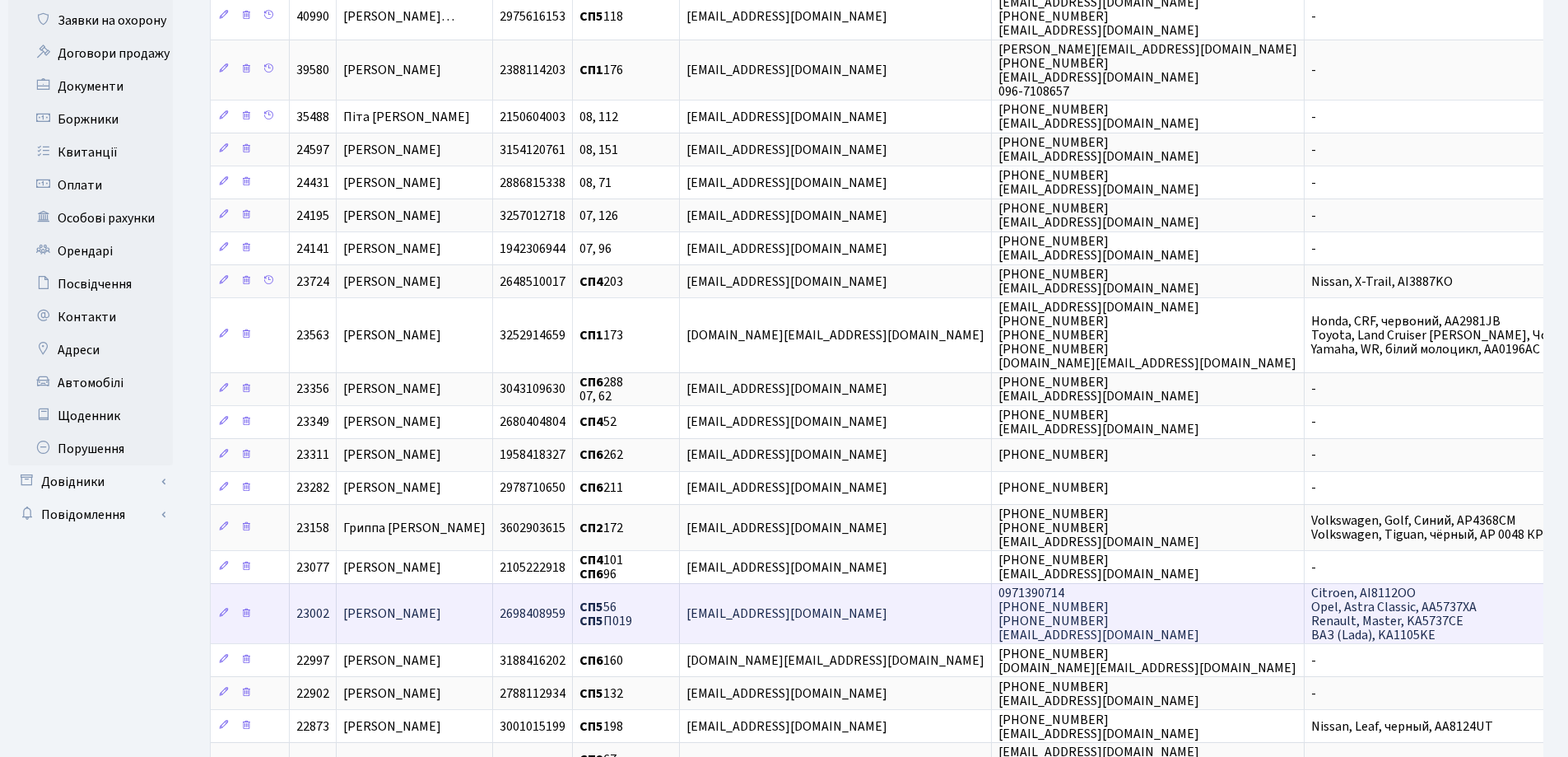
type input "Кос"
click at [493, 606] on td "[PERSON_NAME]" at bounding box center [415, 612] width 157 height 60
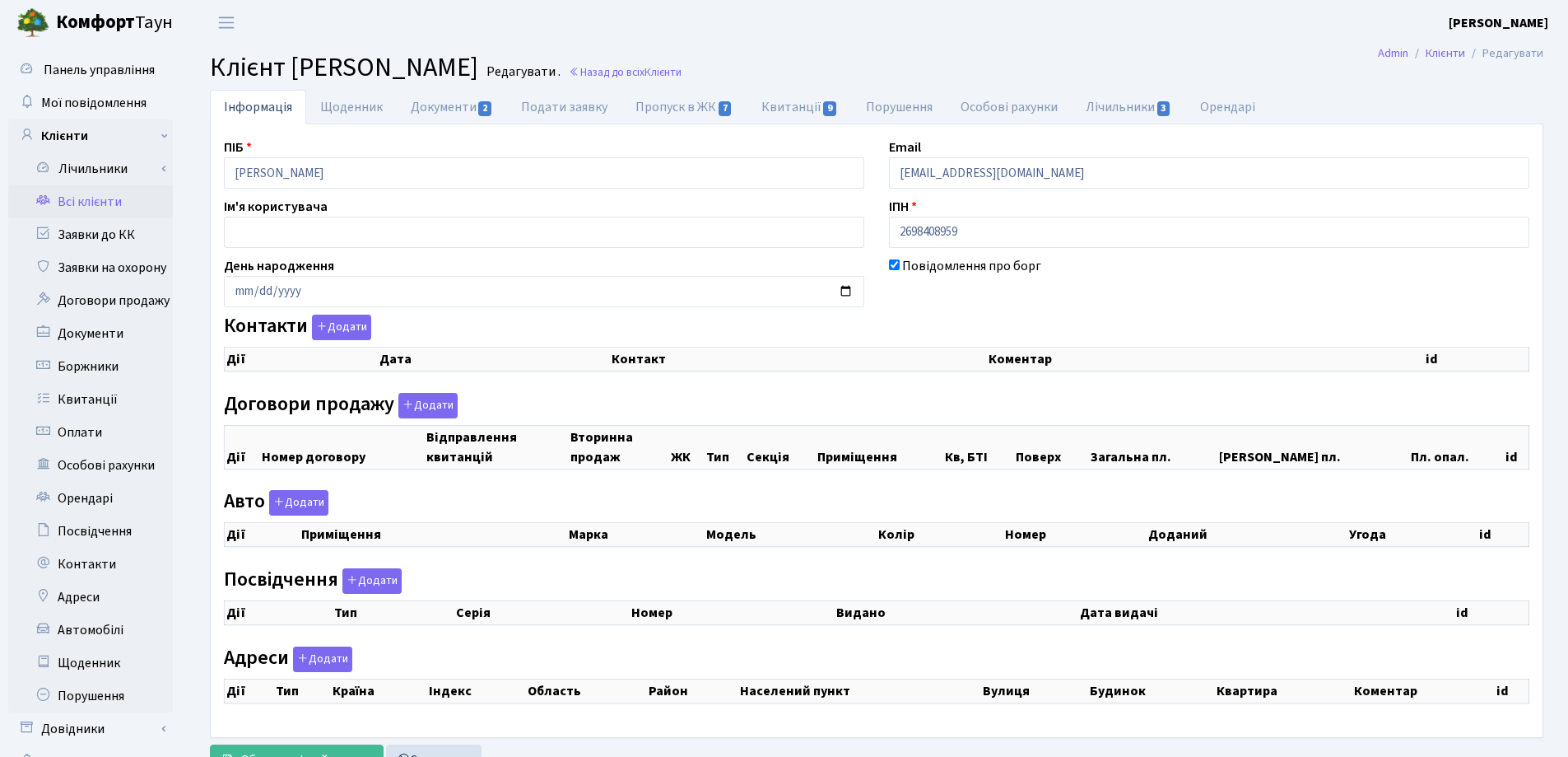
checkbox input "true"
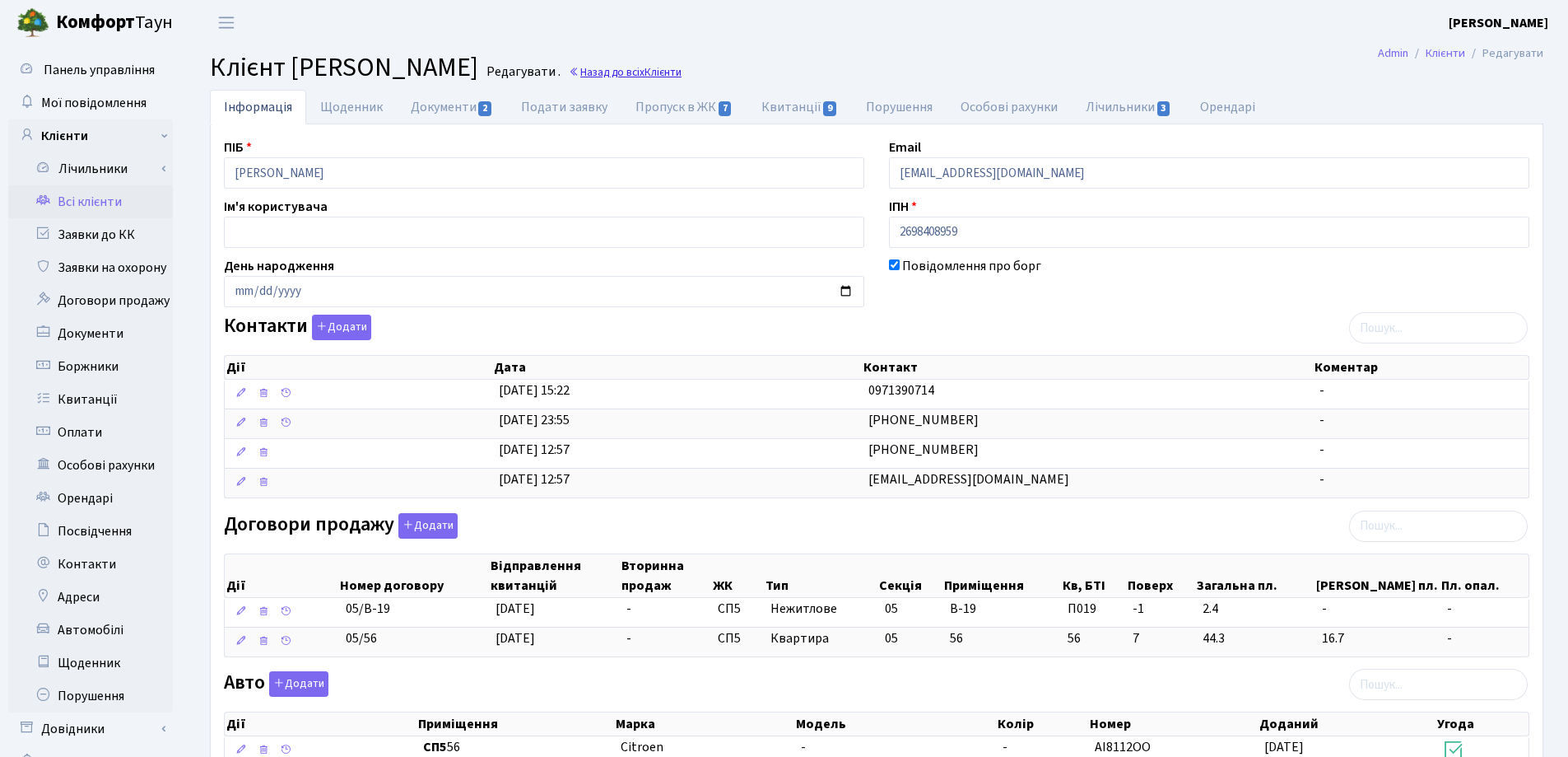
click at [682, 70] on link "Назад до всіх Клієнти" at bounding box center [625, 72] width 113 height 16
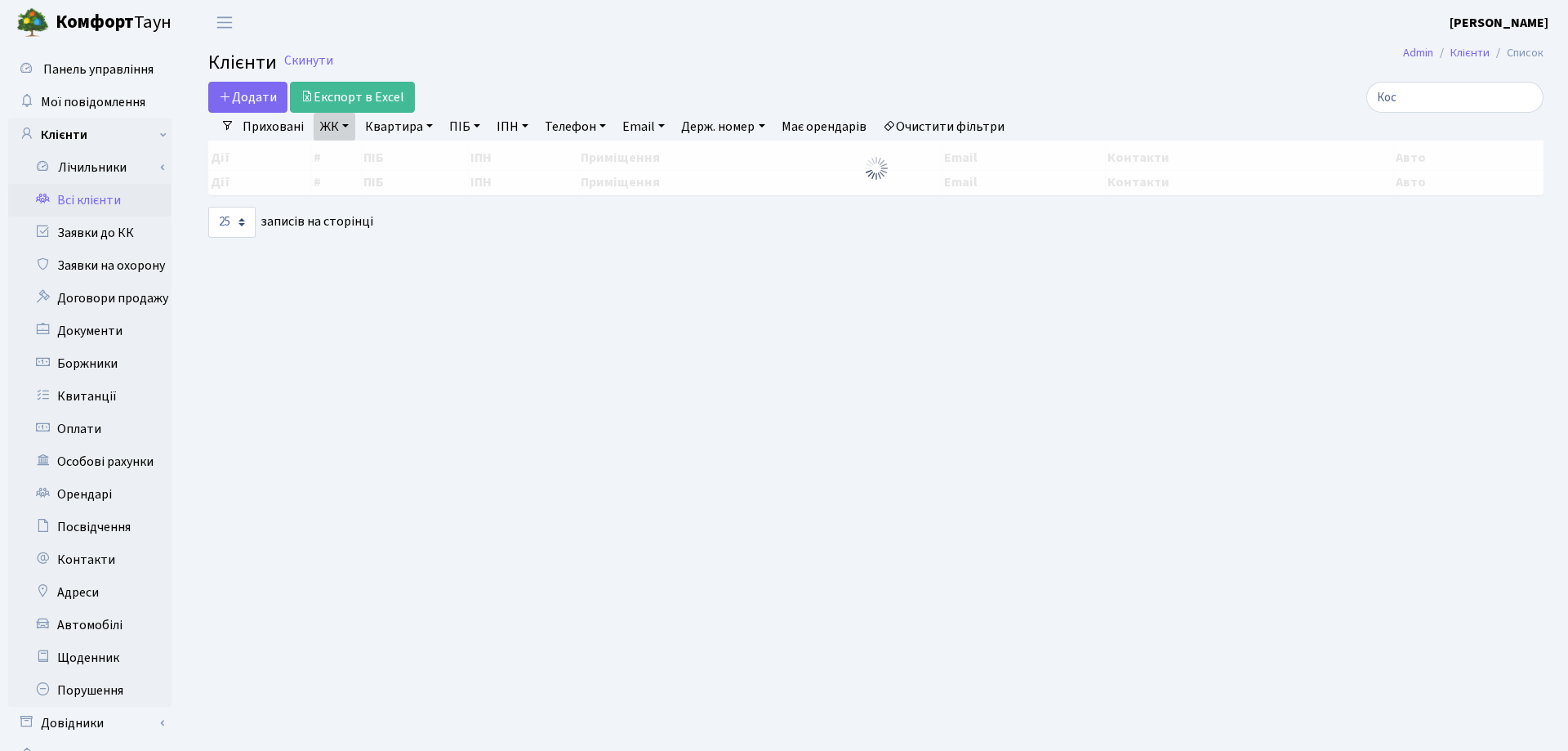
select select "25"
